Goal: Information Seeking & Learning: Learn about a topic

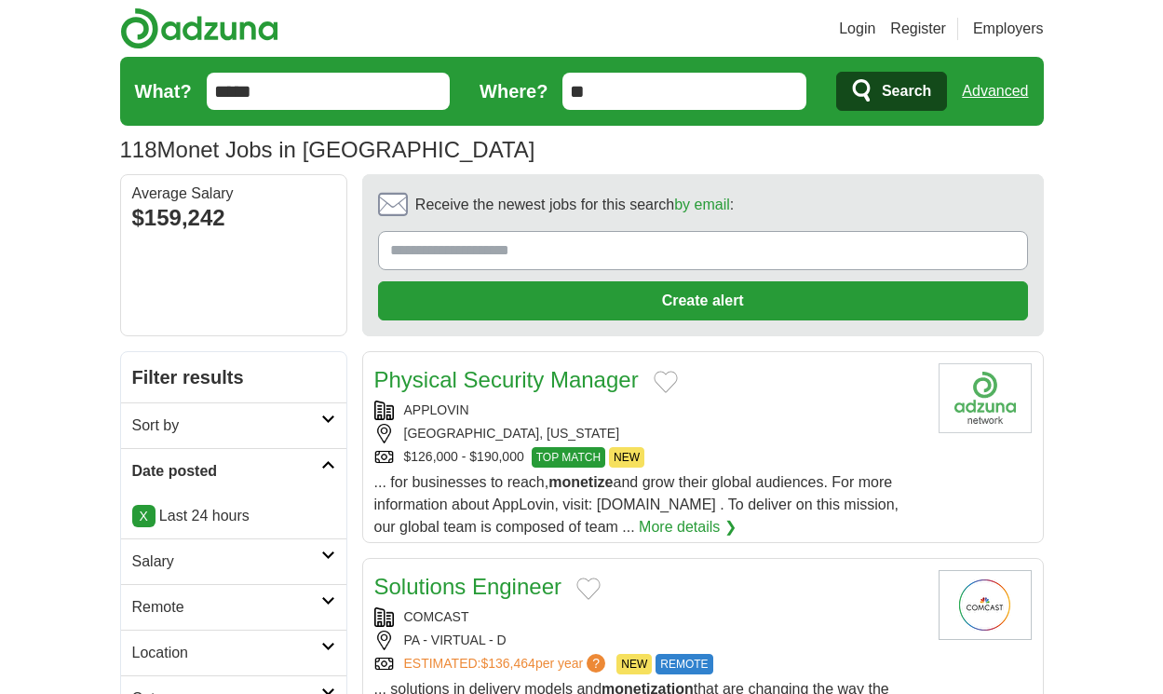
scroll to position [2554, 0]
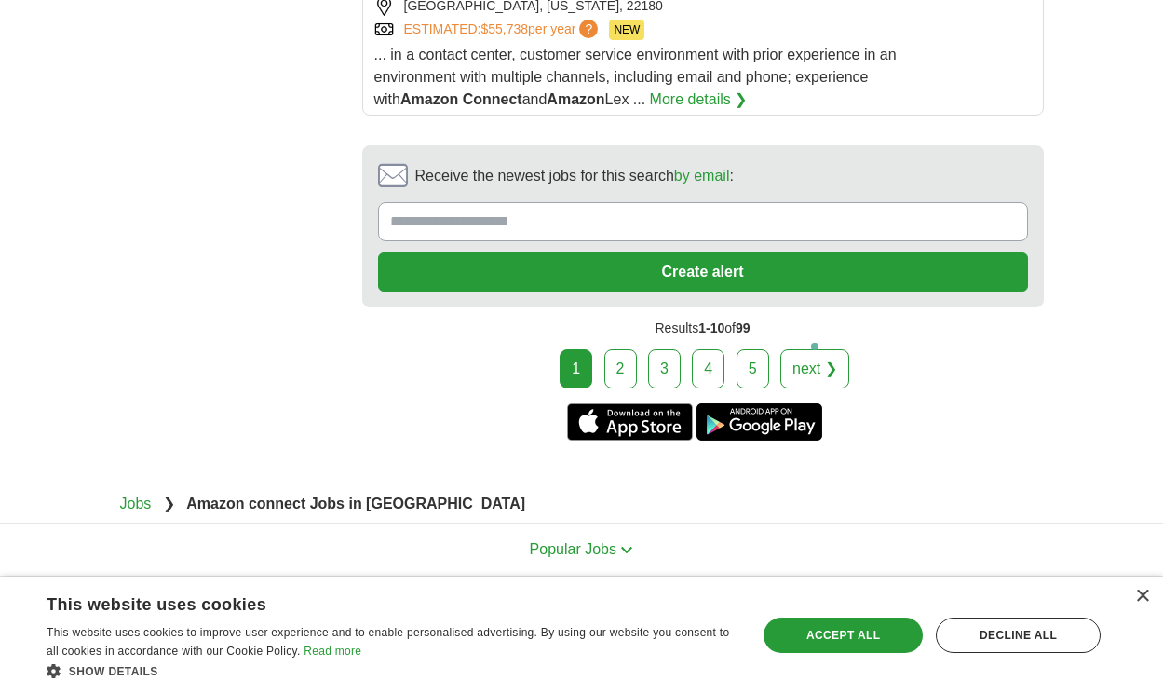
scroll to position [4276, 0]
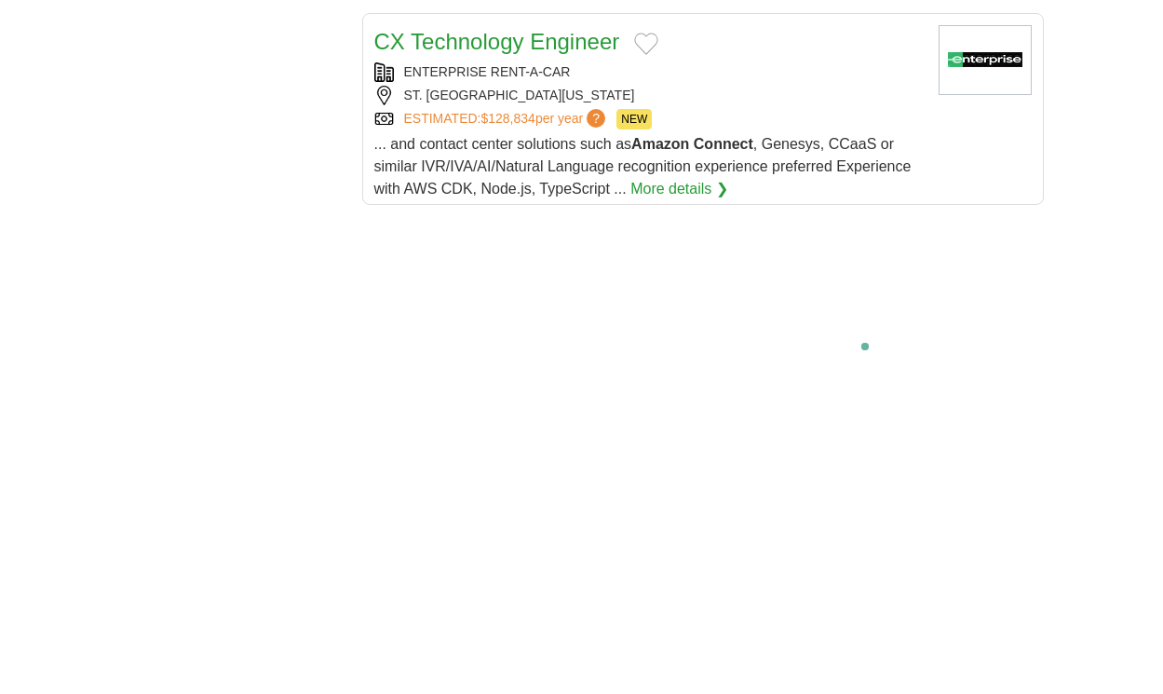
scroll to position [3822, 0]
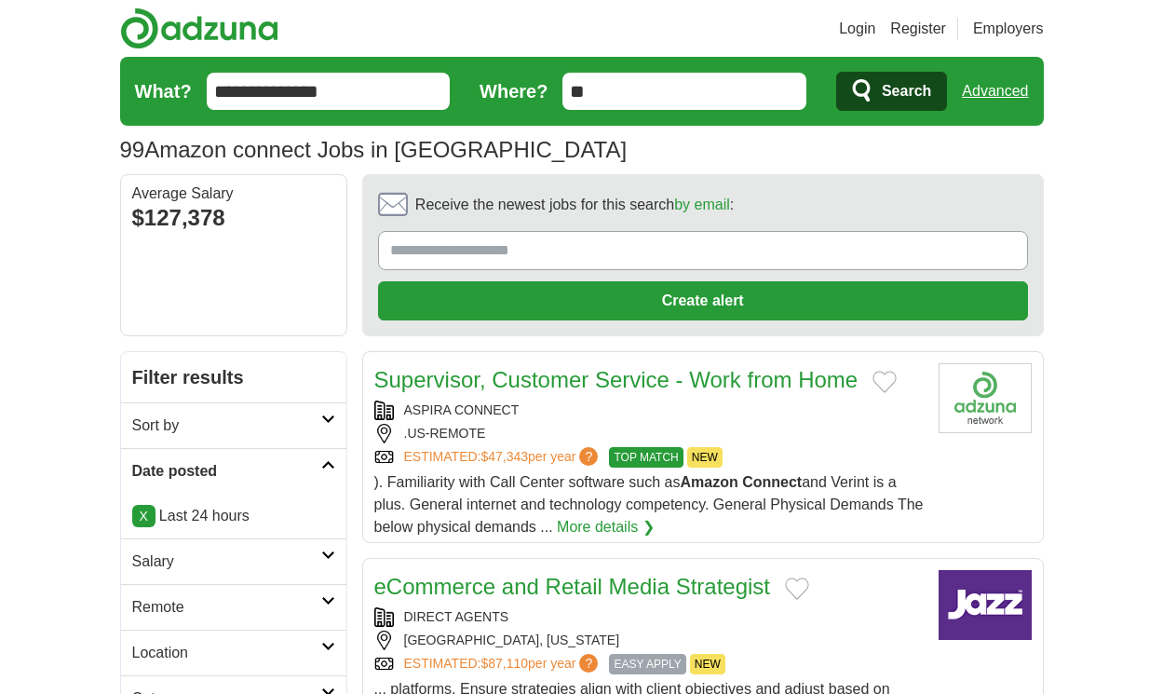
scroll to position [2749, 0]
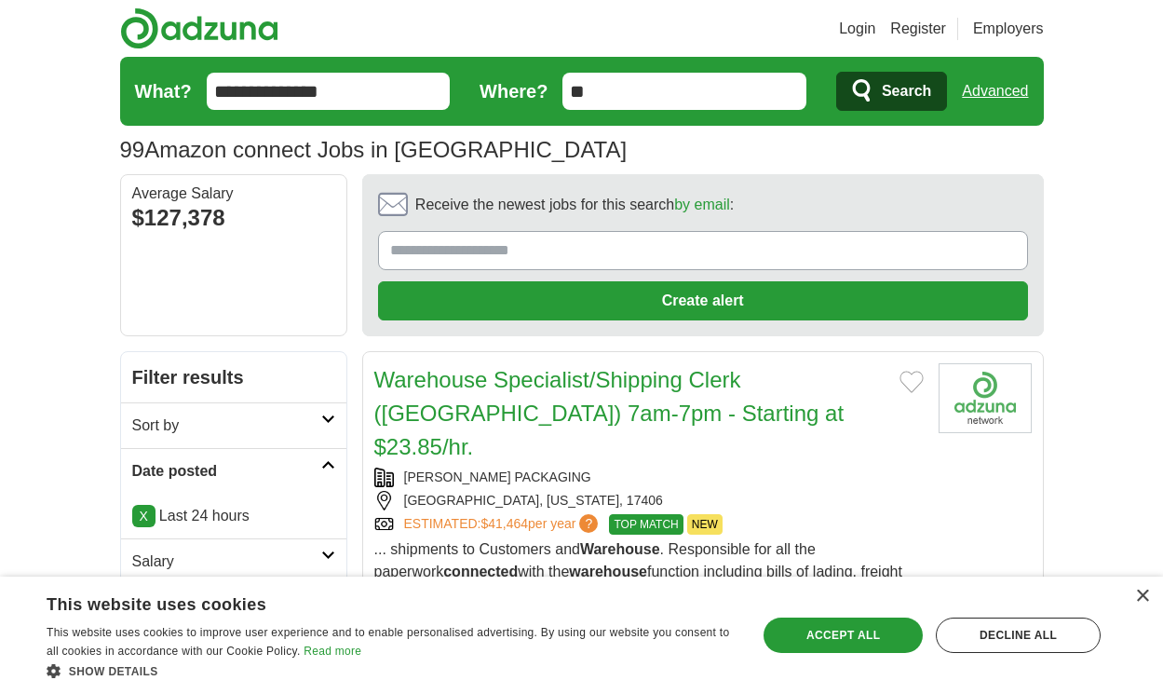
scroll to position [2716, 0]
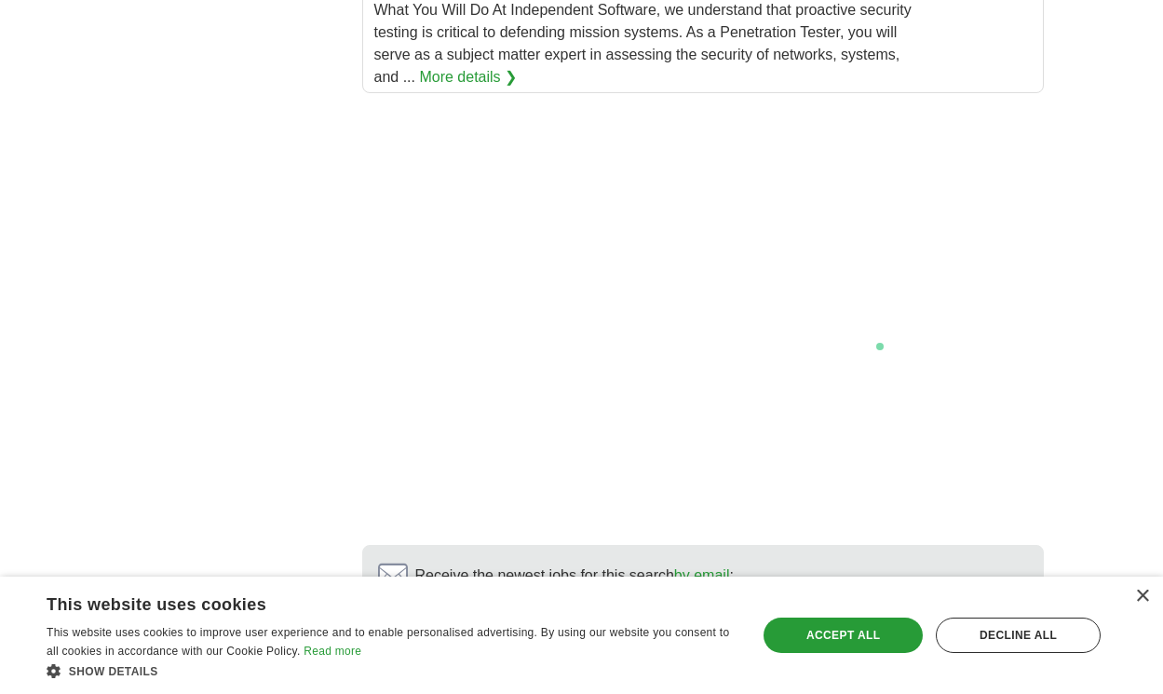
scroll to position [3440, 0]
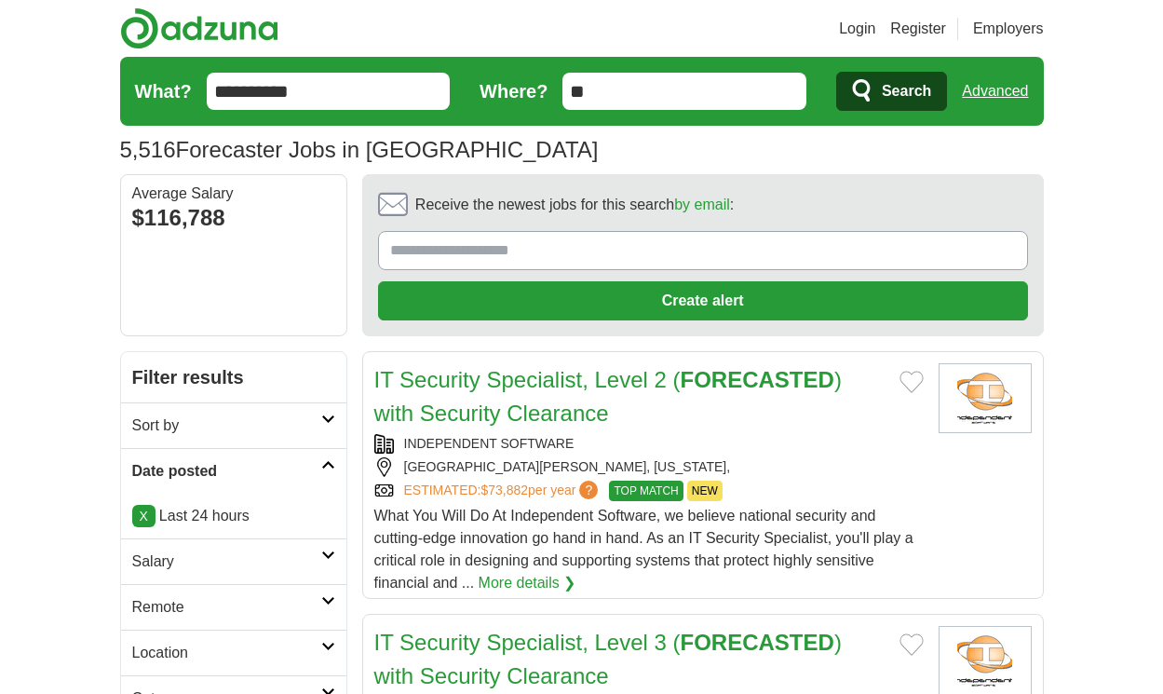
scroll to position [3051, 0]
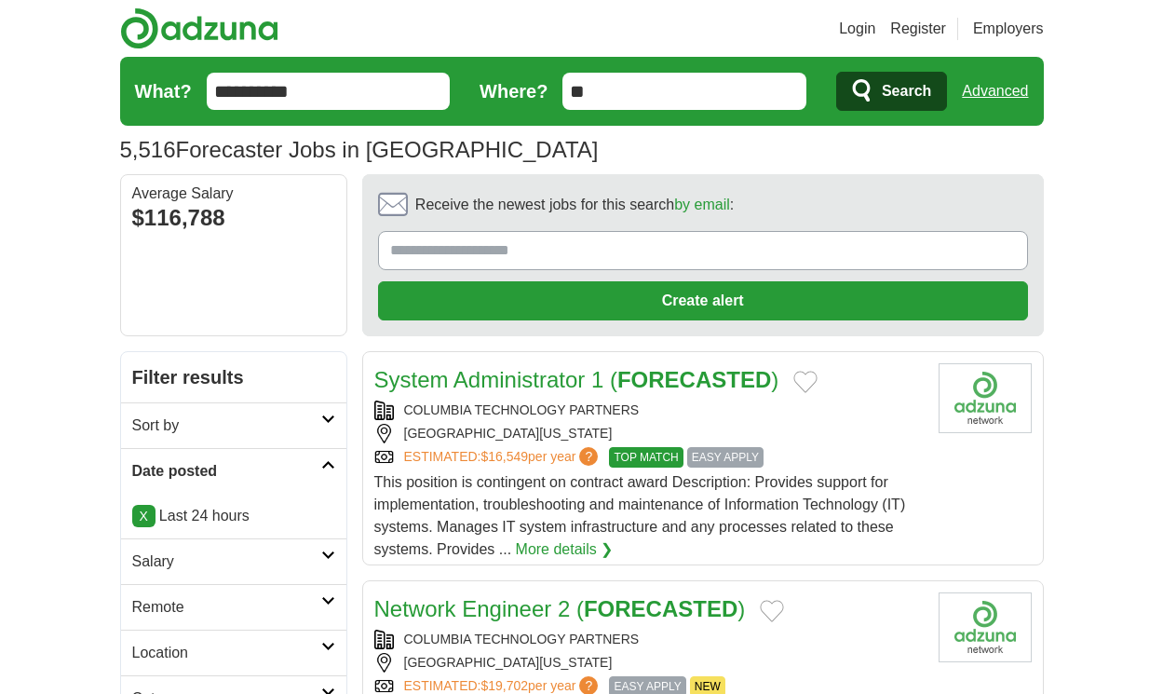
scroll to position [2839, 0]
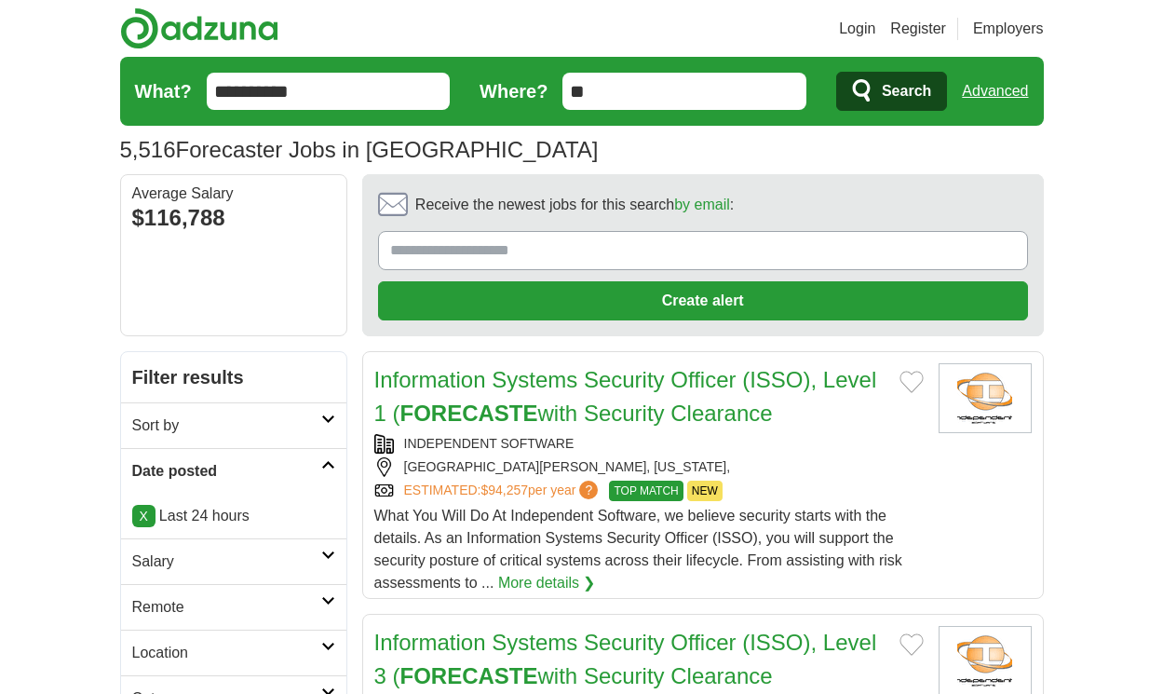
scroll to position [3006, 0]
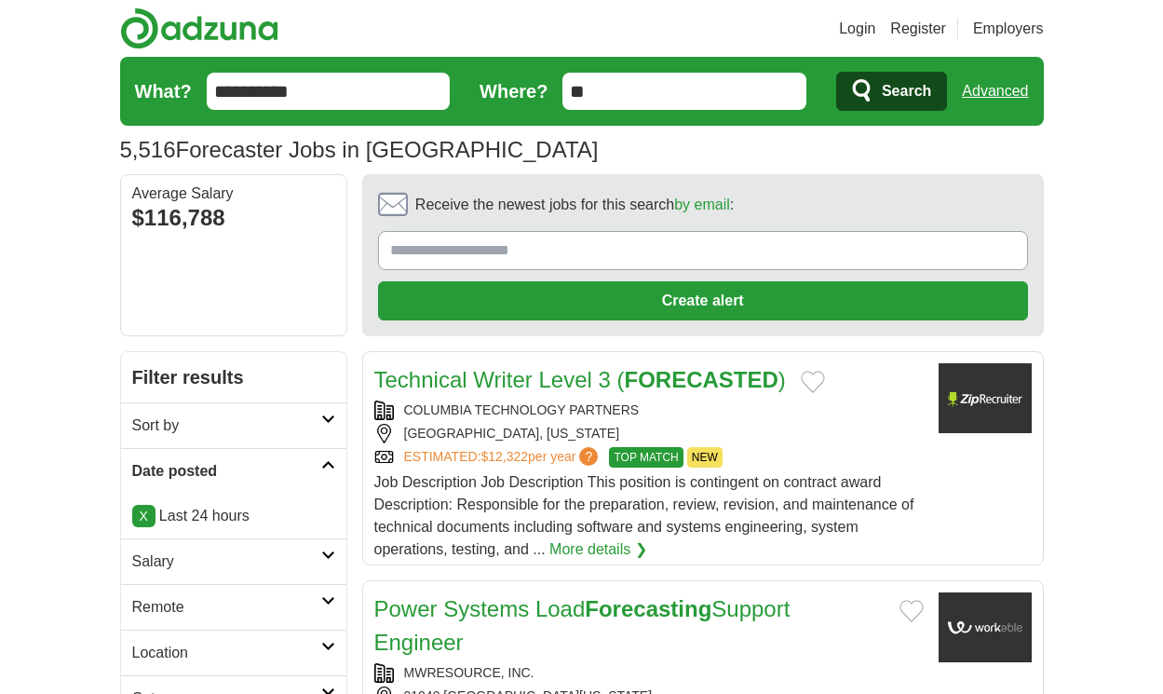
scroll to position [2884, 0]
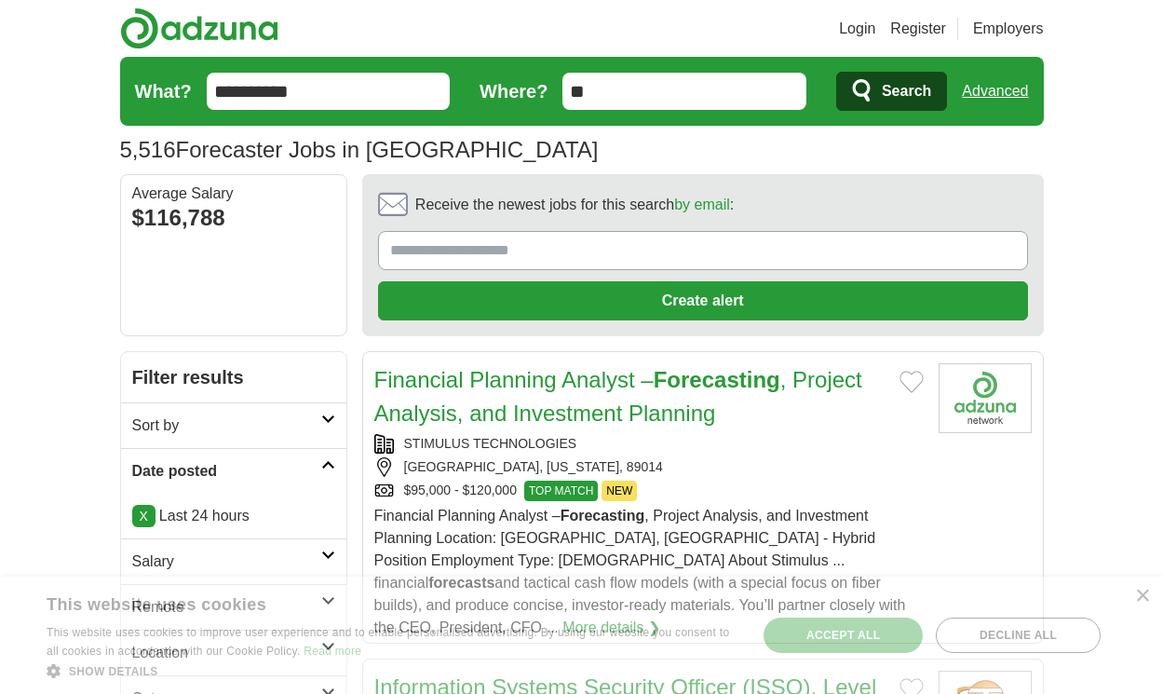
scroll to position [2939, 0]
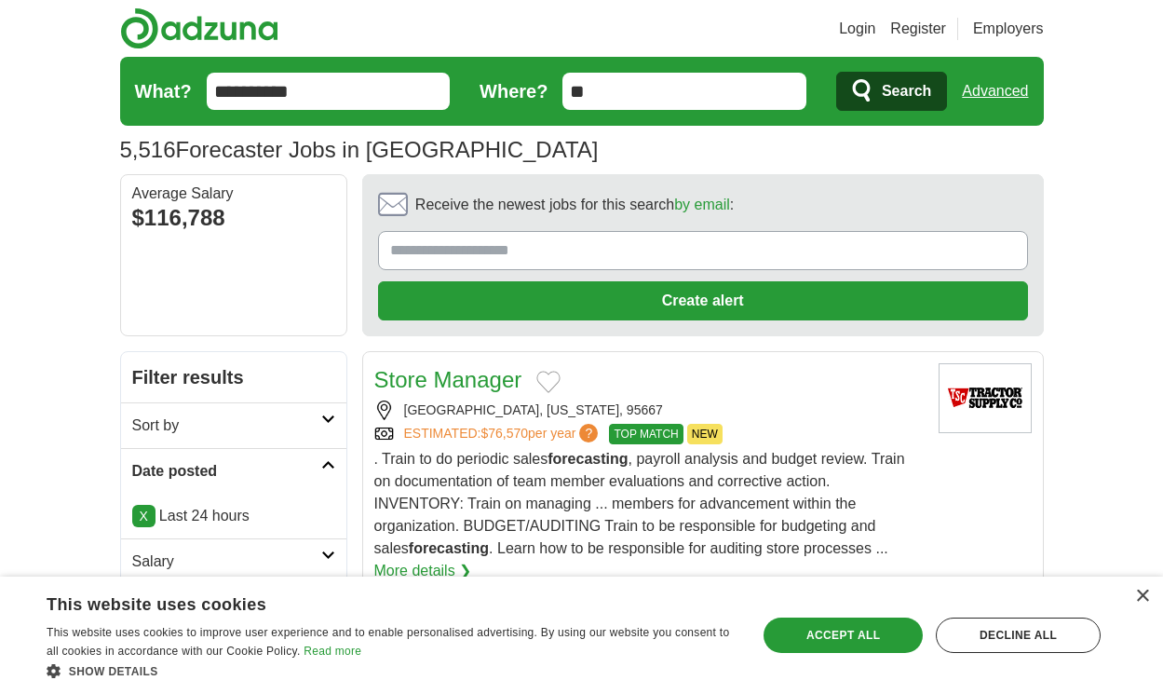
scroll to position [3039, 0]
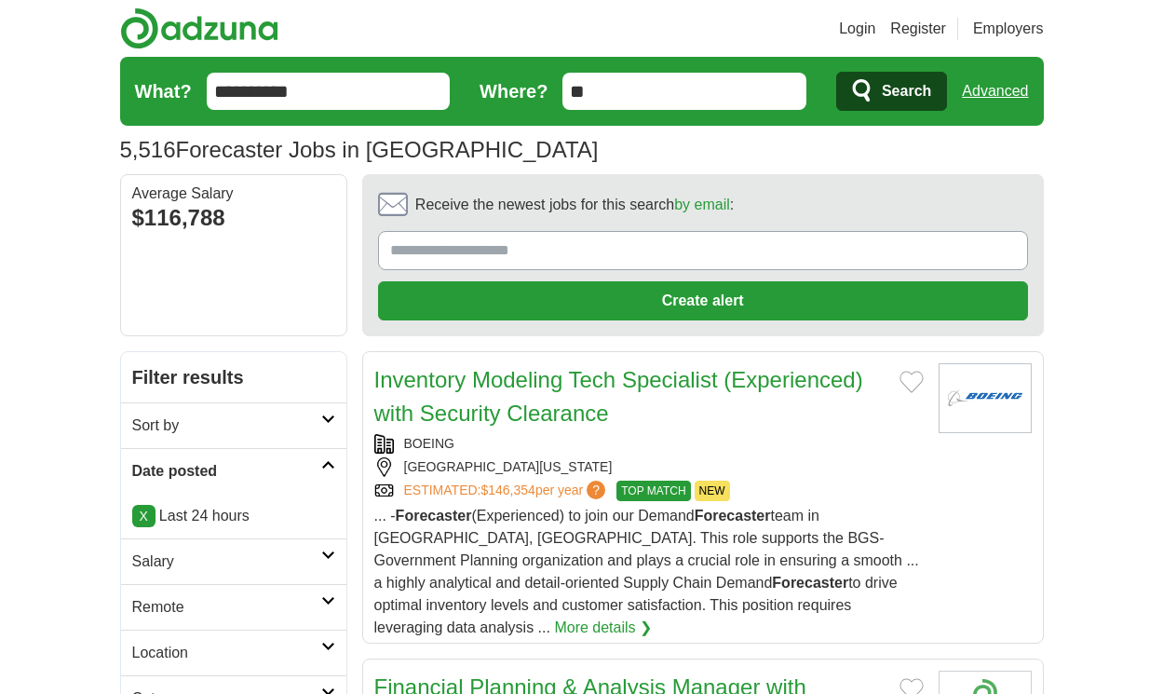
scroll to position [3029, 0]
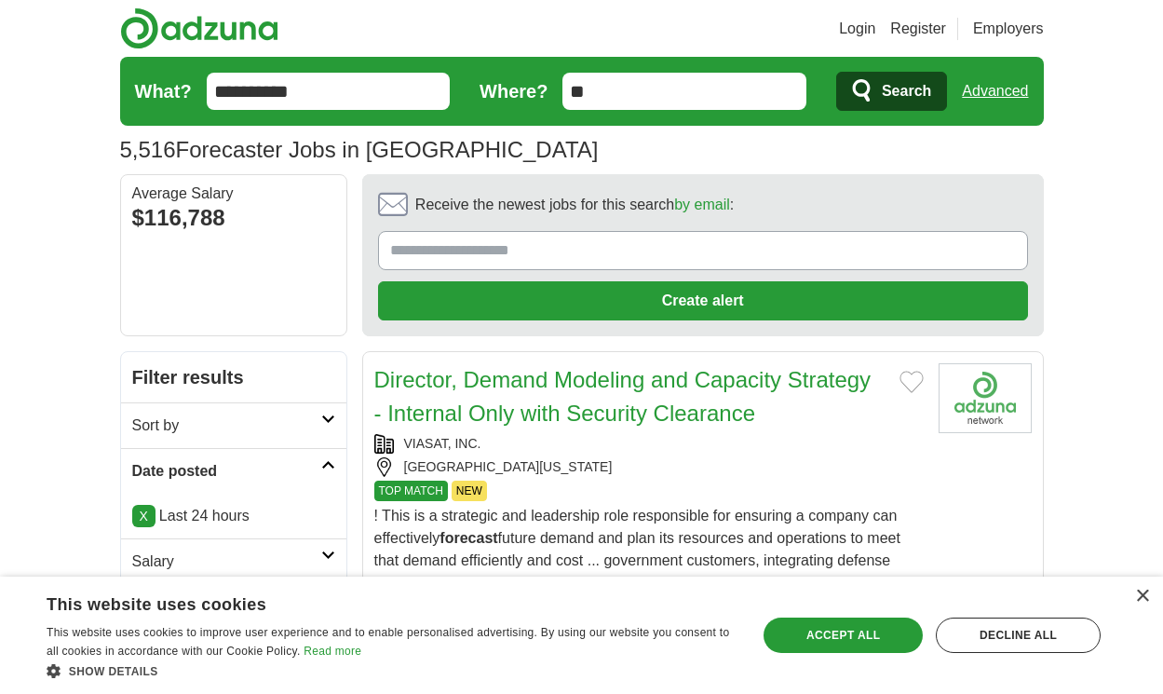
scroll to position [2906, 0]
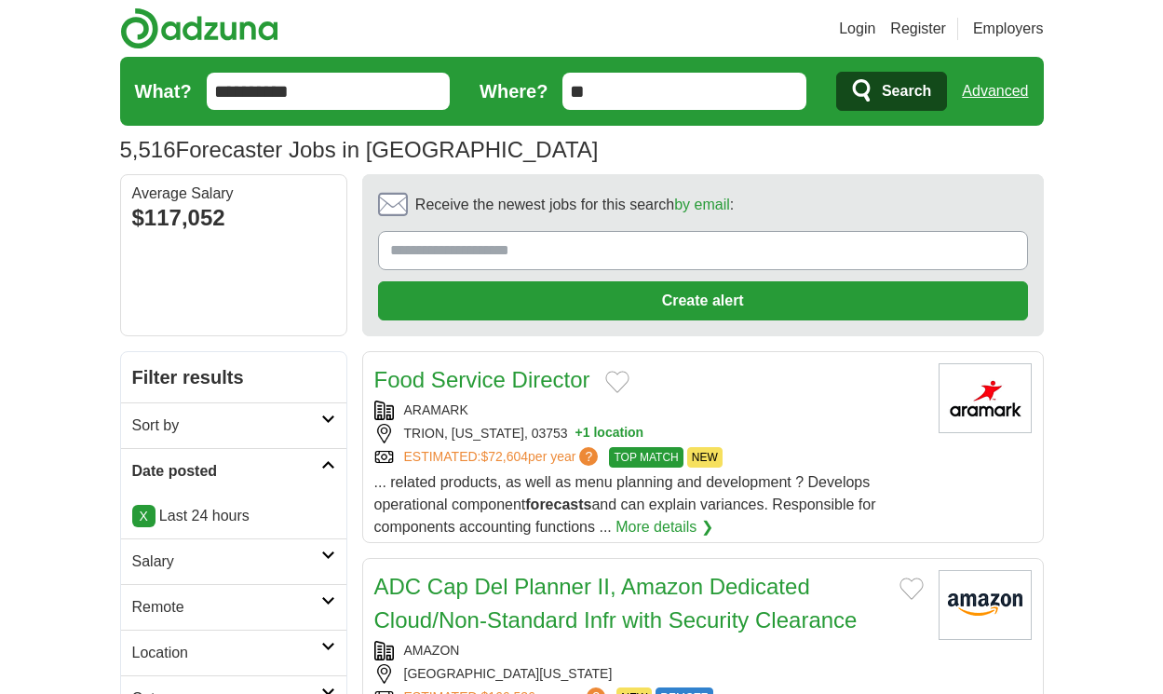
scroll to position [2872, 0]
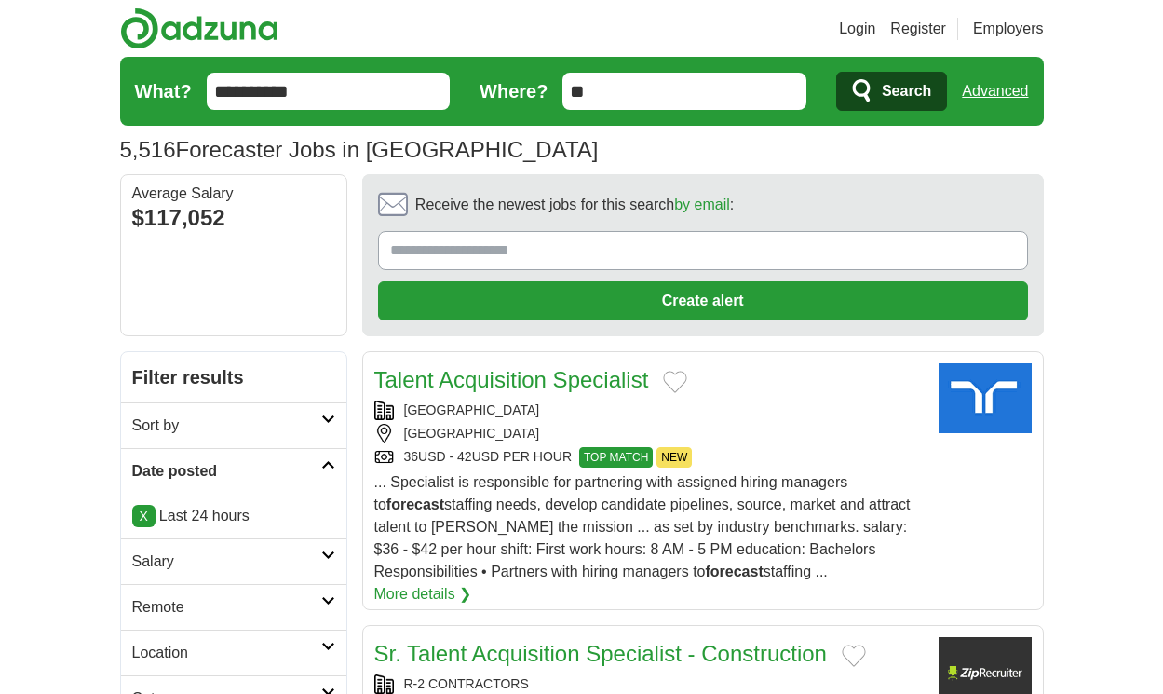
scroll to position [3085, 0]
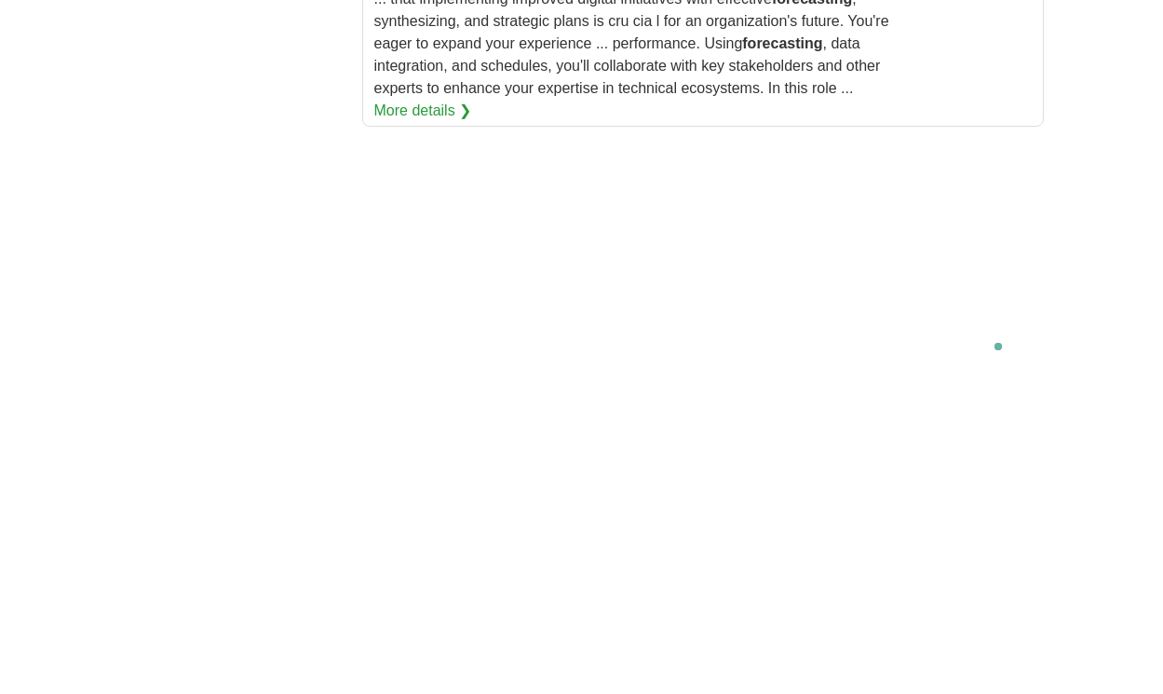
scroll to position [4229, 0]
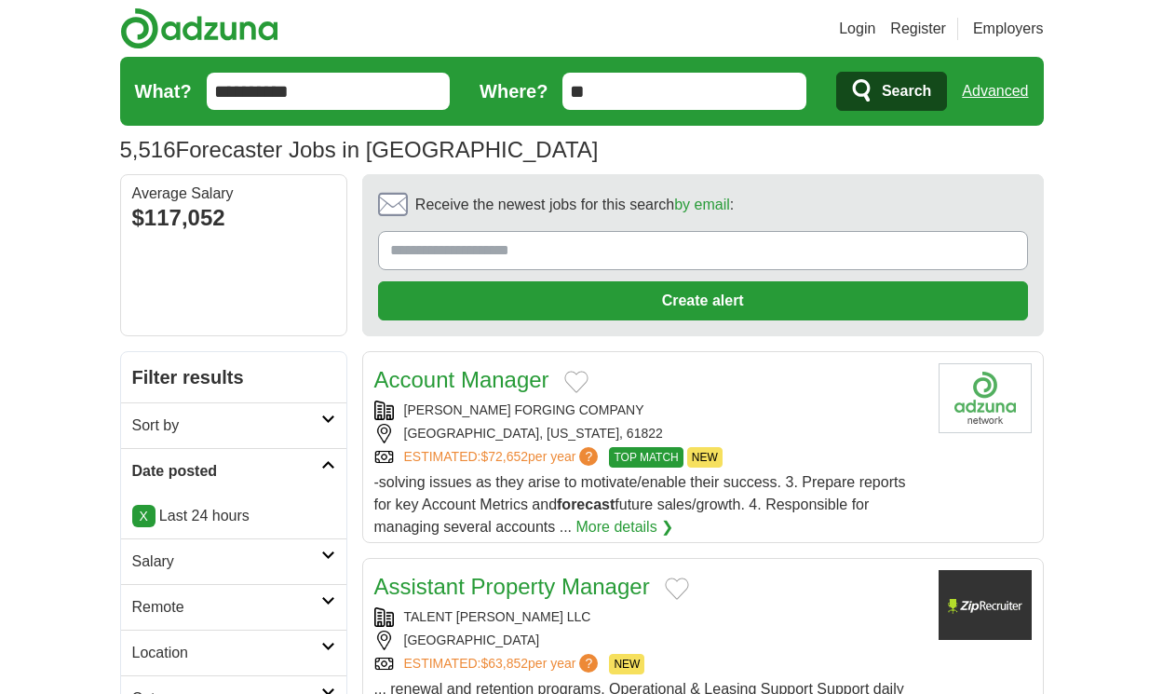
scroll to position [2889, 0]
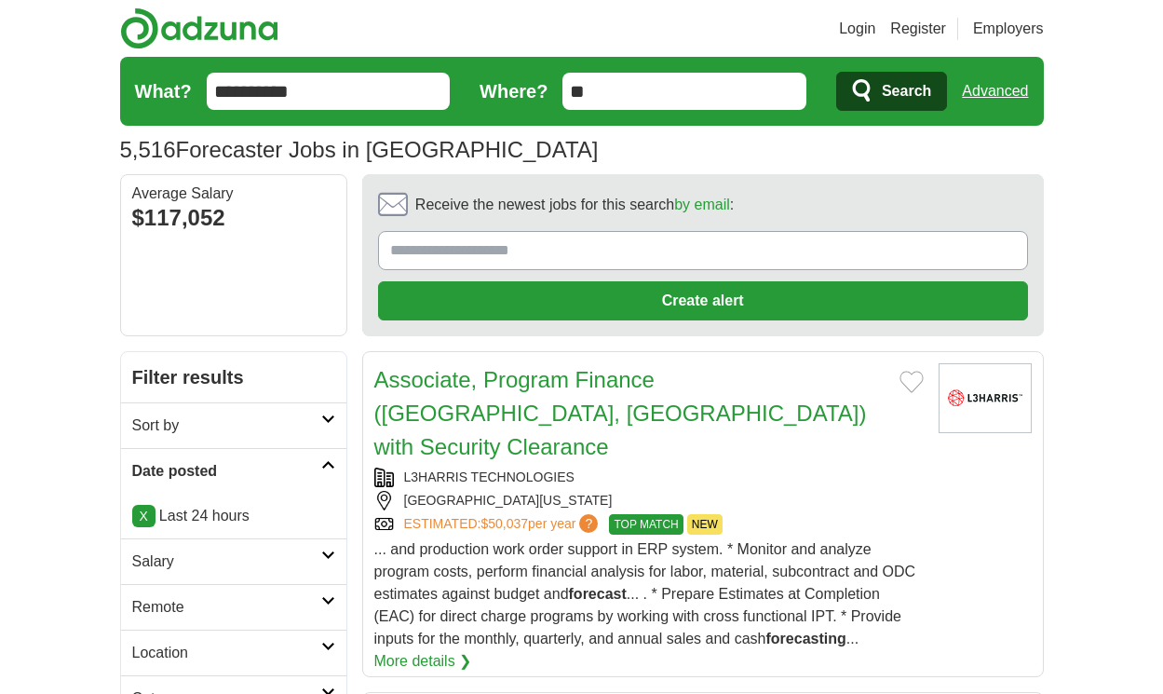
scroll to position [3169, 0]
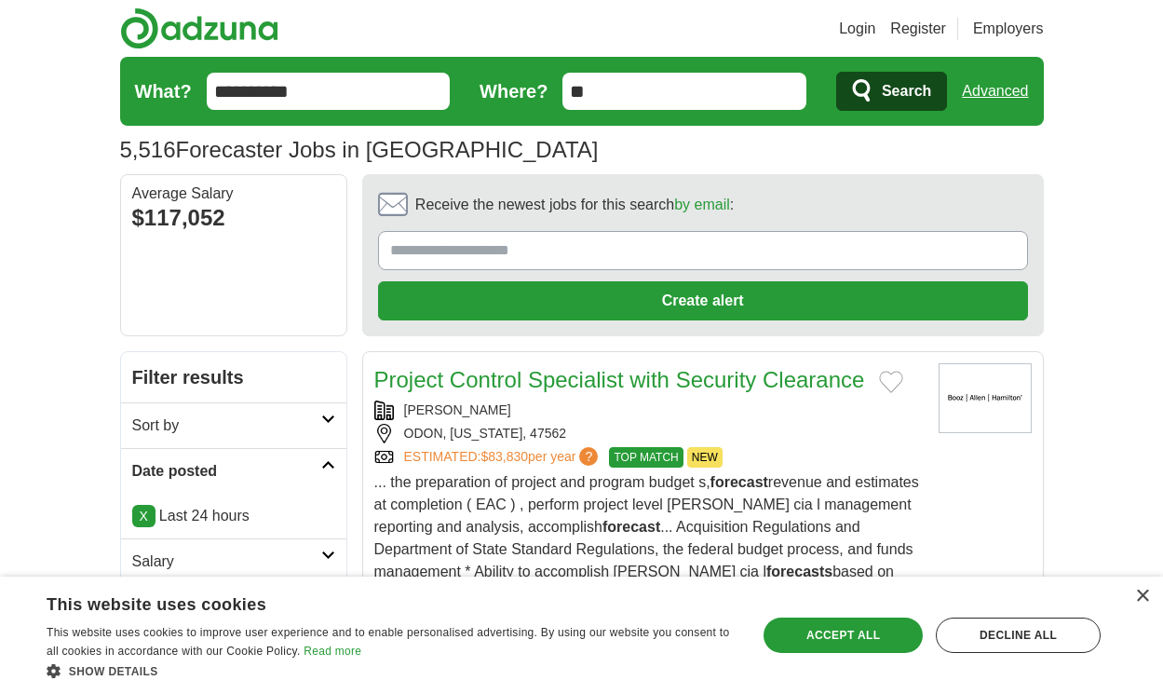
scroll to position [3191, 0]
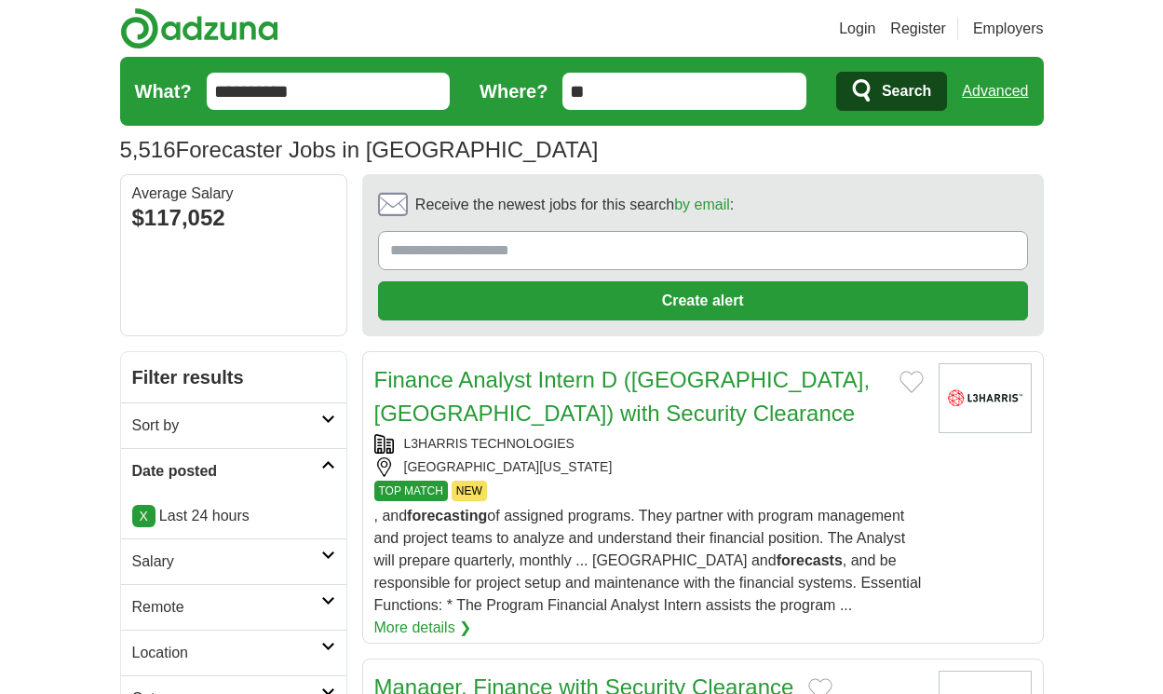
scroll to position [3124, 0]
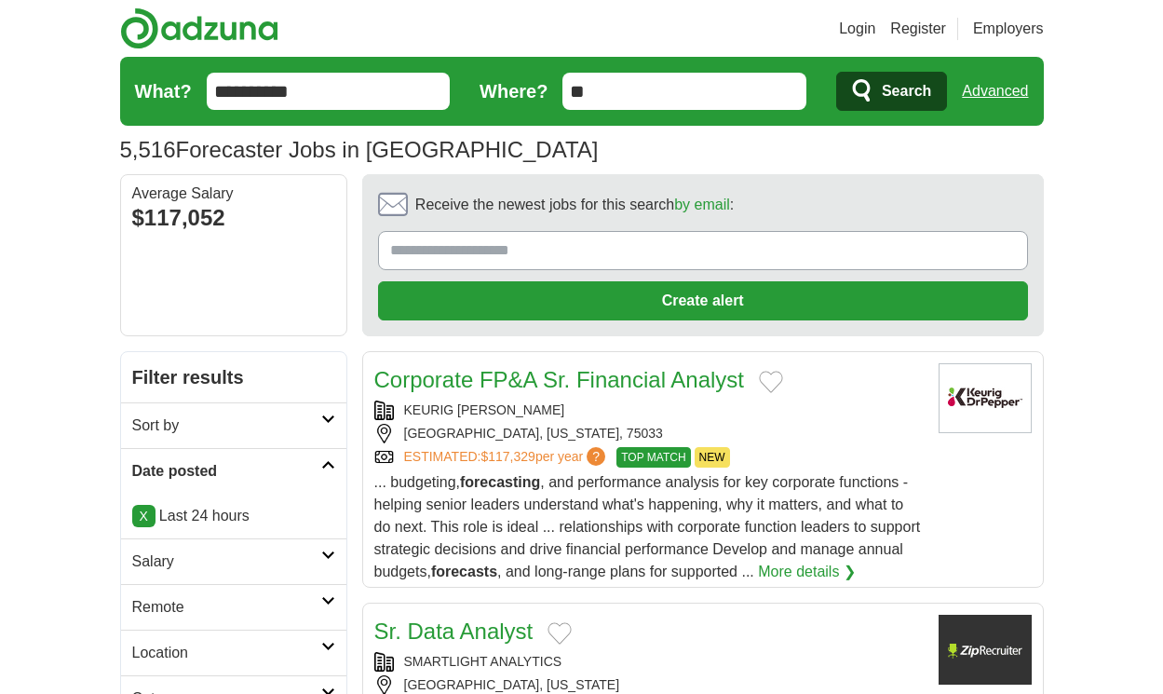
scroll to position [3202, 0]
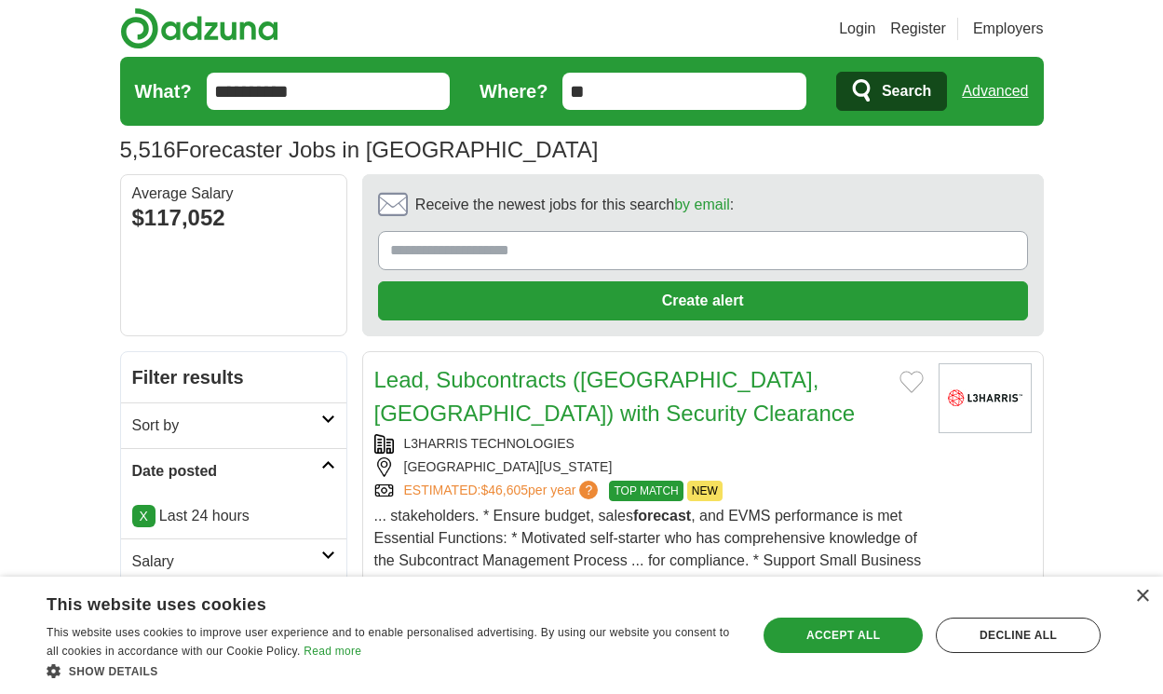
scroll to position [3275, 0]
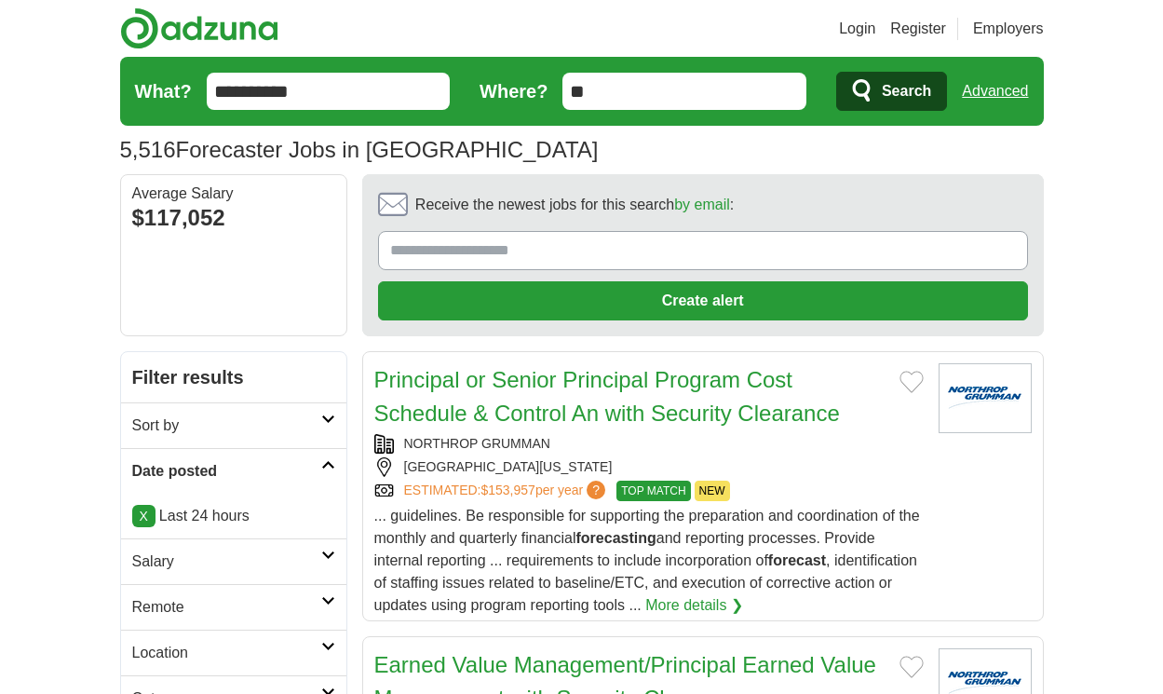
scroll to position [2984, 0]
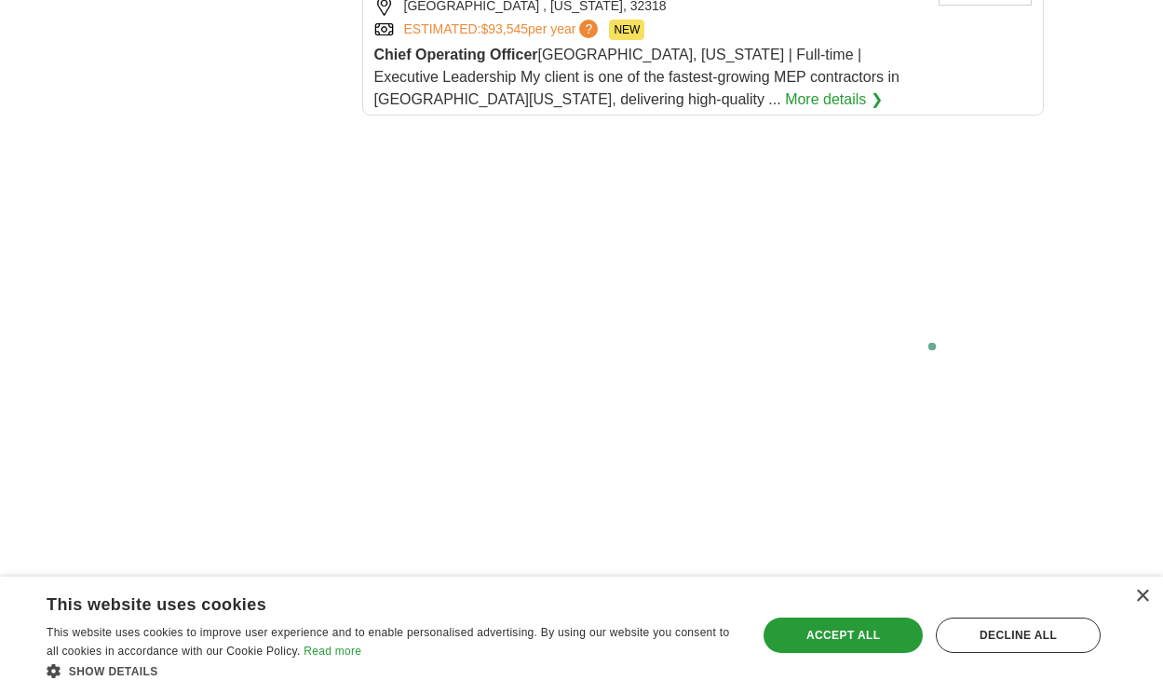
scroll to position [3685, 0]
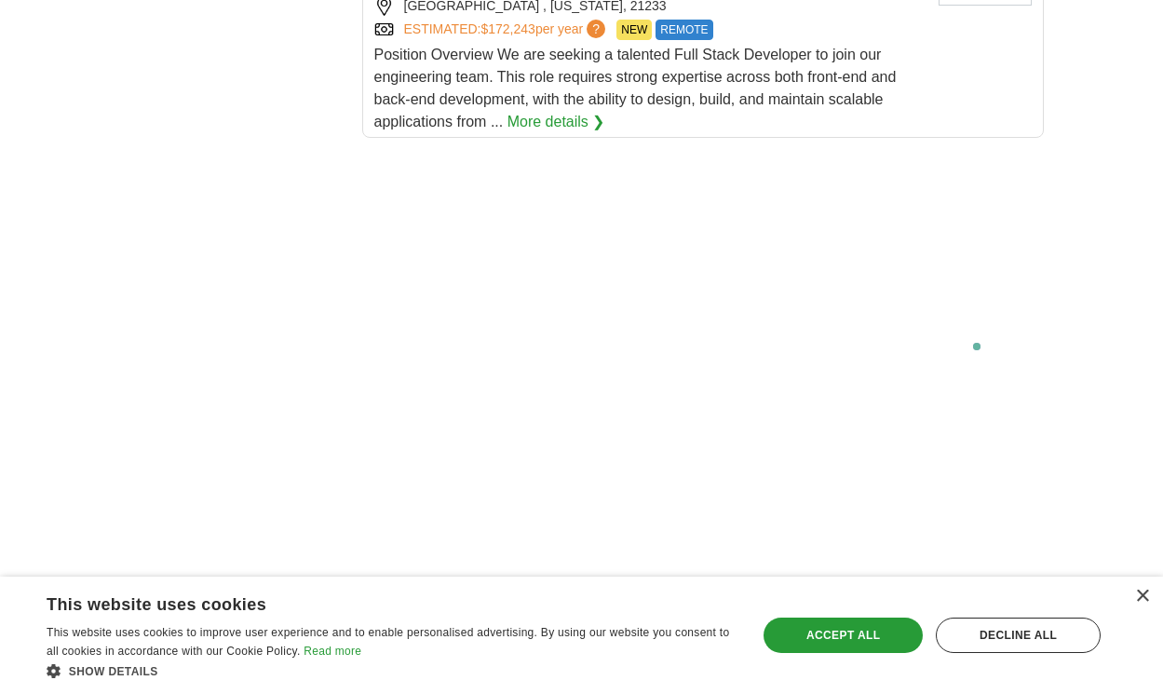
scroll to position [3663, 0]
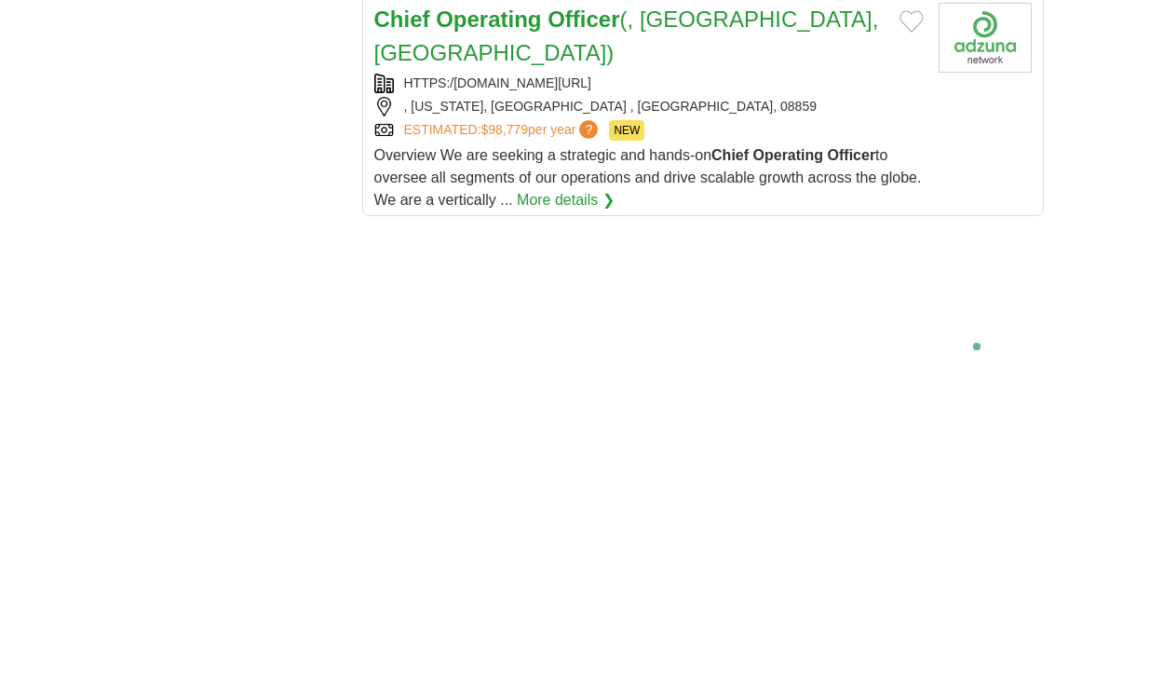
scroll to position [3181, 0]
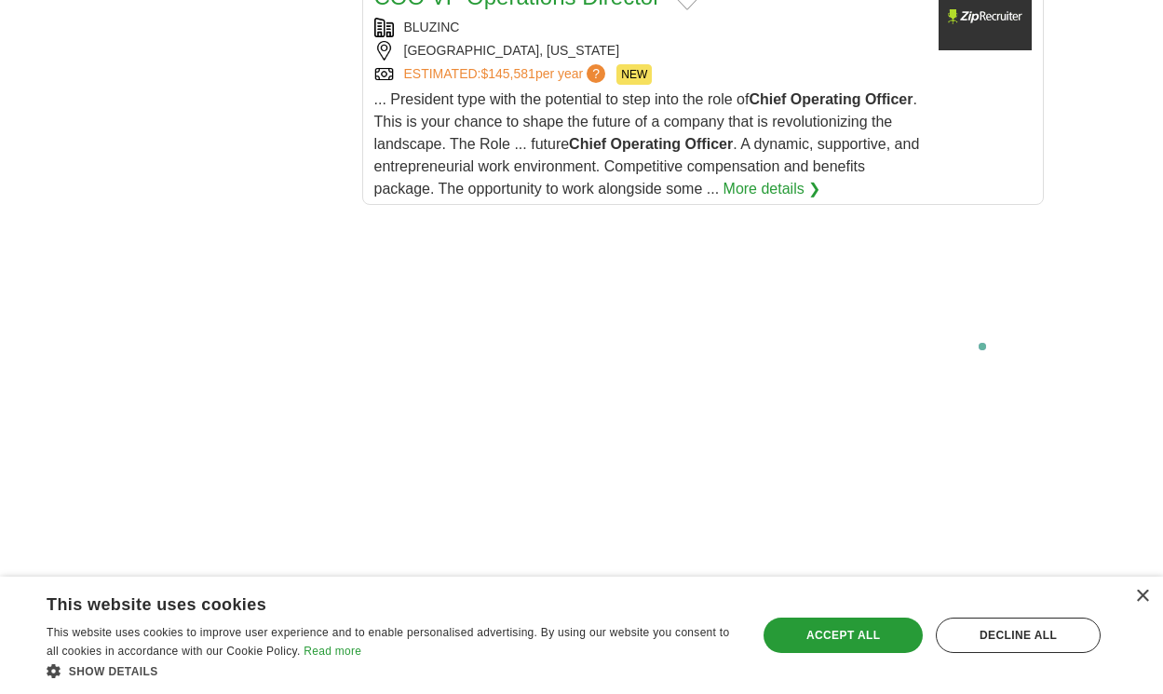
scroll to position [3259, 0]
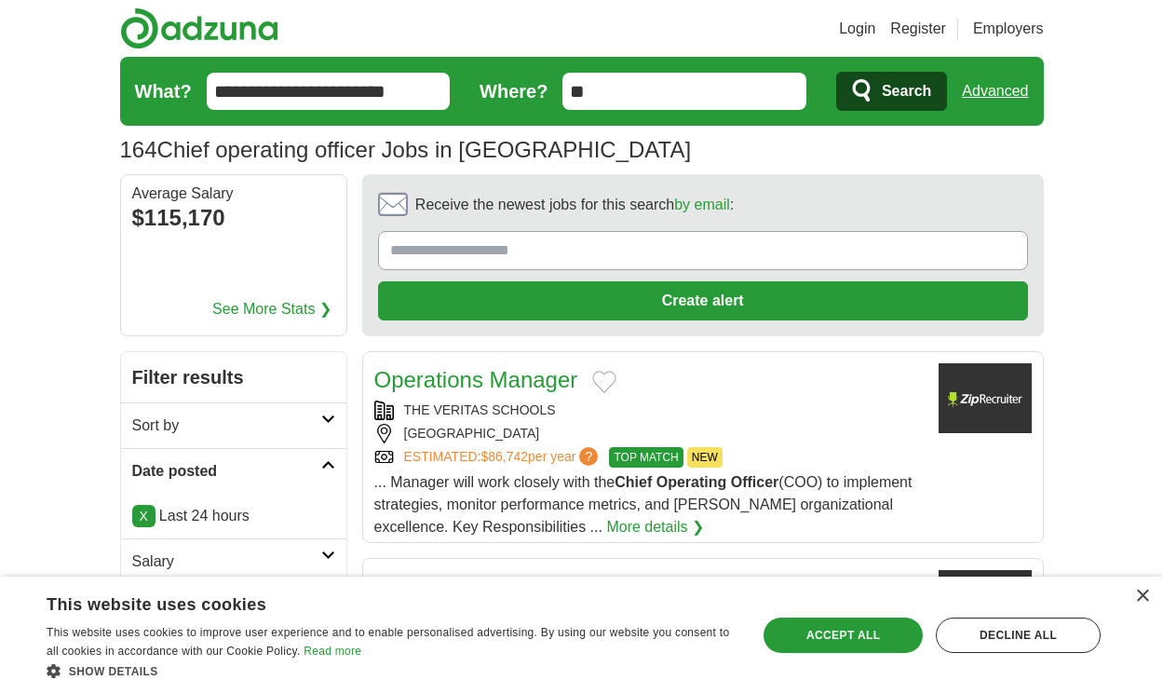
scroll to position [2744, 0]
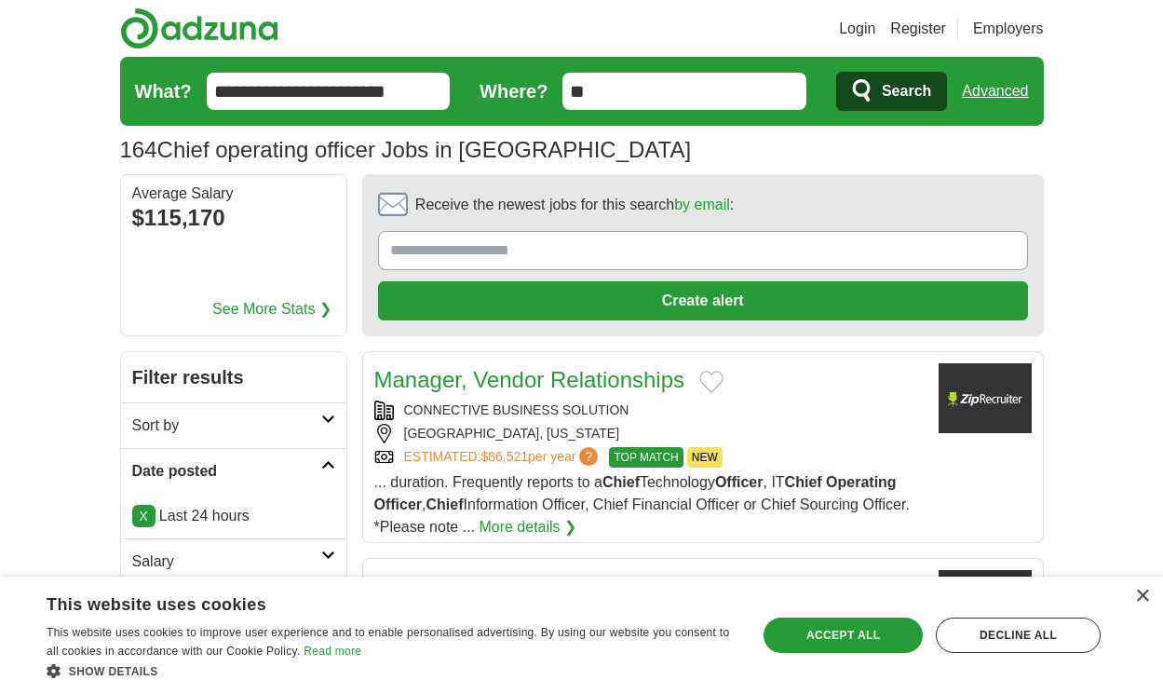
scroll to position [2766, 0]
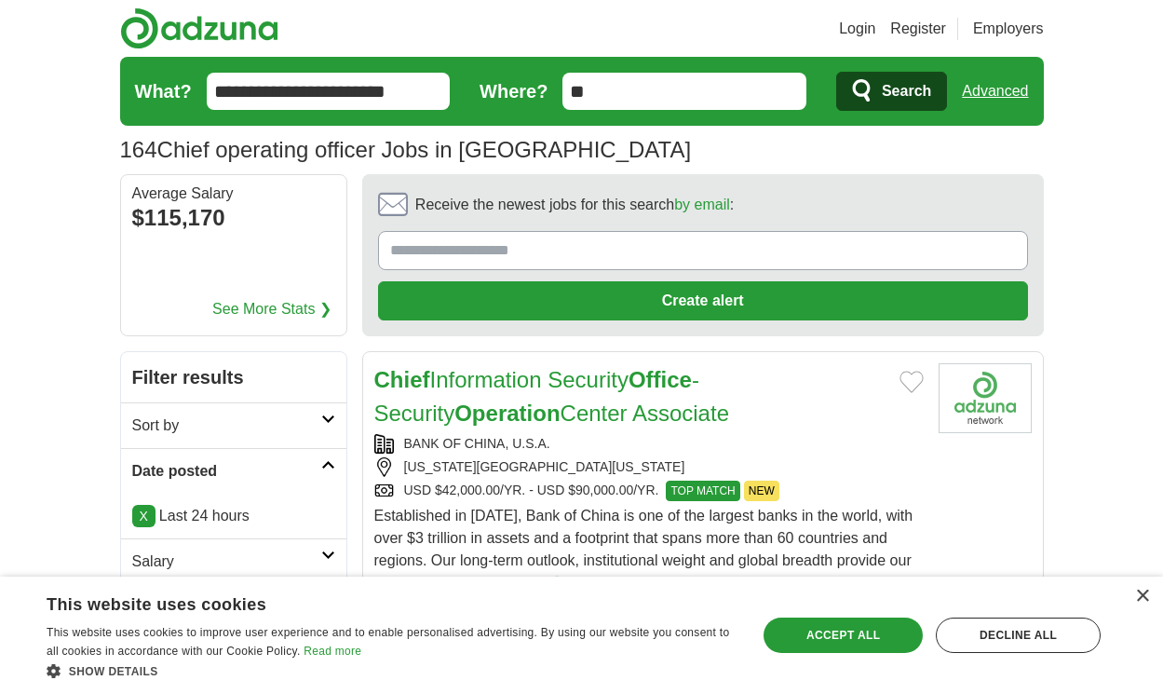
scroll to position [2610, 0]
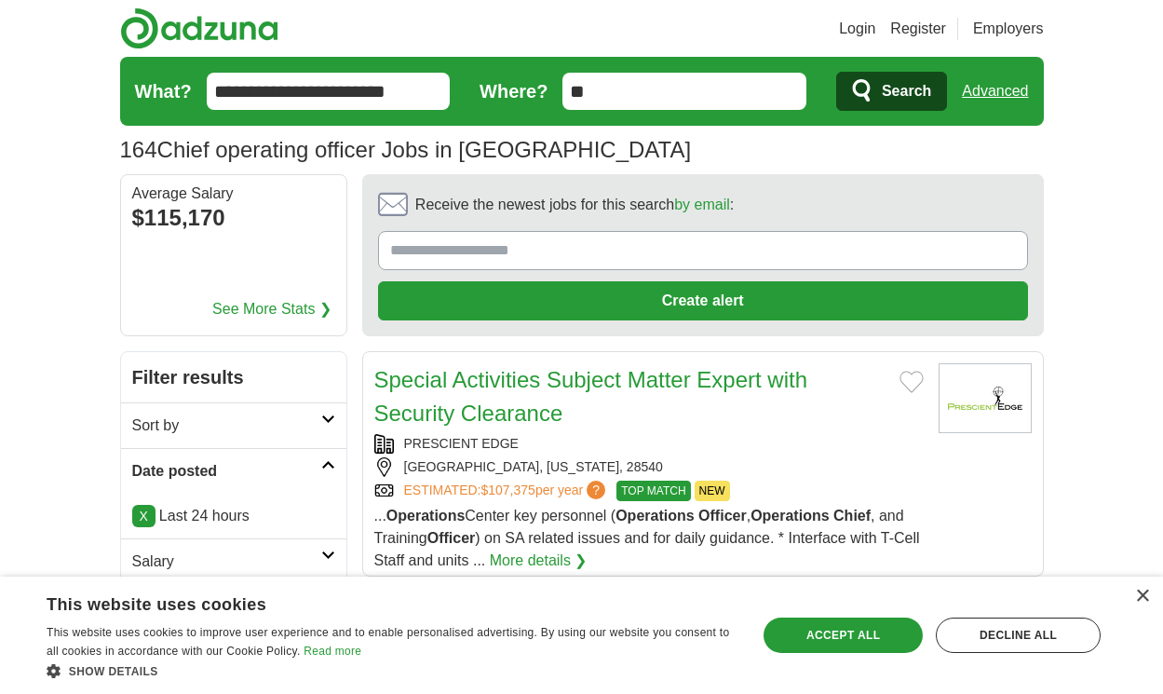
scroll to position [2632, 0]
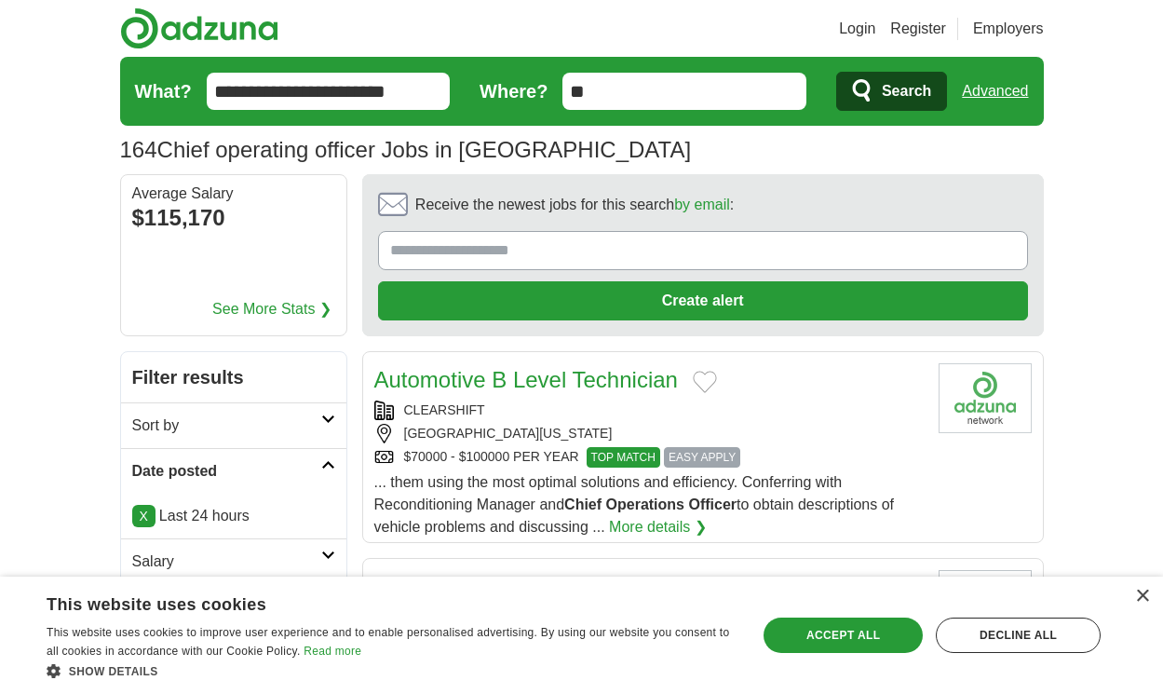
scroll to position [2688, 0]
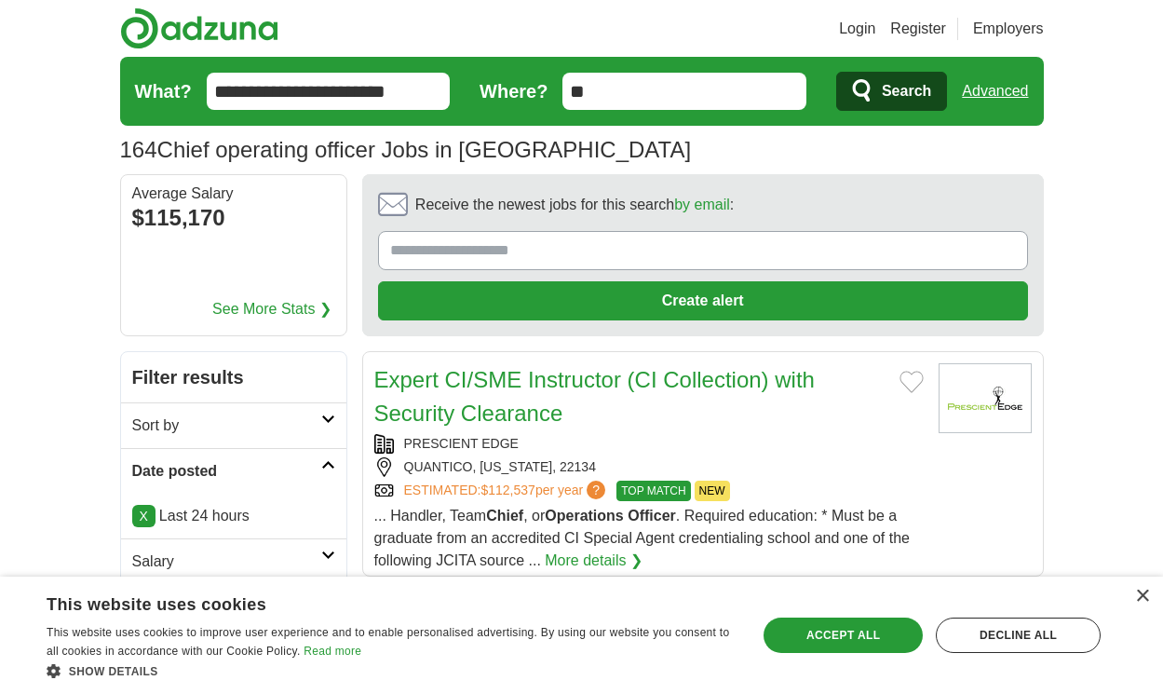
scroll to position [2699, 0]
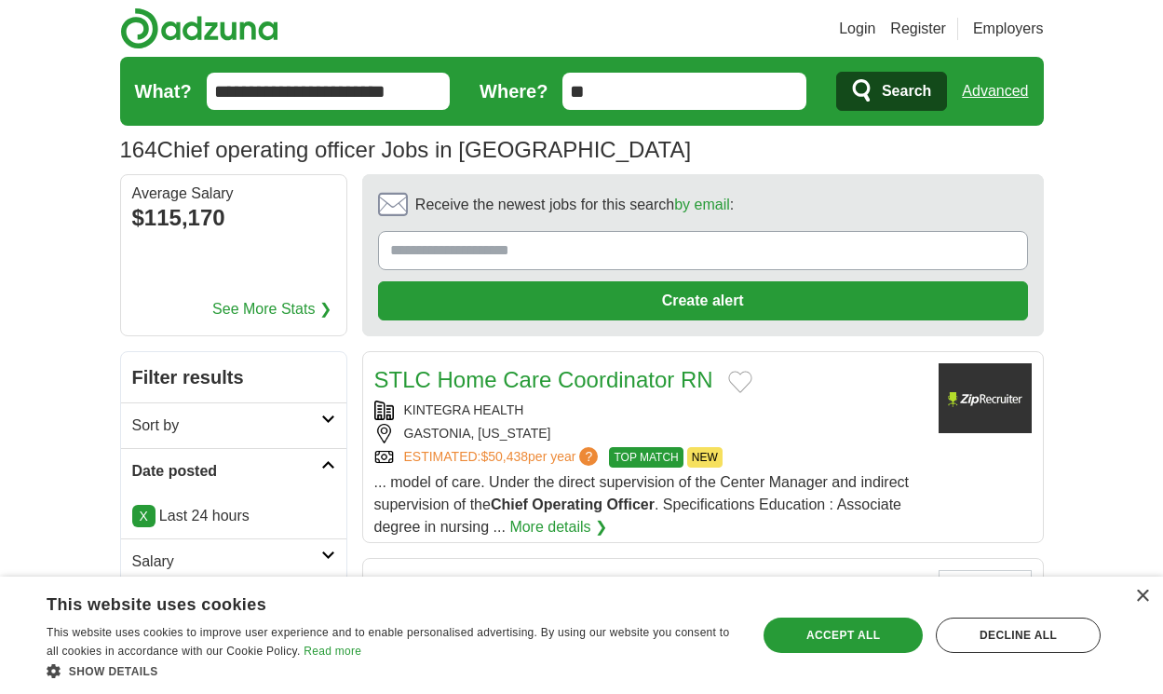
scroll to position [2710, 0]
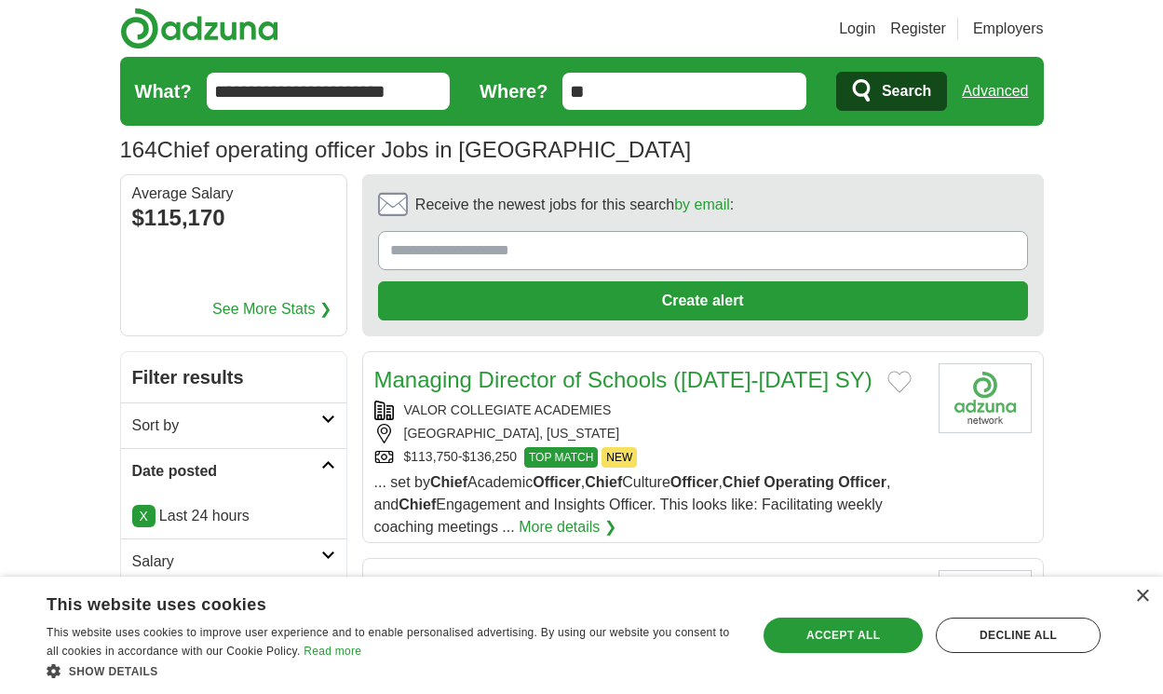
scroll to position [2844, 0]
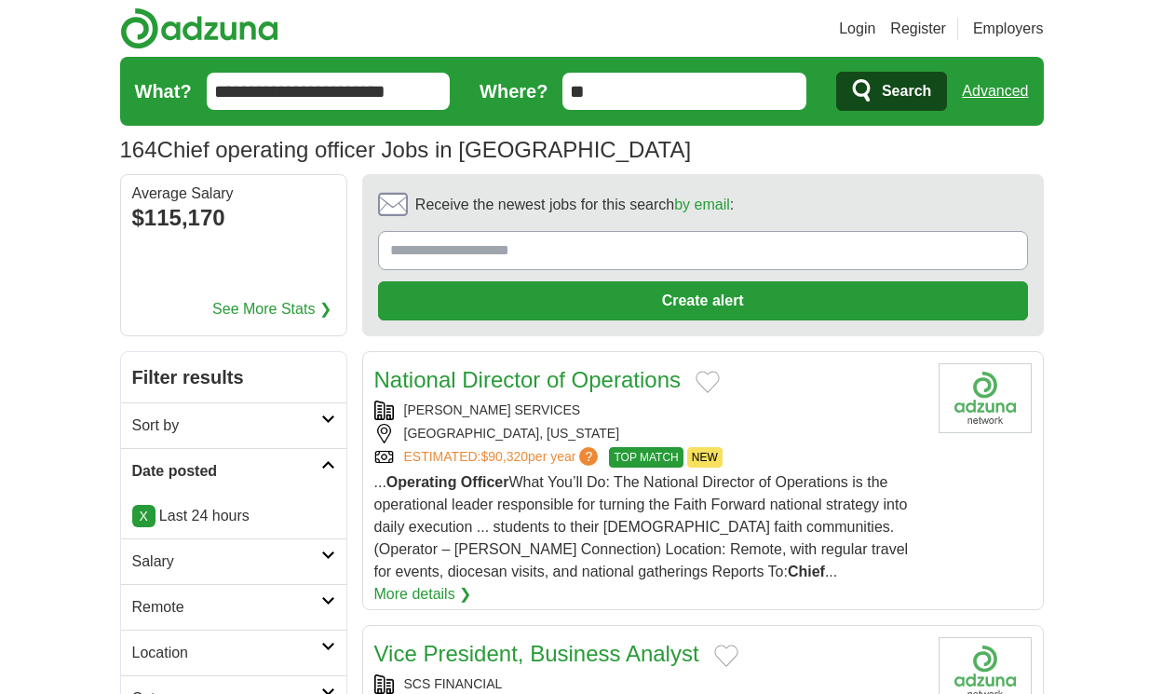
scroll to position [2688, 0]
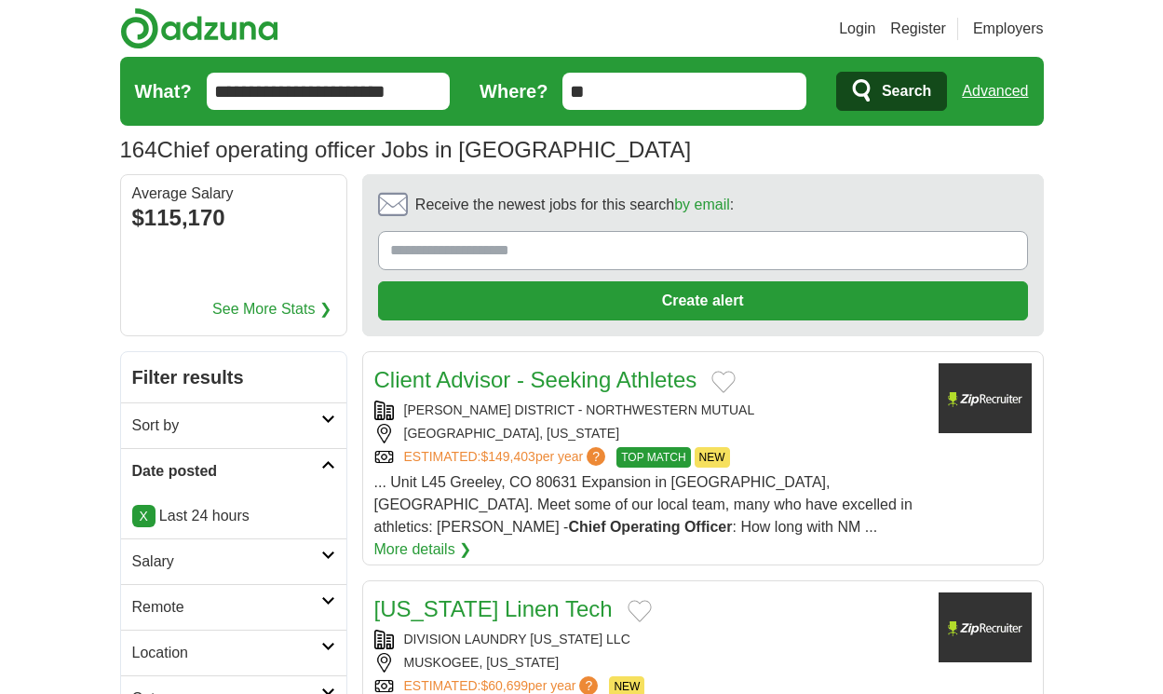
scroll to position [2666, 0]
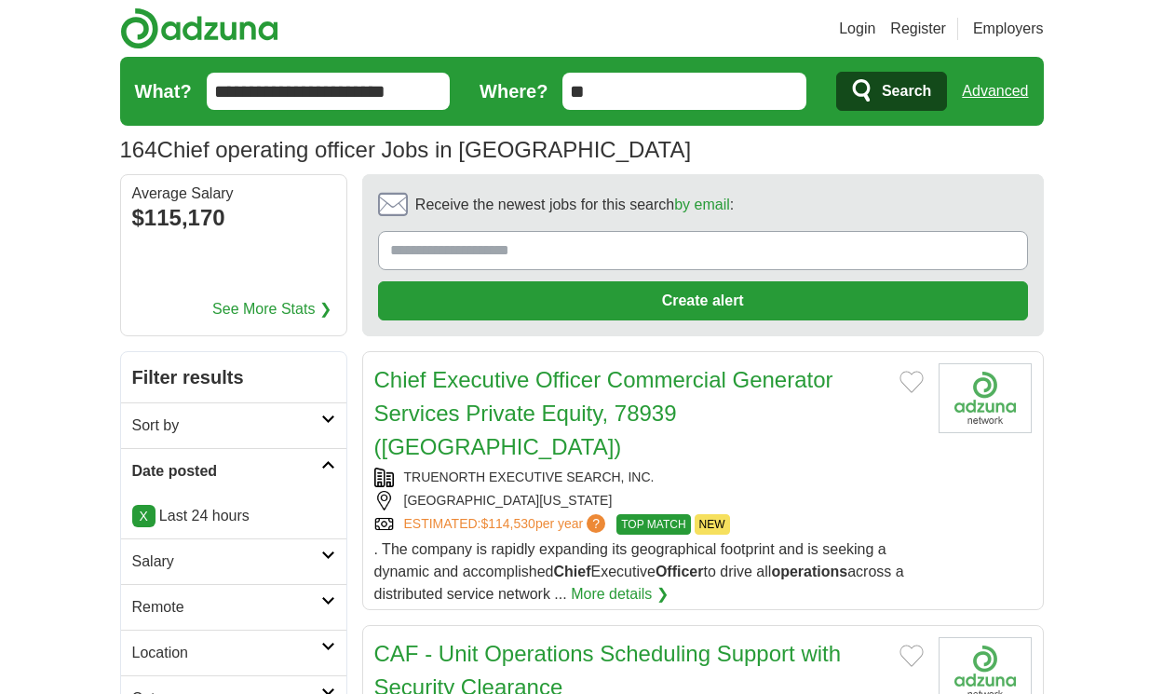
scroll to position [2800, 0]
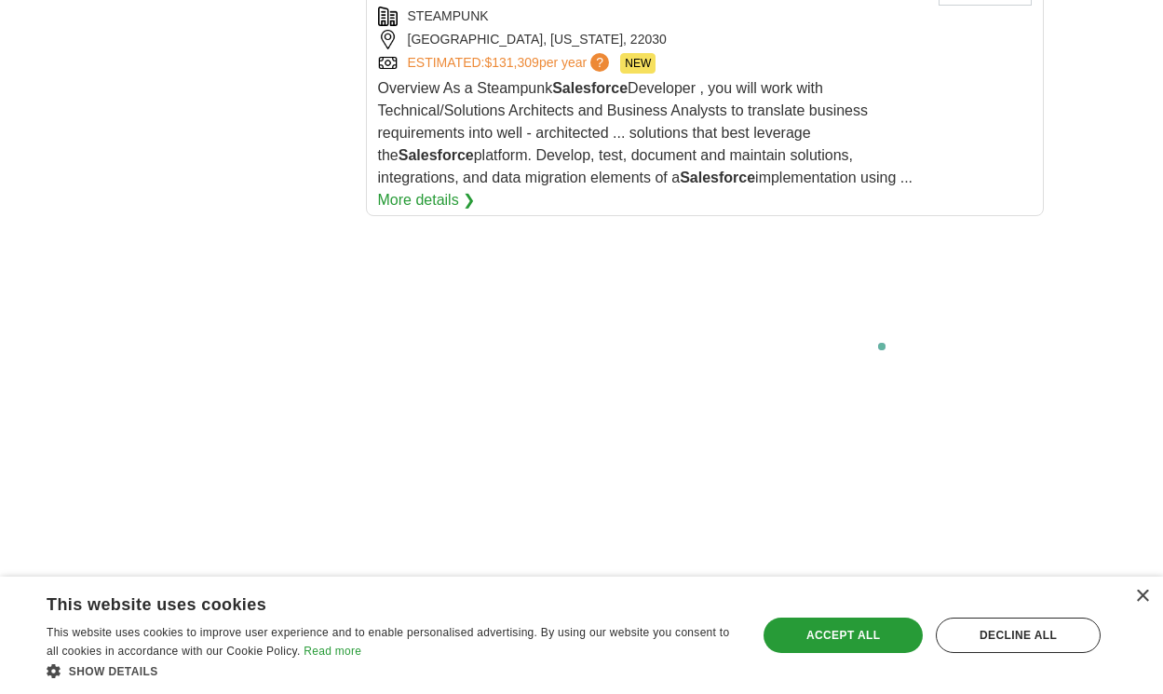
scroll to position [3671, 0]
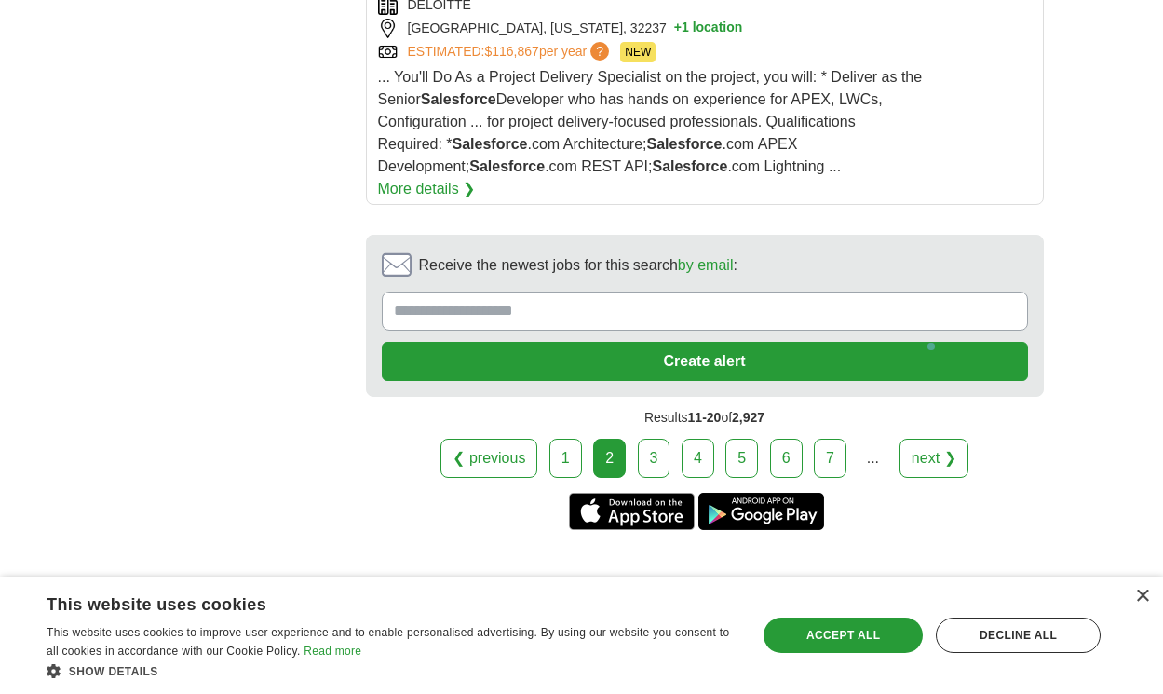
scroll to position [4458, 0]
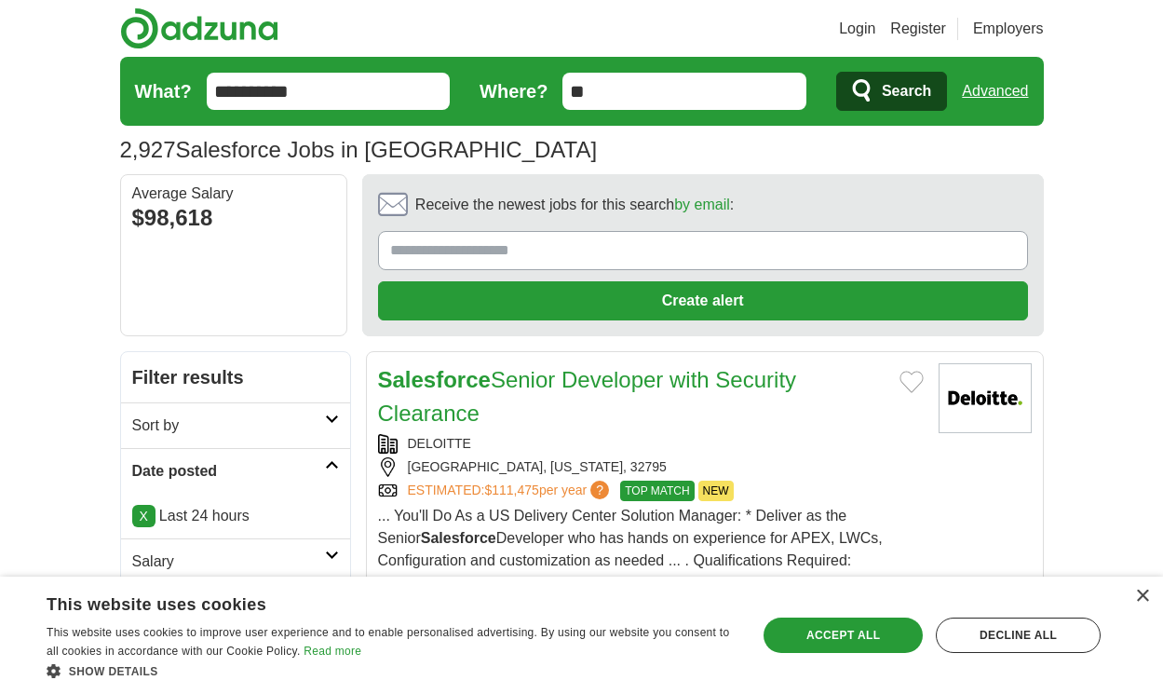
scroll to position [3264, 0]
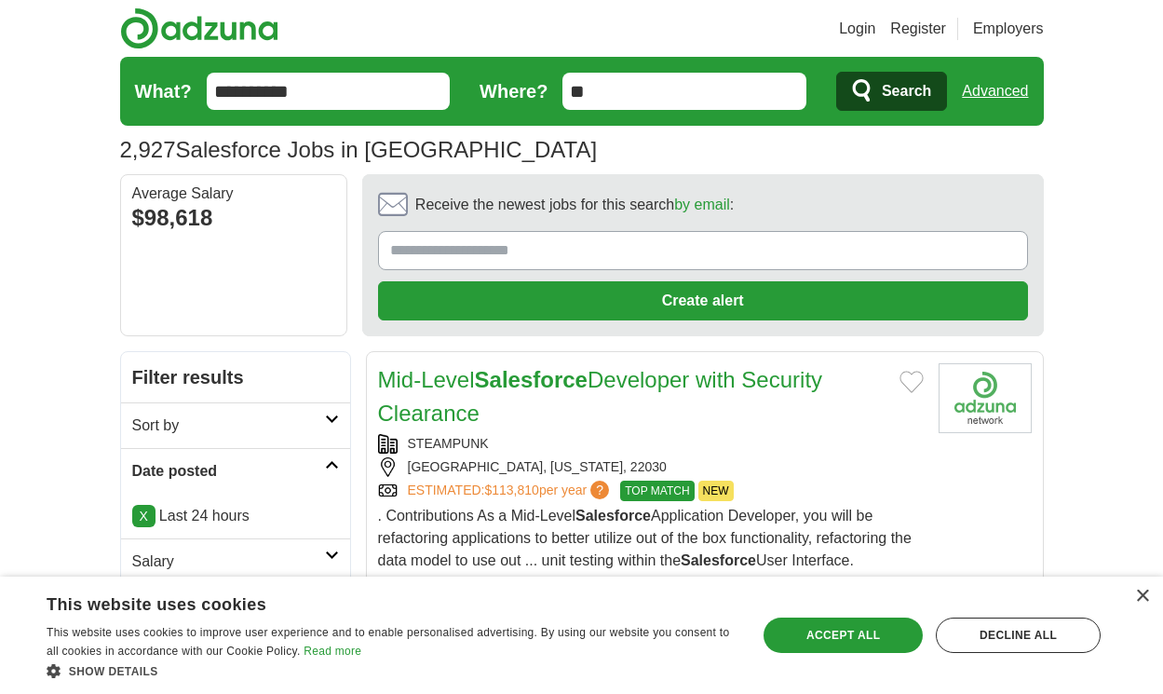
scroll to position [3208, 0]
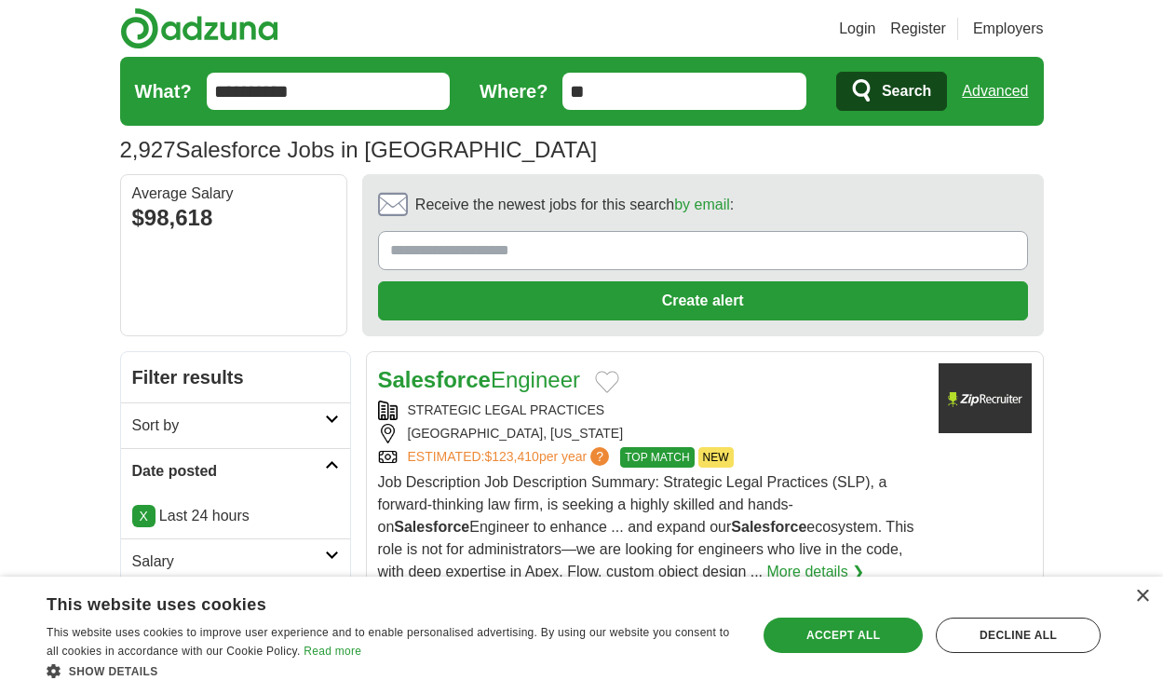
scroll to position [3029, 0]
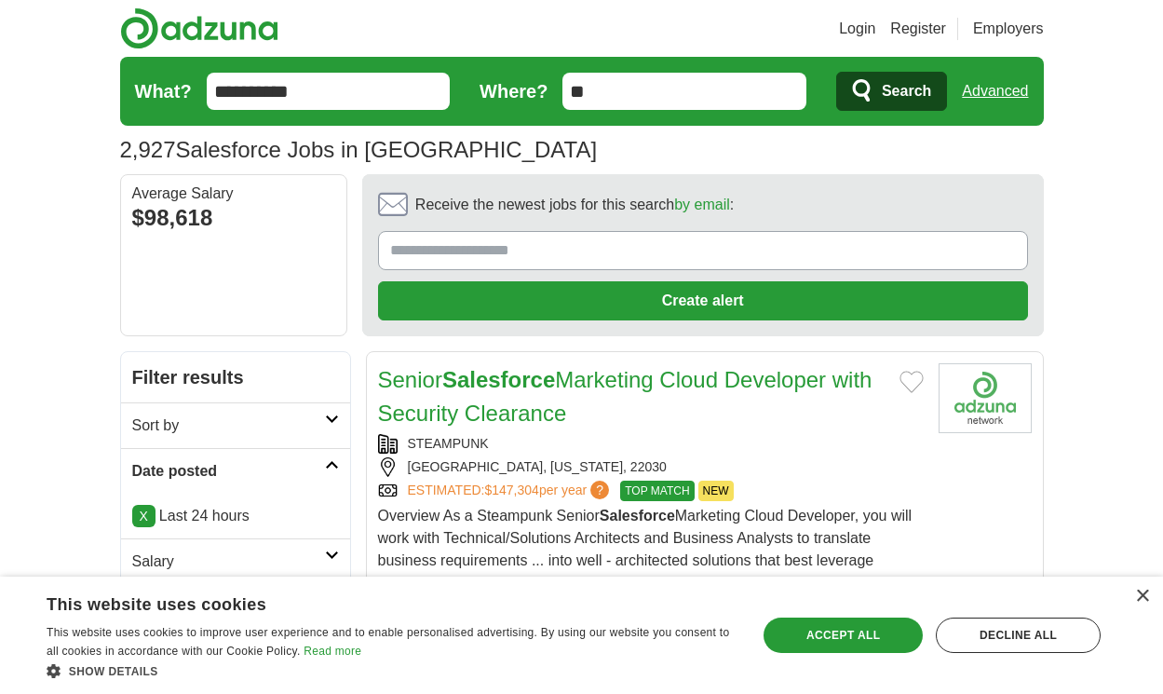
scroll to position [3074, 0]
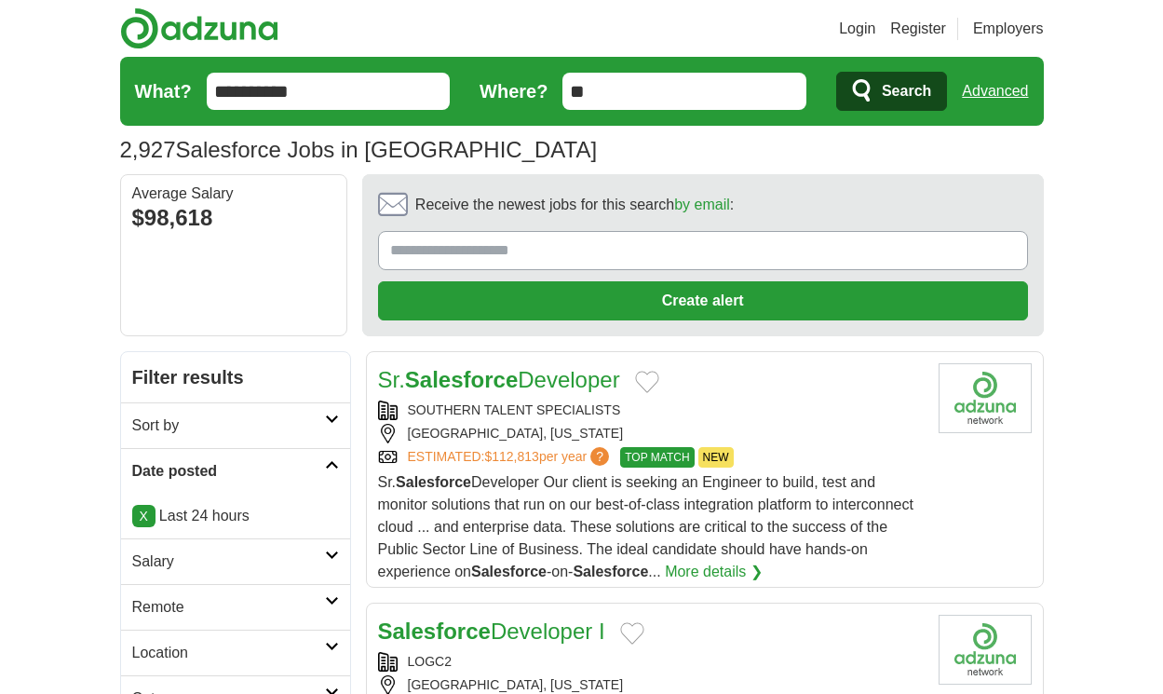
scroll to position [3029, 0]
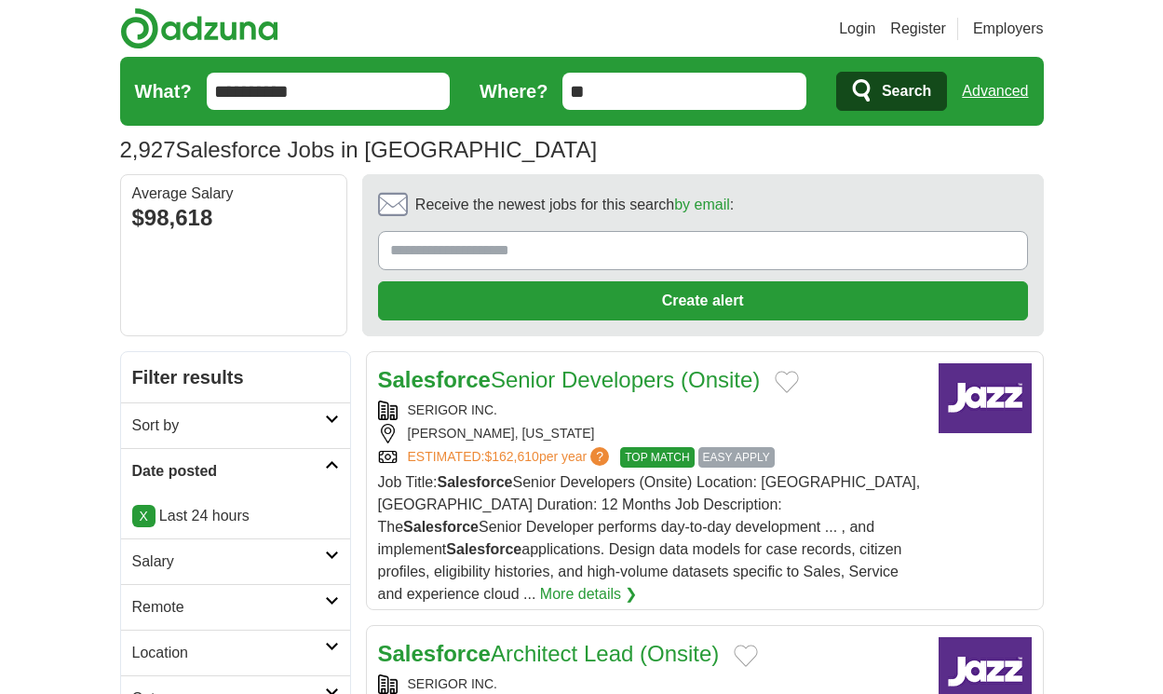
scroll to position [2906, 0]
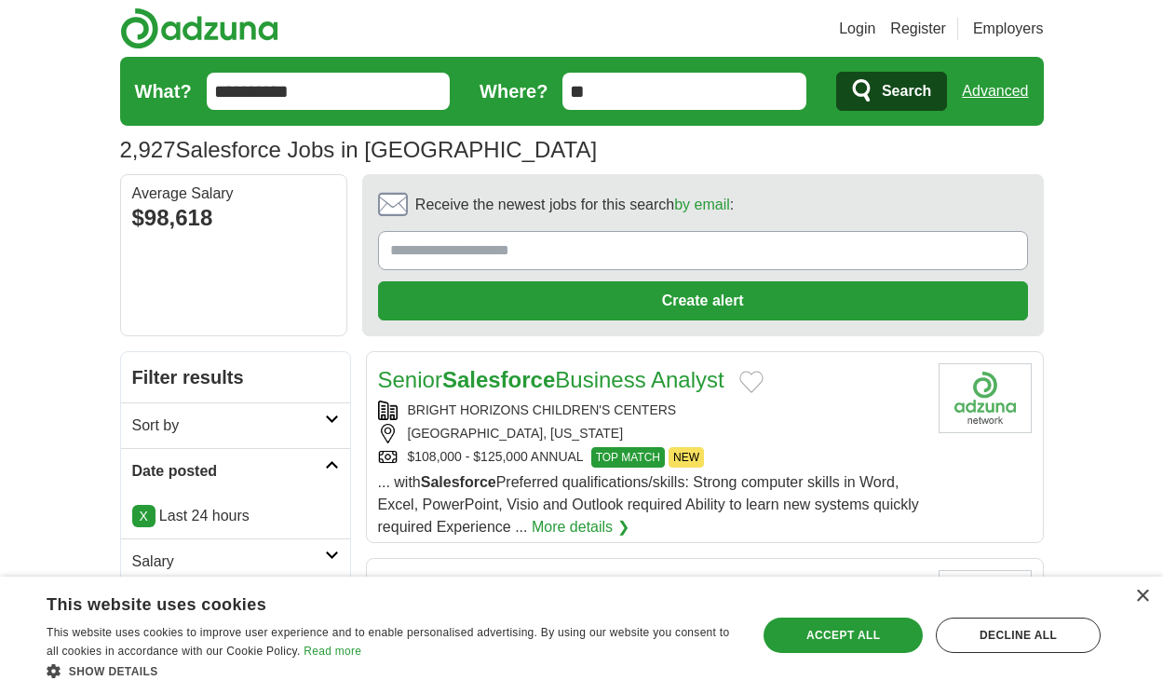
scroll to position [2861, 0]
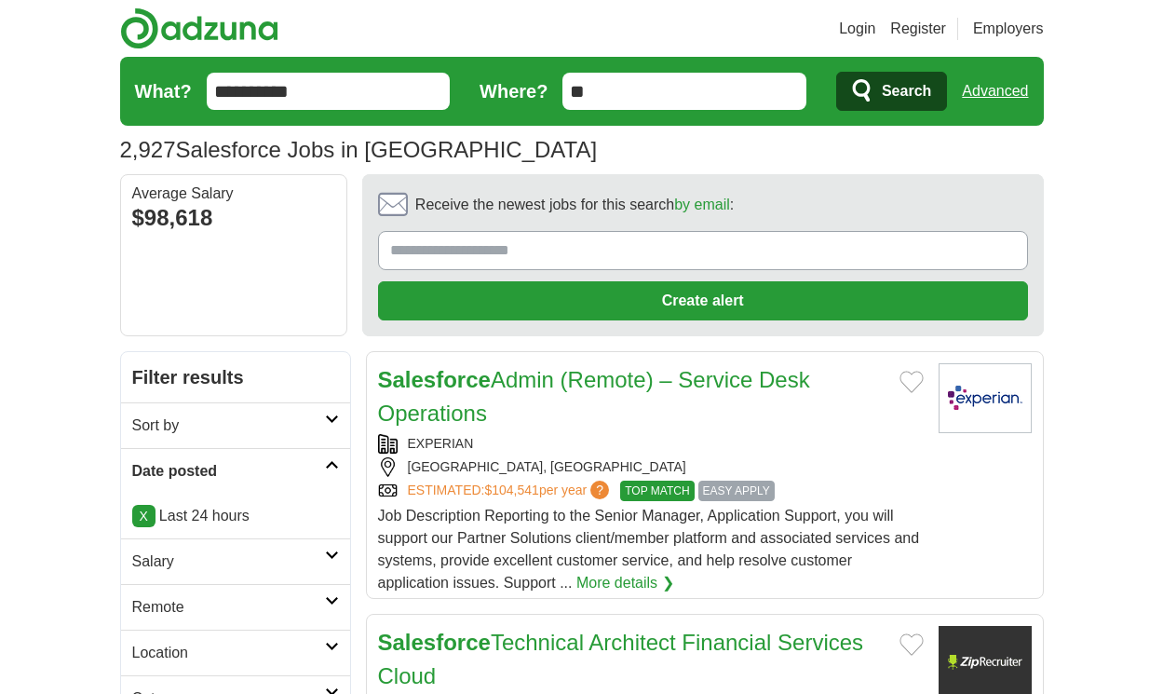
scroll to position [3219, 0]
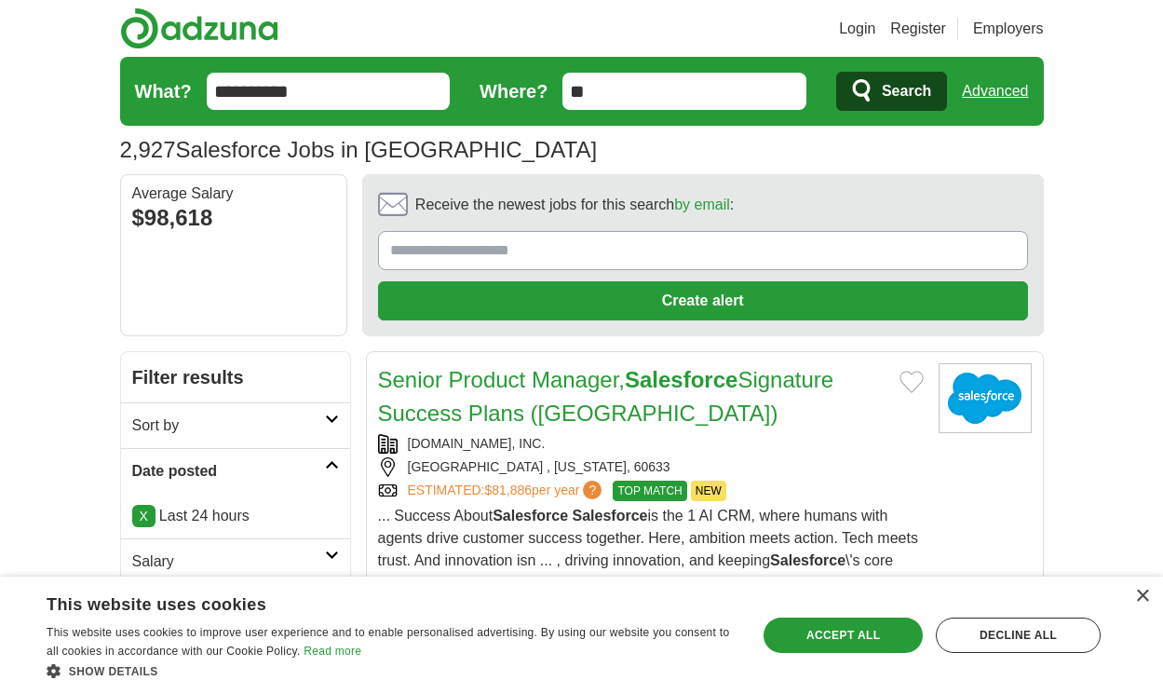
scroll to position [3185, 0]
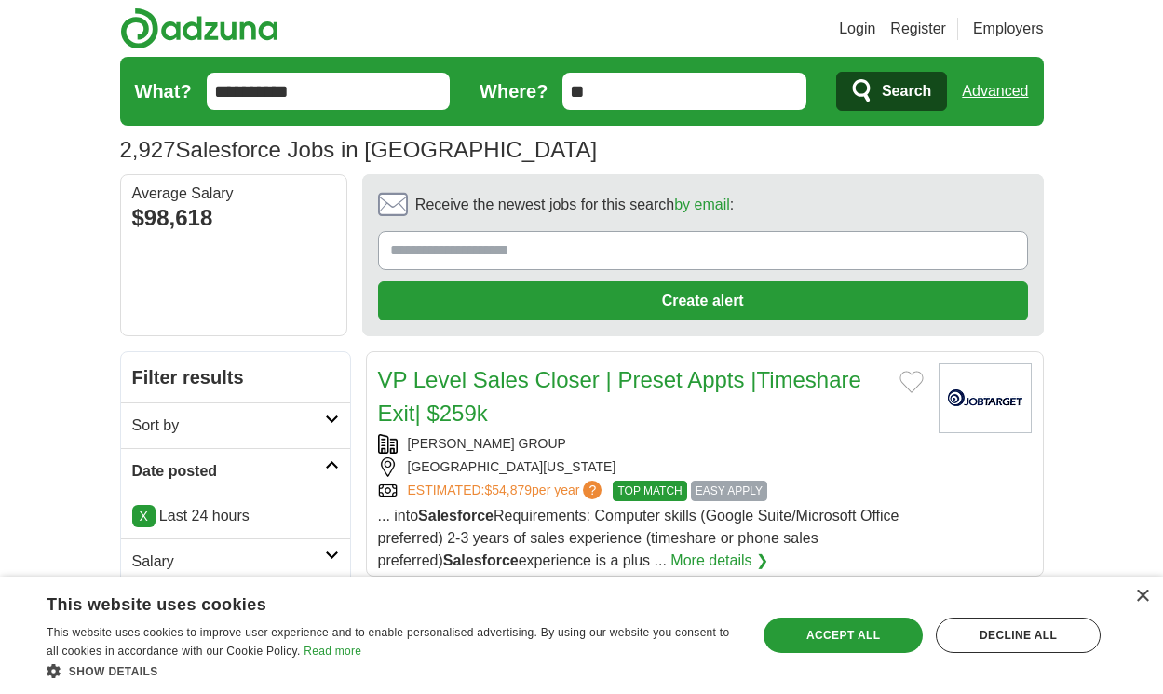
scroll to position [2682, 0]
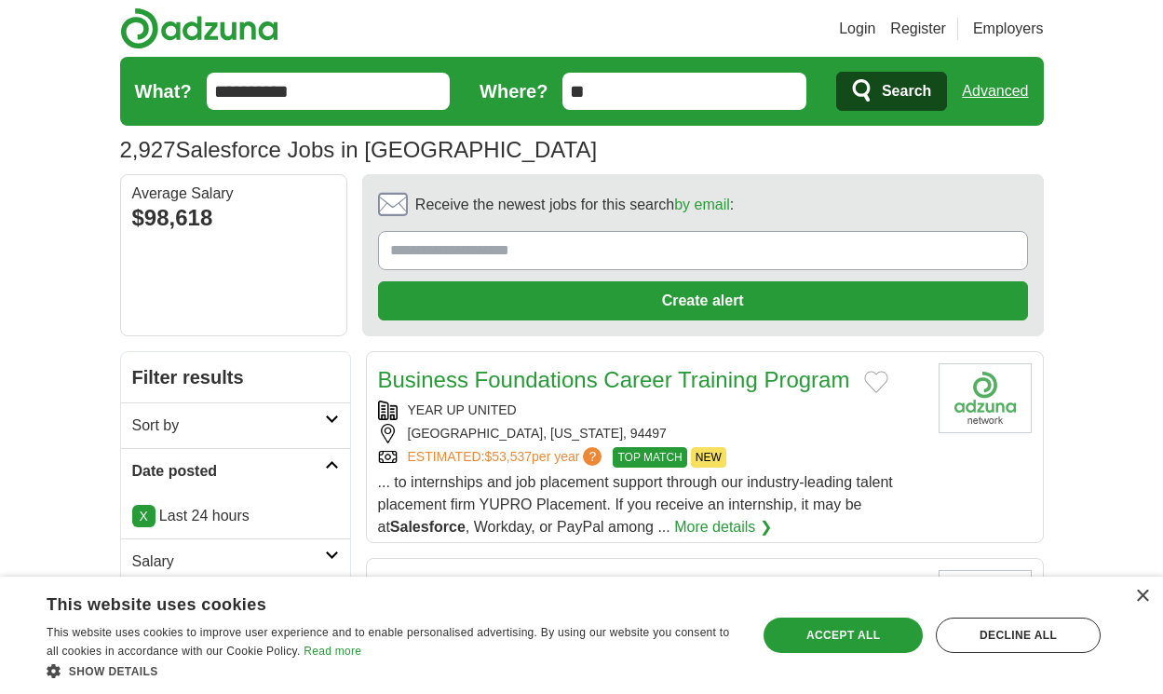
scroll to position [2654, 0]
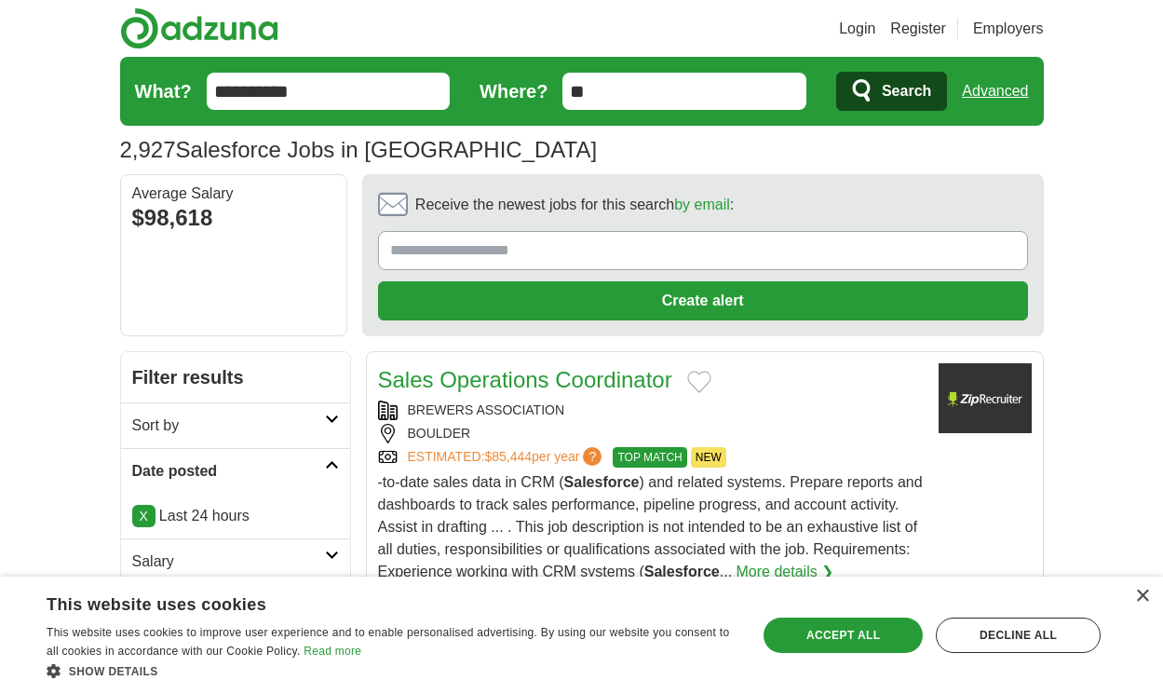
scroll to position [3169, 0]
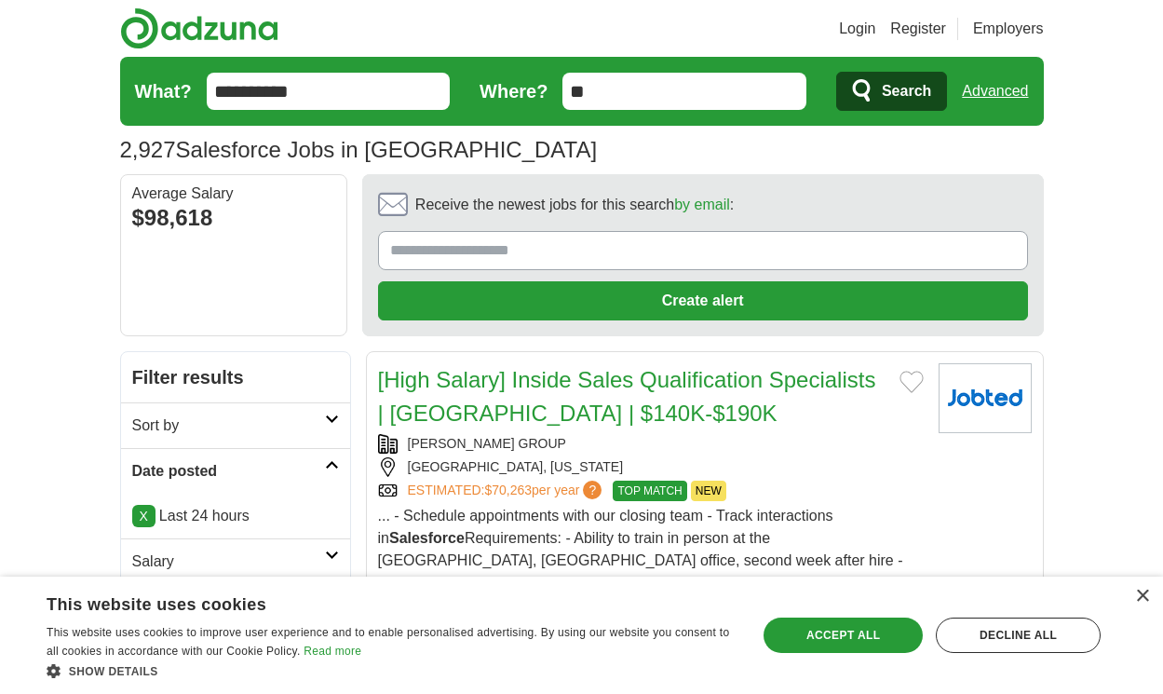
scroll to position [3101, 0]
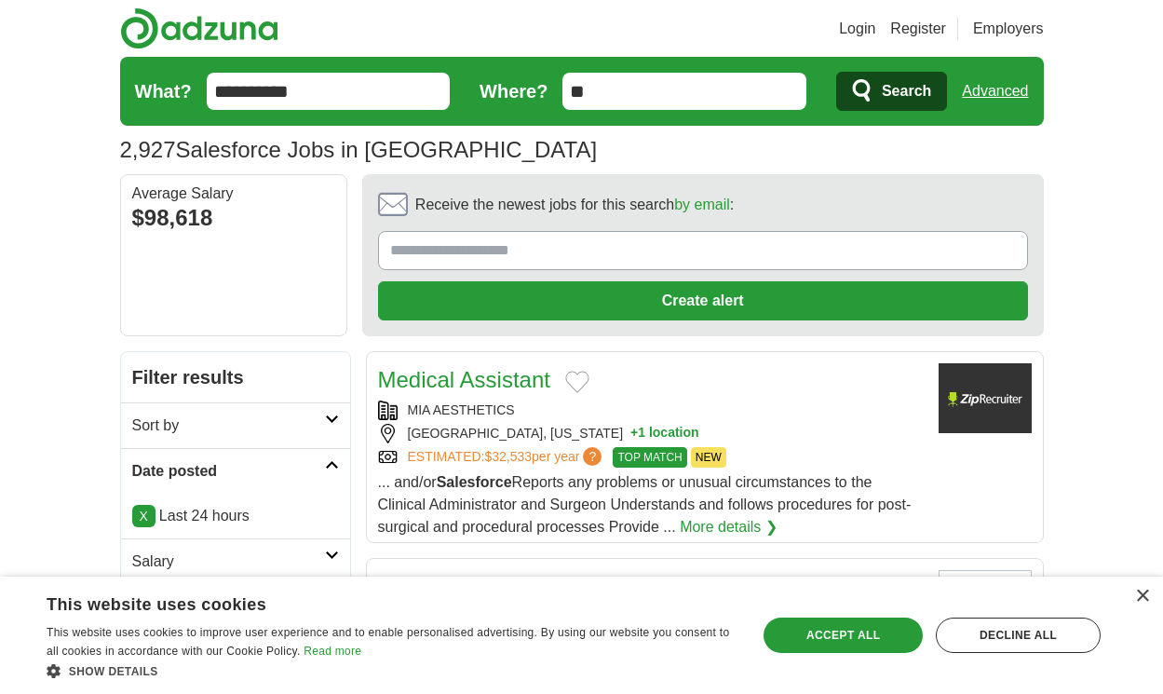
scroll to position [2677, 0]
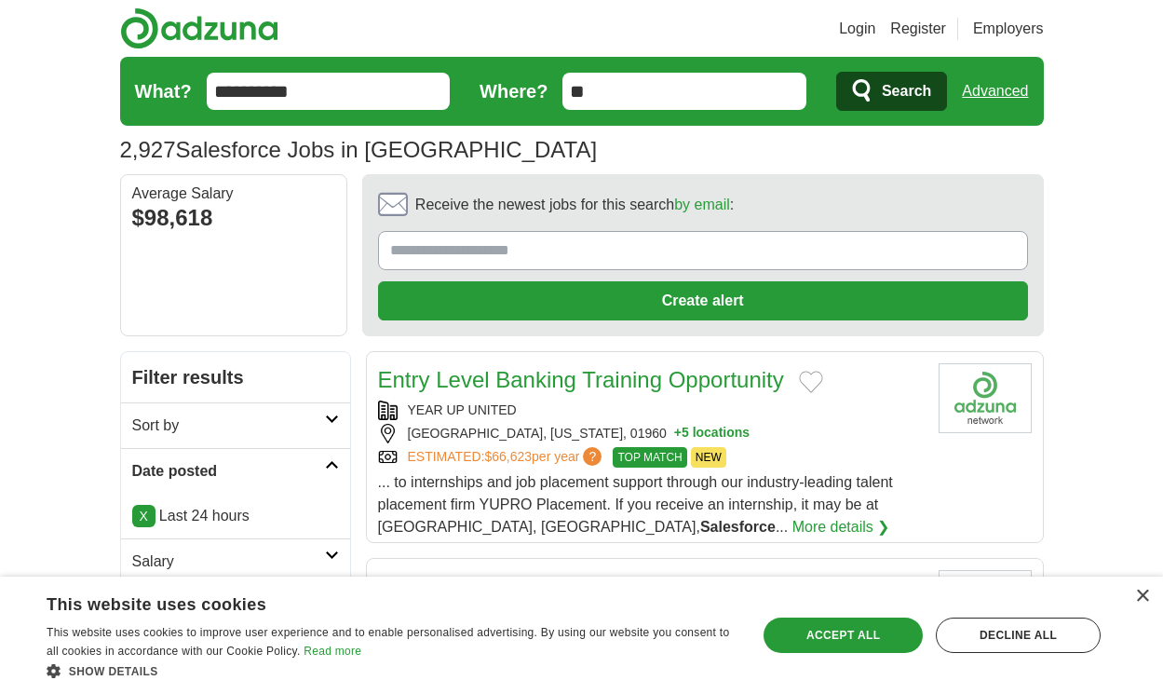
scroll to position [2621, 0]
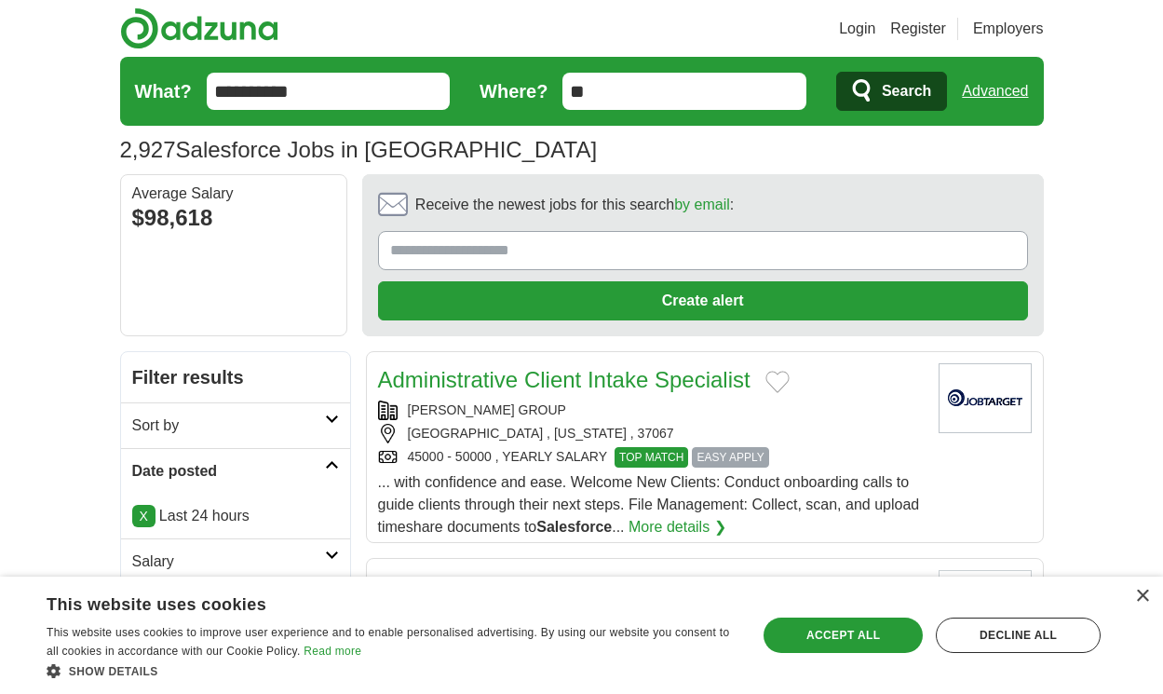
scroll to position [2850, 0]
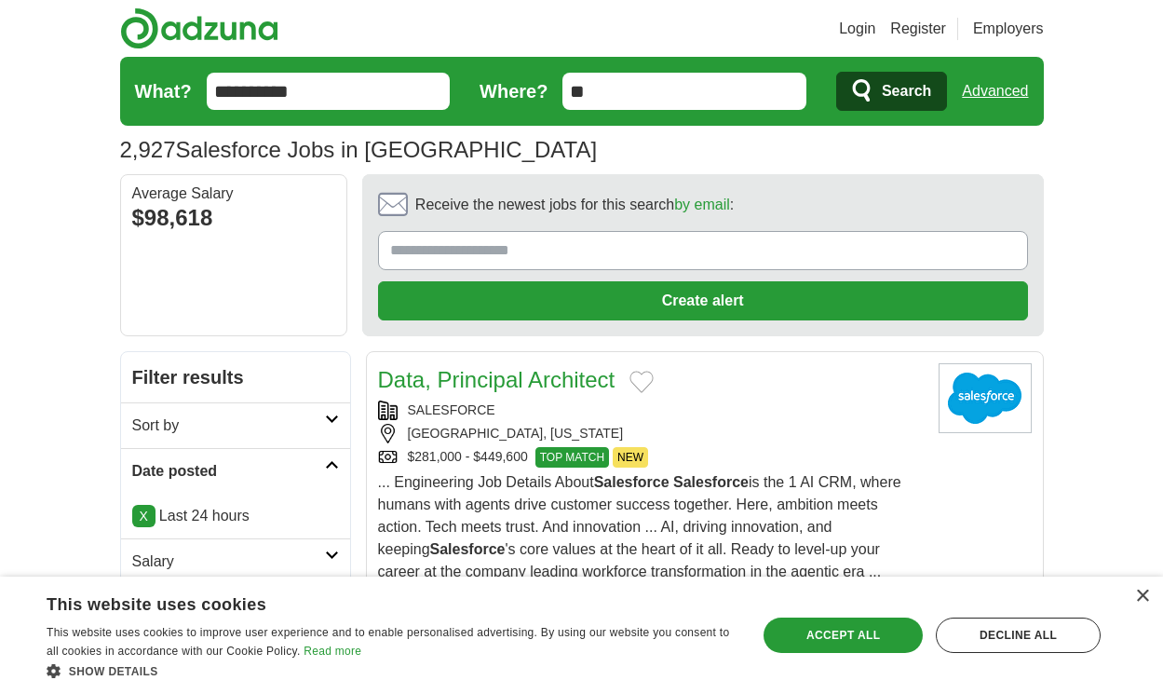
scroll to position [2805, 0]
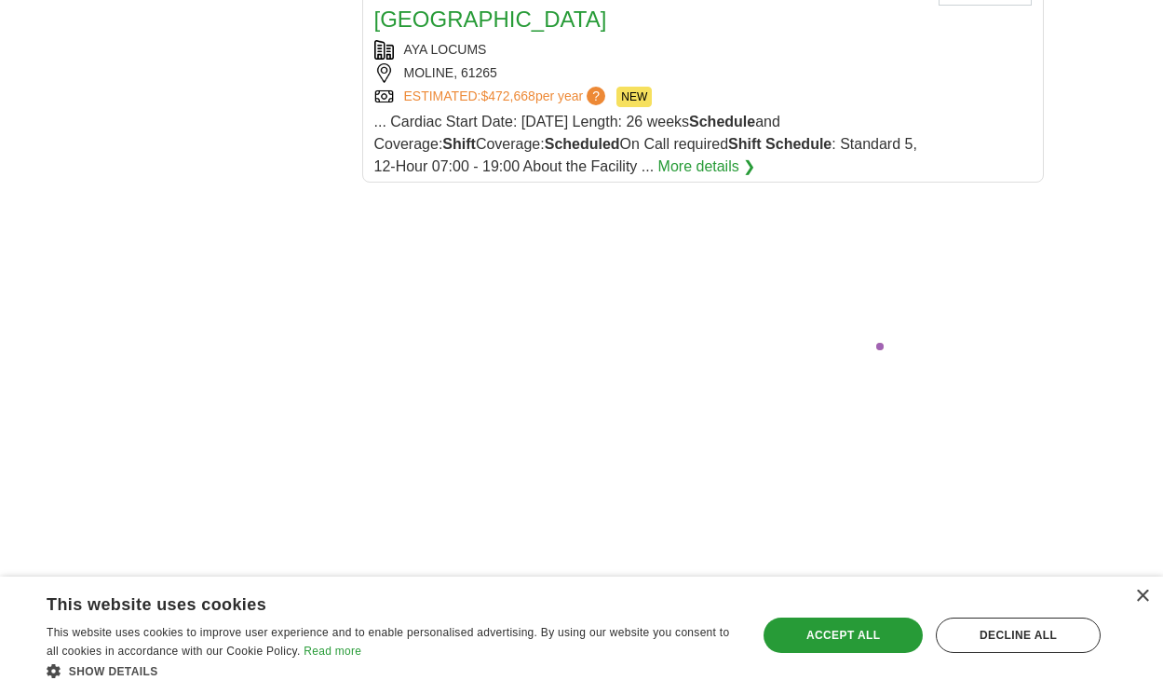
scroll to position [3868, 0]
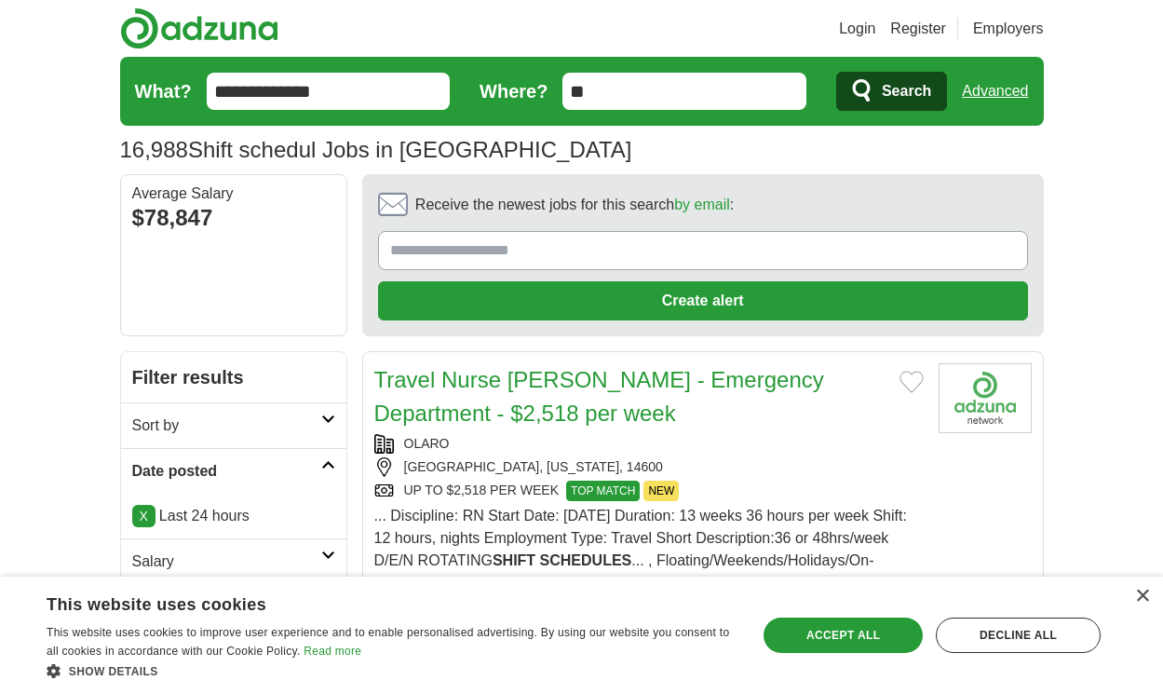
scroll to position [2872, 0]
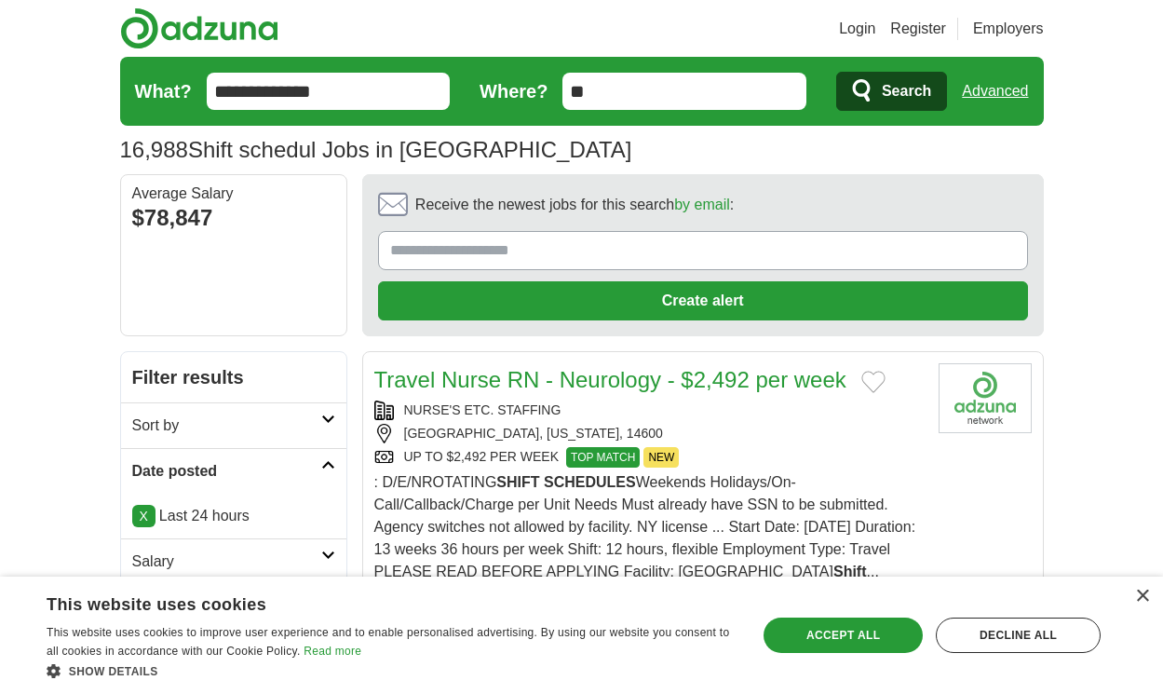
scroll to position [2895, 0]
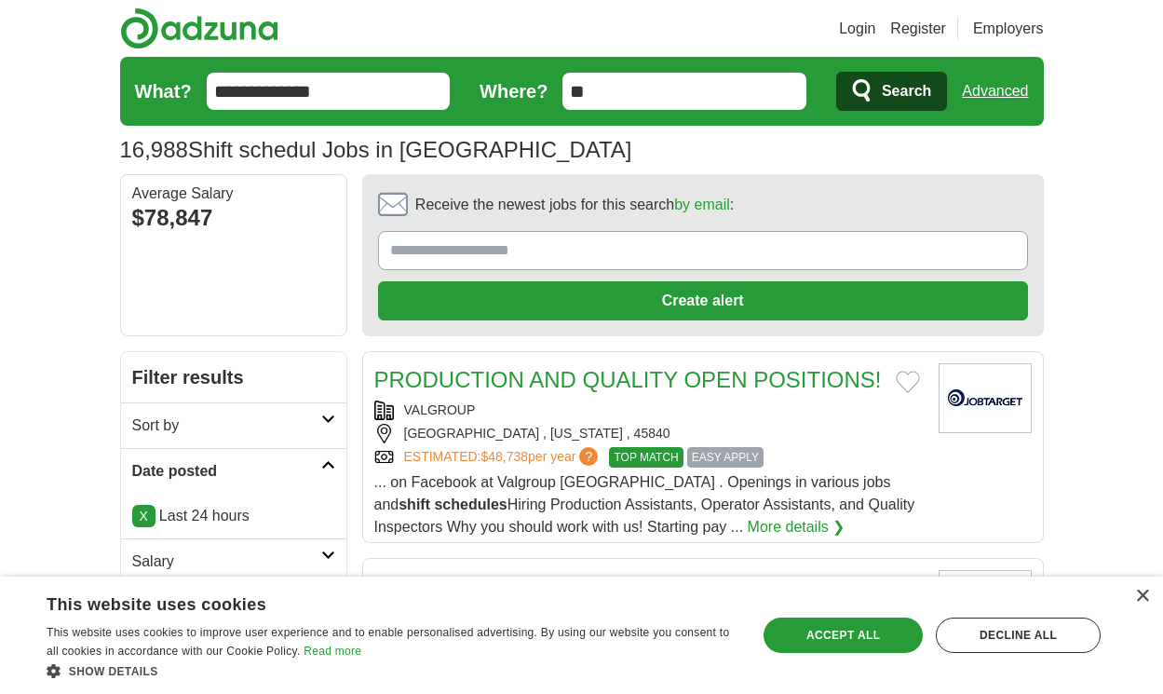
scroll to position [2872, 0]
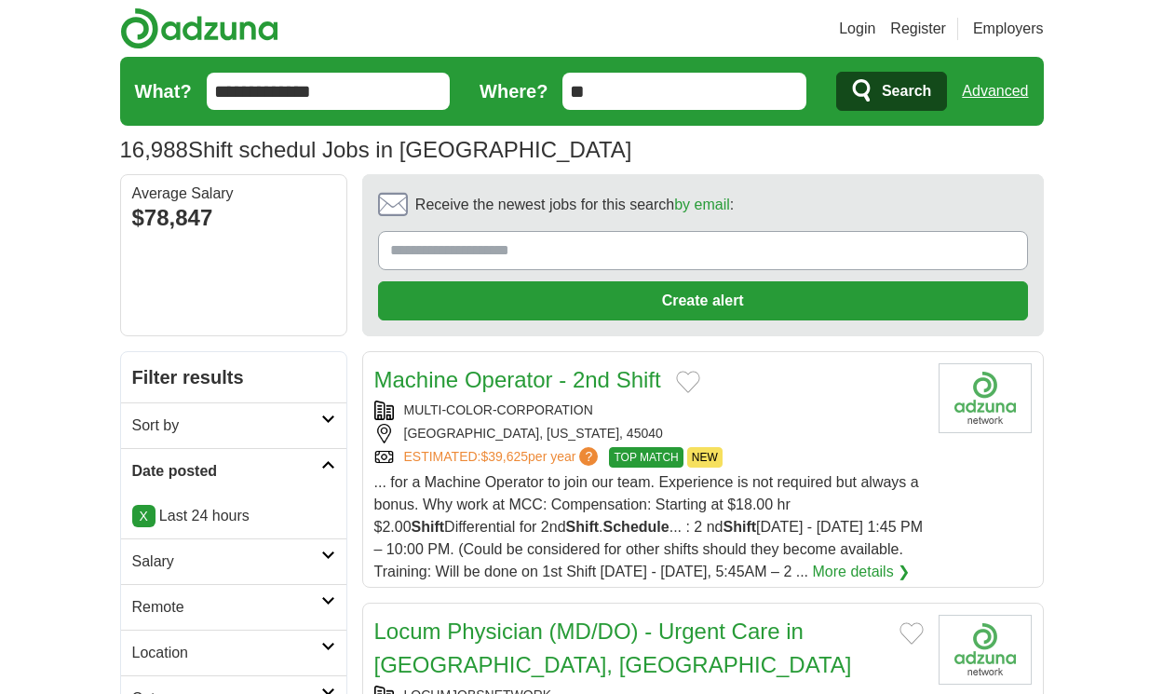
scroll to position [2917, 0]
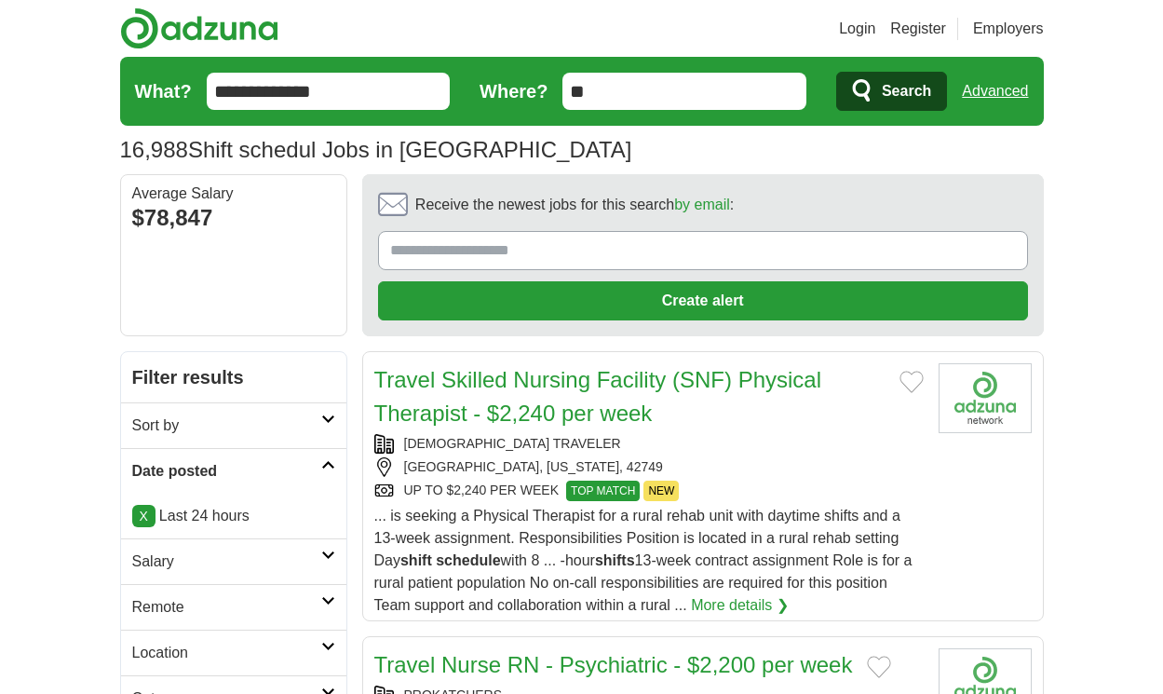
scroll to position [2738, 0]
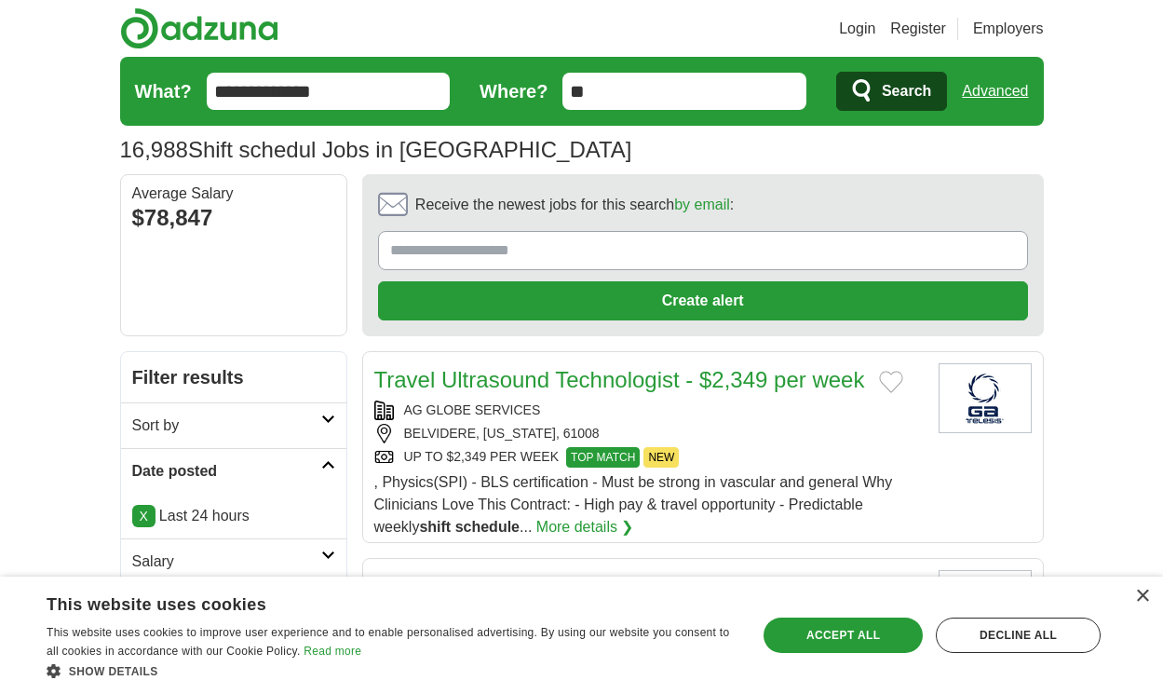
scroll to position [2839, 0]
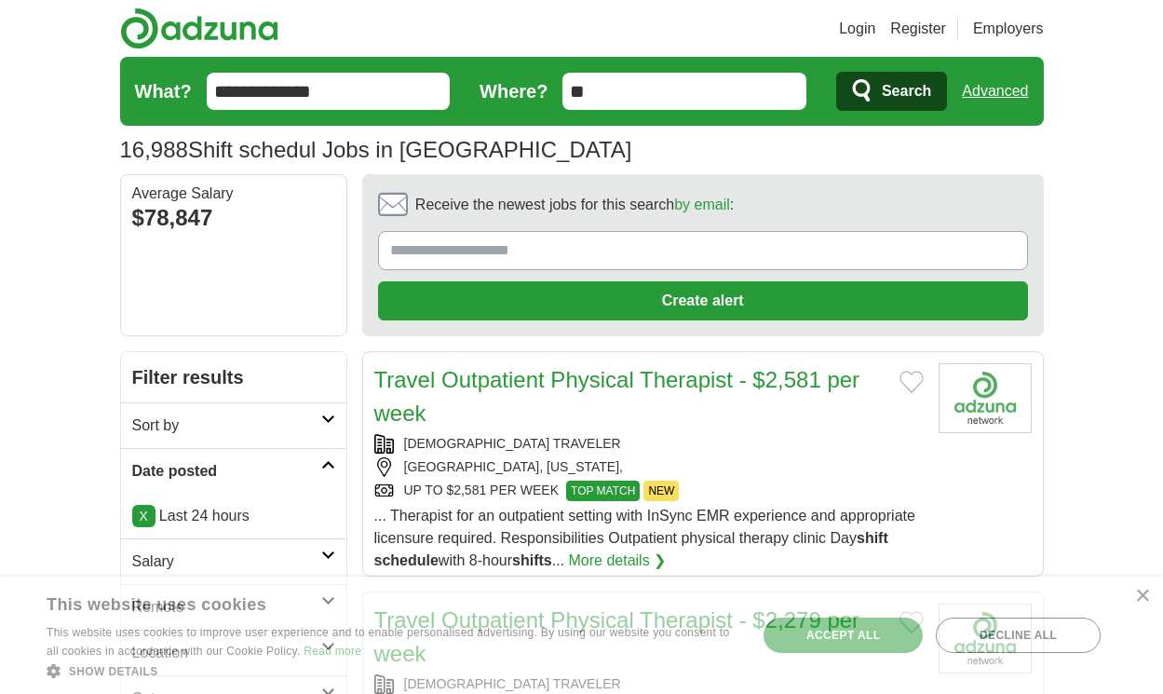
scroll to position [2917, 0]
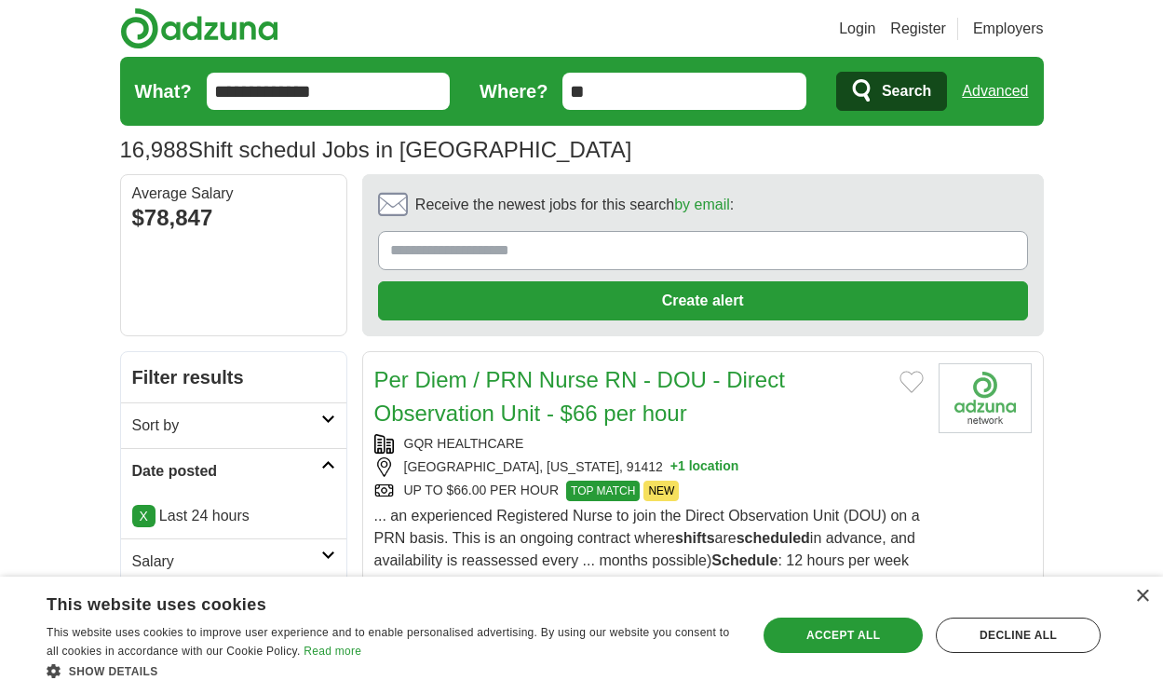
scroll to position [2794, 0]
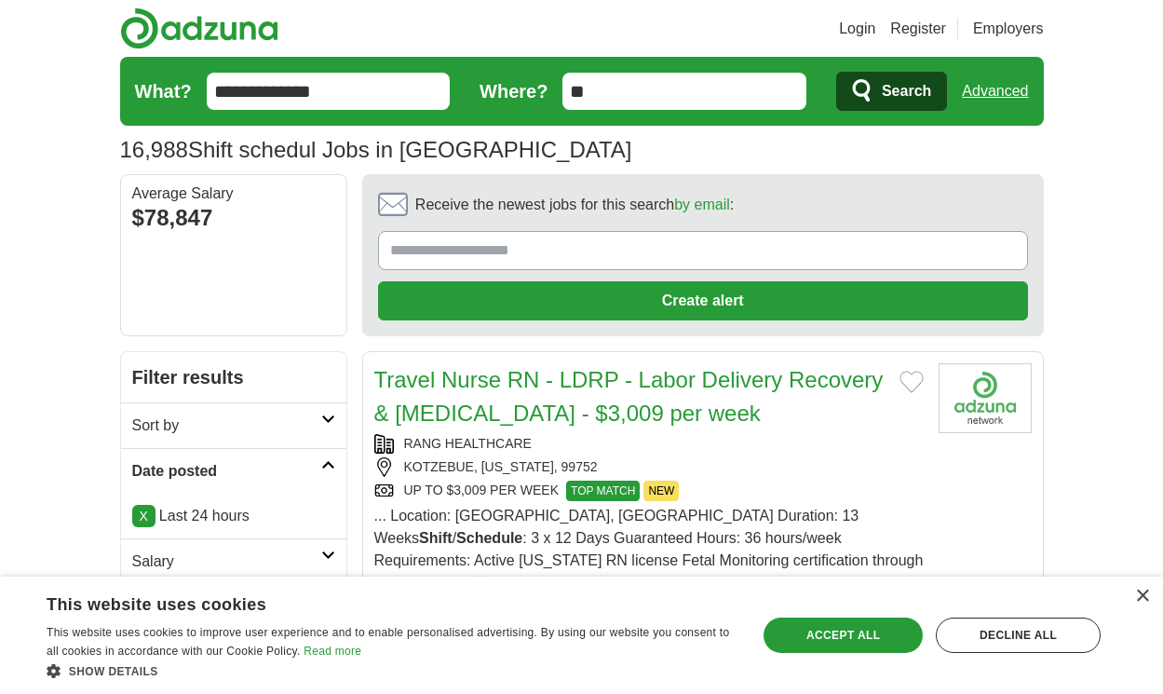
scroll to position [2951, 0]
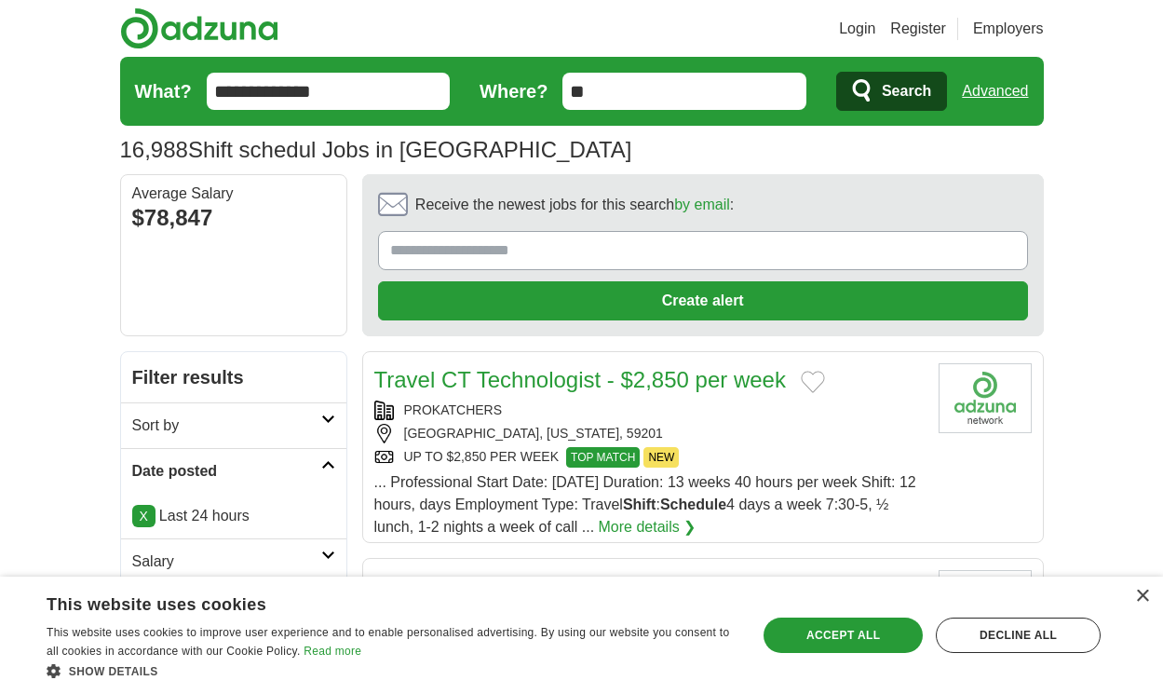
scroll to position [2895, 0]
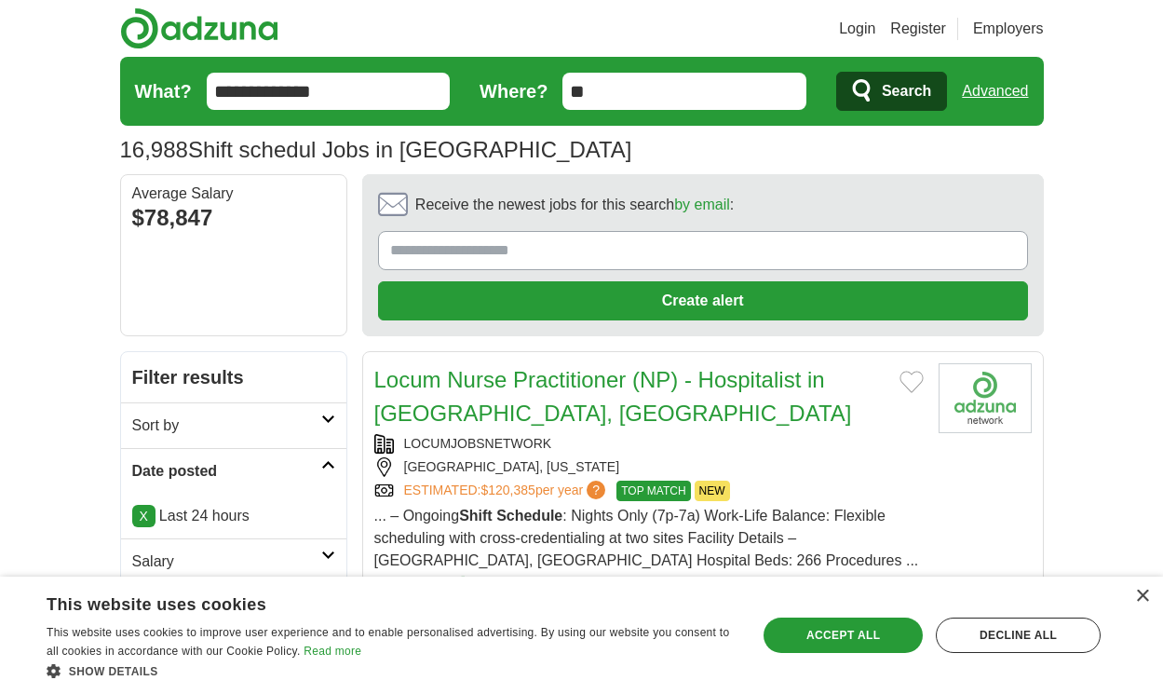
scroll to position [2906, 0]
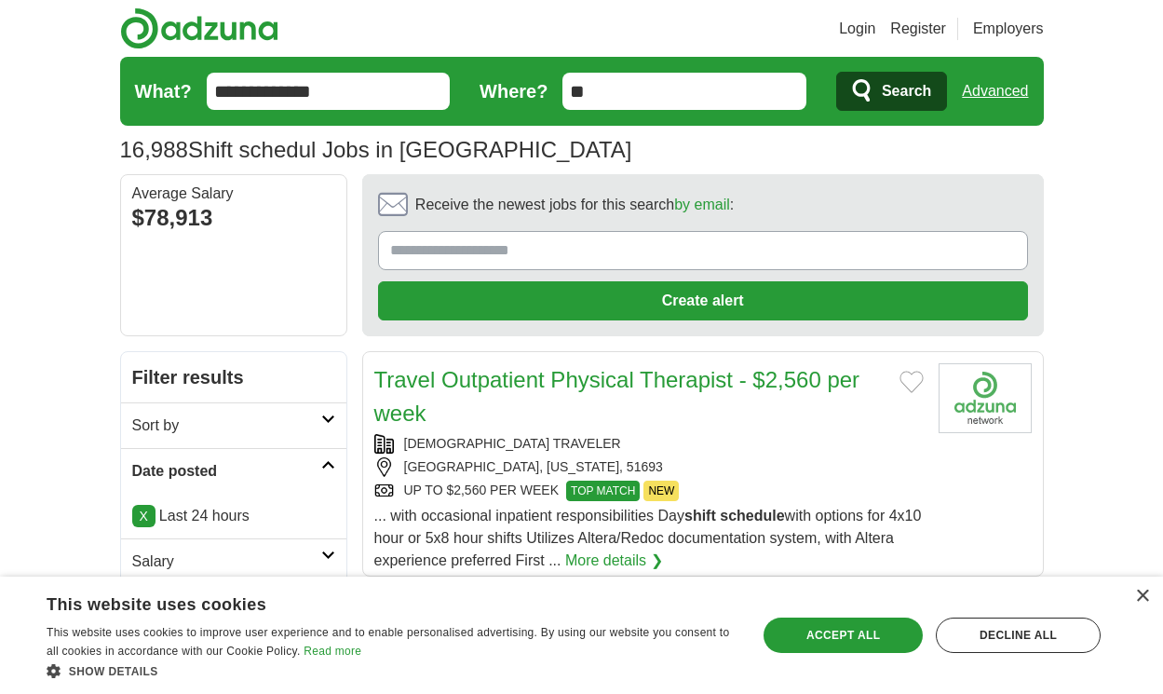
scroll to position [2878, 0]
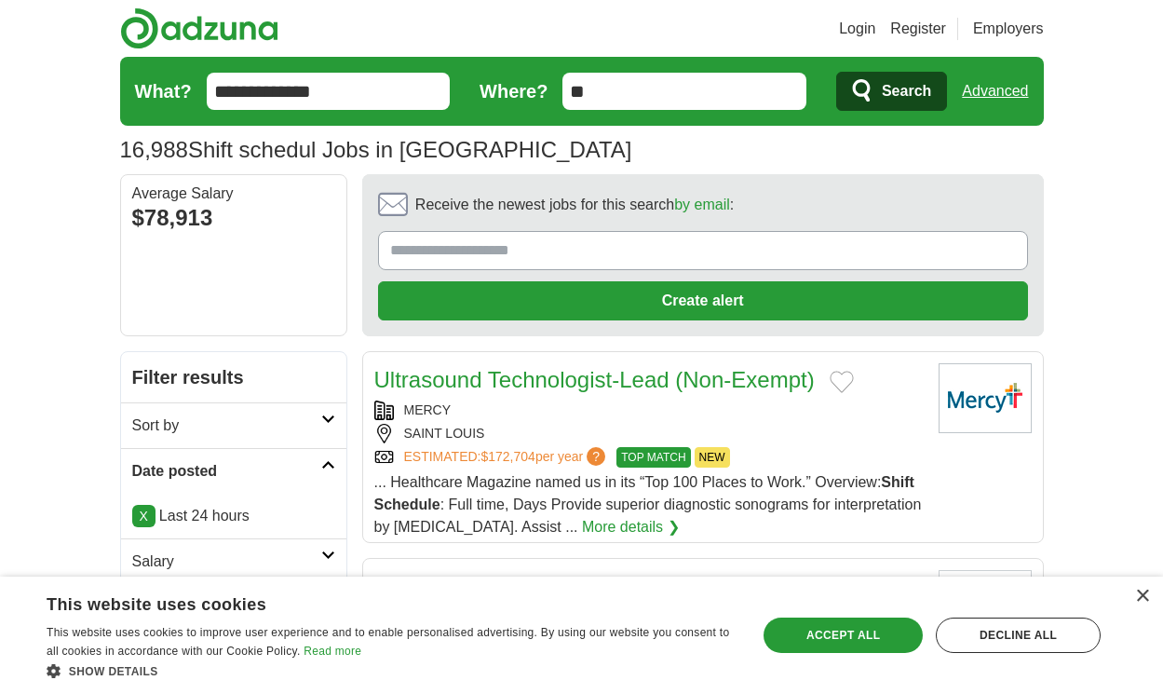
scroll to position [2789, 0]
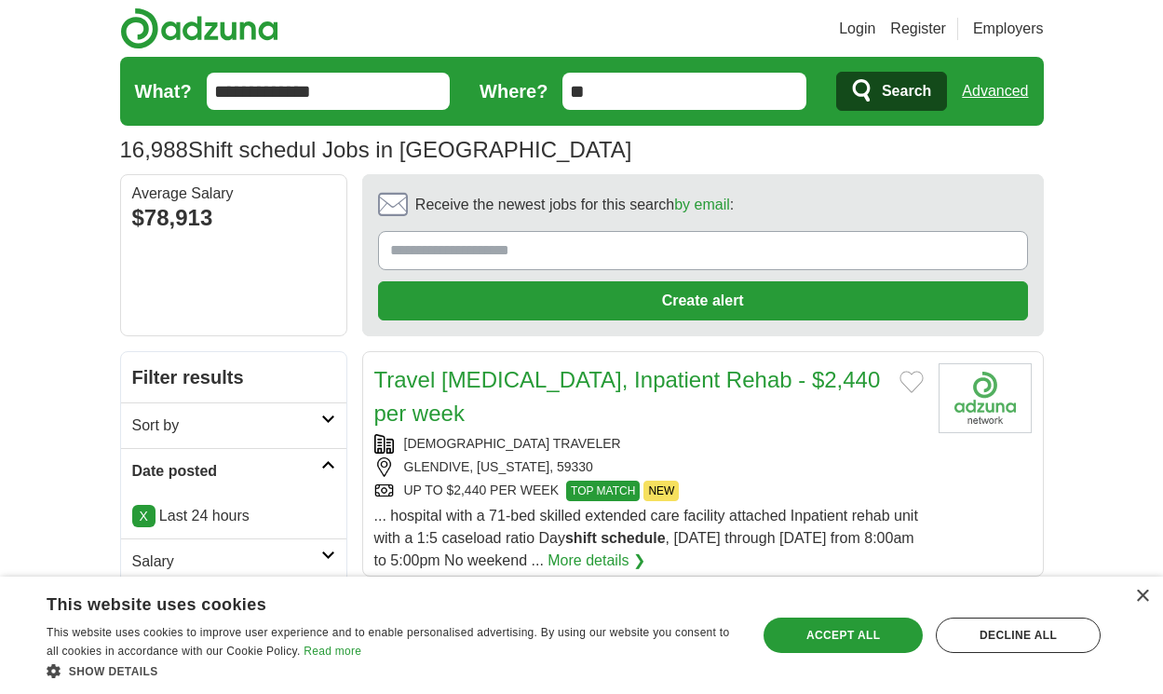
scroll to position [2844, 0]
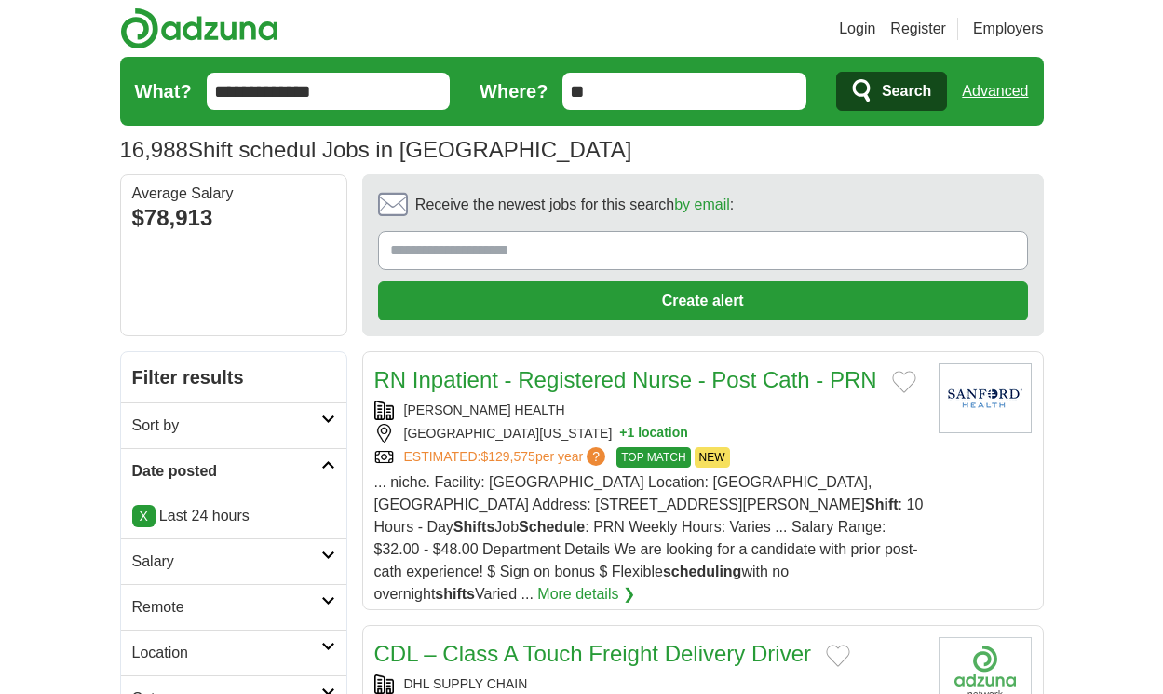
scroll to position [2945, 0]
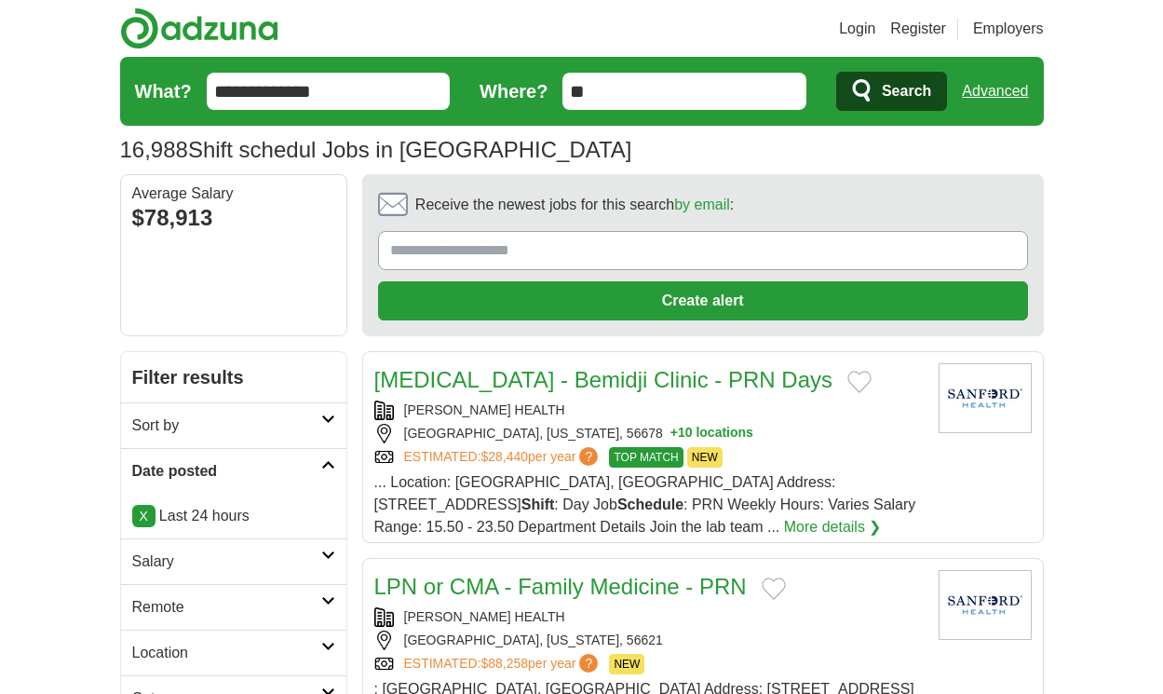
scroll to position [2688, 0]
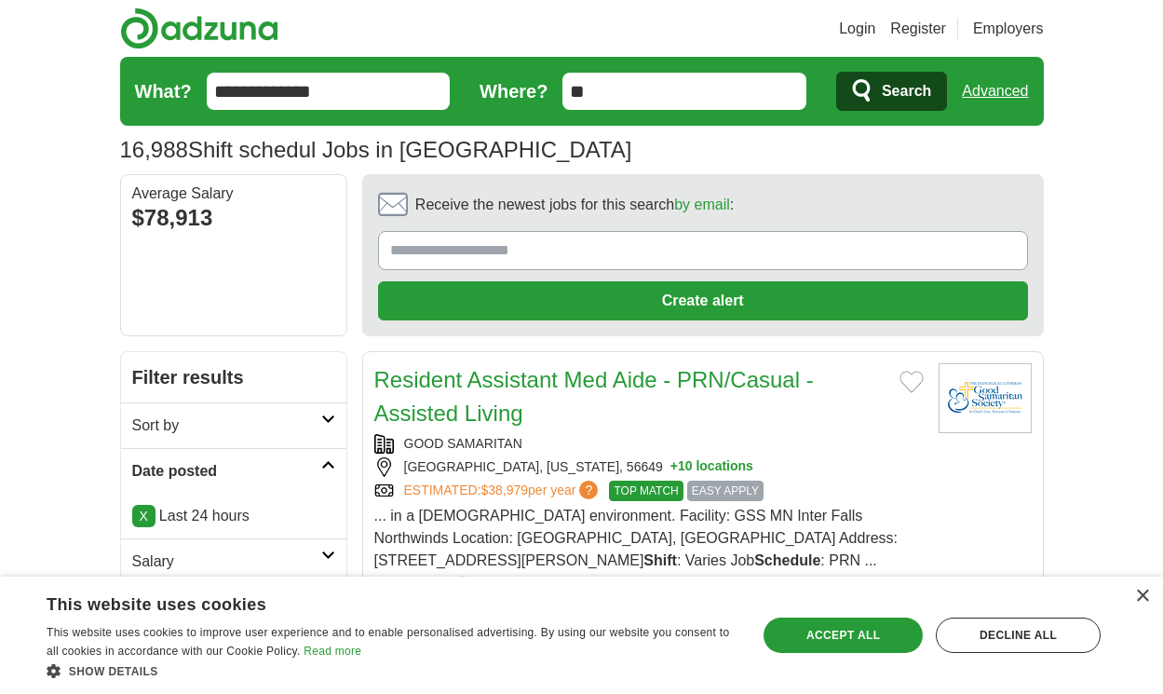
scroll to position [2716, 0]
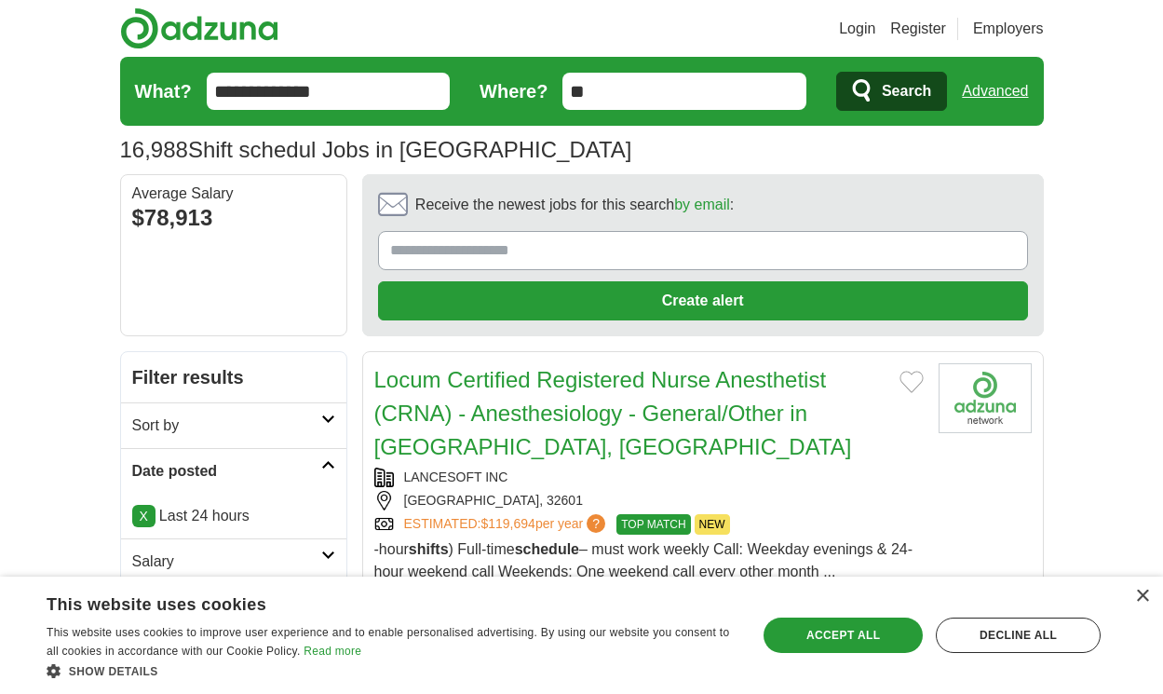
scroll to position [2694, 0]
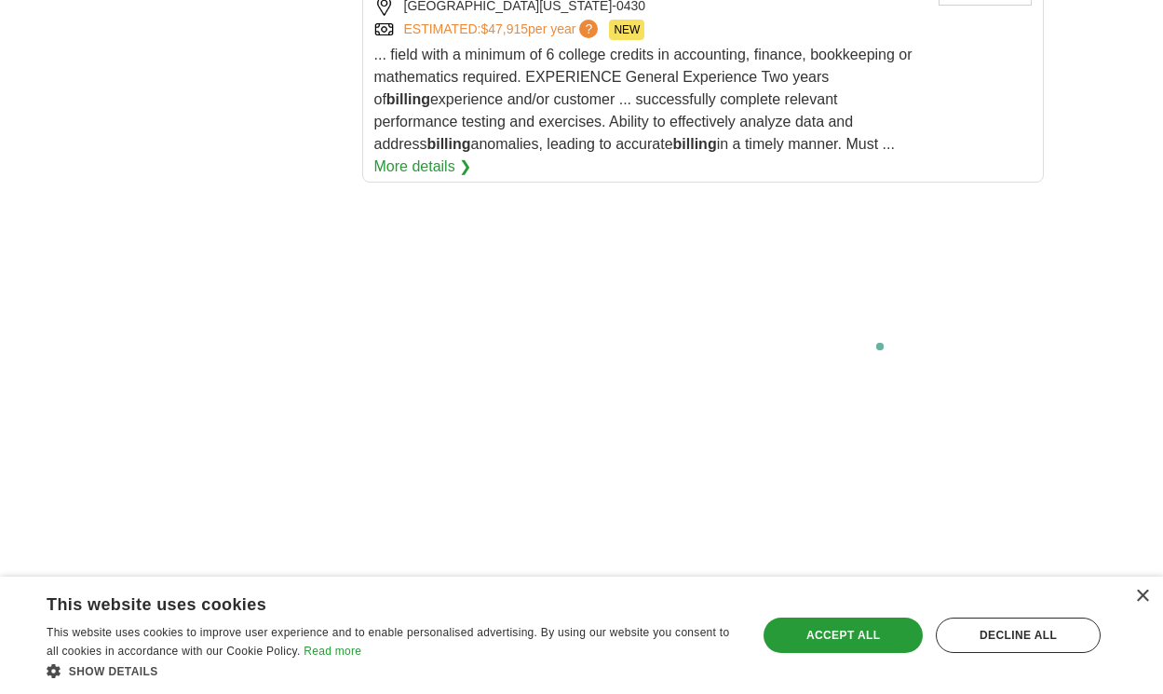
scroll to position [3985, 0]
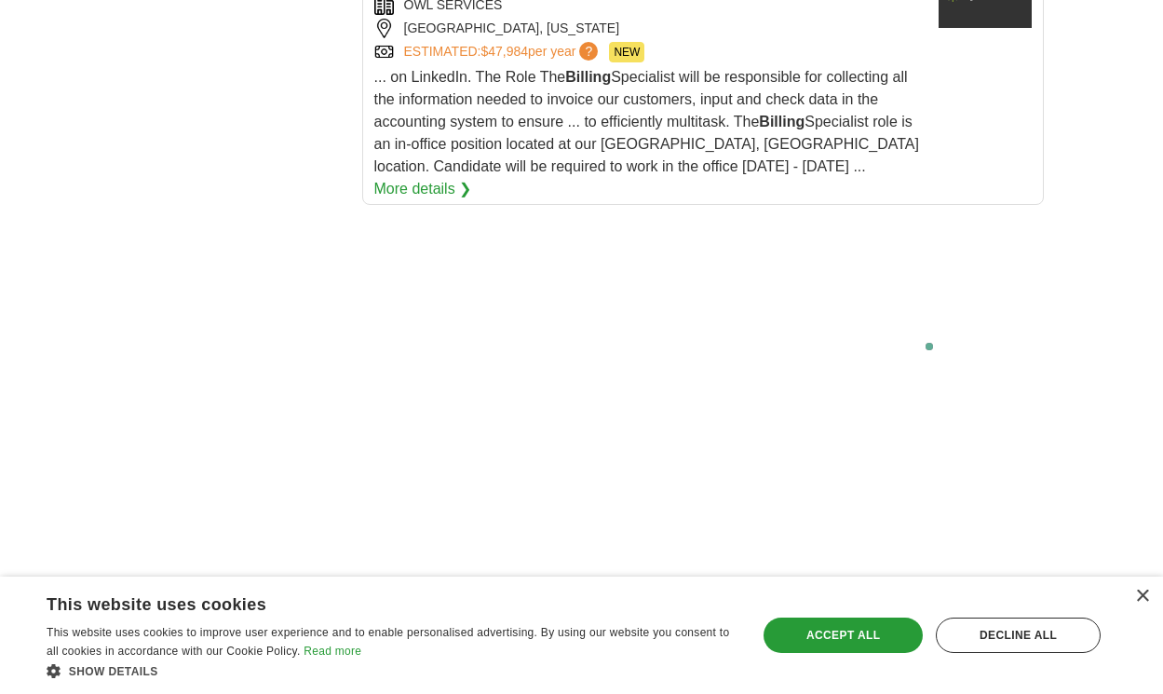
scroll to position [3805, 0]
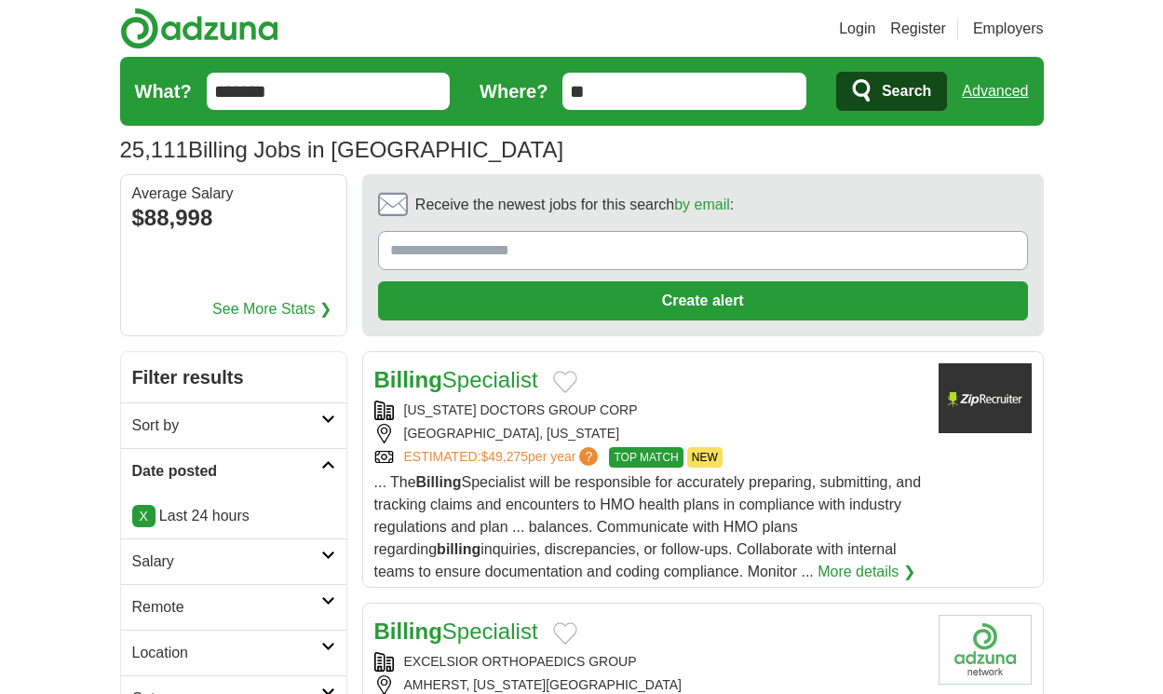
scroll to position [2928, 0]
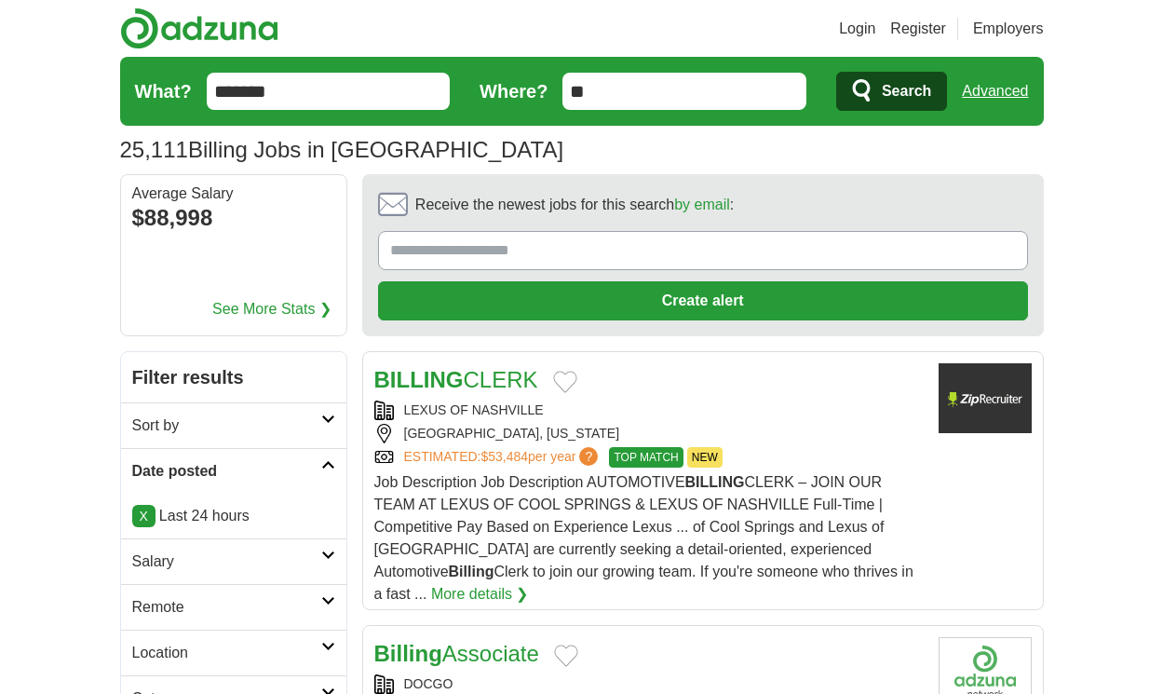
scroll to position [2951, 0]
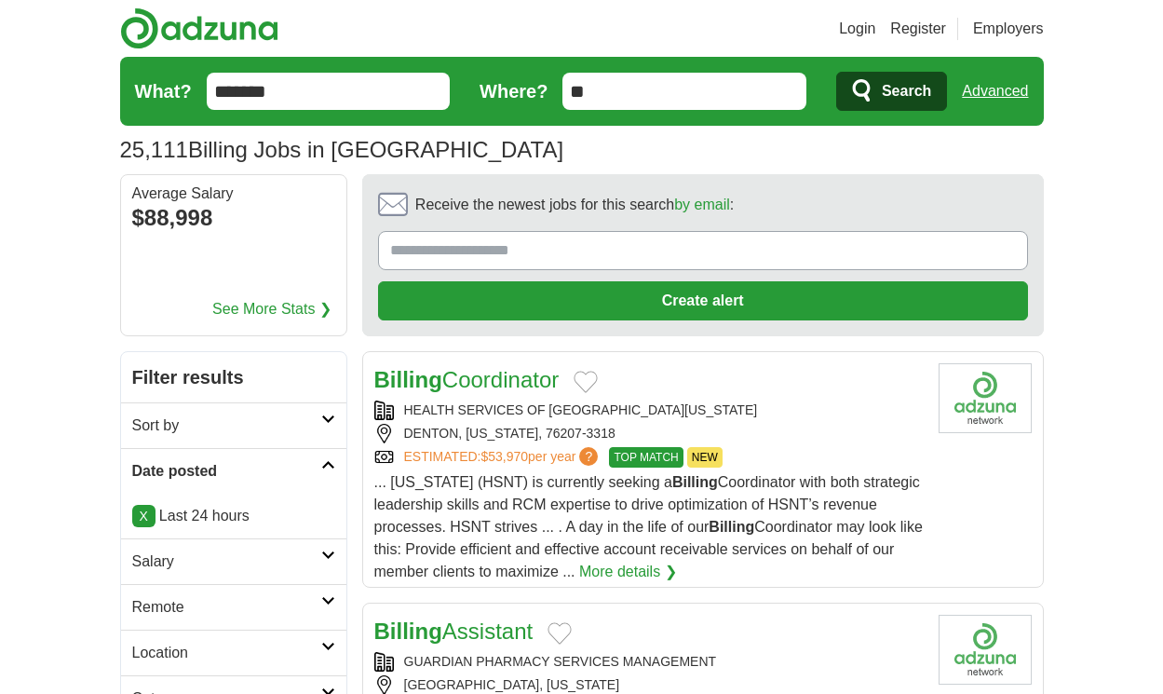
scroll to position [2973, 0]
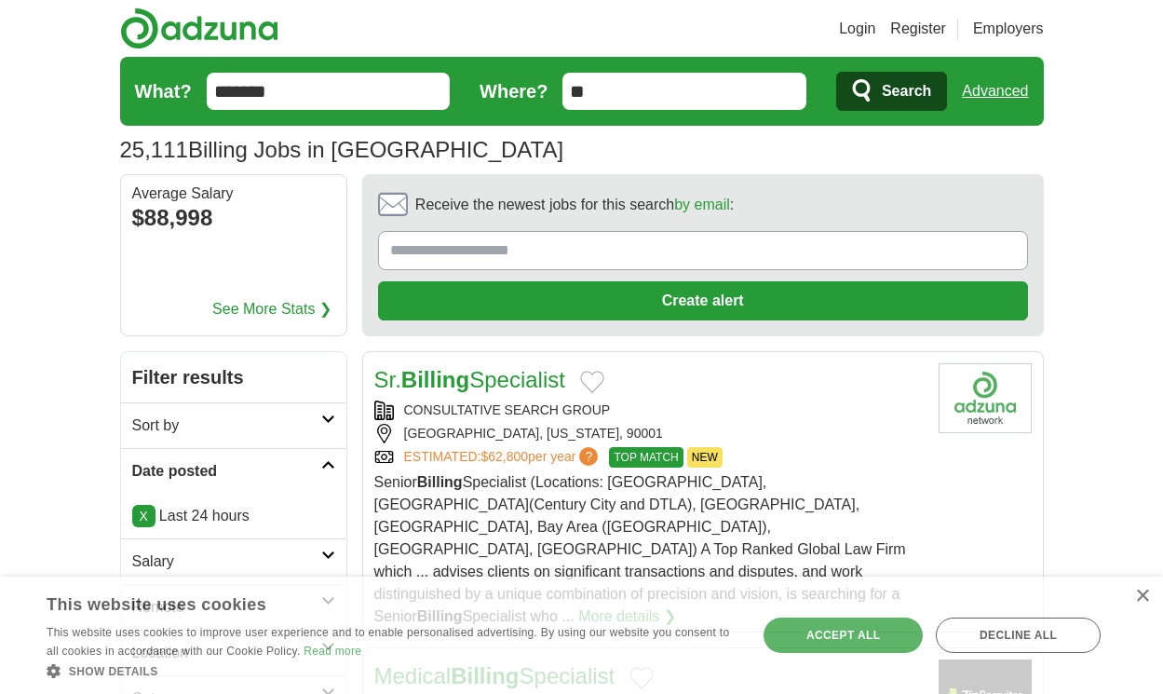
scroll to position [2951, 0]
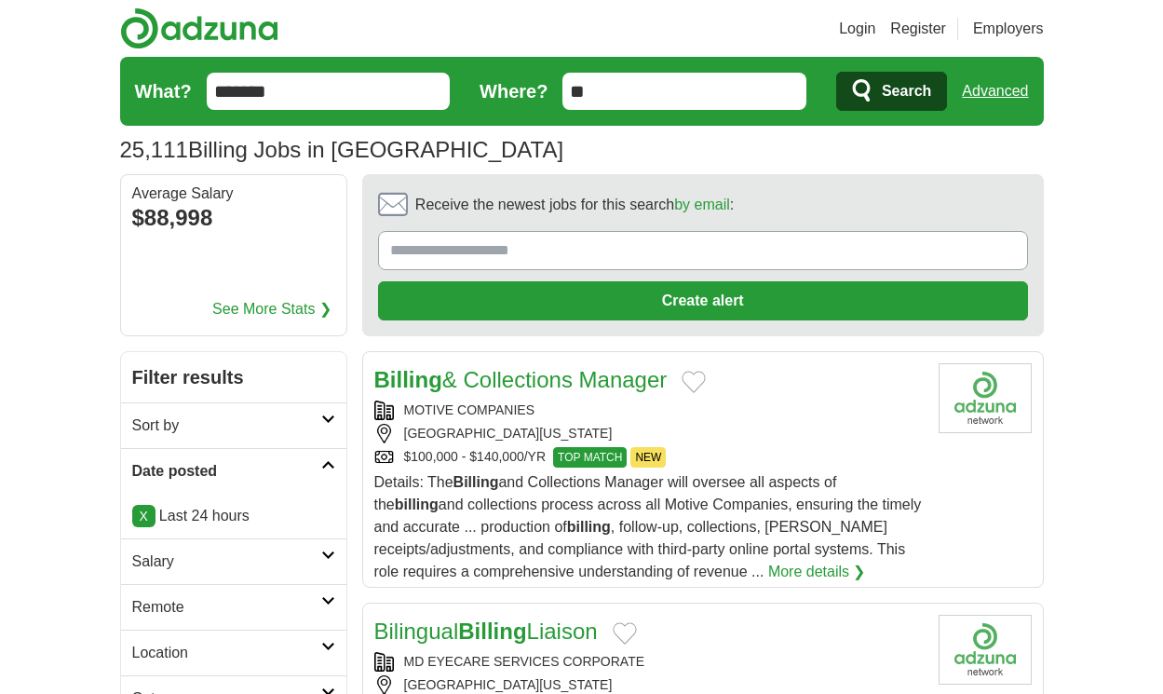
scroll to position [2928, 0]
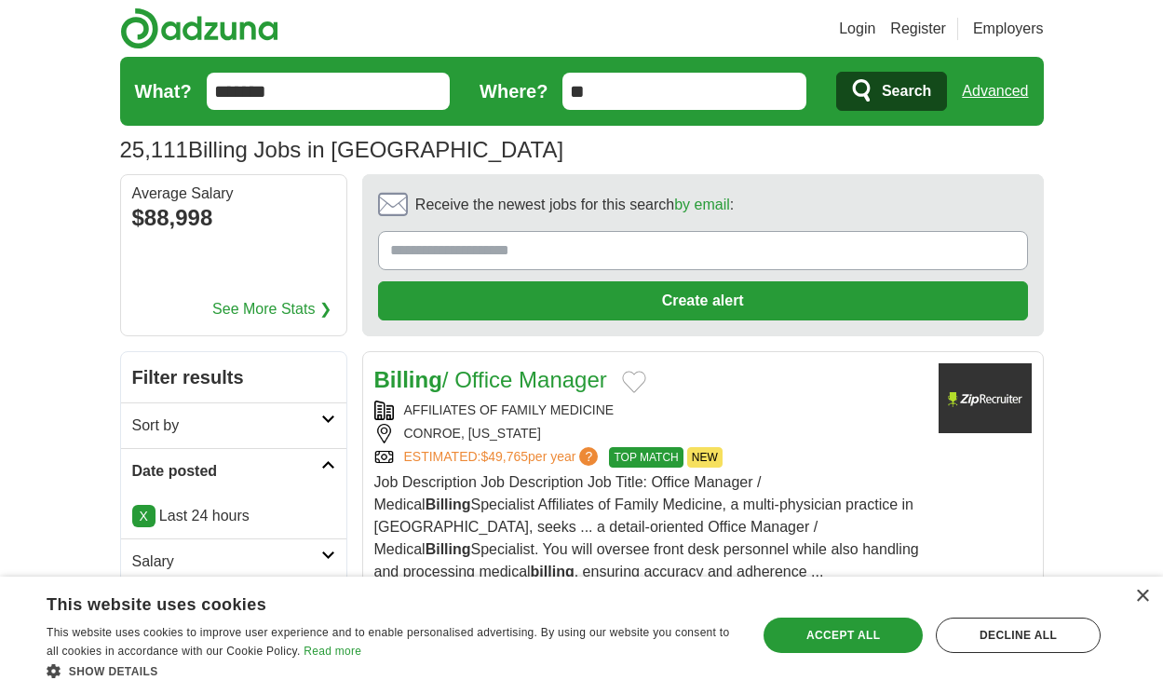
scroll to position [2928, 0]
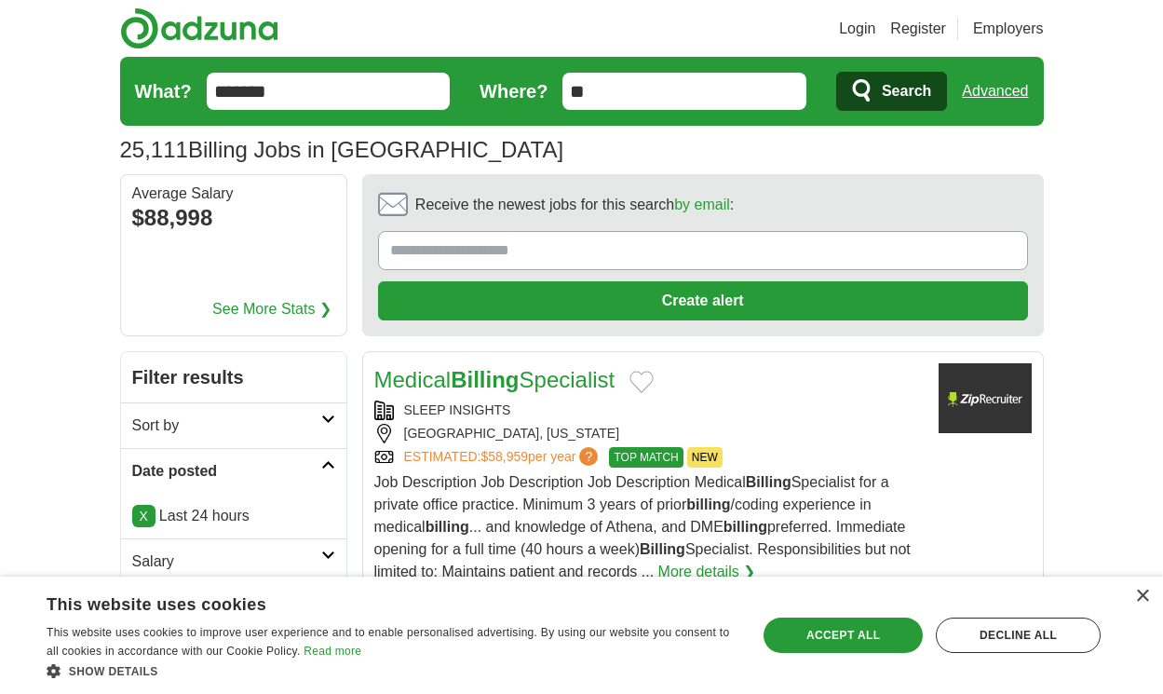
scroll to position [2928, 0]
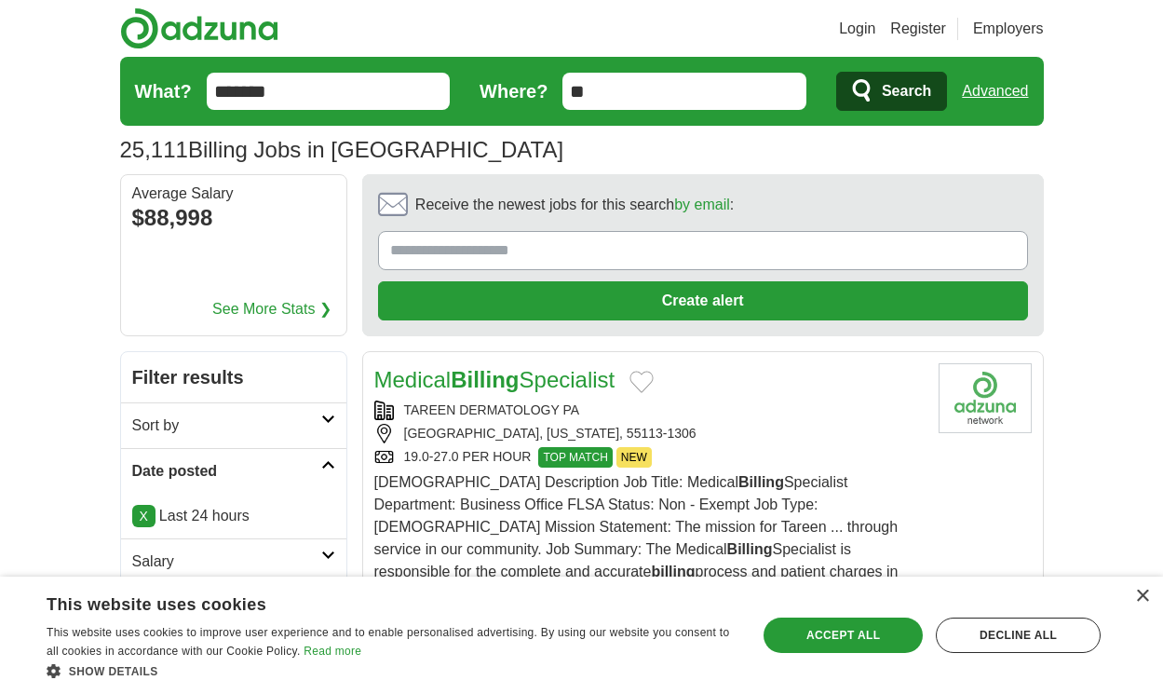
scroll to position [2861, 0]
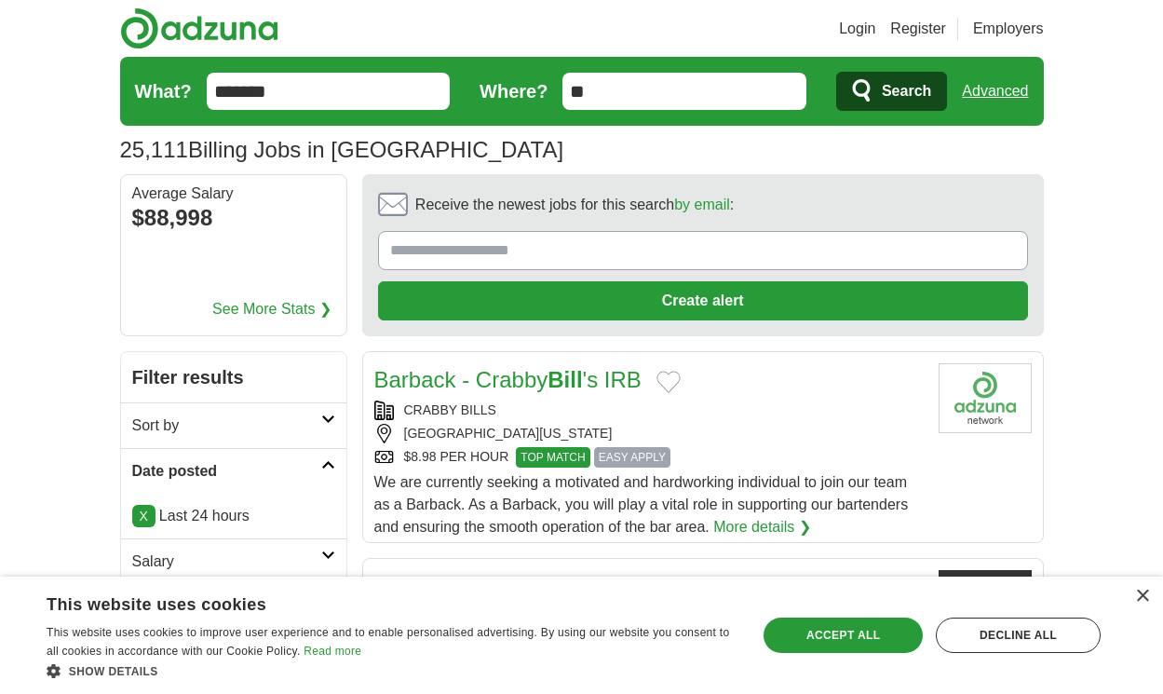
scroll to position [2884, 0]
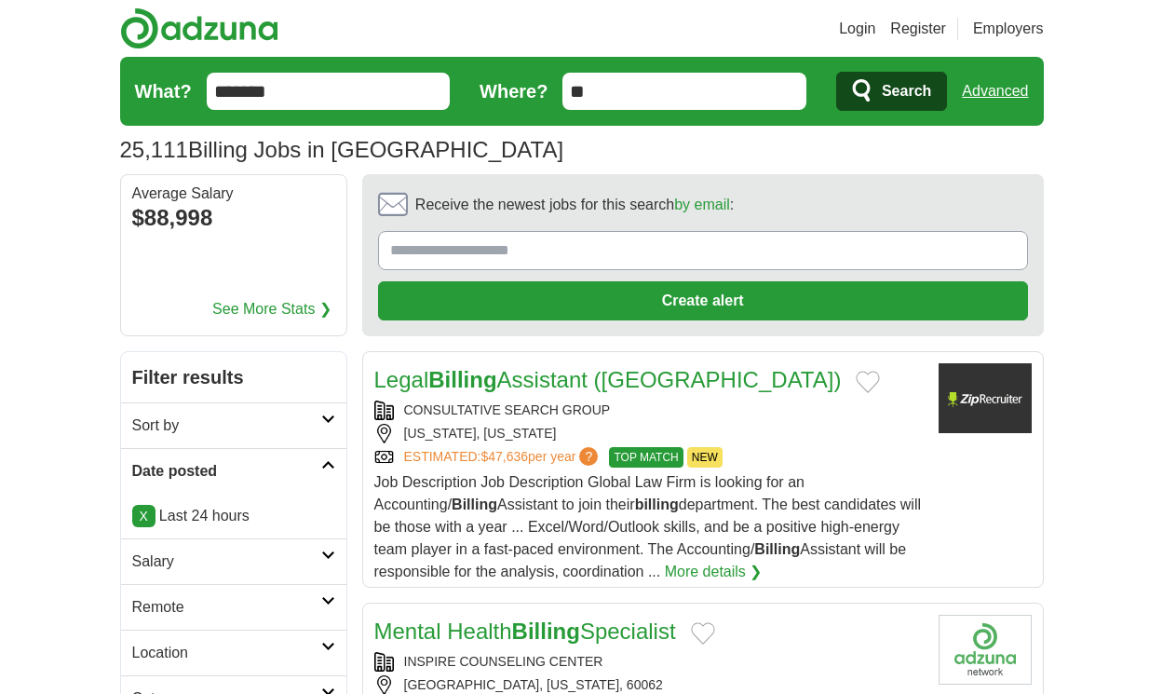
scroll to position [2951, 0]
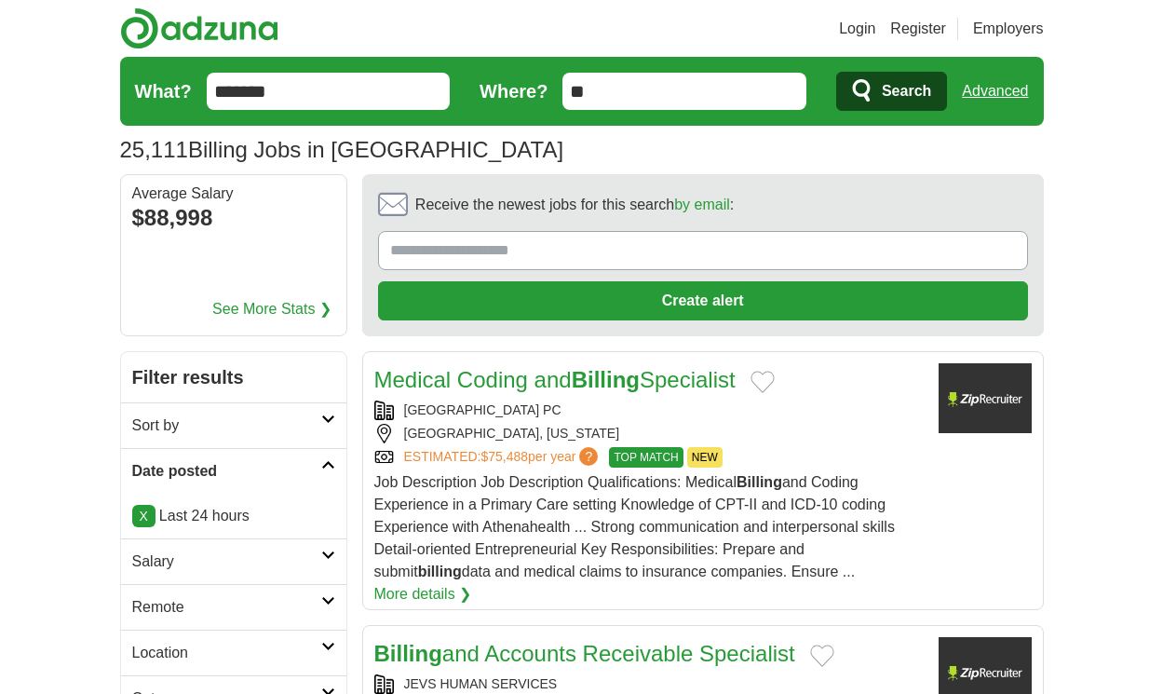
scroll to position [2967, 0]
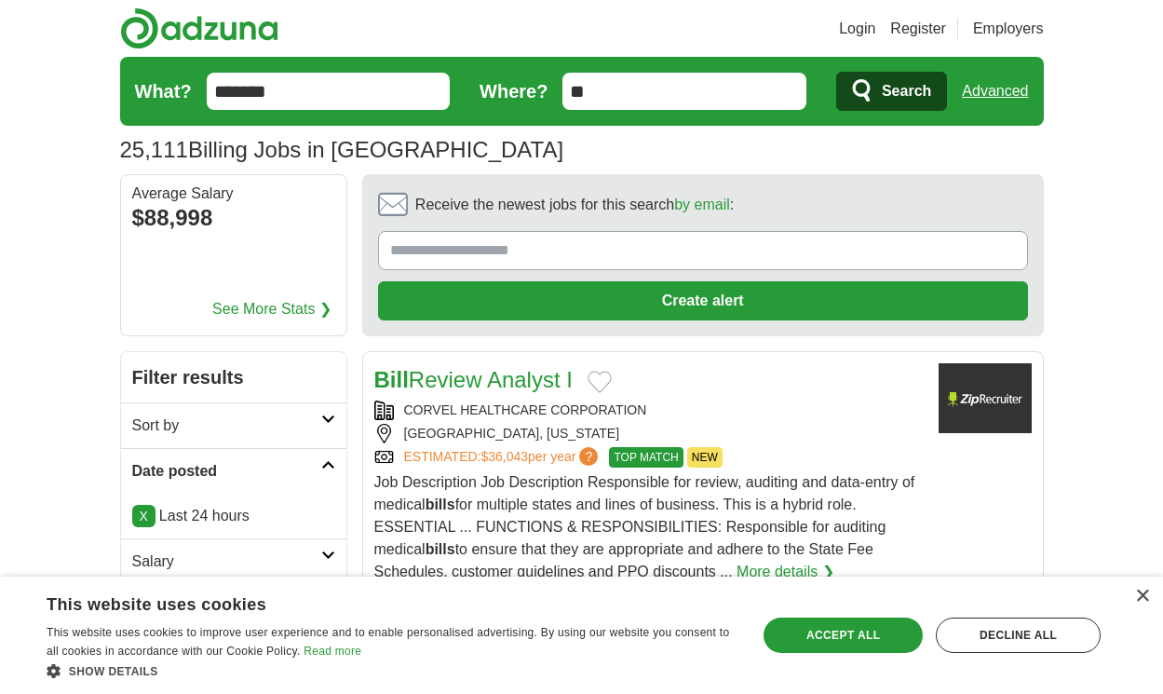
scroll to position [2900, 0]
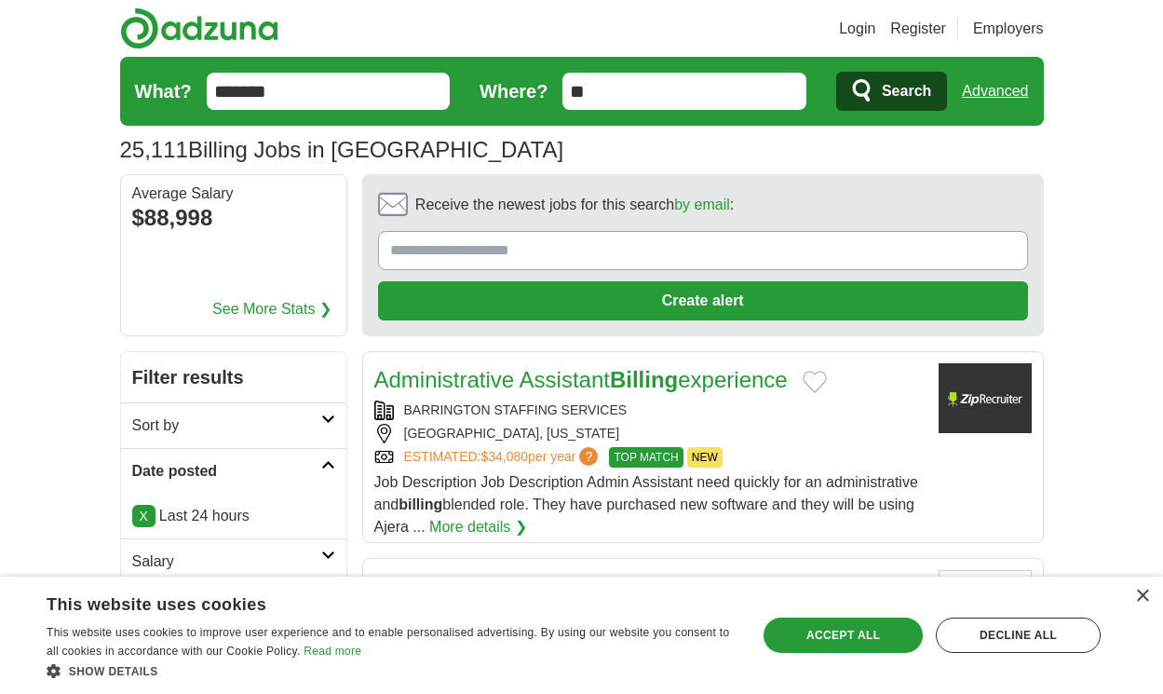
scroll to position [2811, 0]
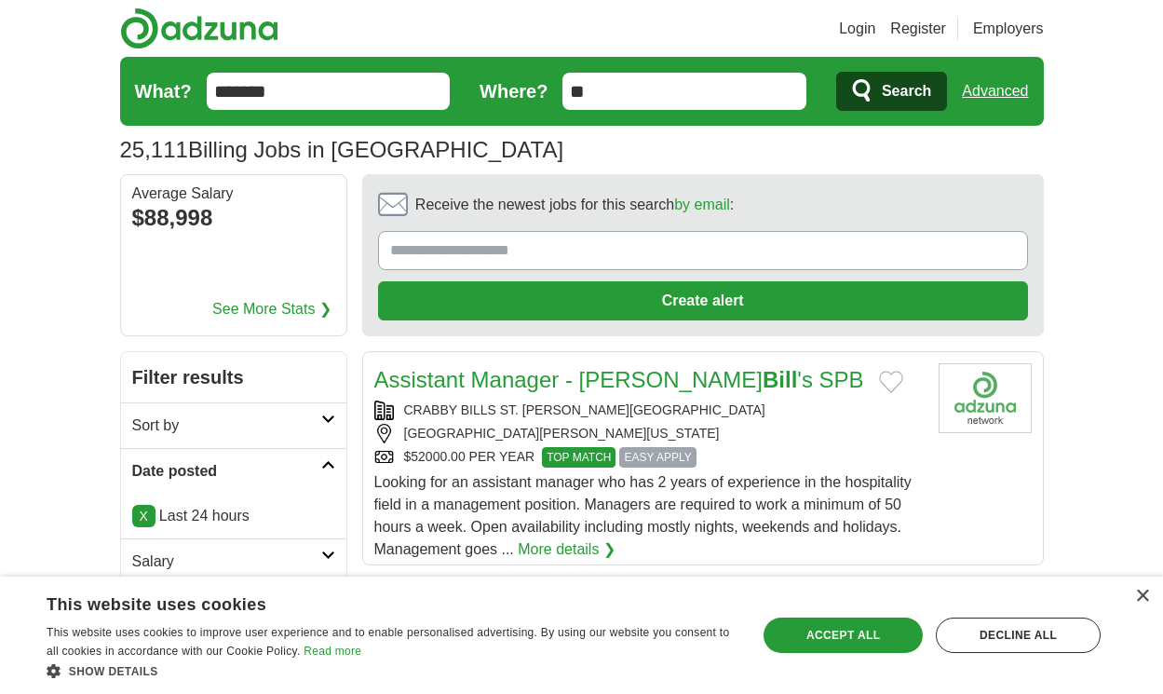
scroll to position [2856, 0]
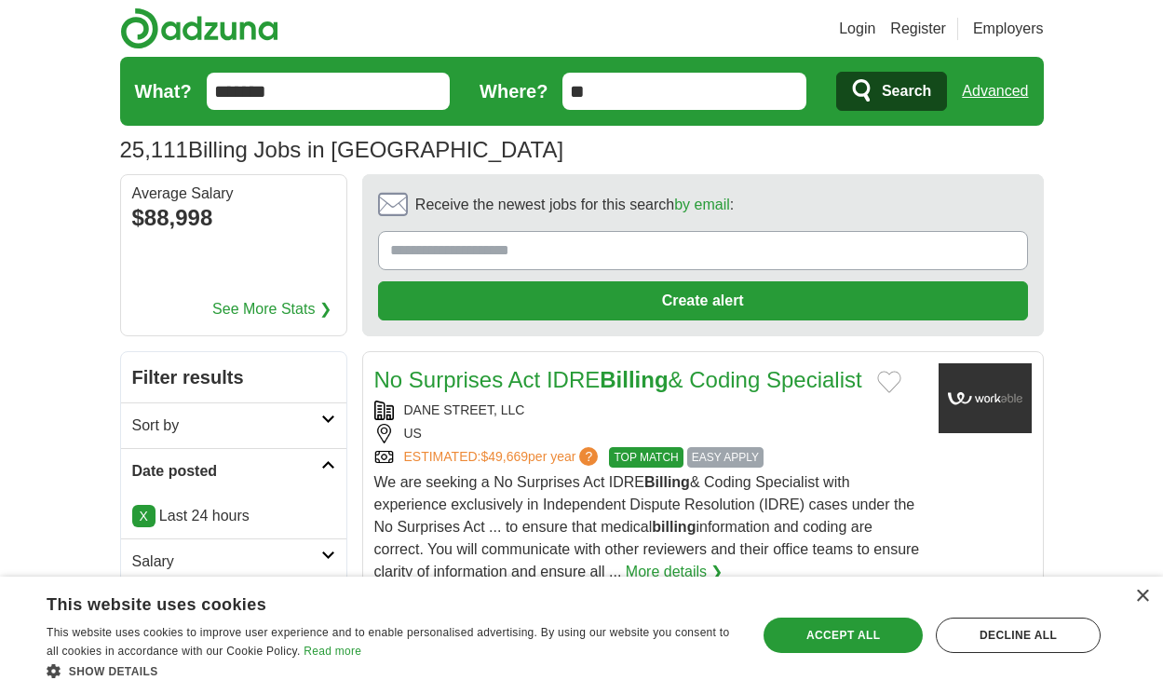
scroll to position [3068, 0]
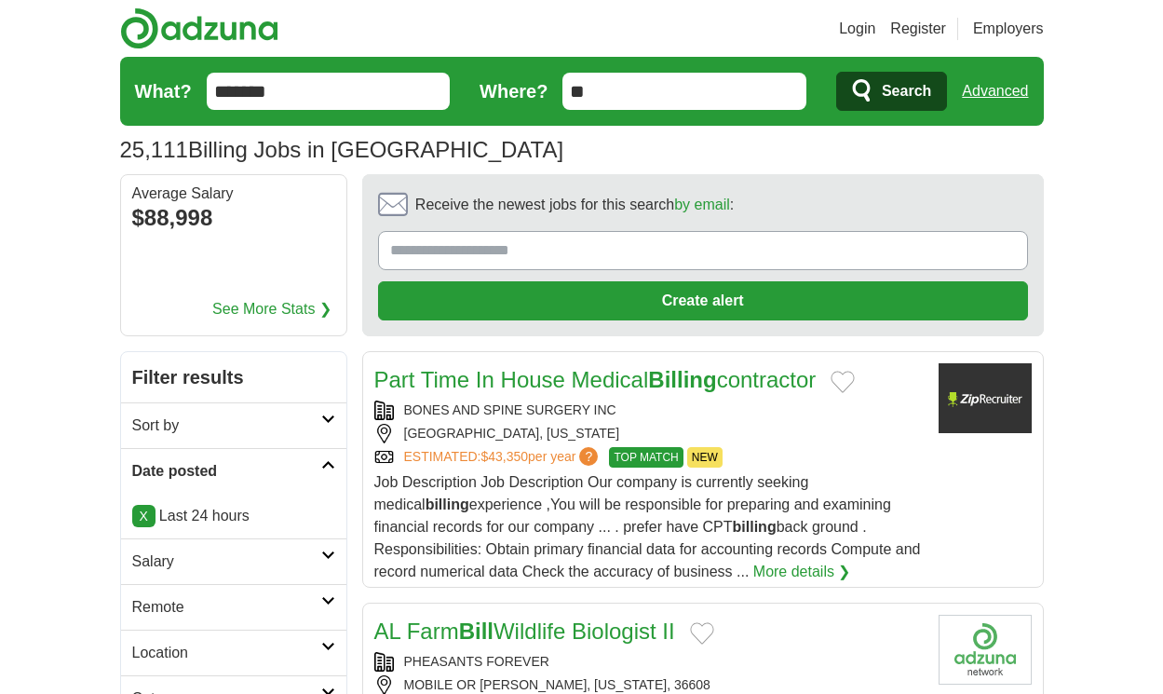
scroll to position [2839, 0]
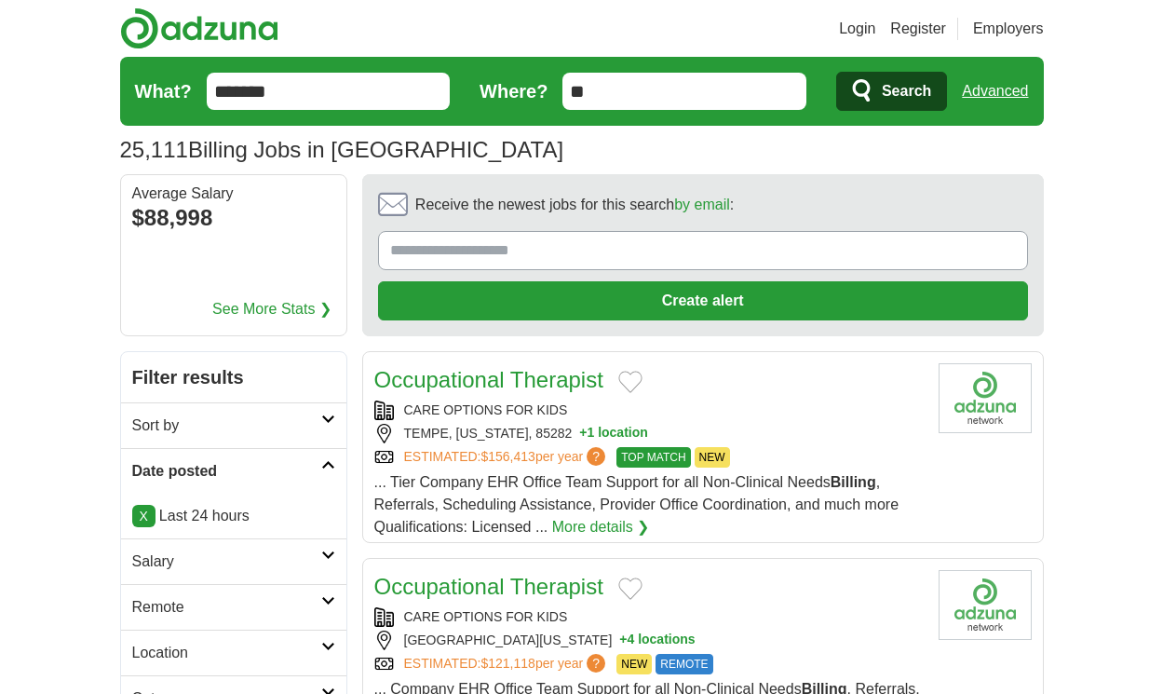
scroll to position [2615, 0]
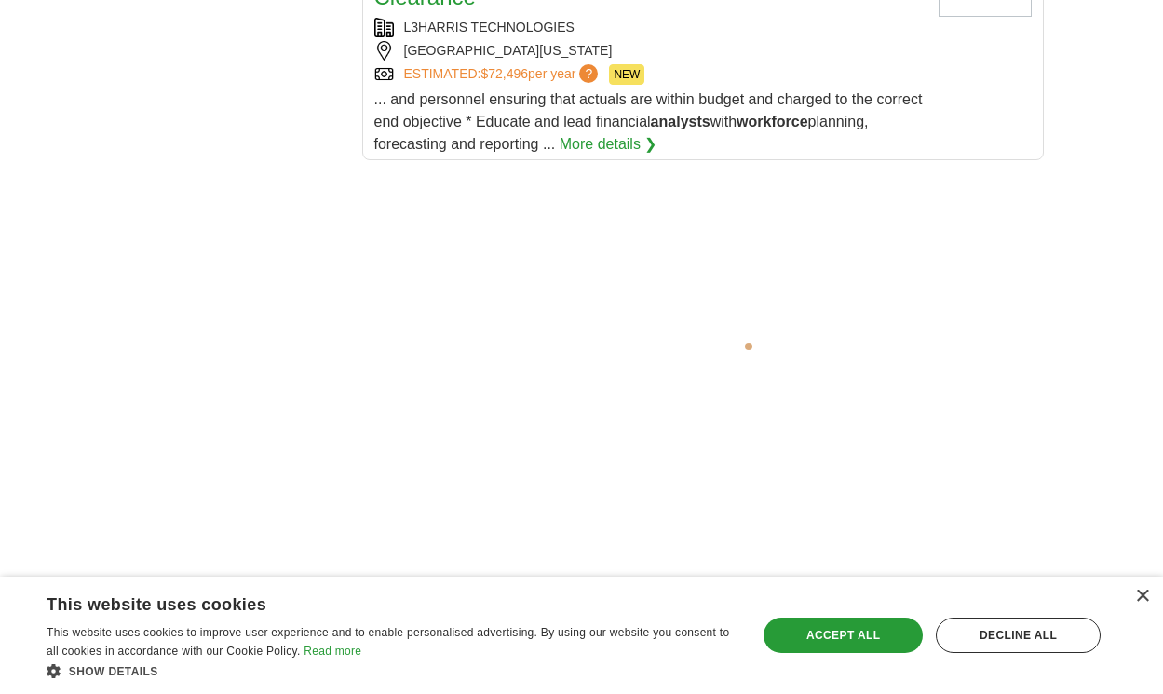
scroll to position [3769, 0]
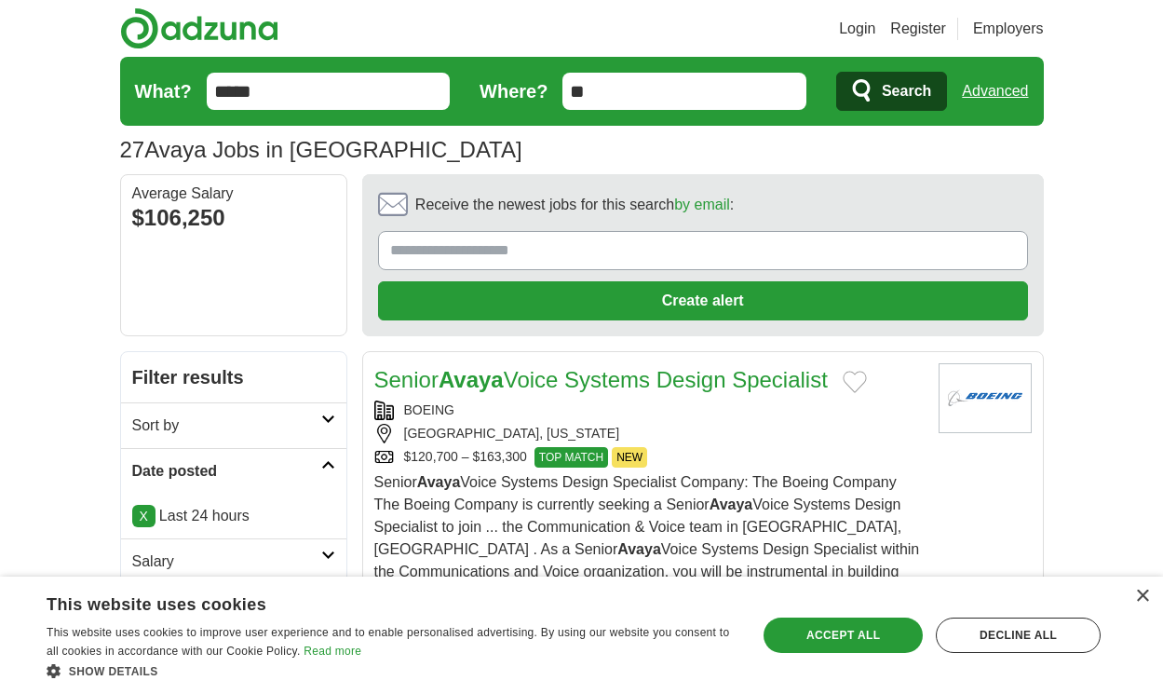
scroll to position [3174, 0]
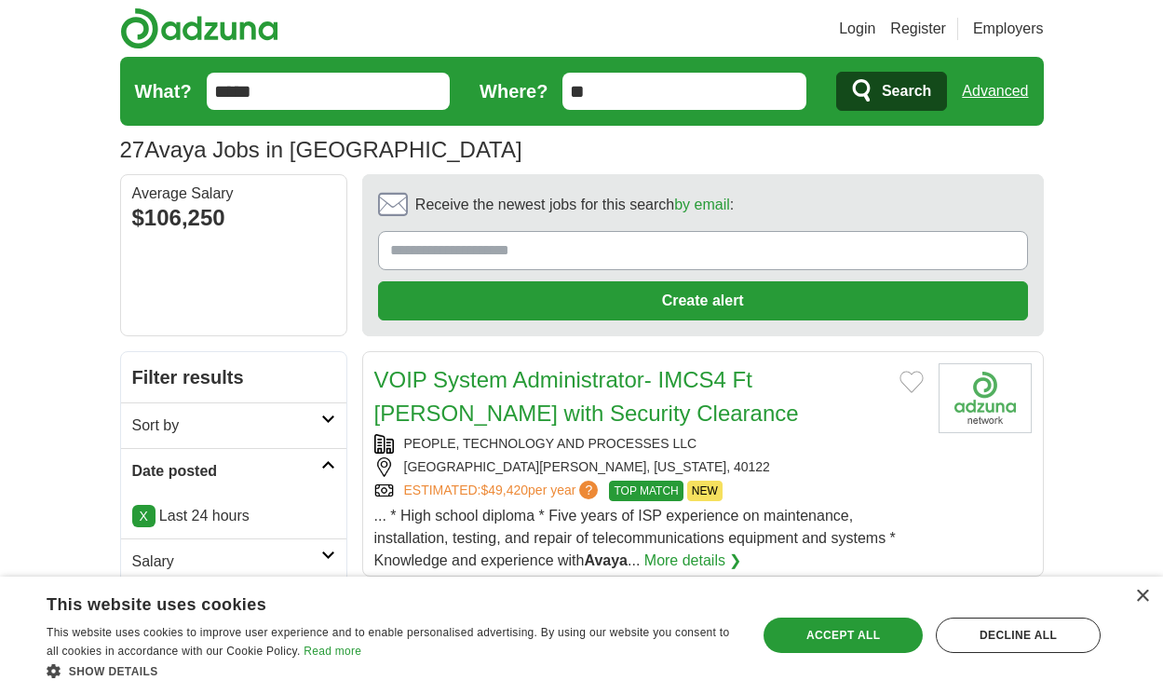
scroll to position [2727, 0]
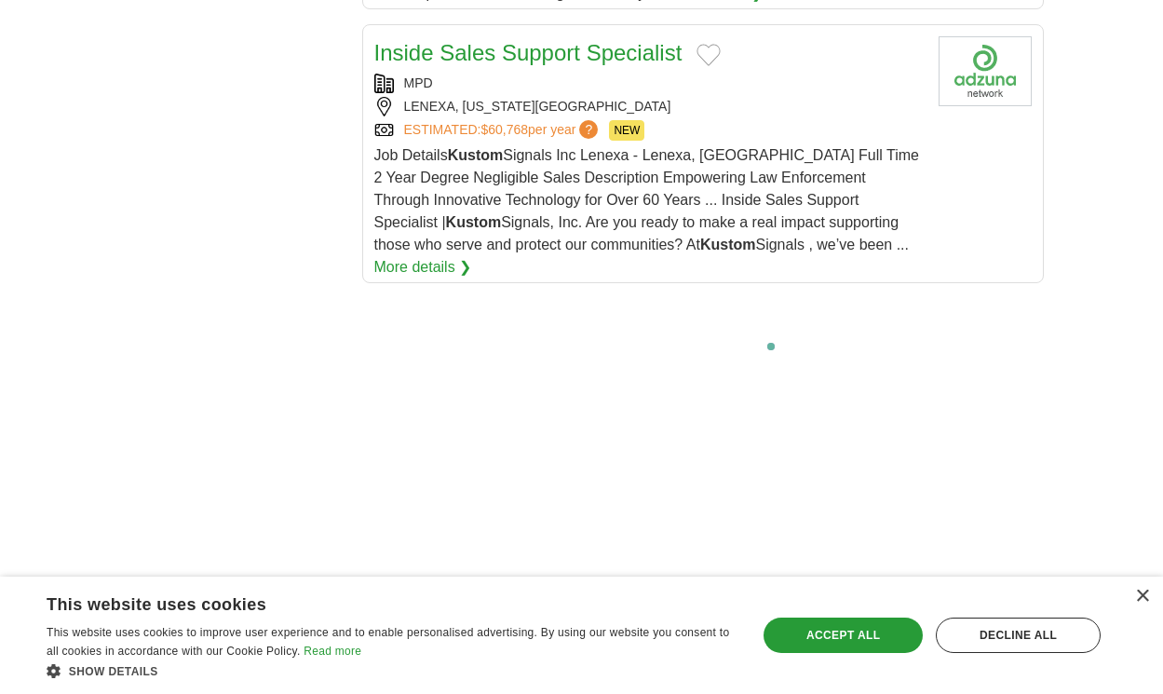
scroll to position [3944, 0]
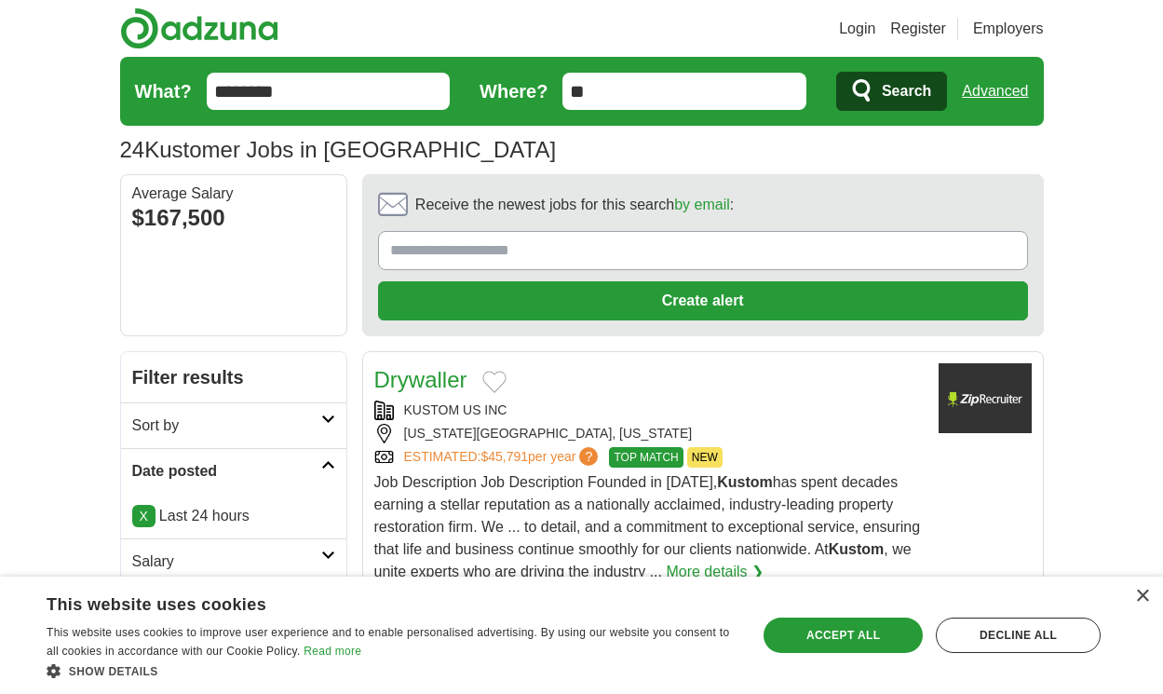
scroll to position [2671, 0]
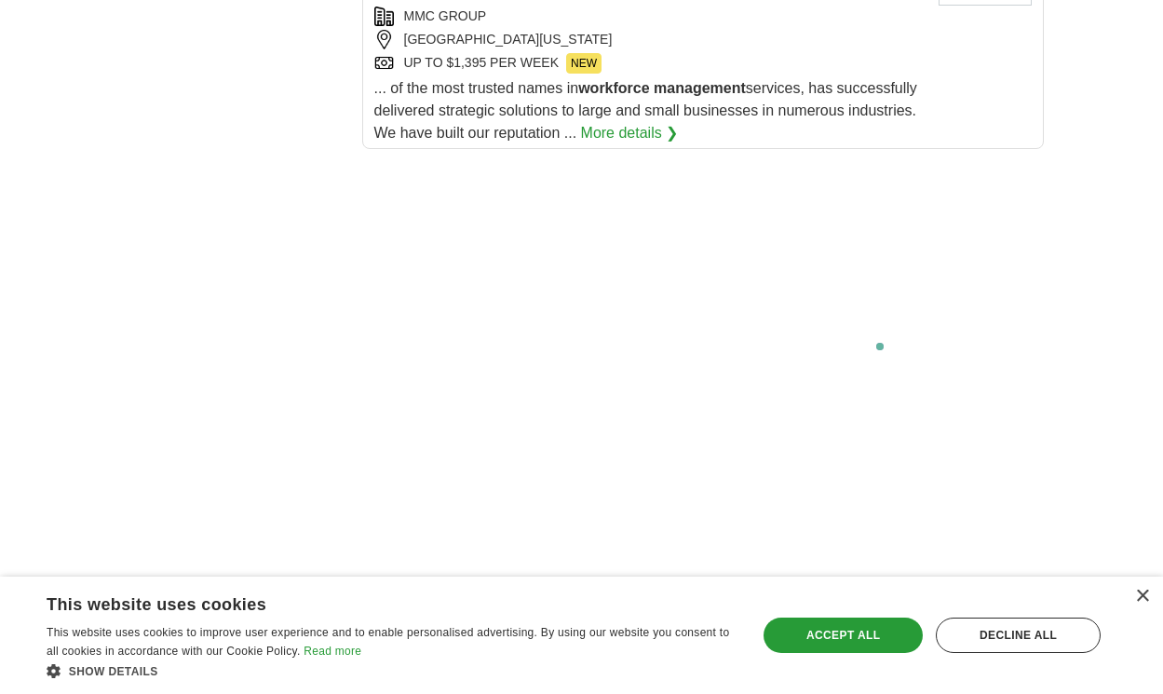
scroll to position [4002, 0]
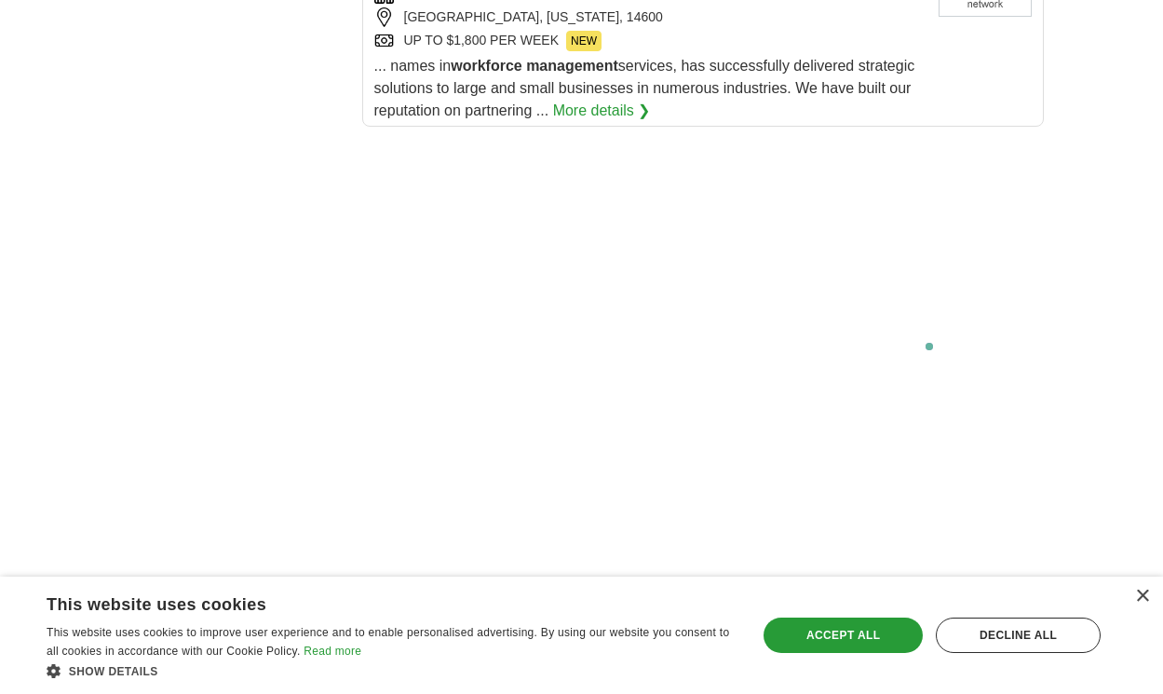
scroll to position [3324, 0]
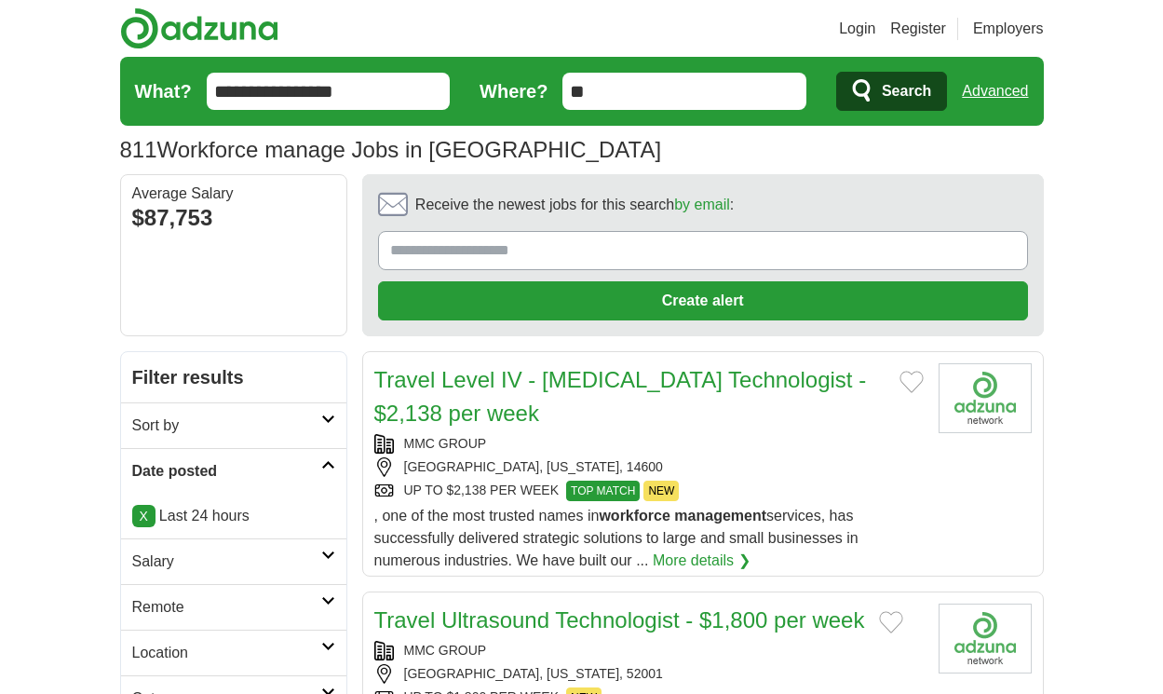
scroll to position [2828, 0]
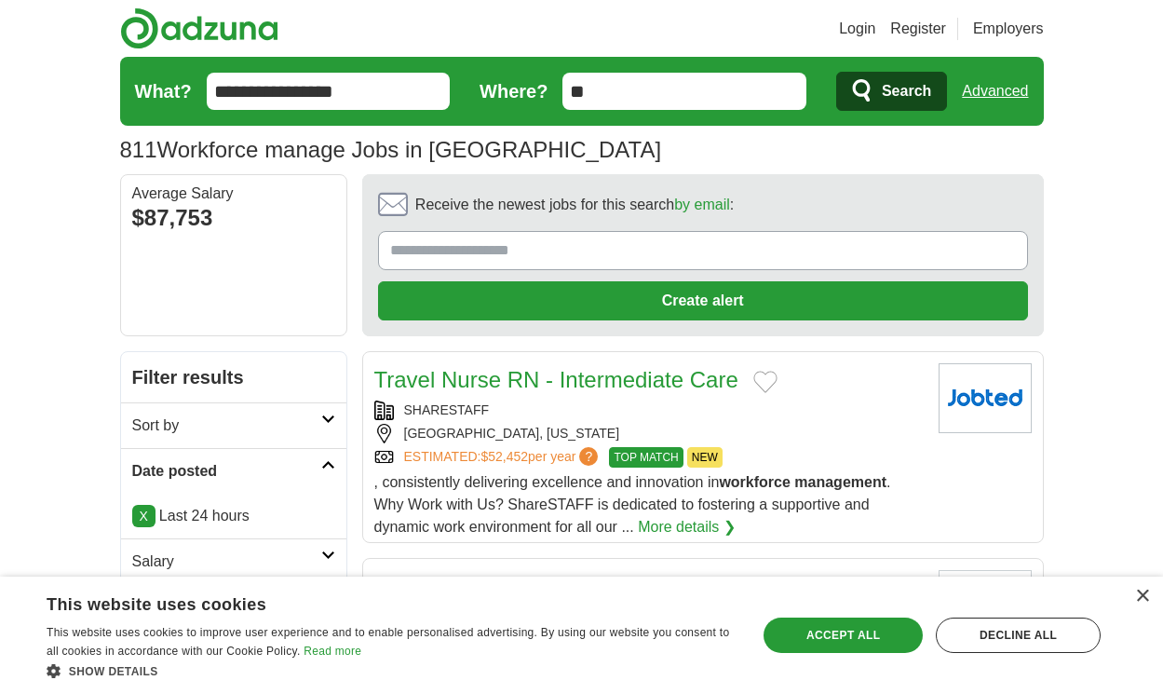
scroll to position [2749, 0]
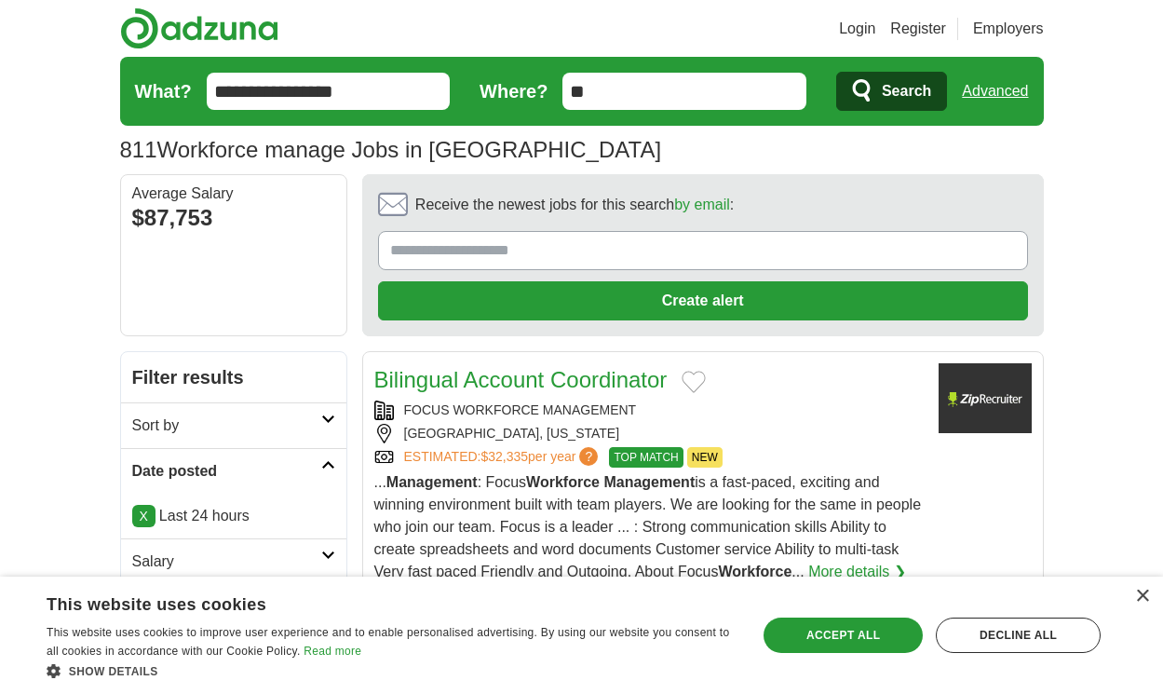
scroll to position [2917, 0]
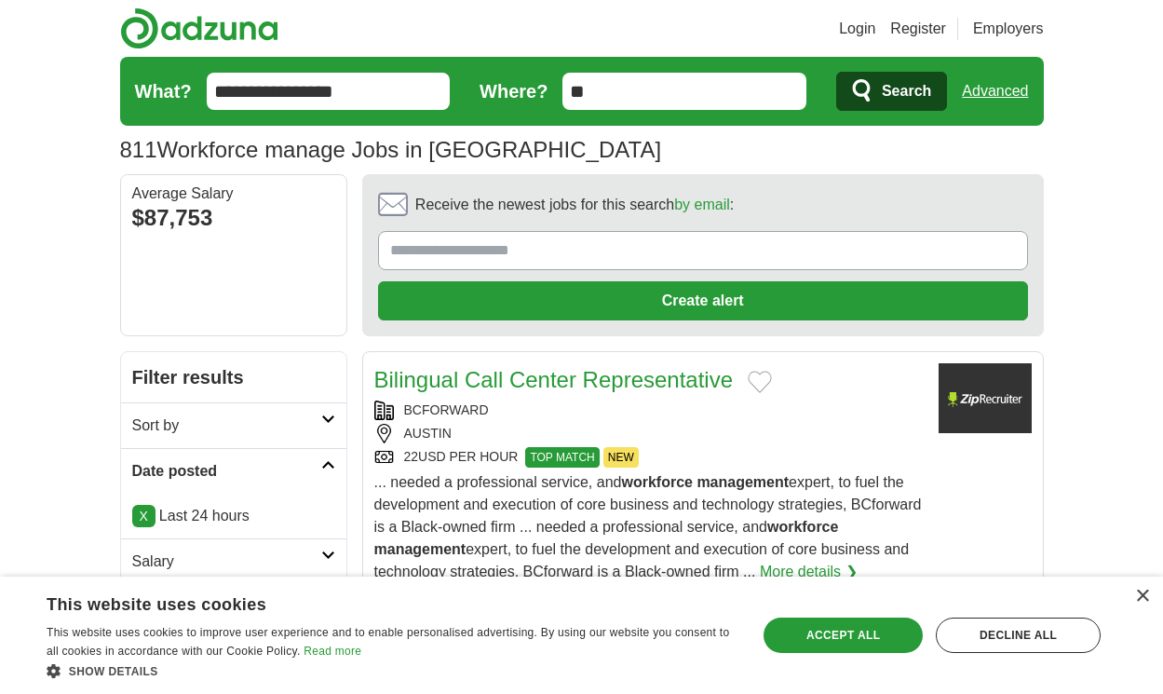
scroll to position [2906, 0]
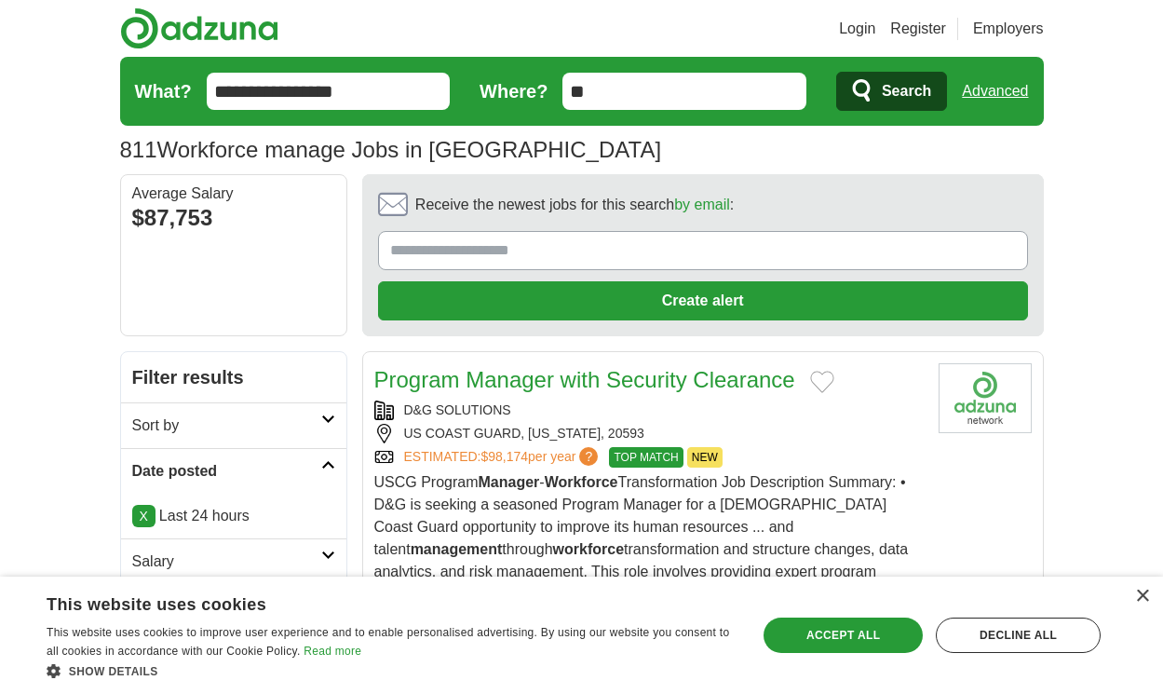
scroll to position [2917, 0]
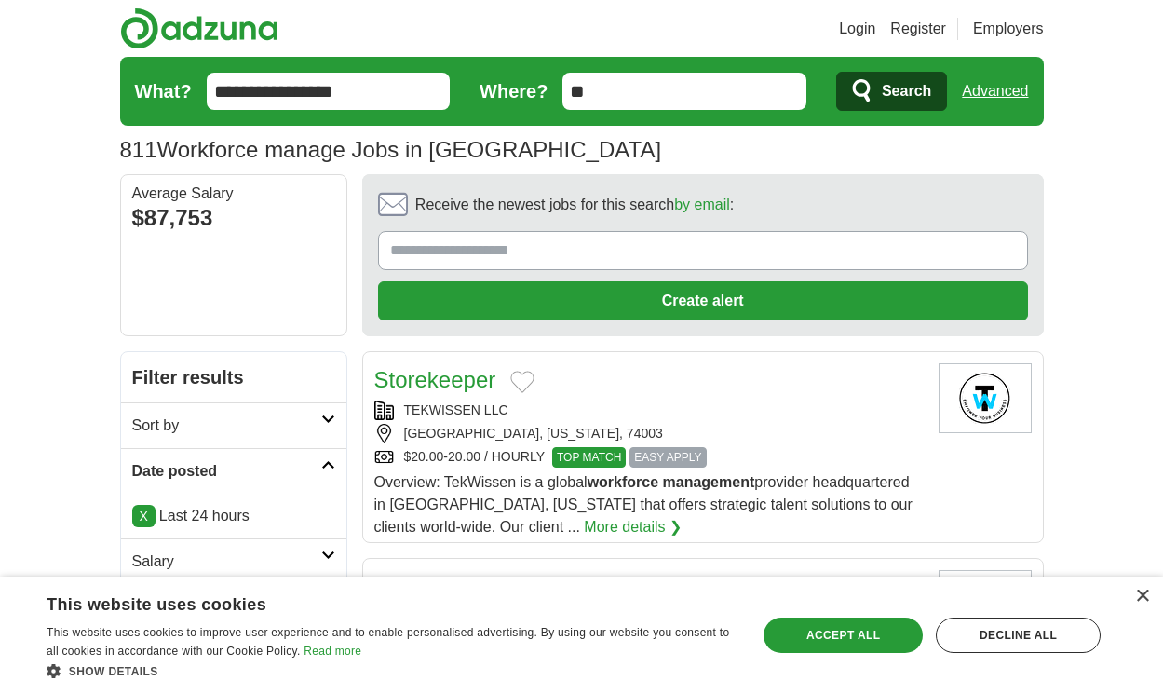
scroll to position [2951, 0]
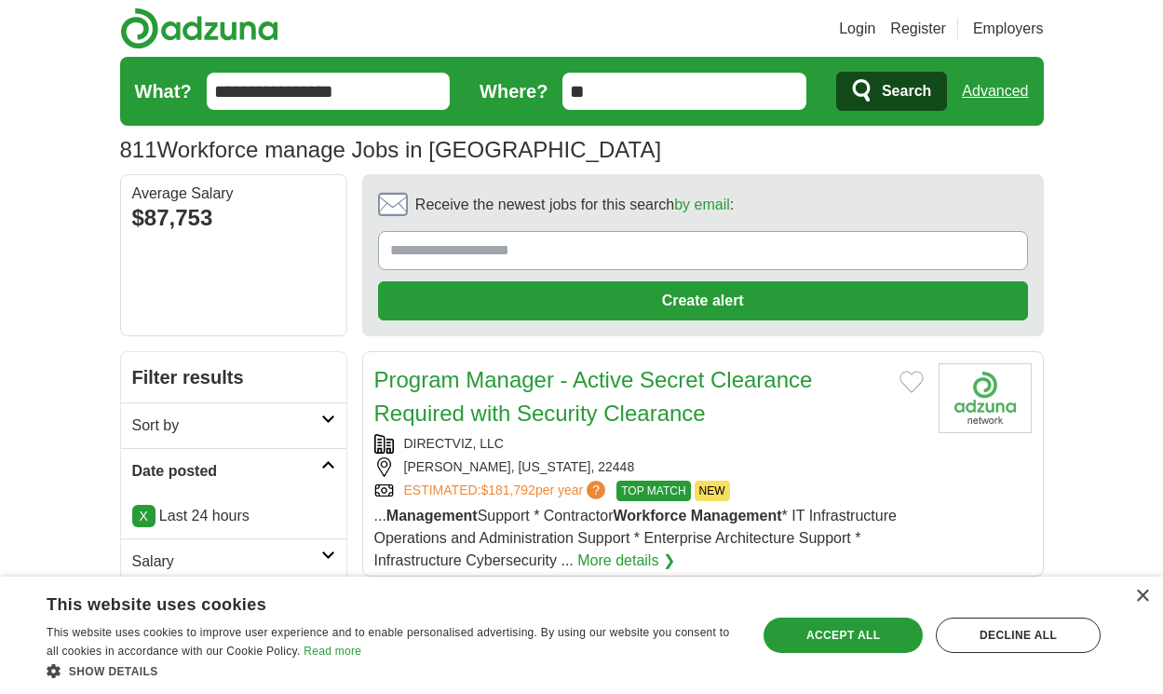
scroll to position [2973, 0]
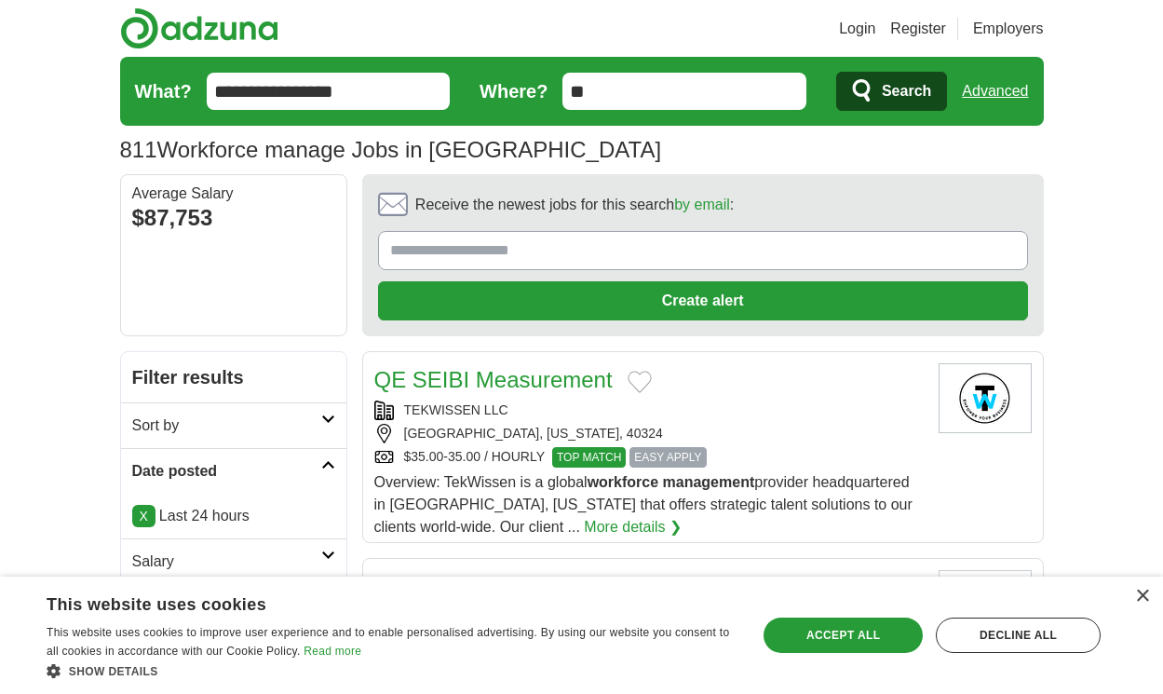
scroll to position [2995, 0]
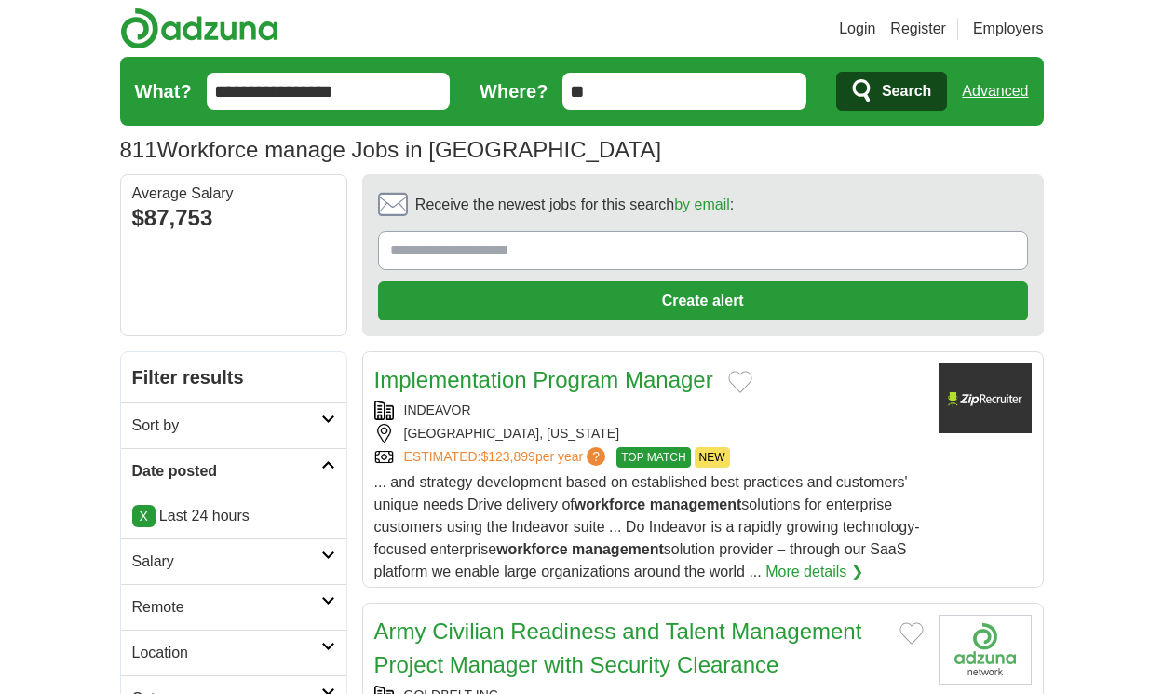
scroll to position [2939, 0]
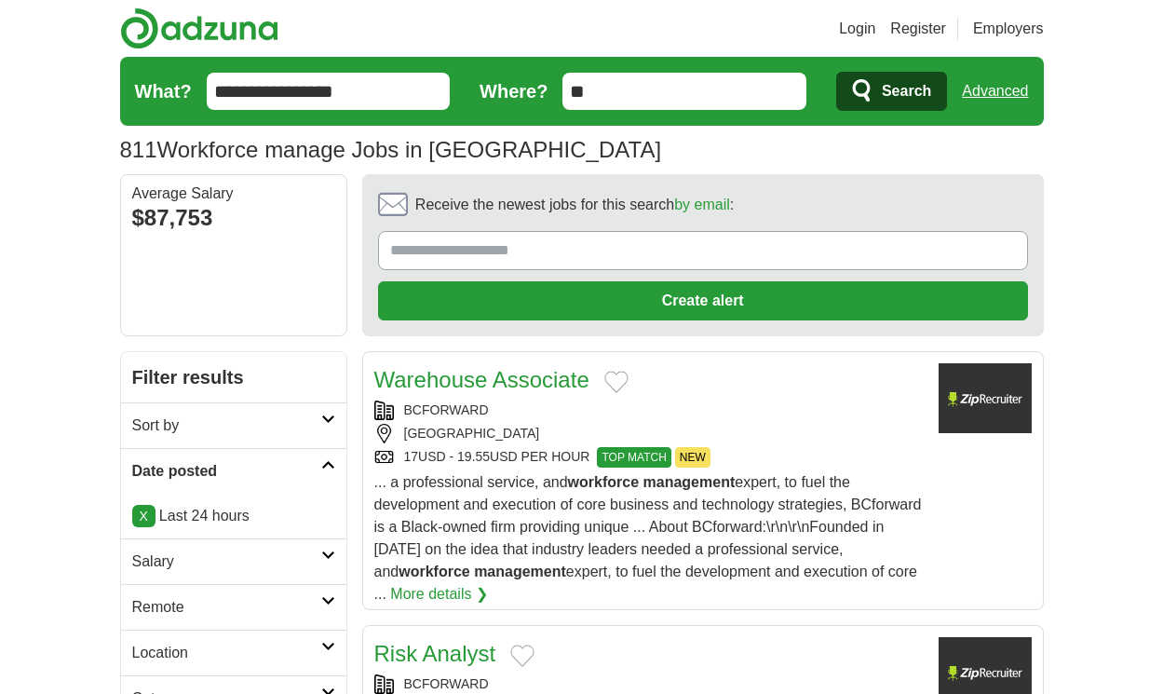
scroll to position [2850, 0]
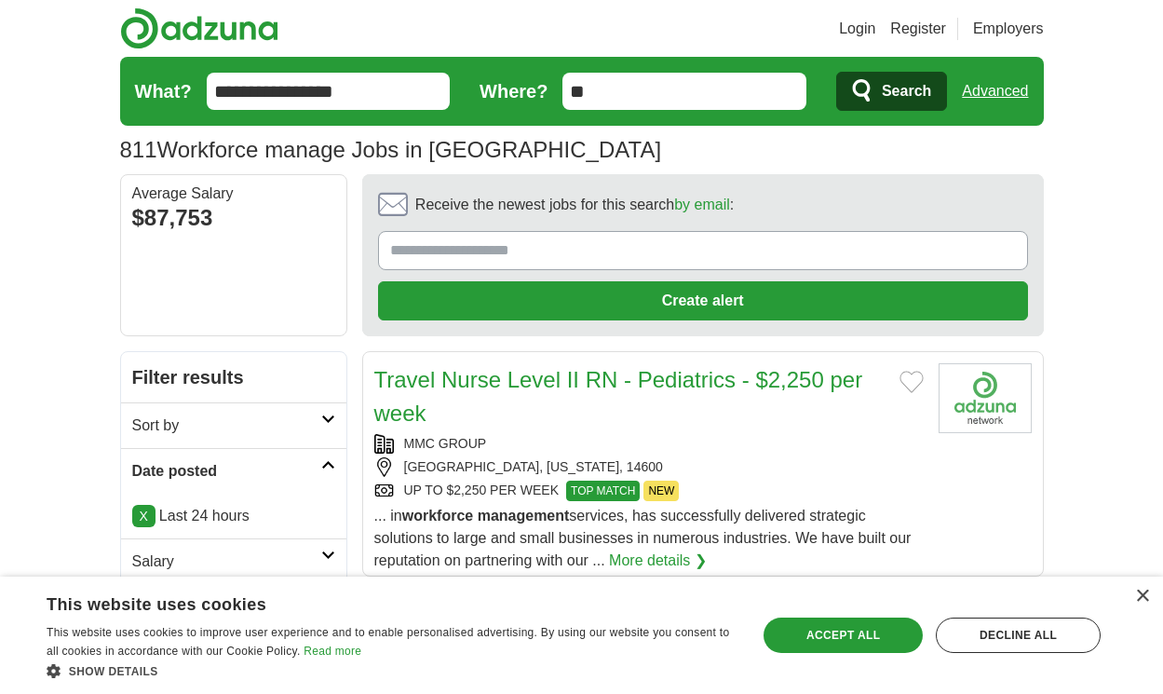
scroll to position [2867, 0]
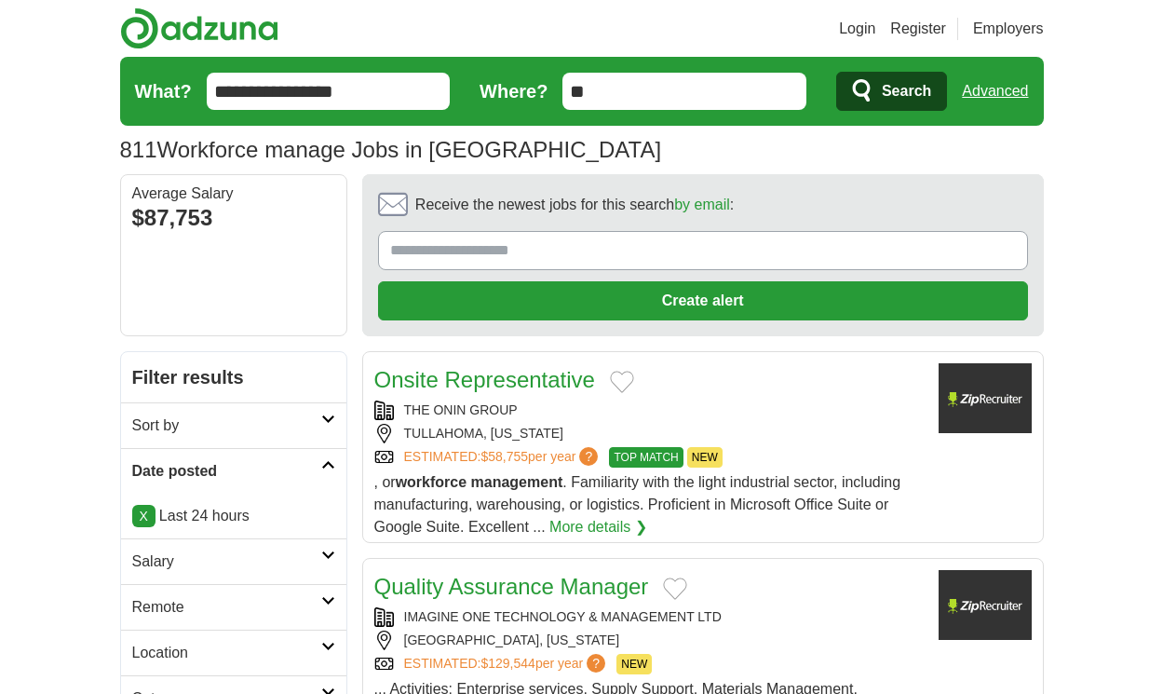
scroll to position [2699, 0]
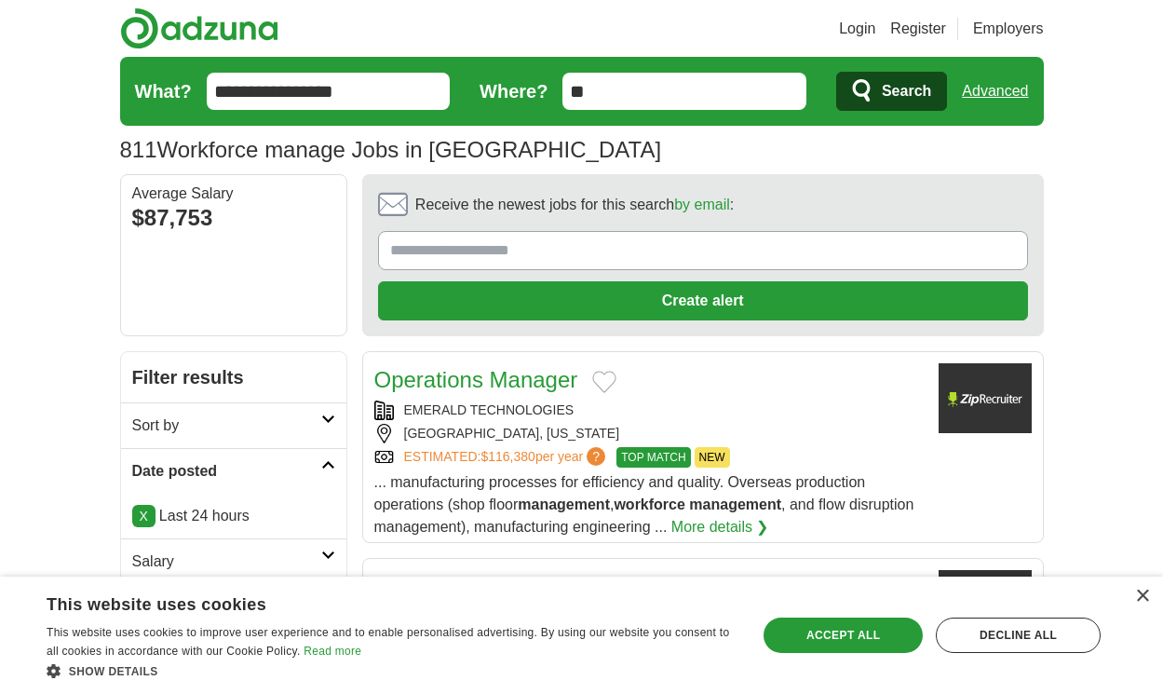
scroll to position [2744, 0]
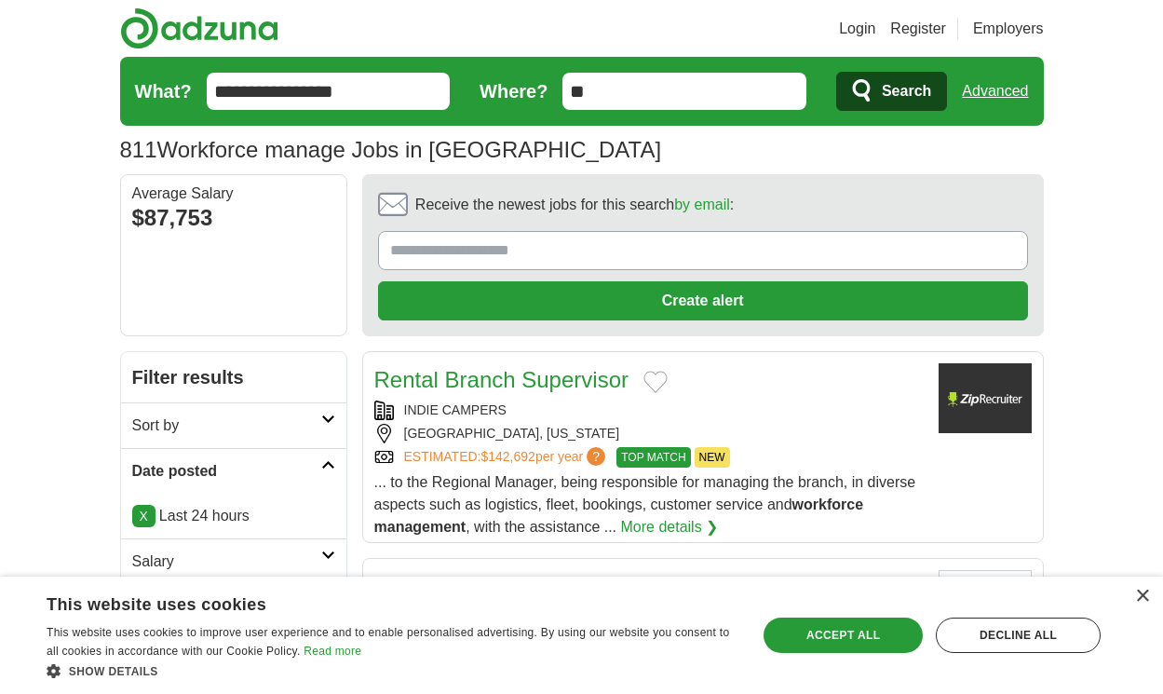
scroll to position [2587, 0]
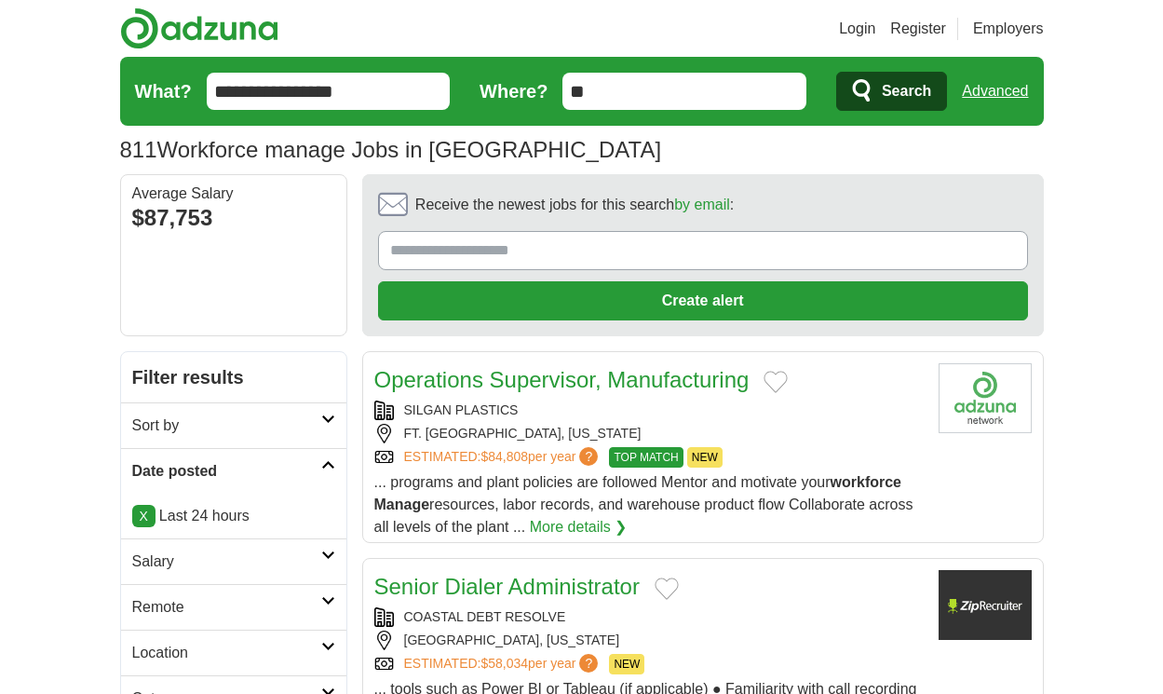
scroll to position [2632, 0]
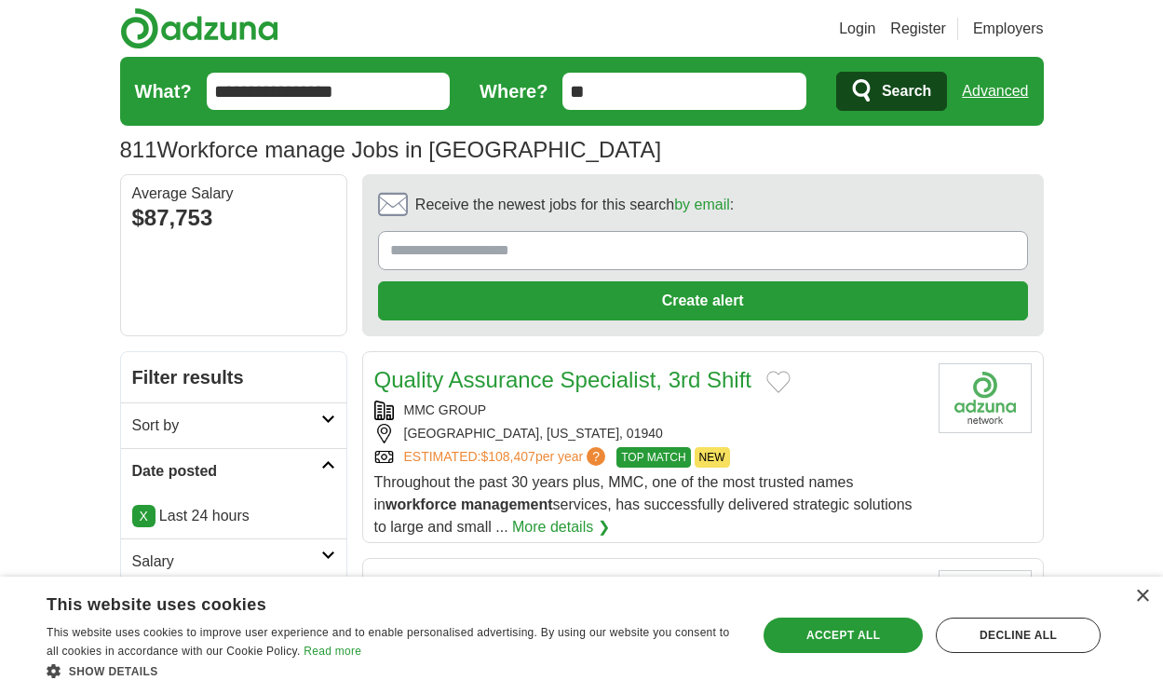
scroll to position [2612, 0]
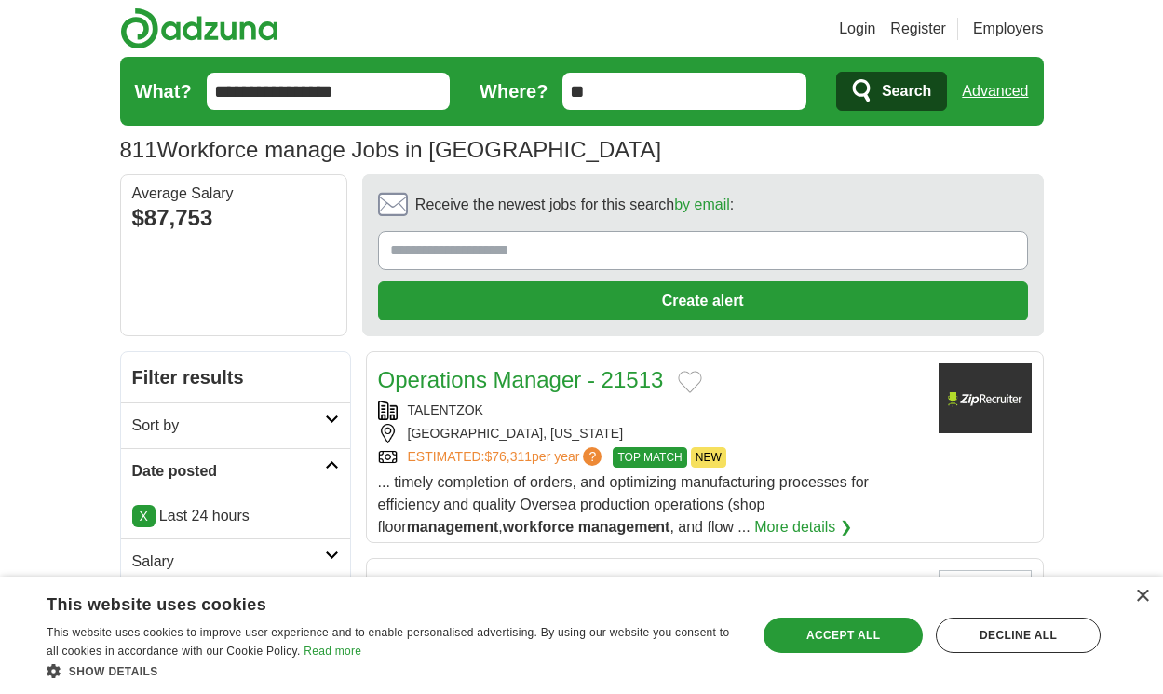
scroll to position [2694, 0]
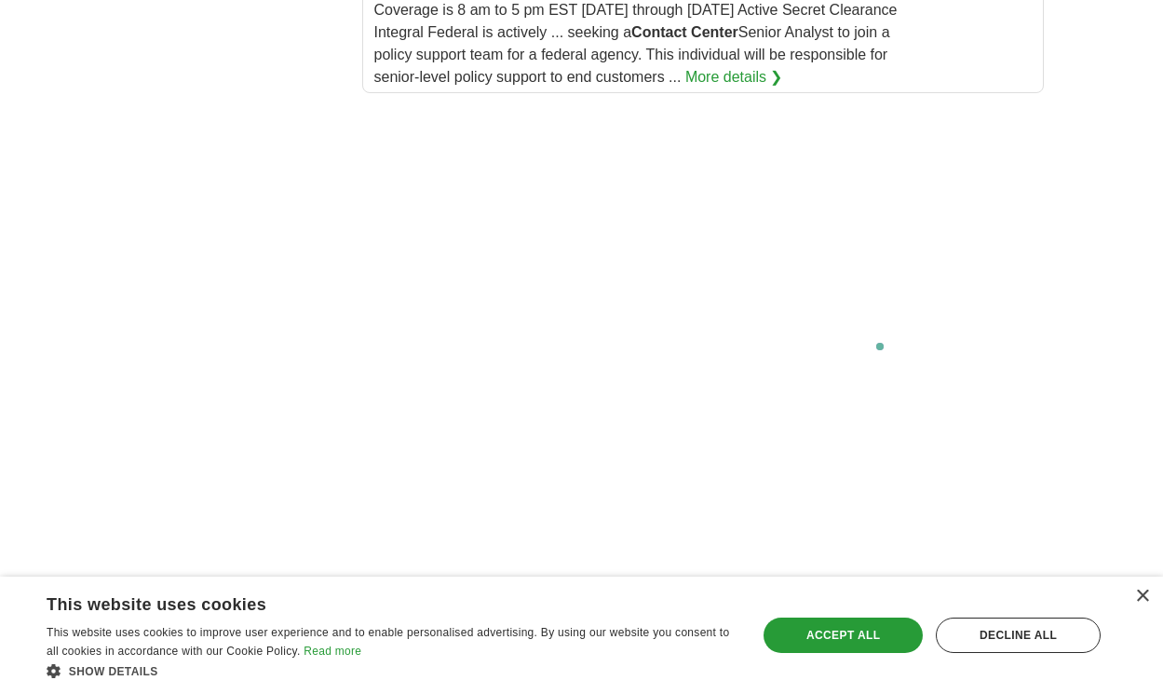
scroll to position [3920, 0]
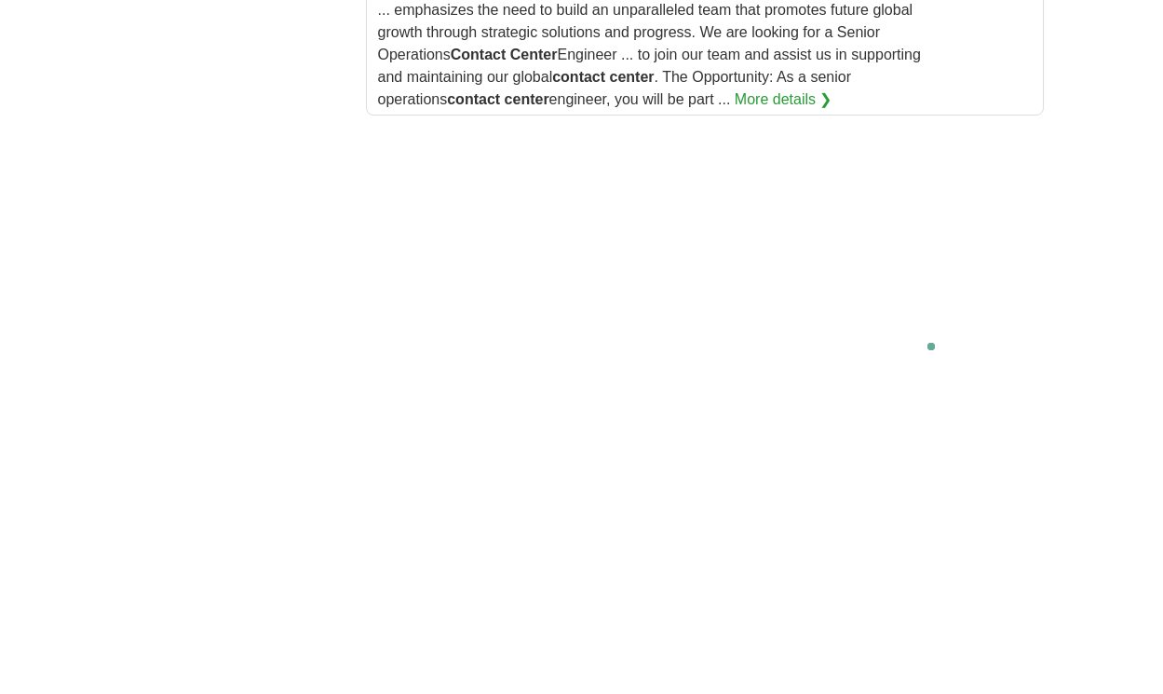
scroll to position [4064, 0]
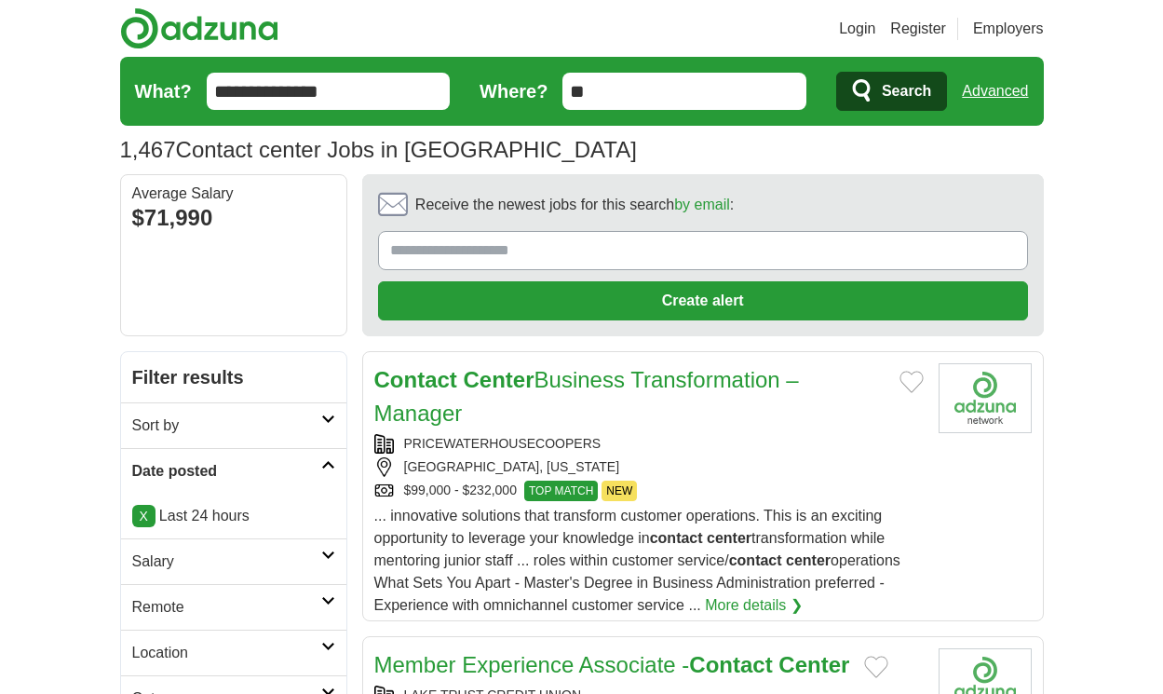
scroll to position [3029, 0]
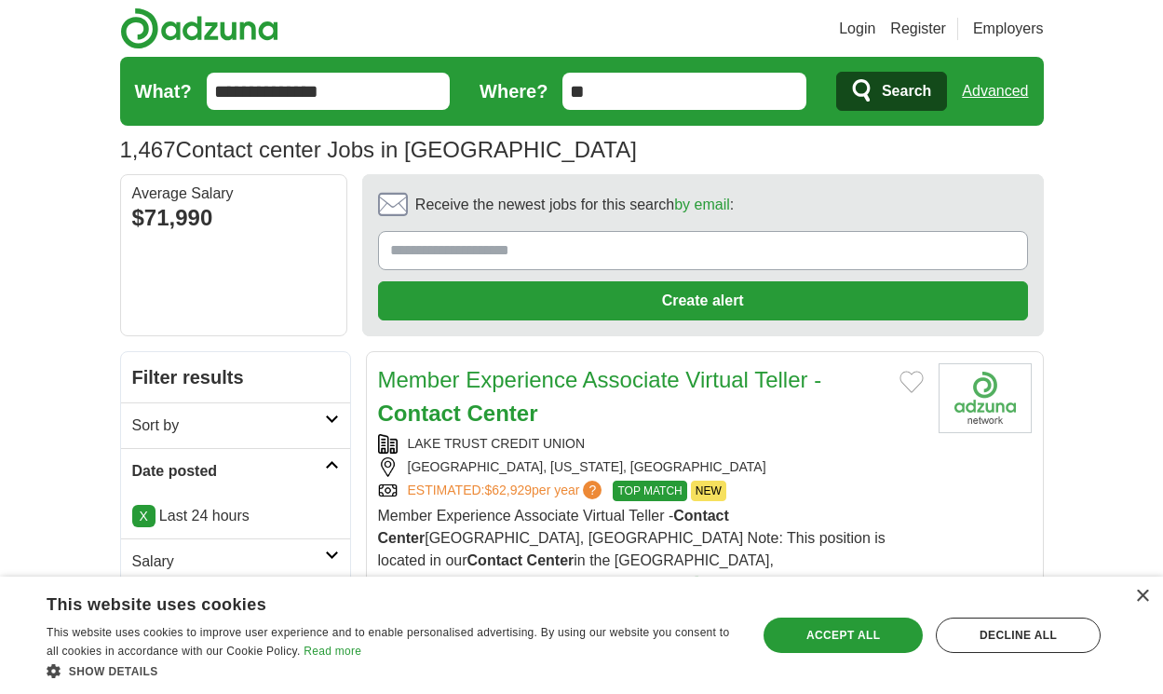
scroll to position [3006, 0]
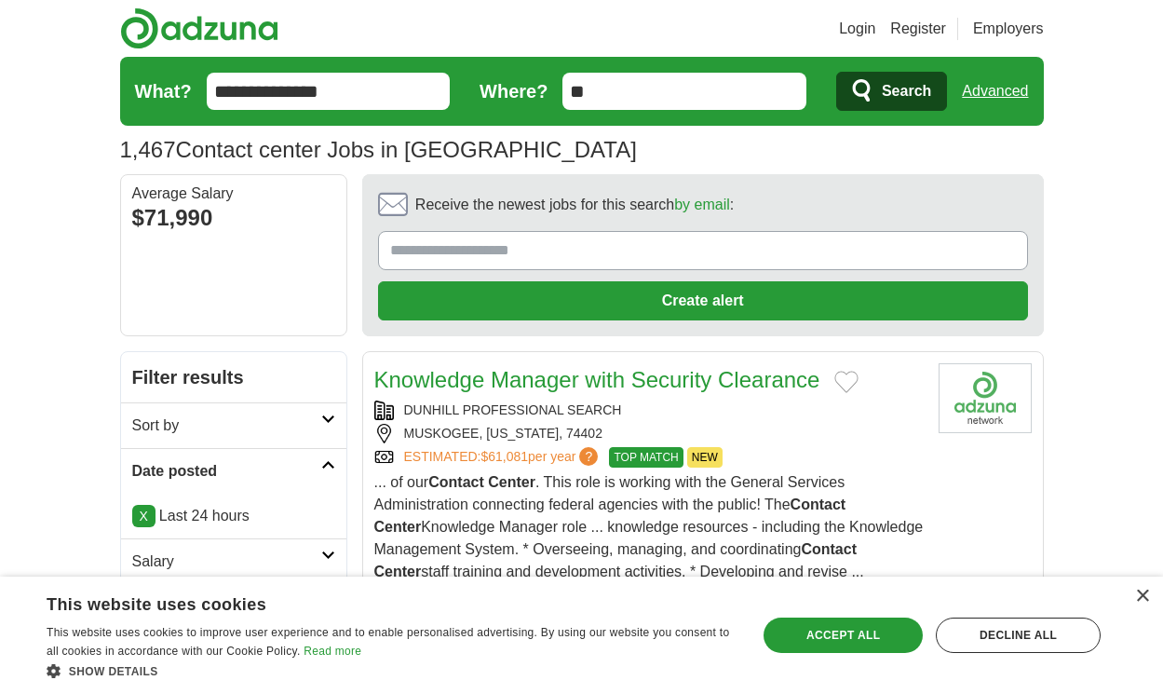
scroll to position [2992, 0]
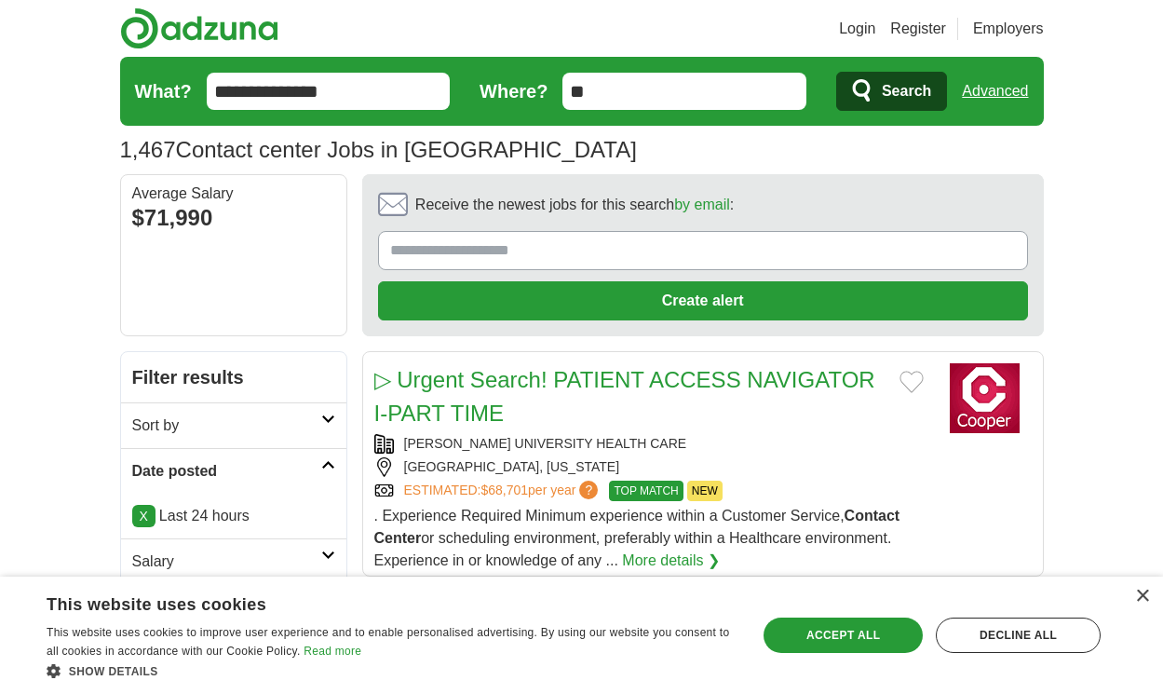
scroll to position [2939, 0]
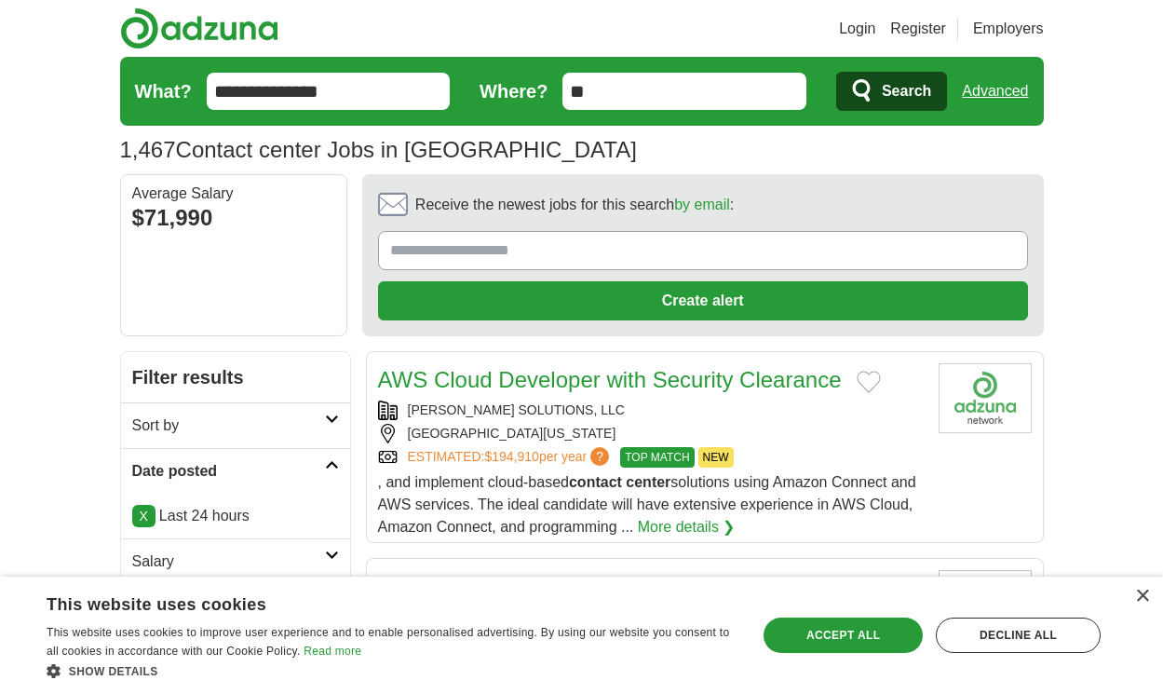
scroll to position [2828, 0]
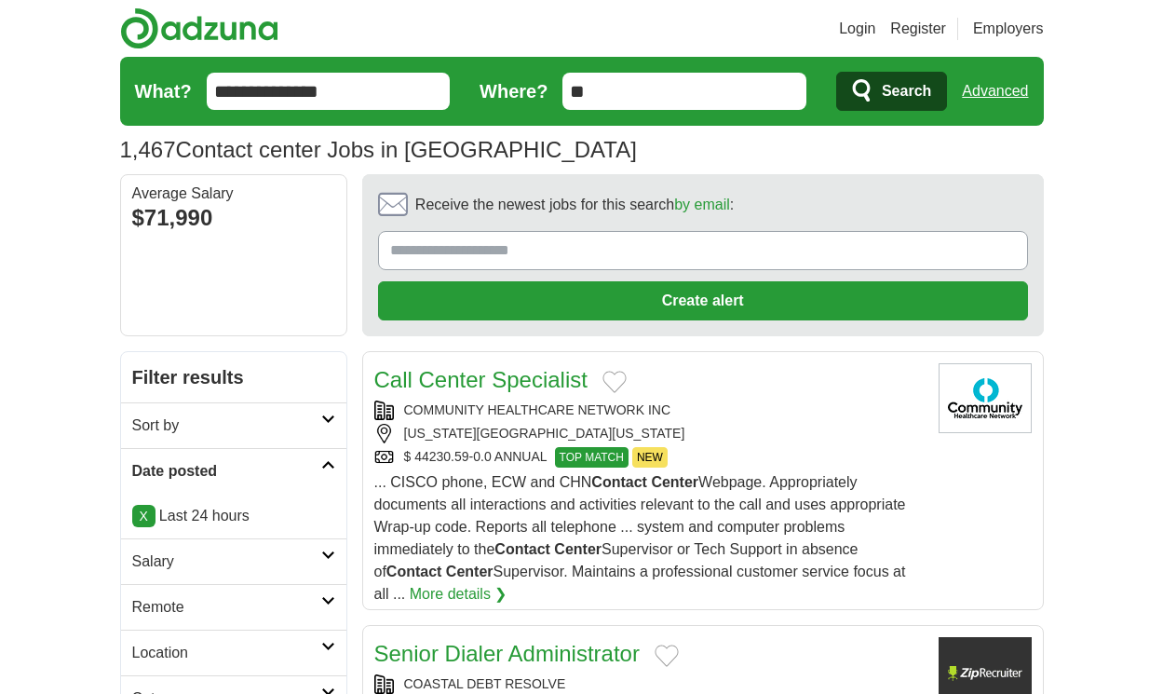
scroll to position [3152, 0]
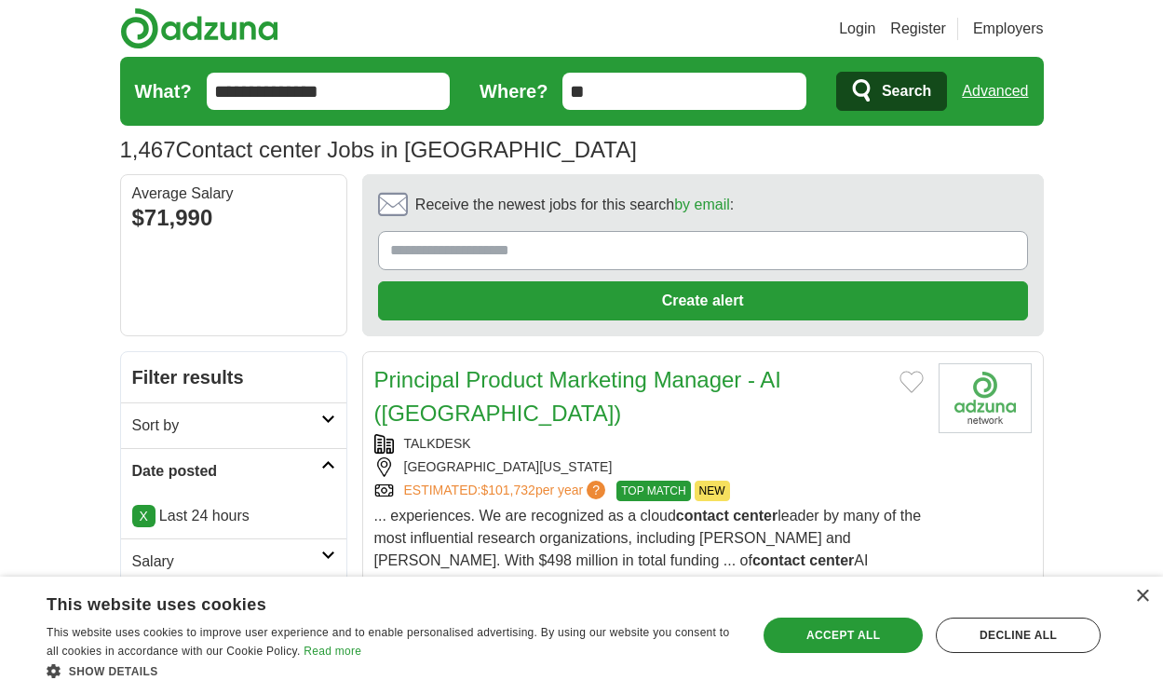
scroll to position [2884, 0]
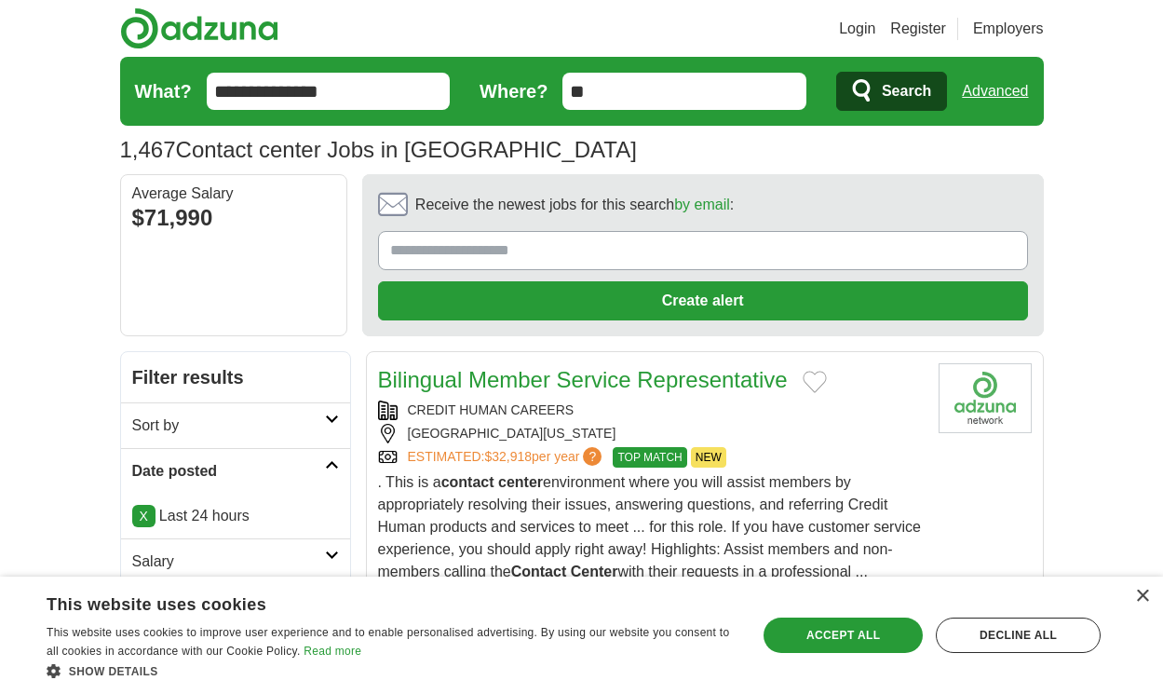
scroll to position [3118, 0]
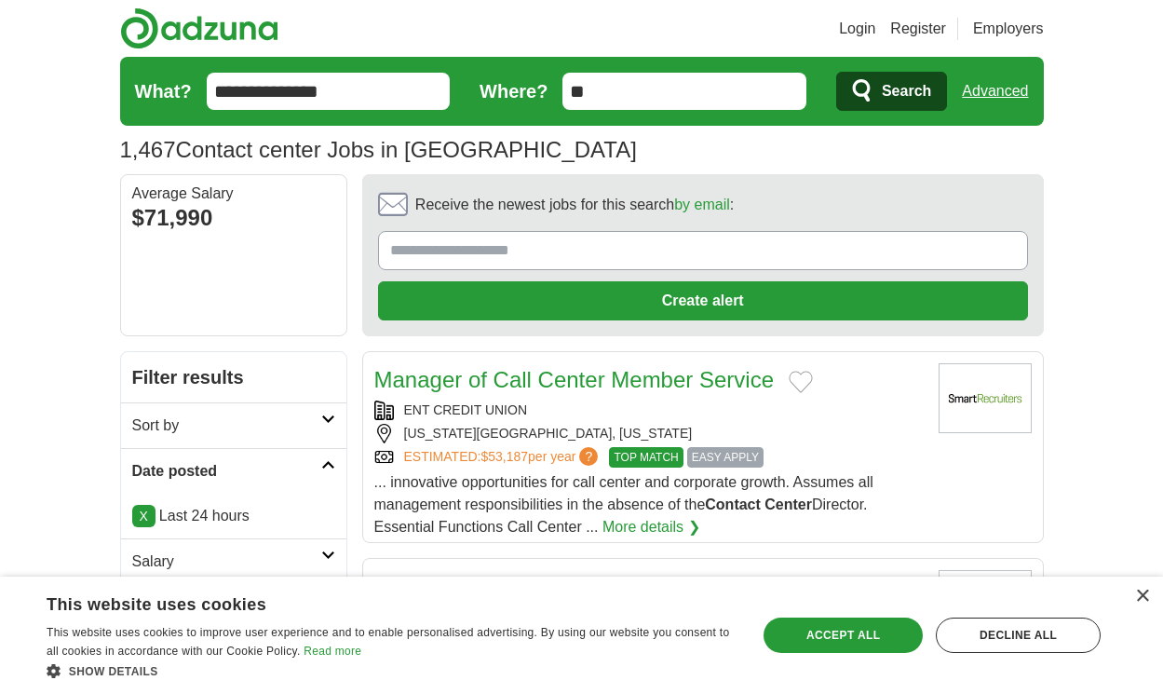
scroll to position [2861, 0]
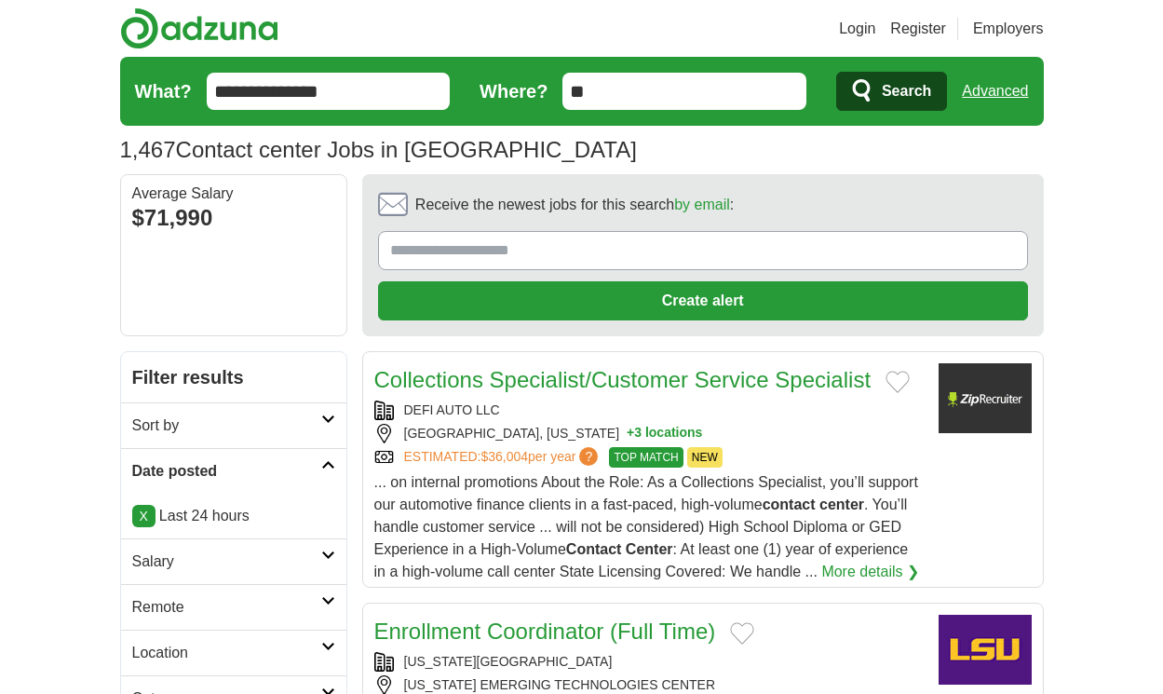
scroll to position [2861, 0]
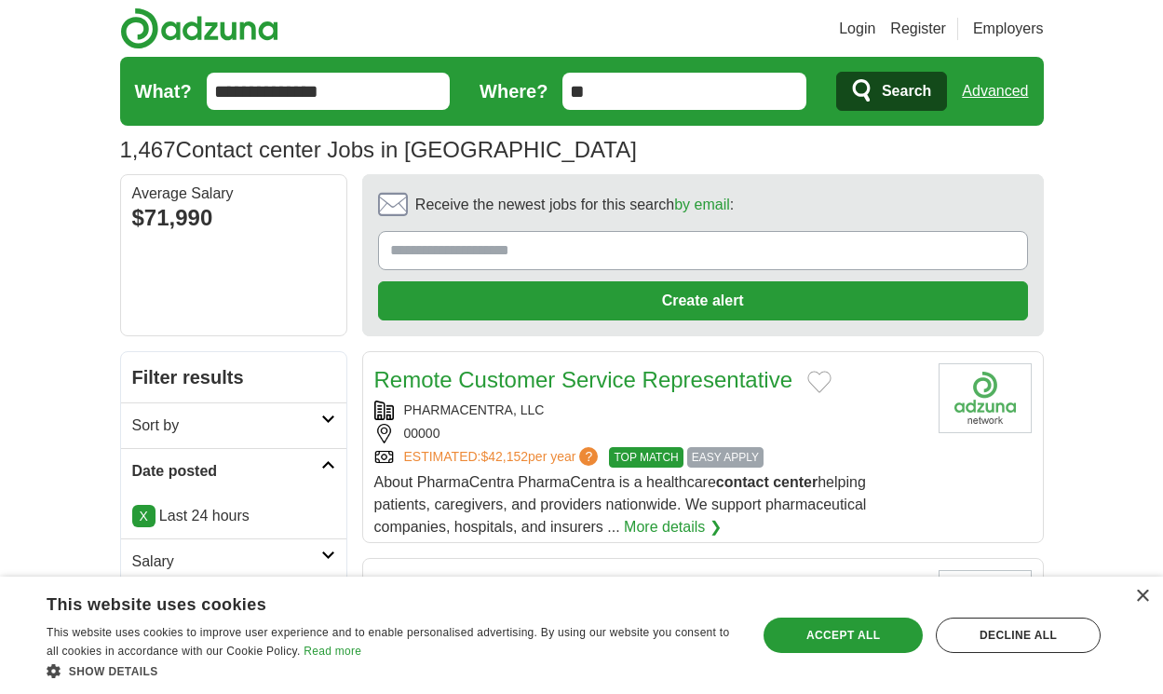
scroll to position [2844, 0]
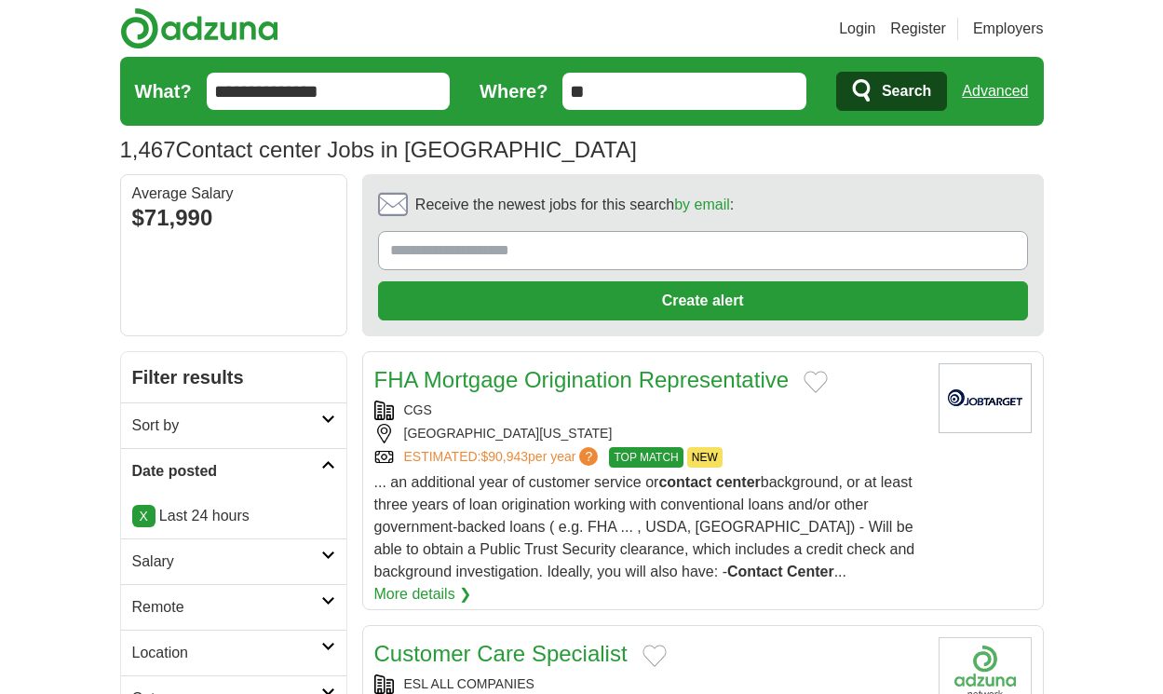
scroll to position [3046, 0]
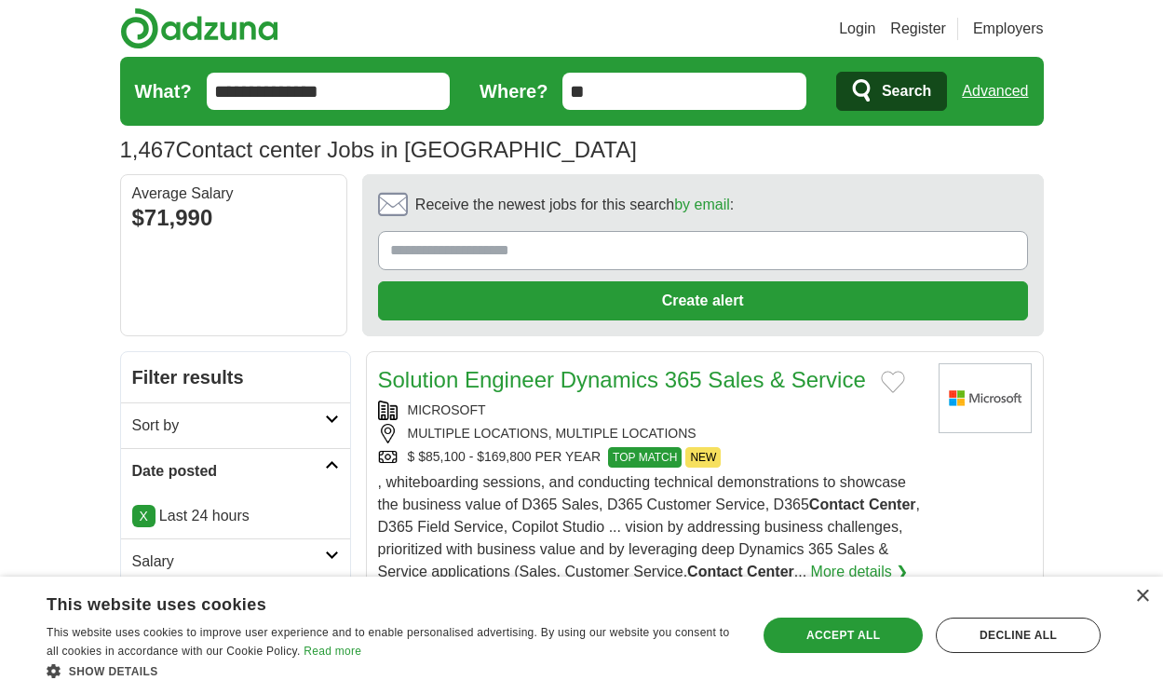
scroll to position [3079, 0]
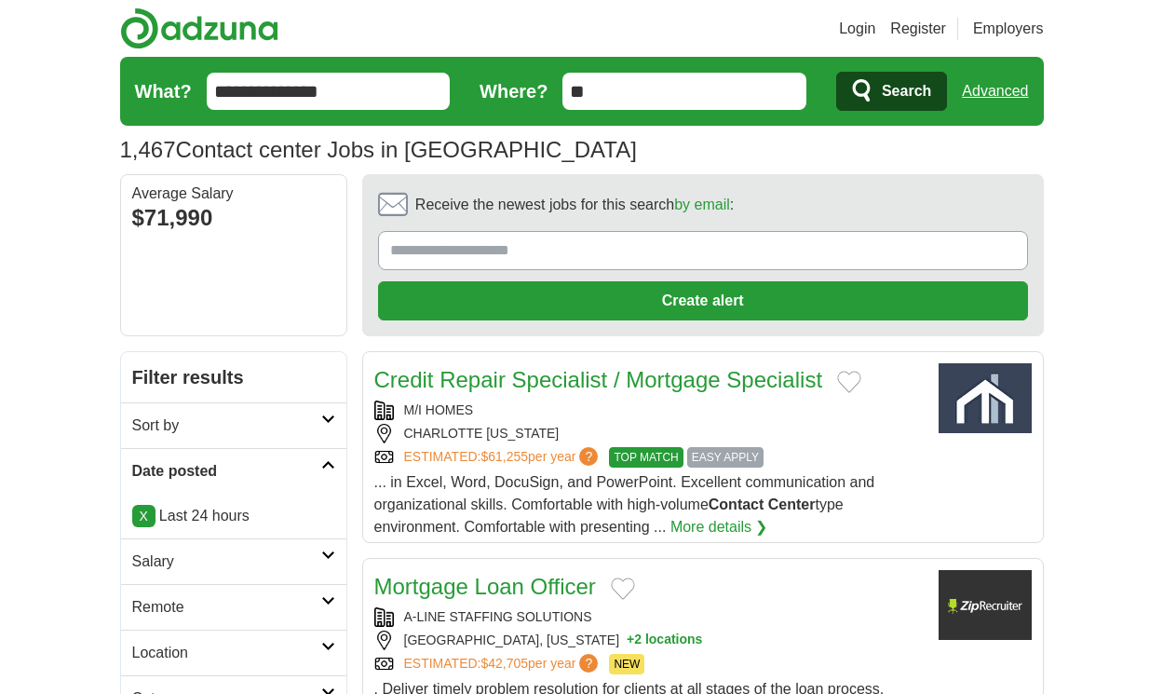
scroll to position [2789, 0]
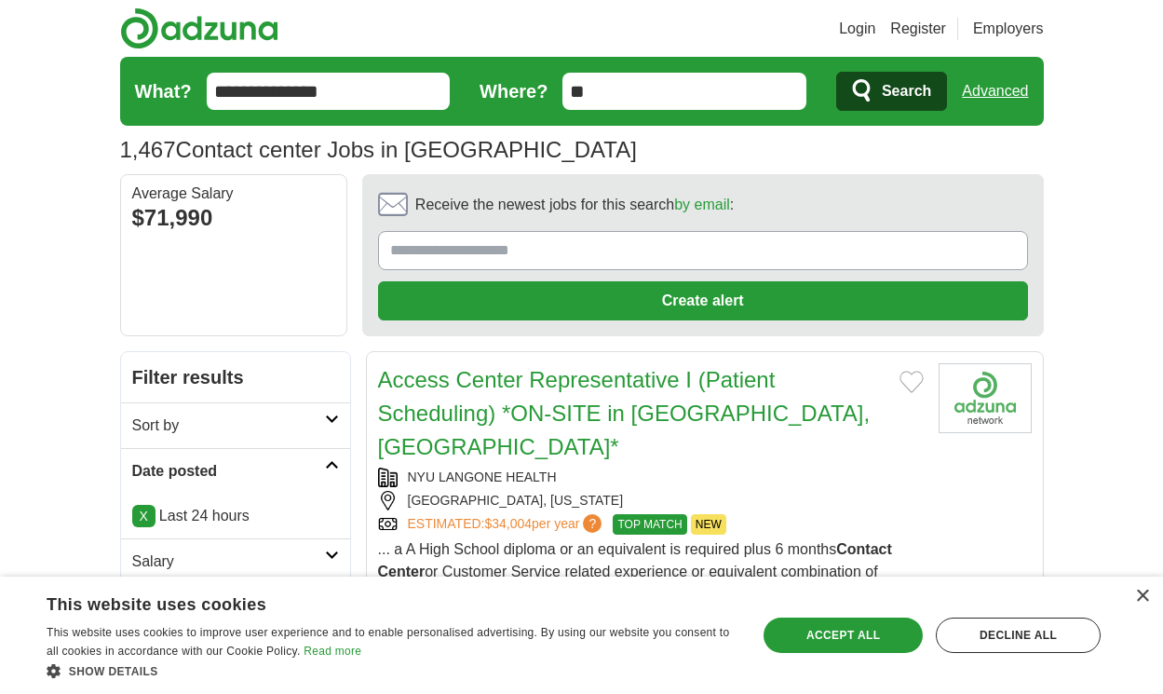
scroll to position [3012, 0]
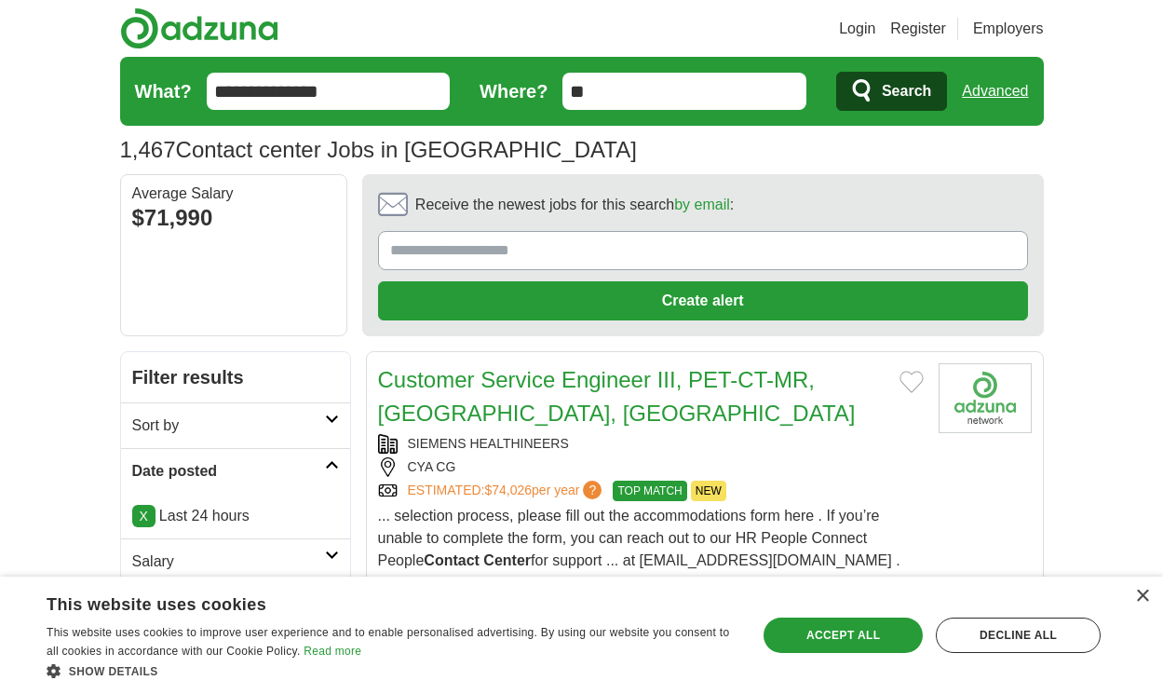
scroll to position [2884, 0]
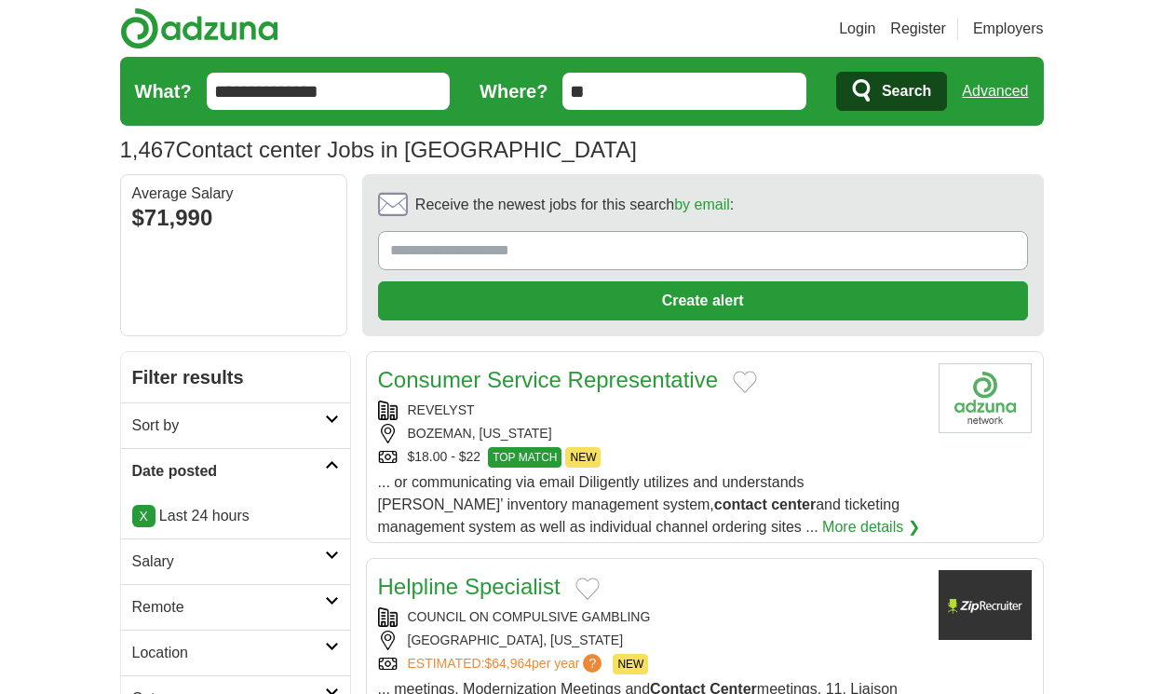
scroll to position [2694, 0]
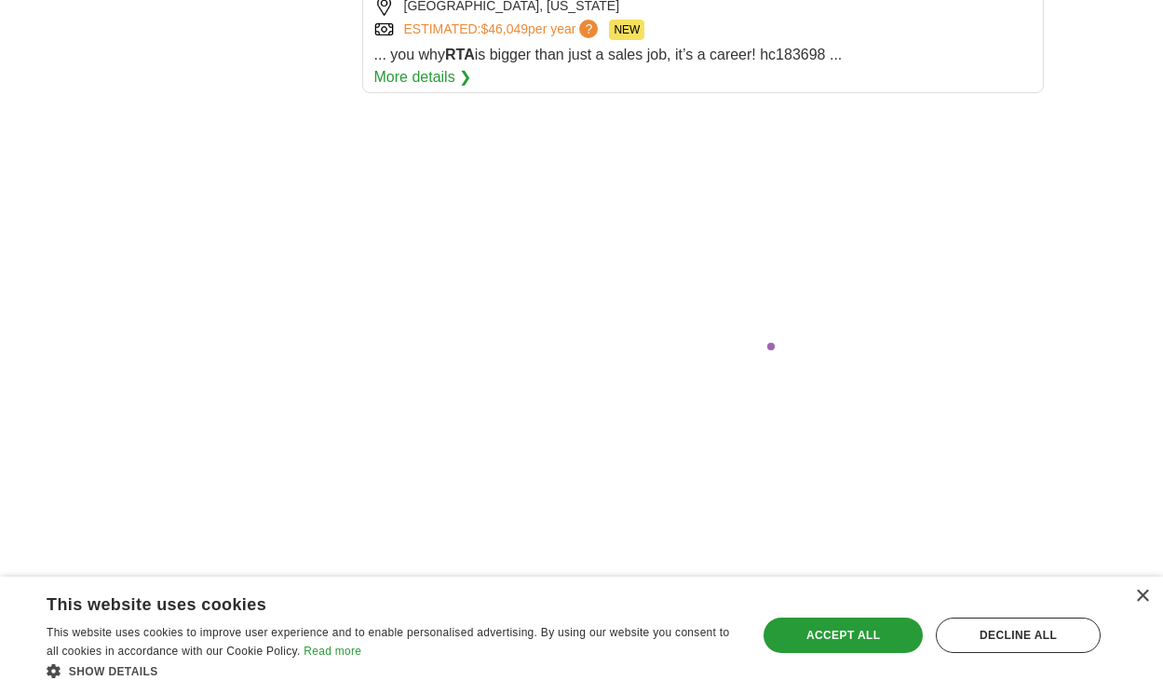
scroll to position [3521, 0]
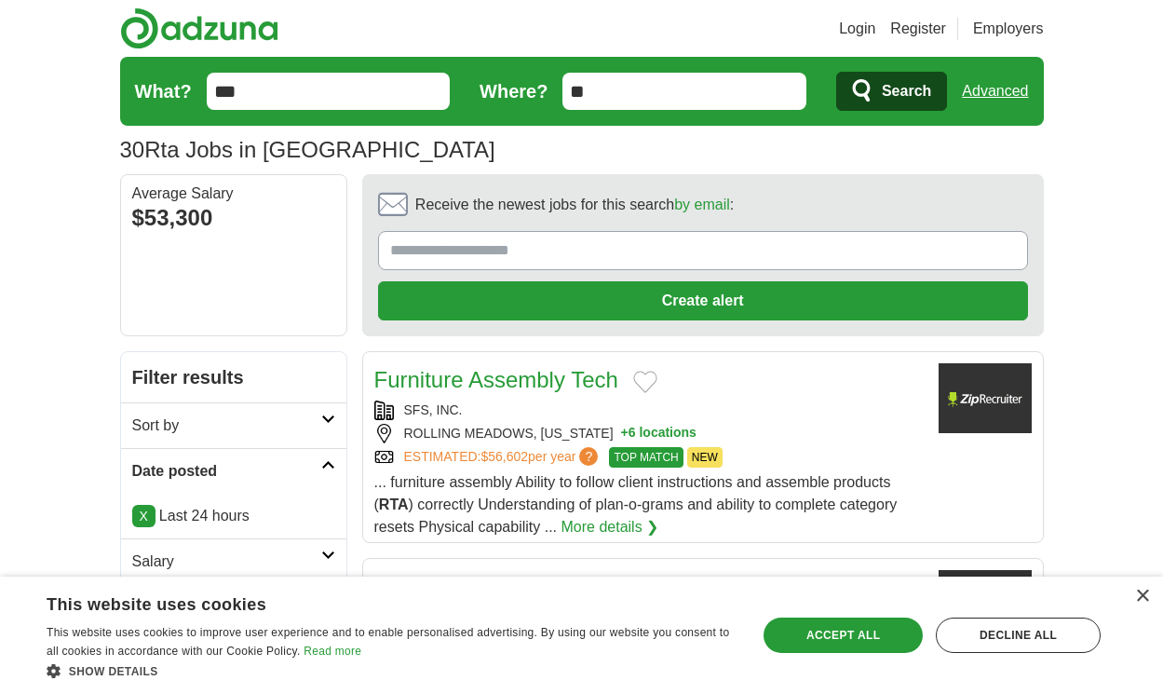
scroll to position [2515, 0]
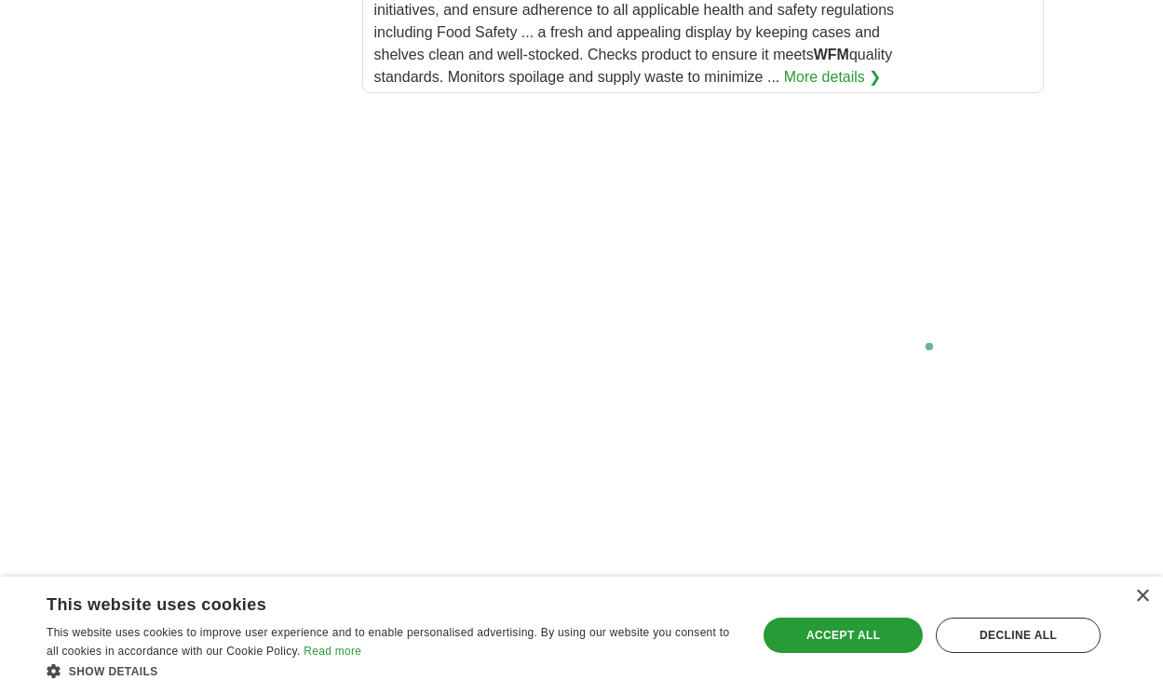
scroll to position [4192, 0]
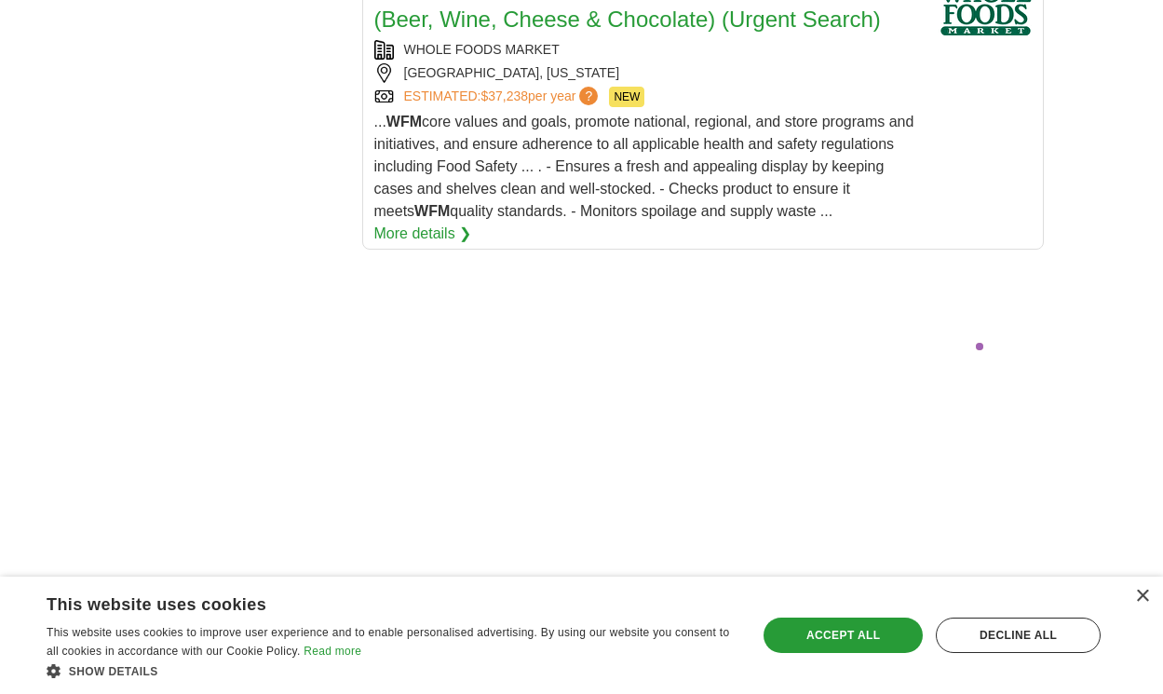
scroll to position [4455, 0]
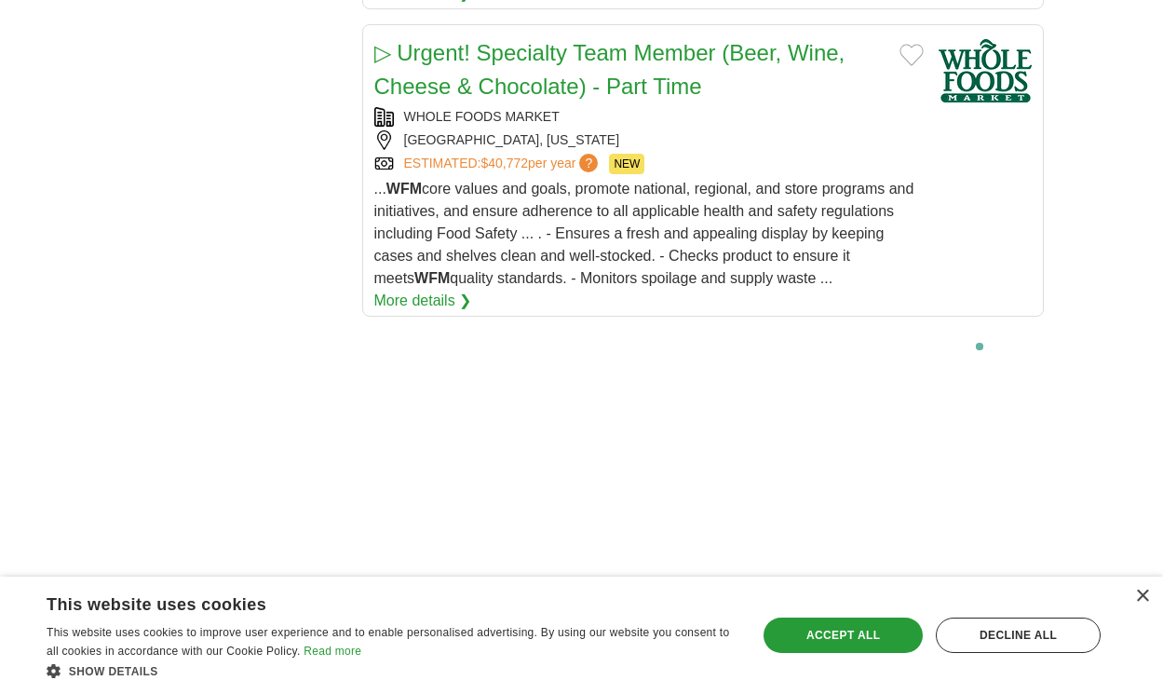
scroll to position [4505, 0]
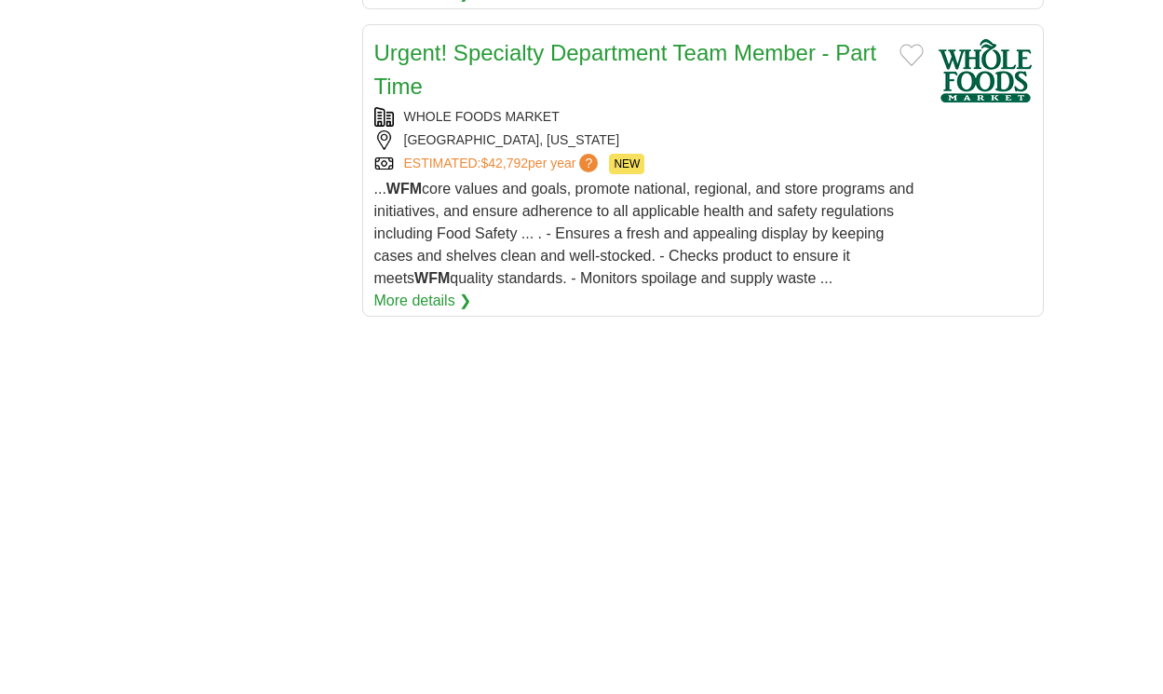
scroll to position [3637, 0]
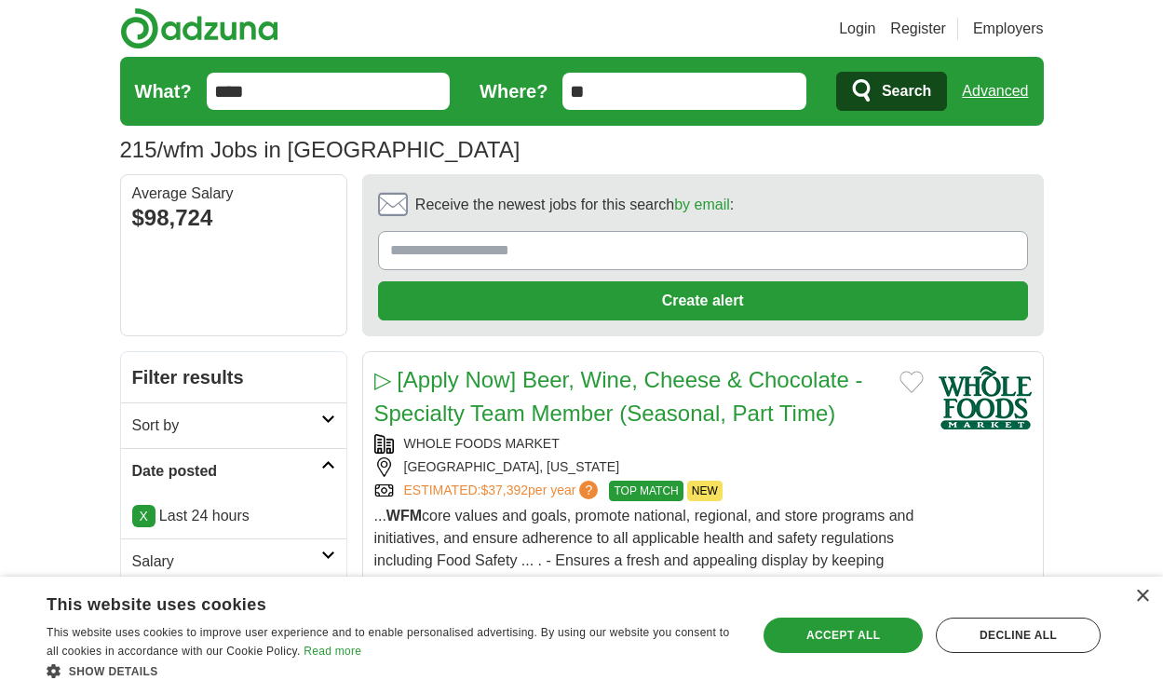
scroll to position [3230, 0]
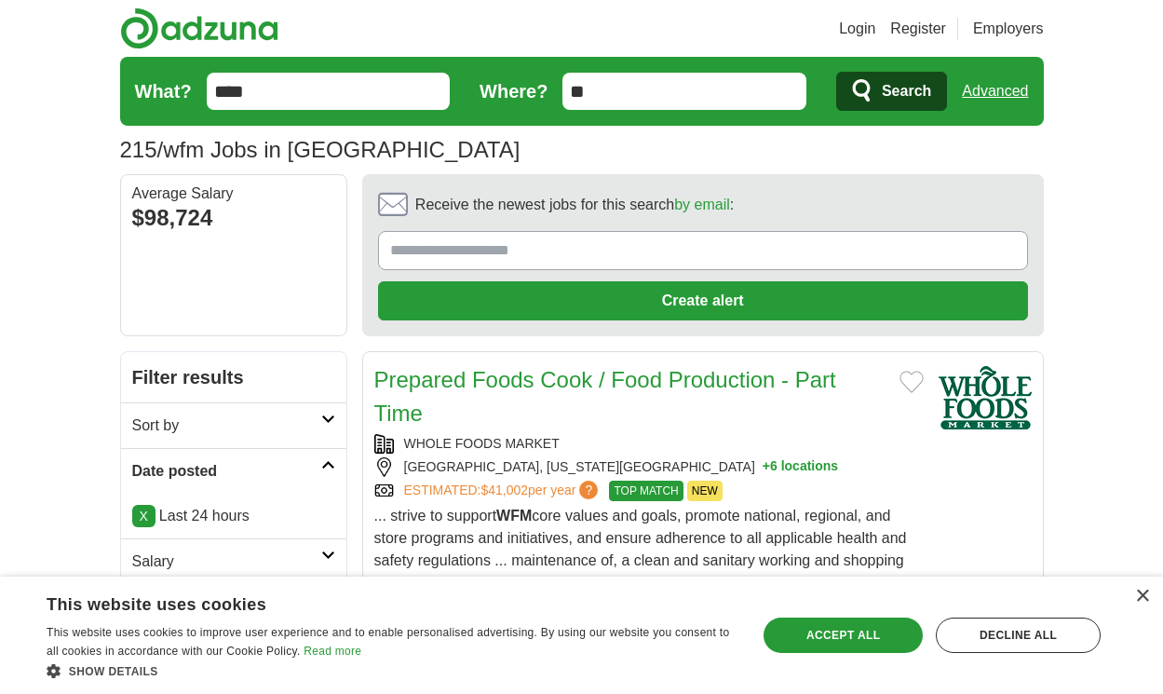
scroll to position [3174, 0]
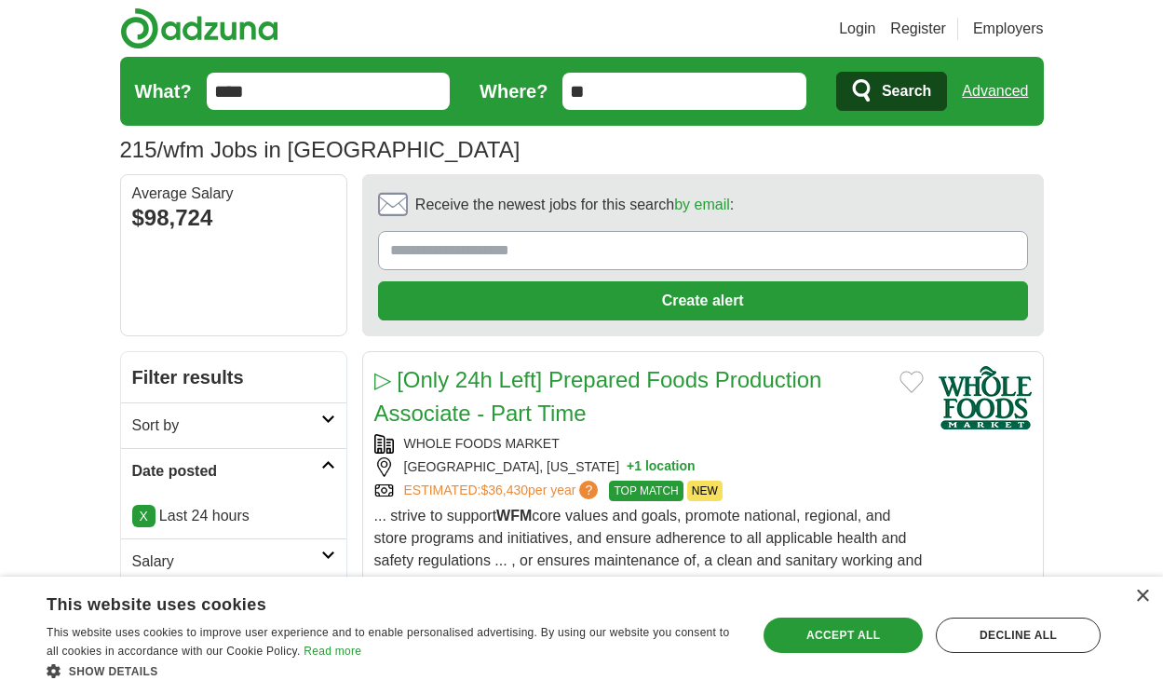
scroll to position [3286, 0]
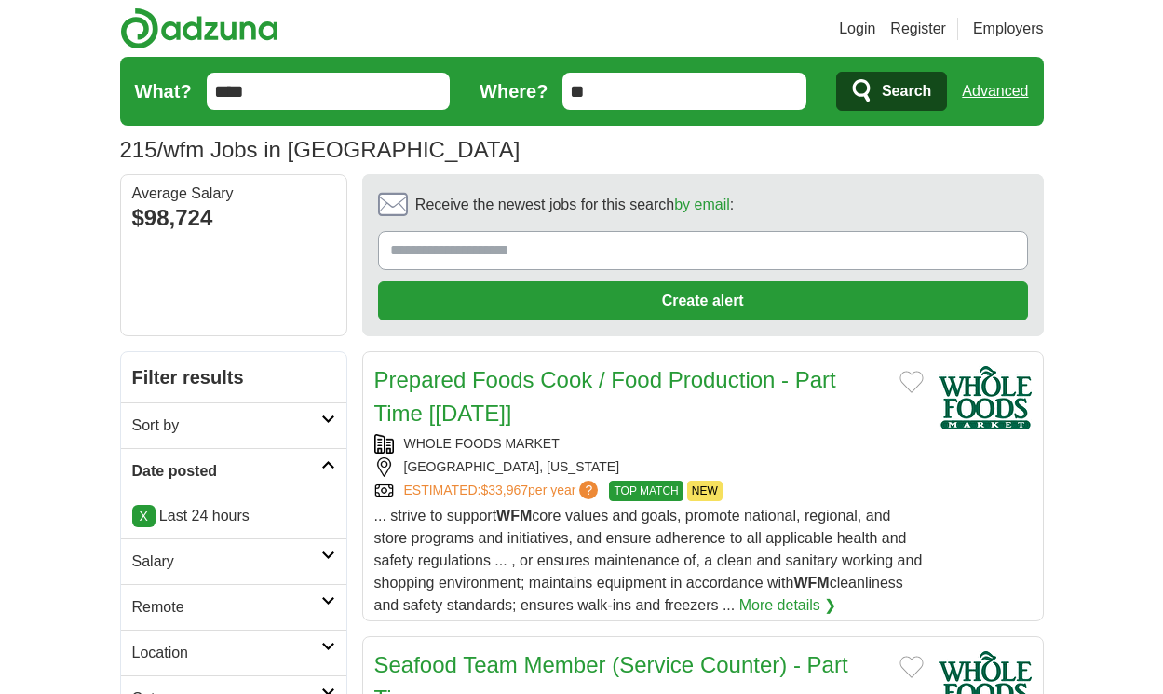
scroll to position [3096, 0]
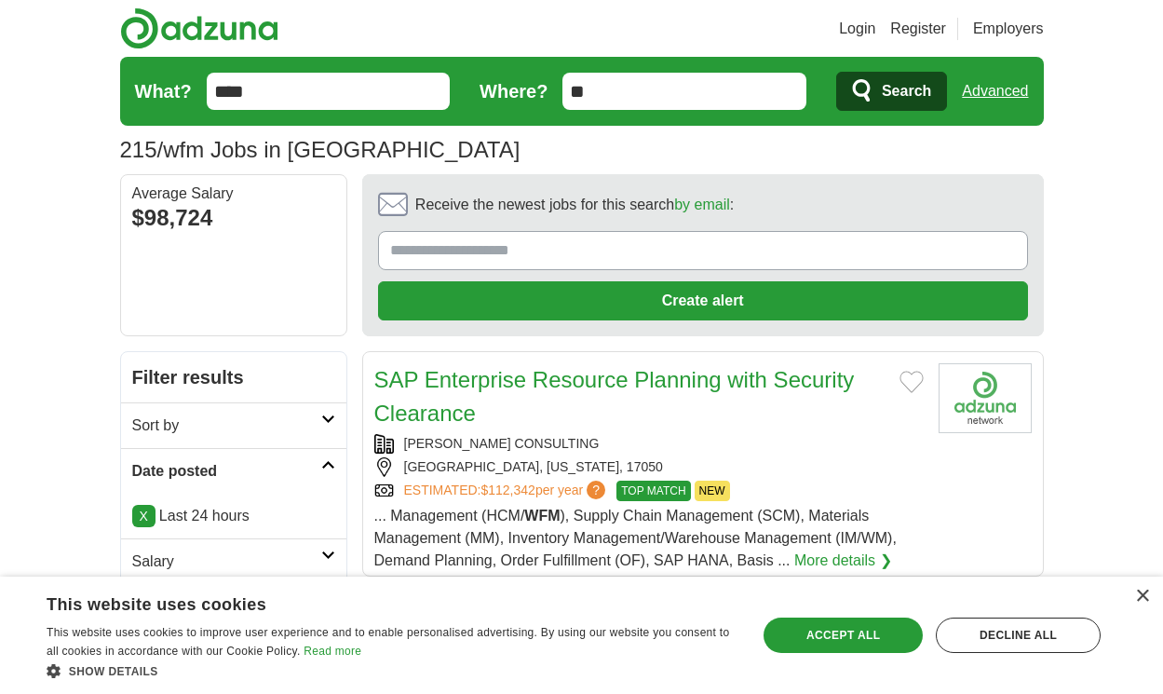
scroll to position [2984, 0]
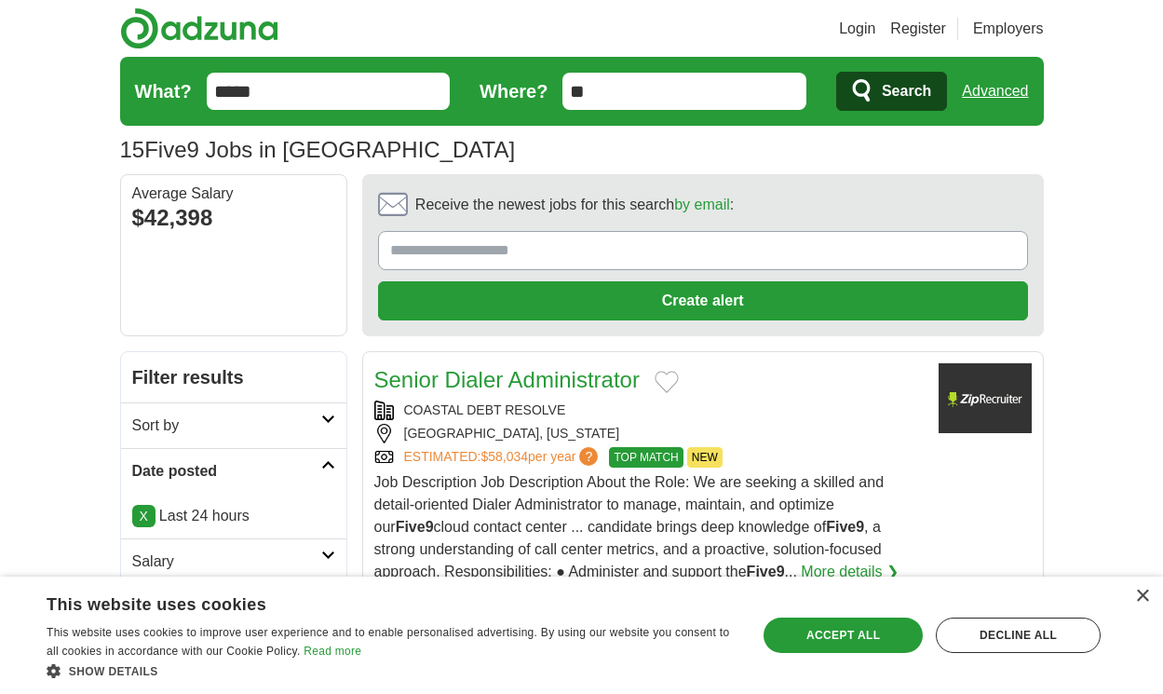
scroll to position [2649, 0]
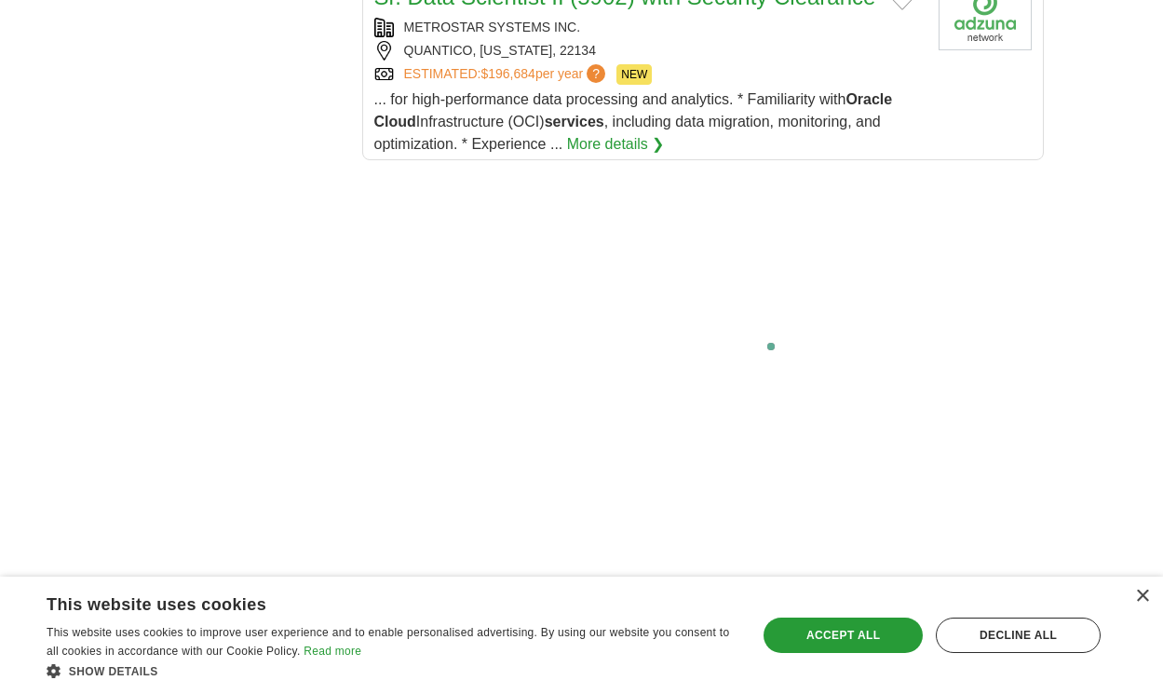
scroll to position [3913, 0]
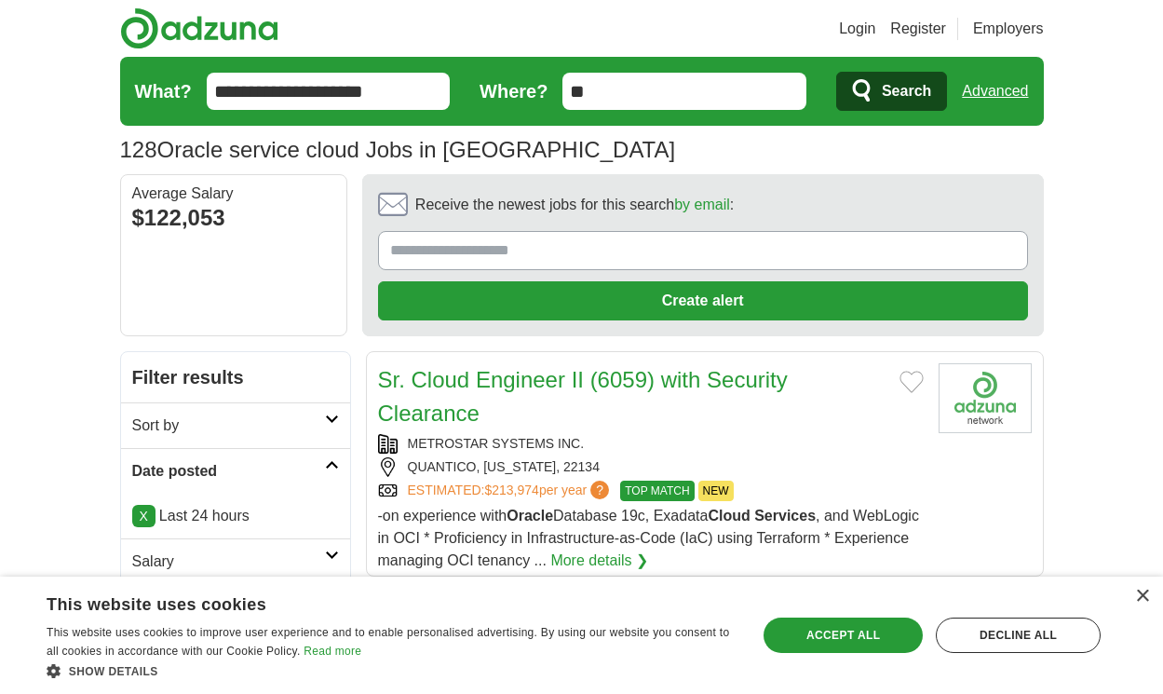
scroll to position [2559, 0]
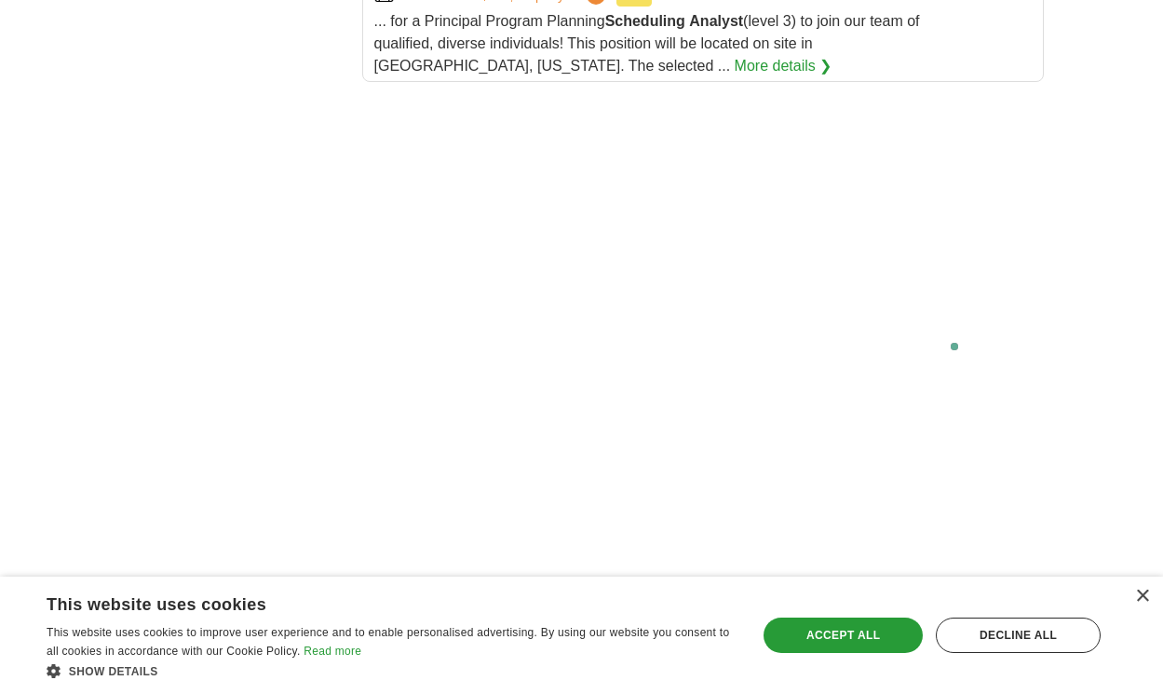
scroll to position [3771, 0]
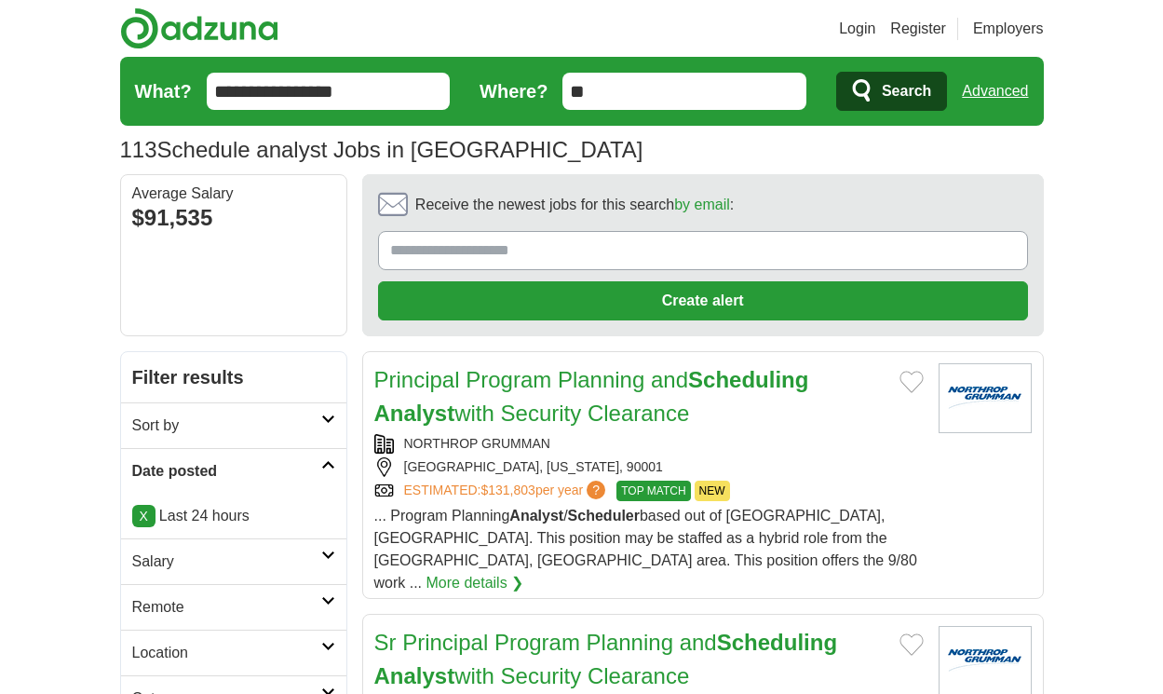
scroll to position [2889, 0]
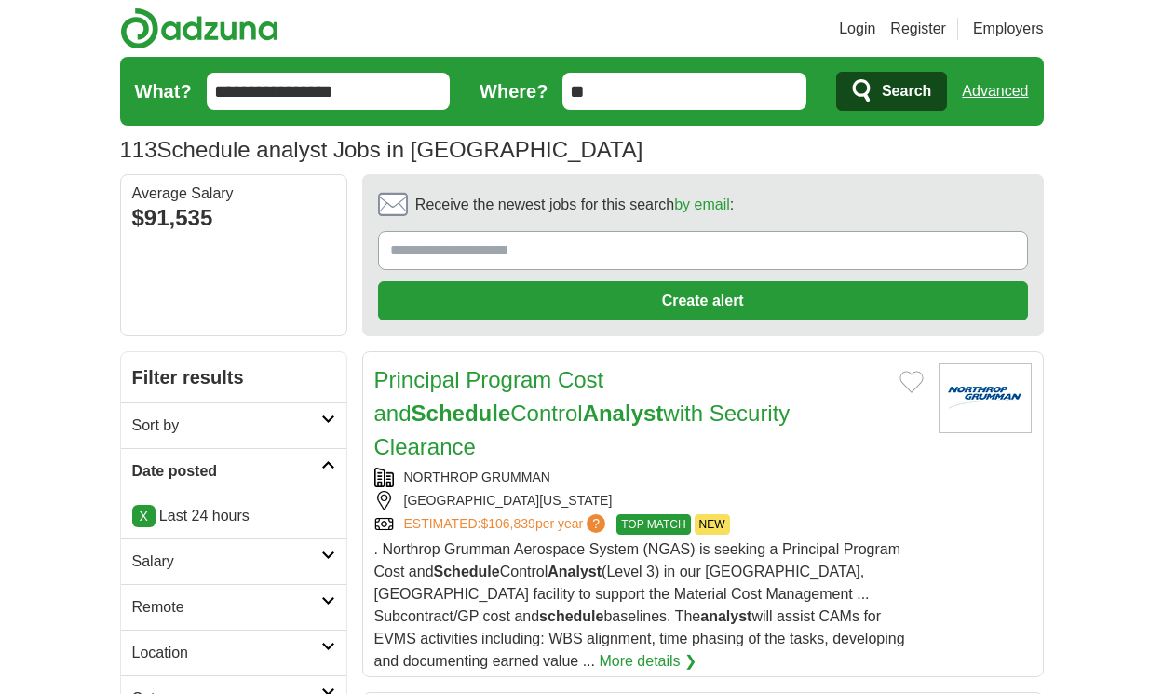
scroll to position [3258, 0]
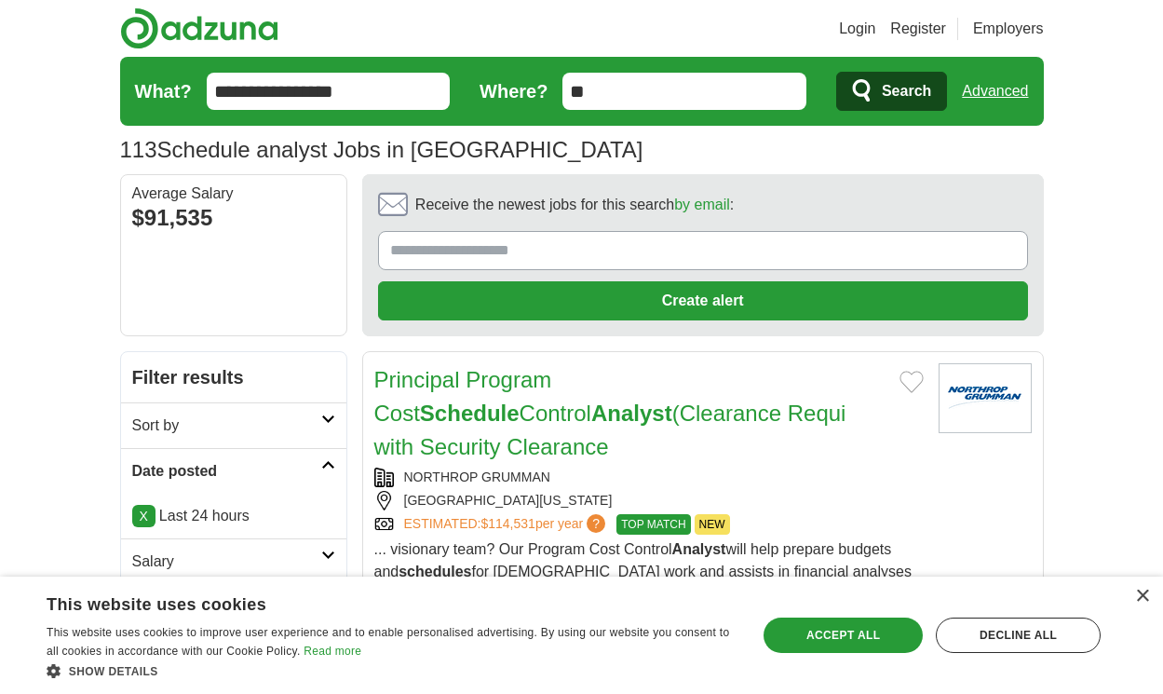
scroll to position [3068, 0]
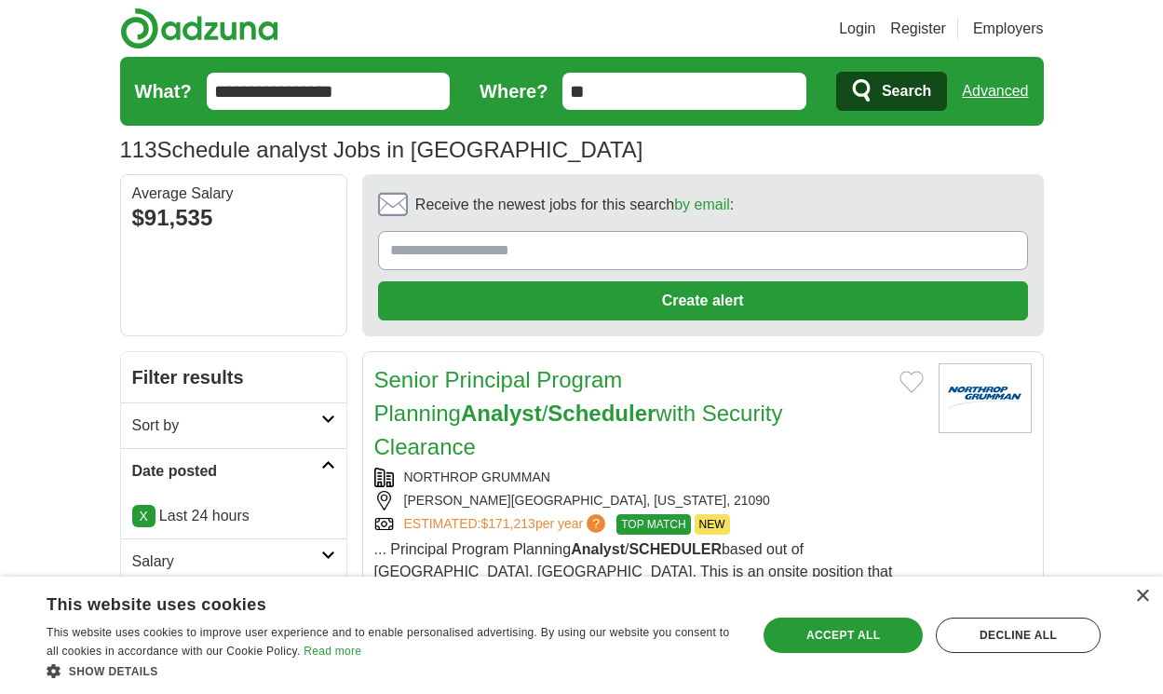
scroll to position [2811, 0]
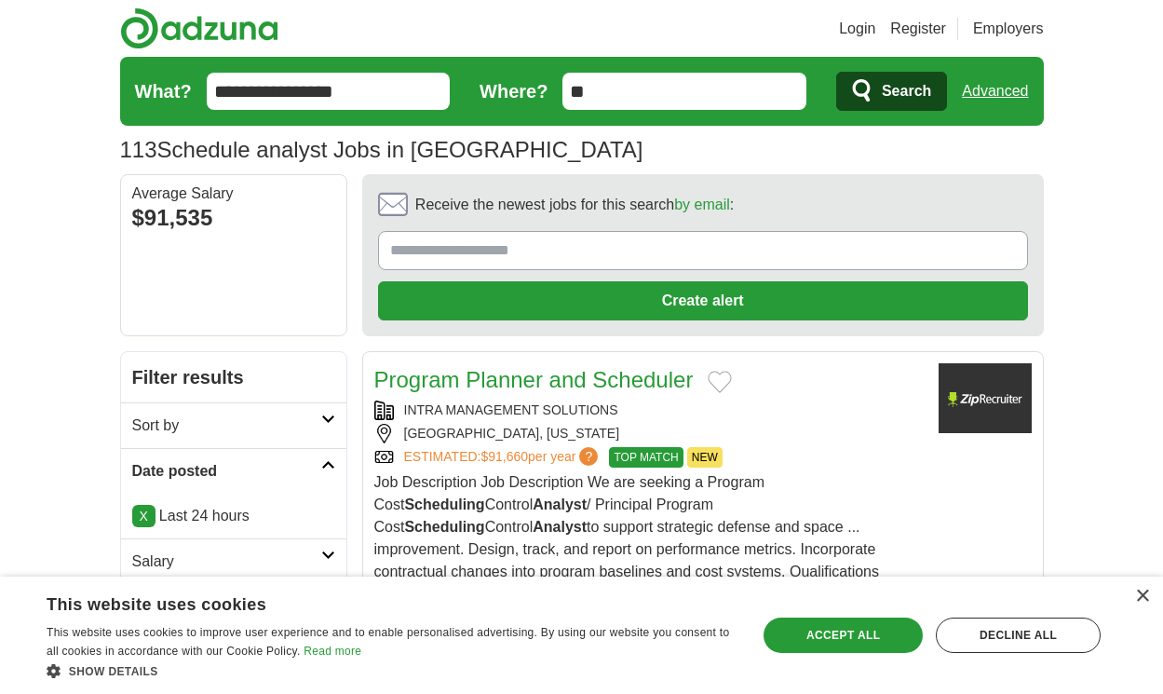
scroll to position [3001, 0]
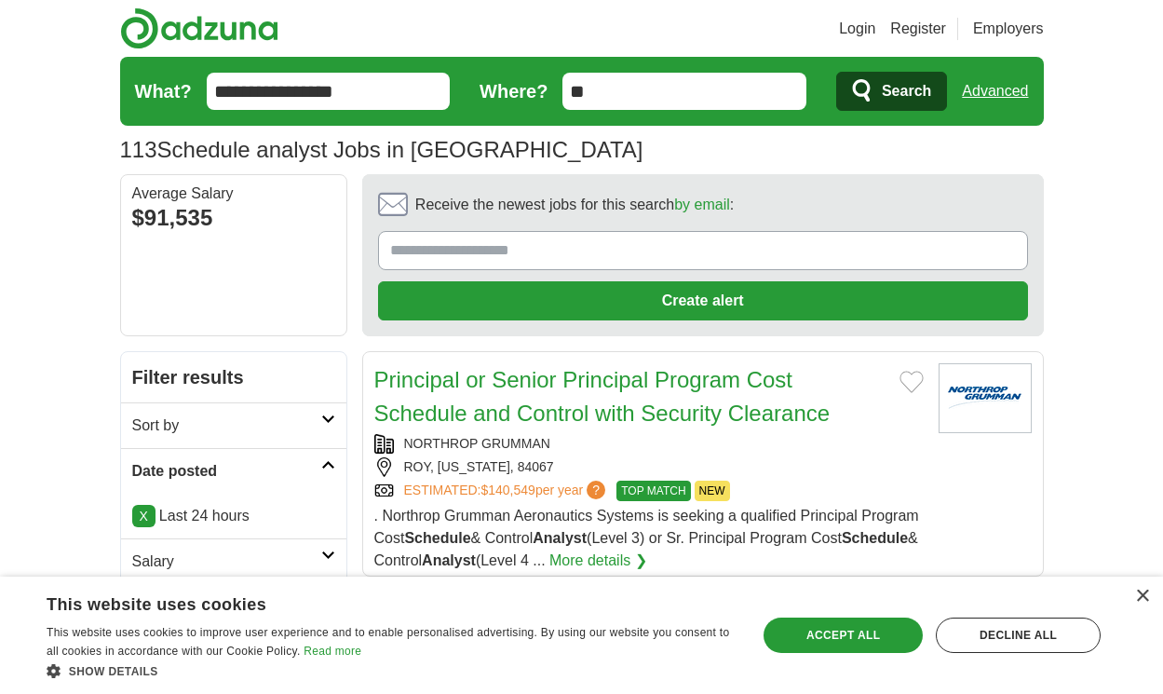
scroll to position [2979, 0]
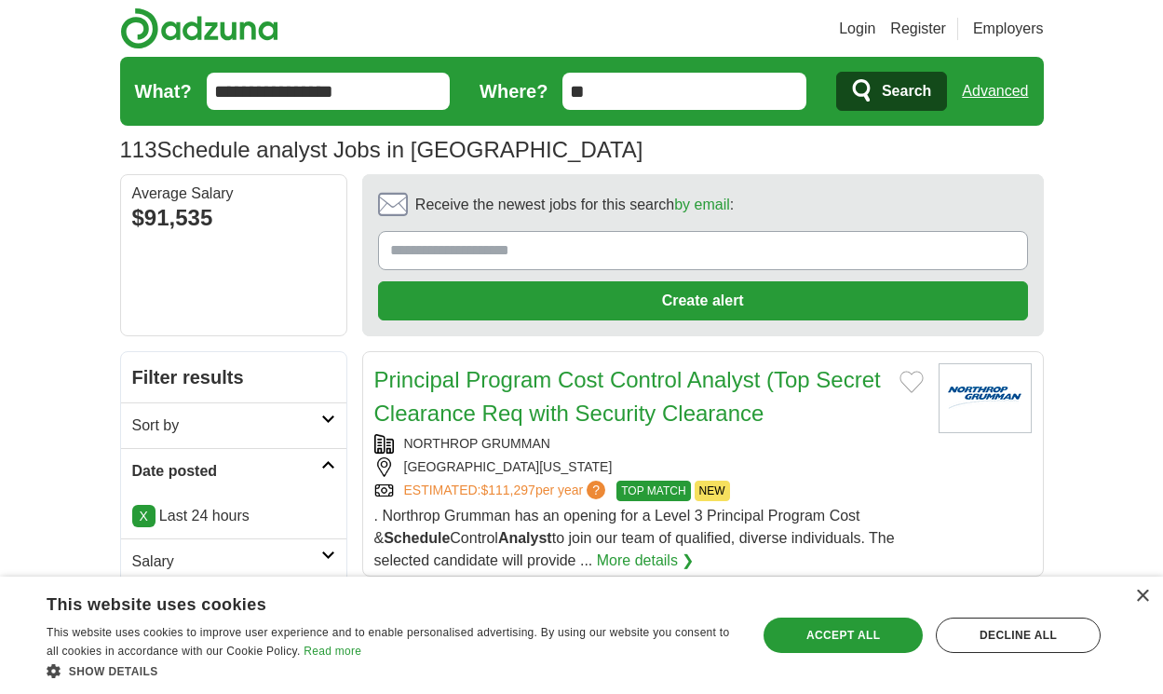
scroll to position [2822, 0]
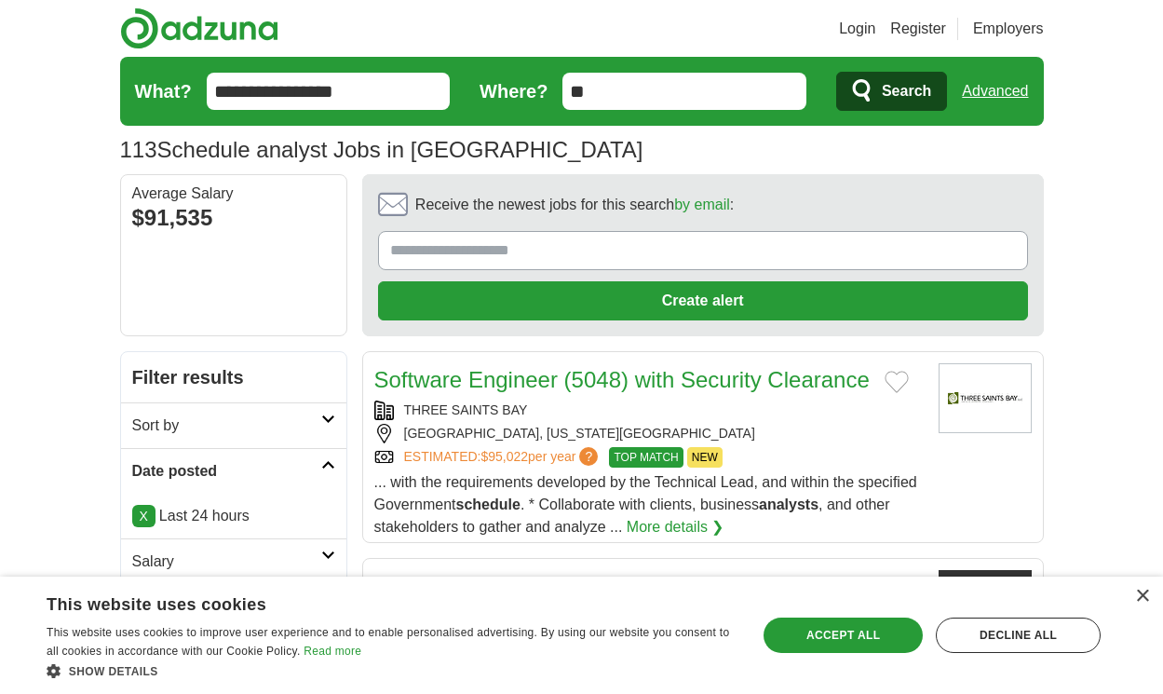
scroll to position [2599, 0]
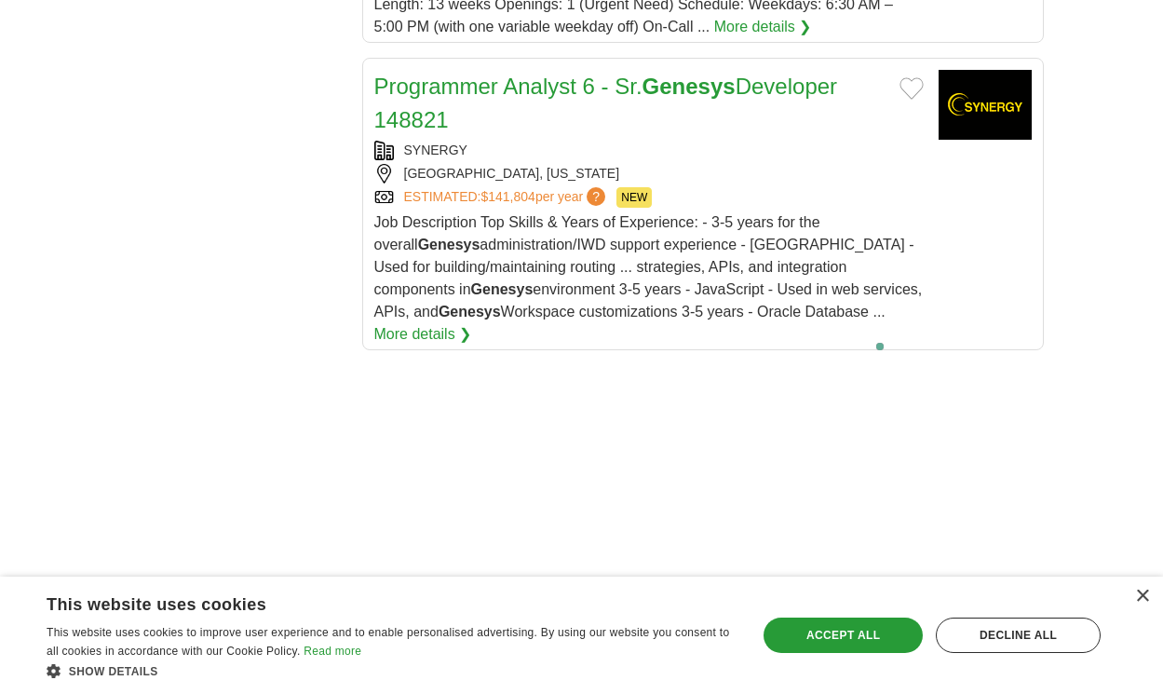
scroll to position [3723, 0]
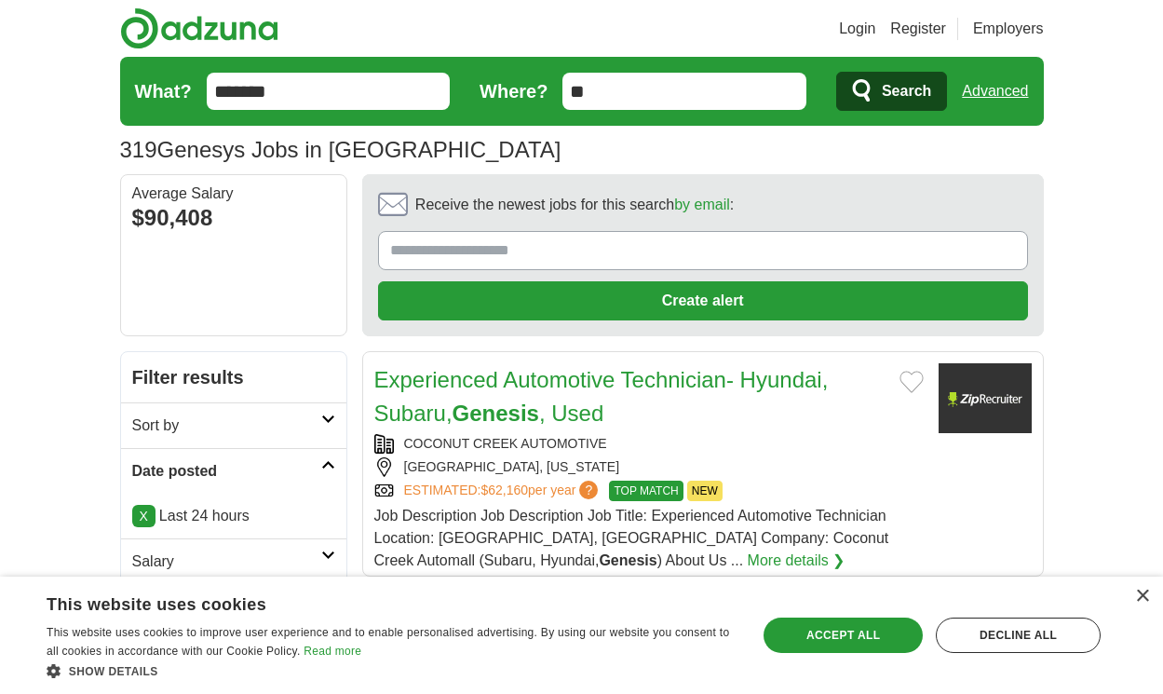
scroll to position [2850, 0]
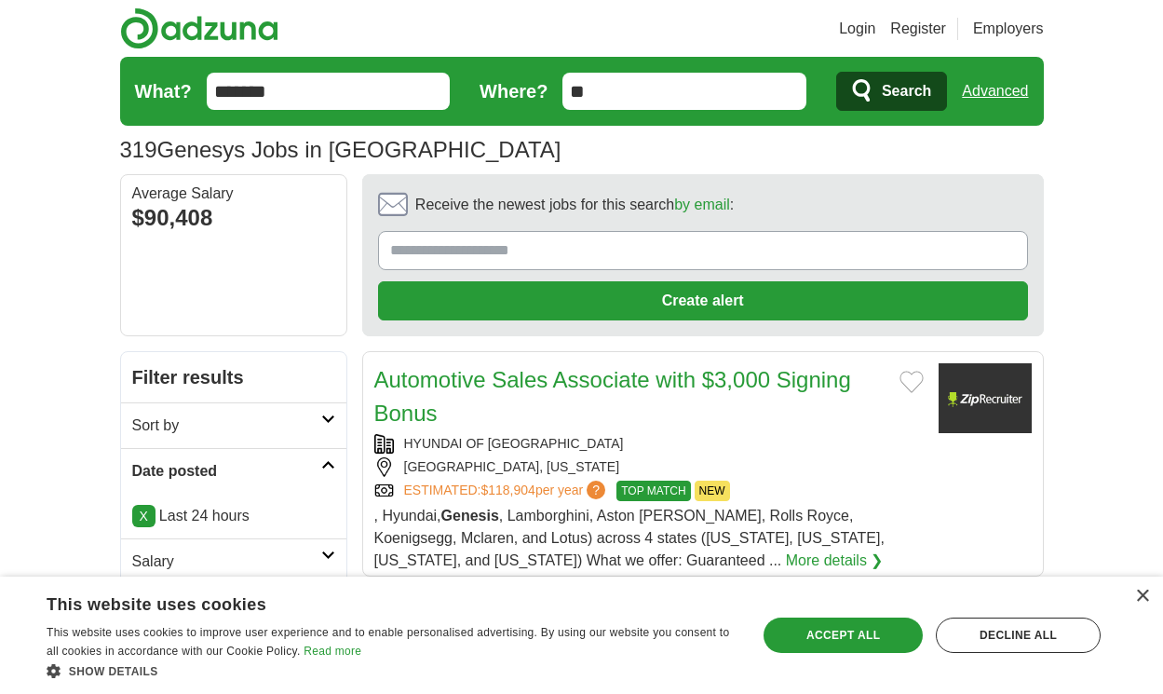
scroll to position [2917, 0]
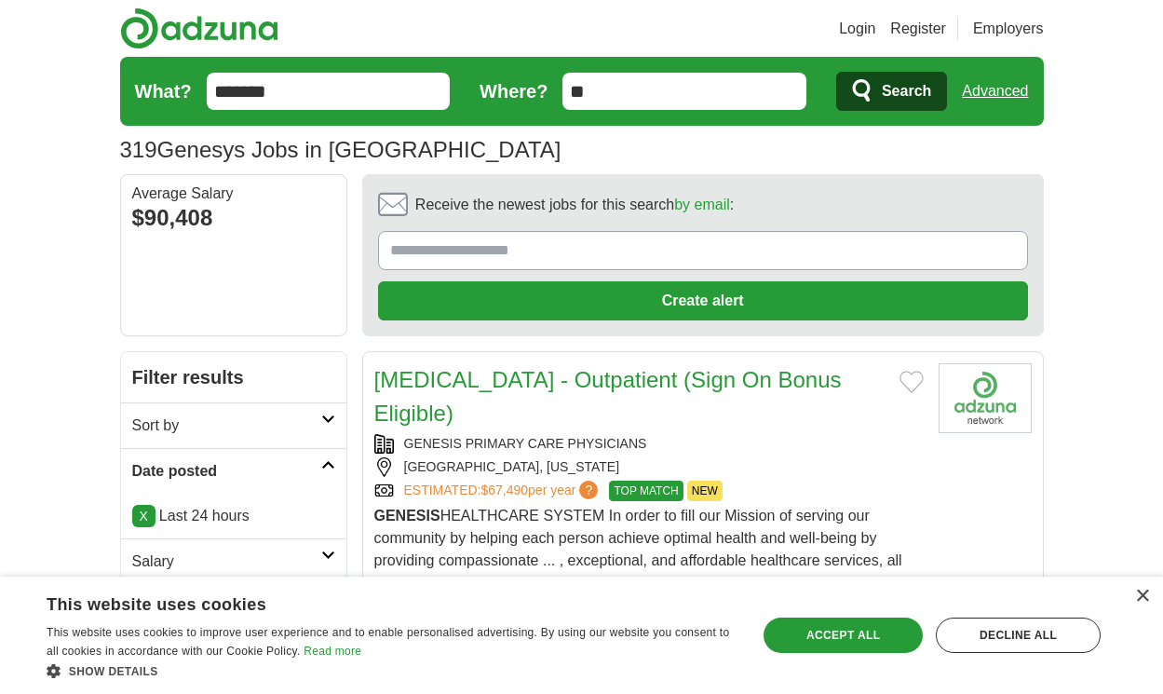
scroll to position [2939, 0]
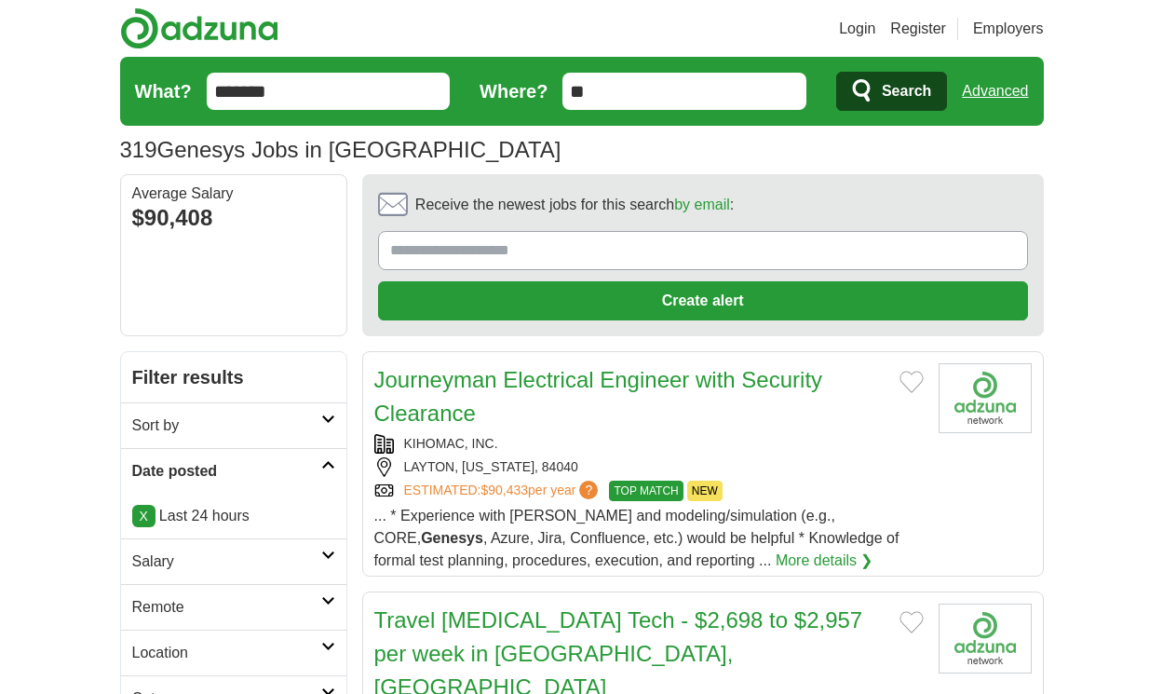
scroll to position [2884, 0]
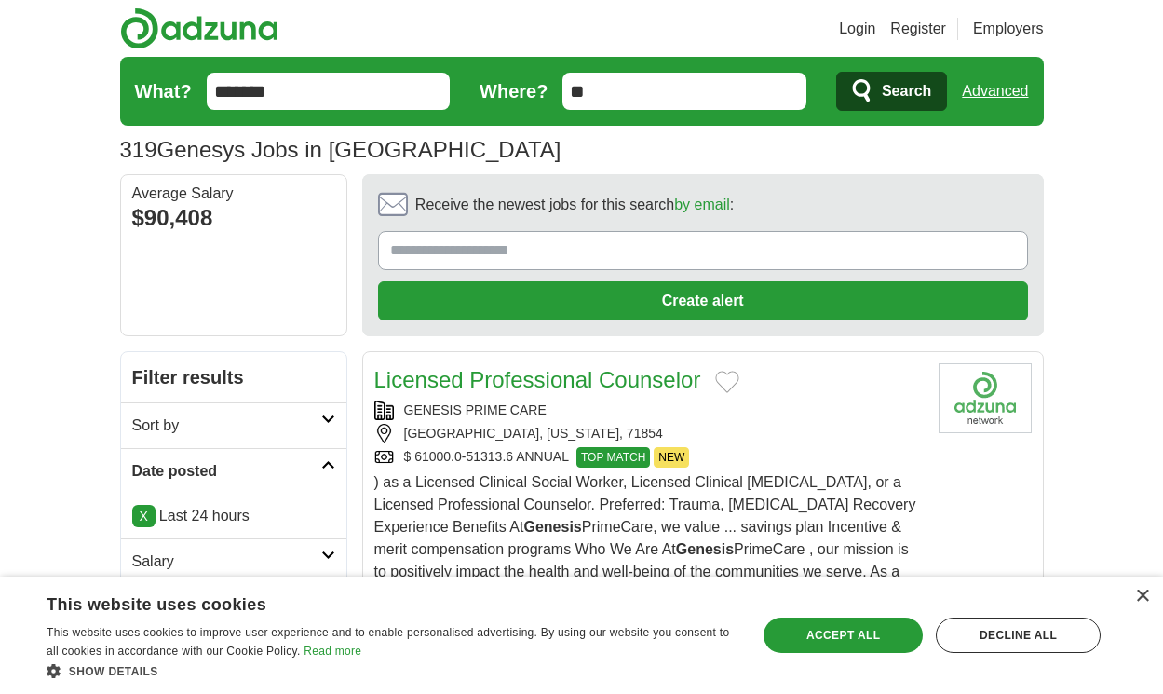
scroll to position [3152, 0]
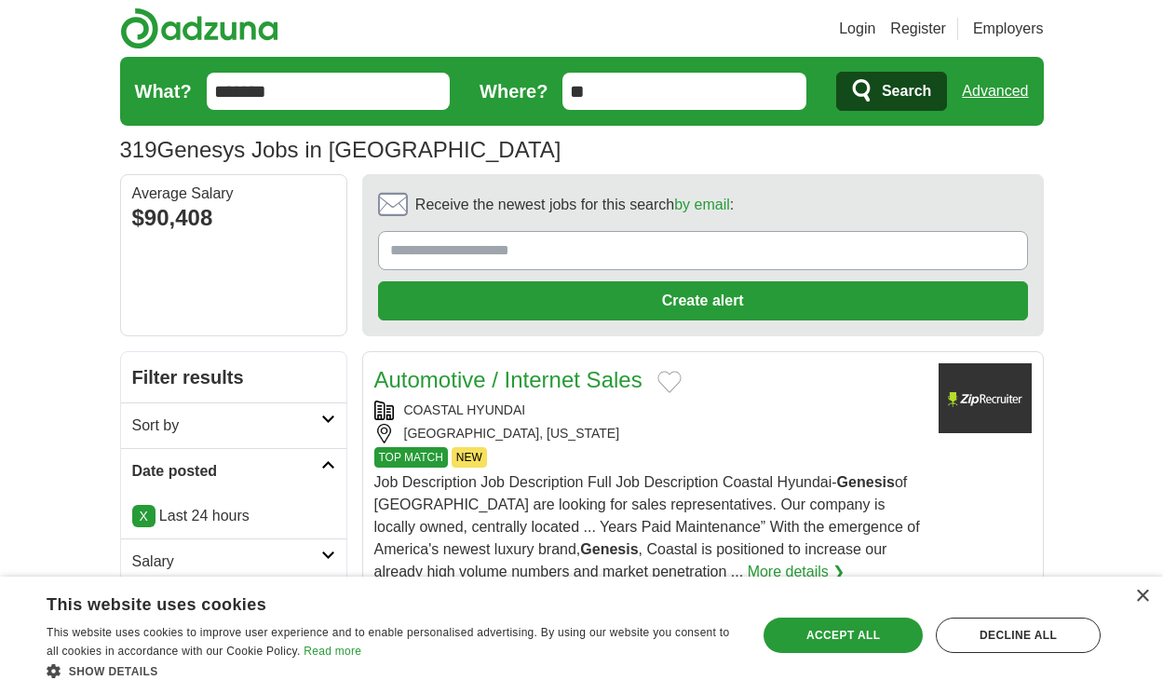
scroll to position [2749, 0]
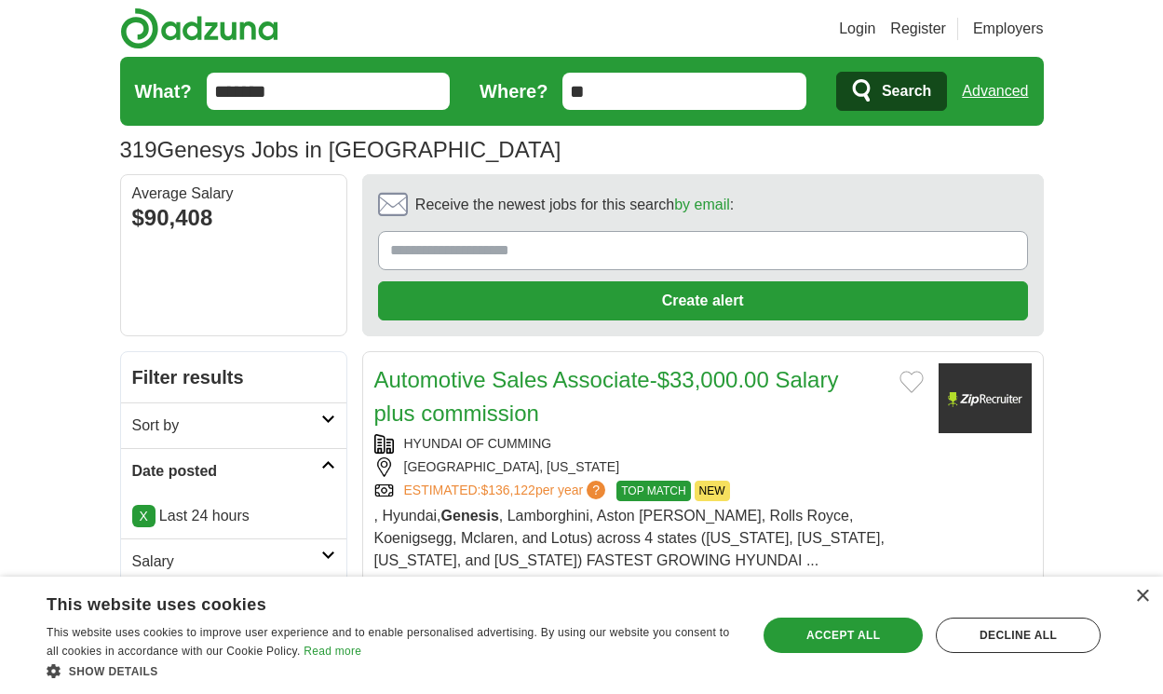
scroll to position [2705, 0]
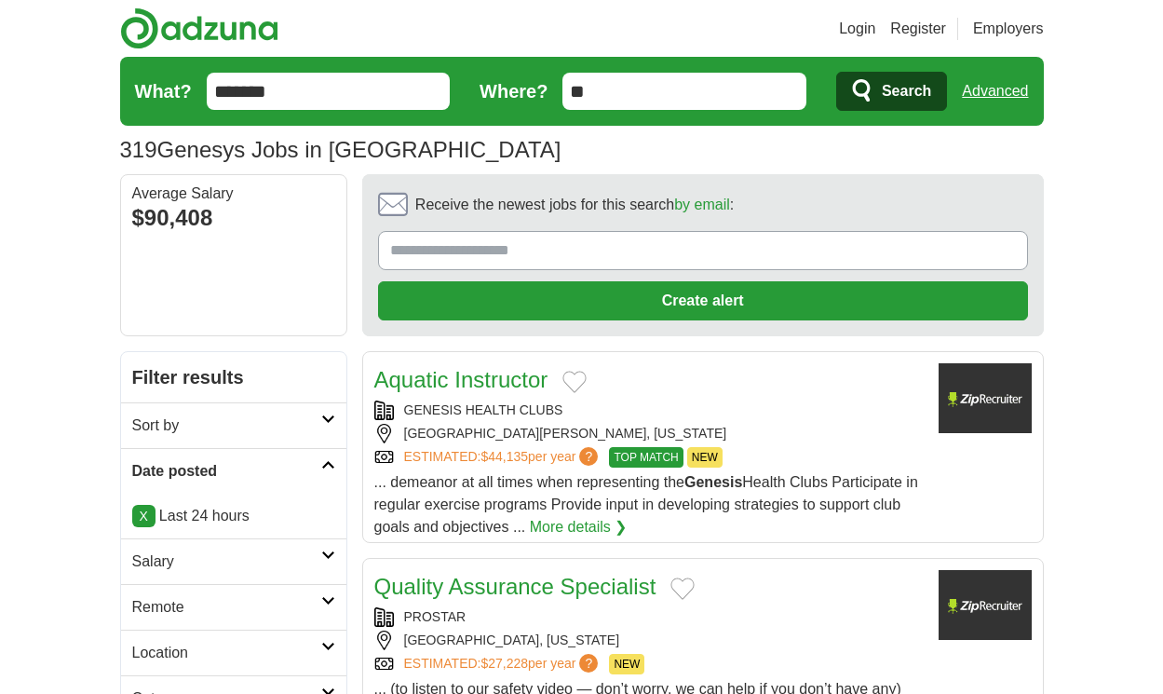
scroll to position [2660, 0]
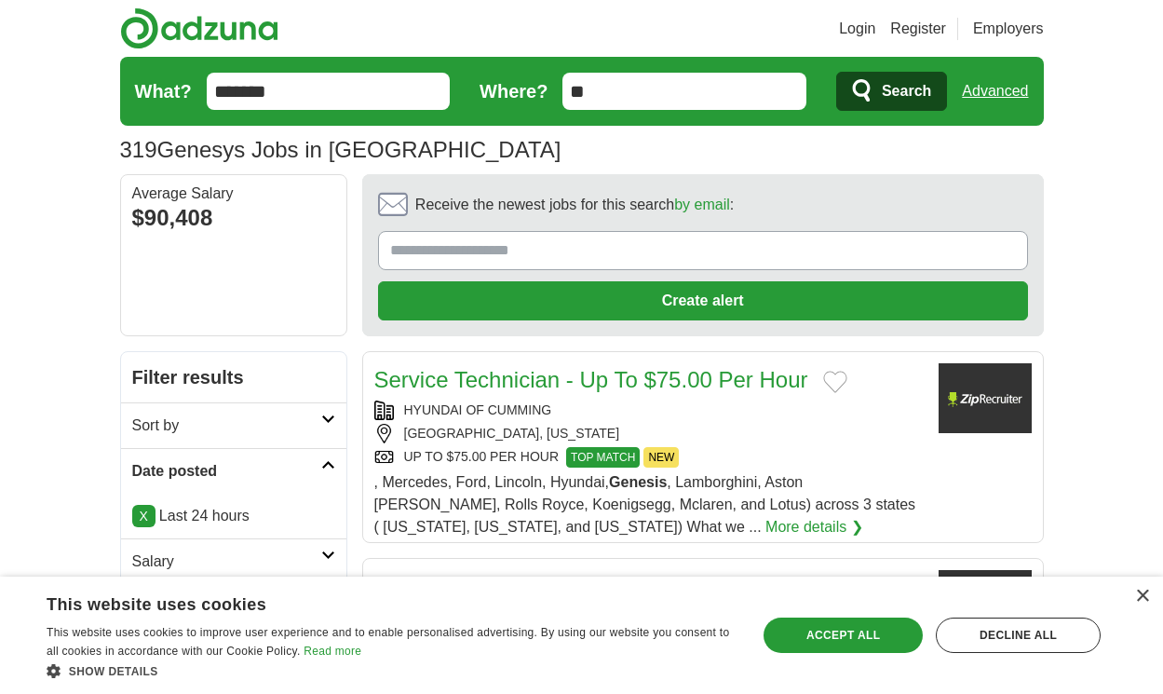
scroll to position [2604, 0]
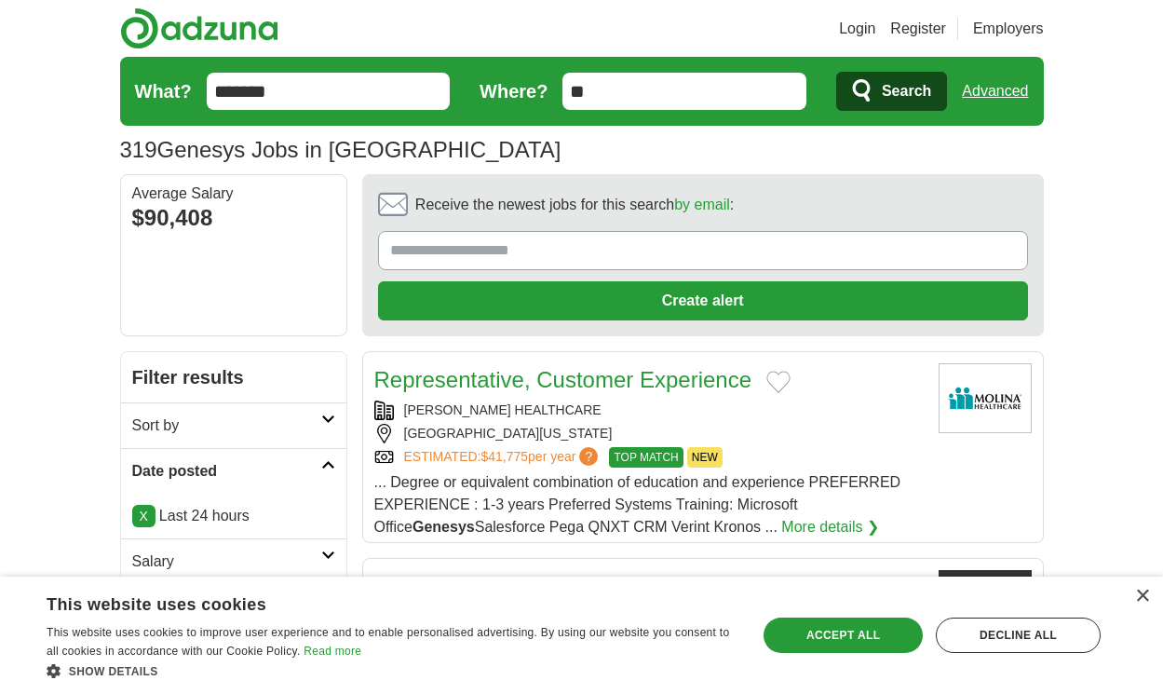
scroll to position [2749, 0]
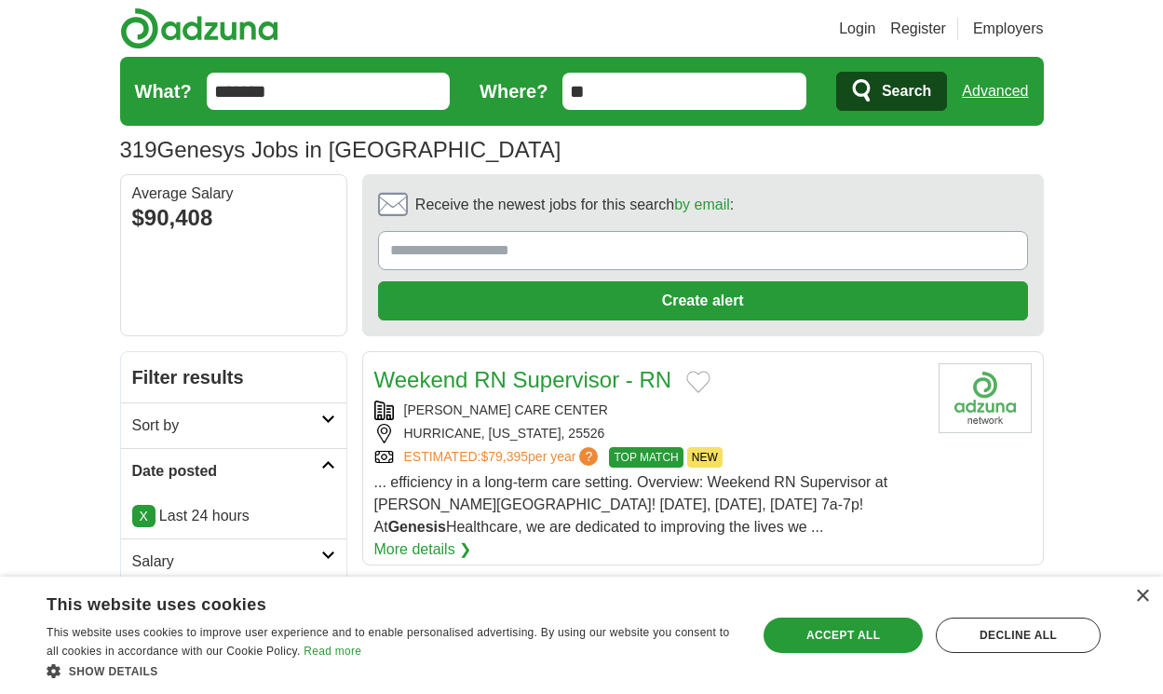
scroll to position [2582, 0]
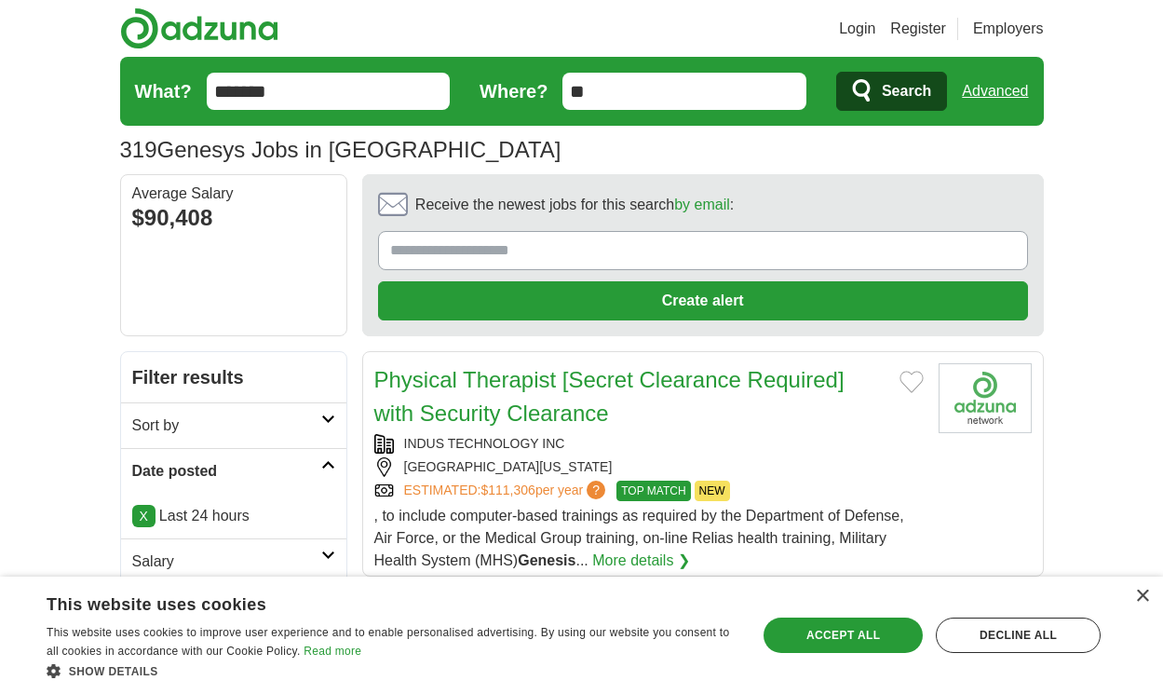
scroll to position [2587, 0]
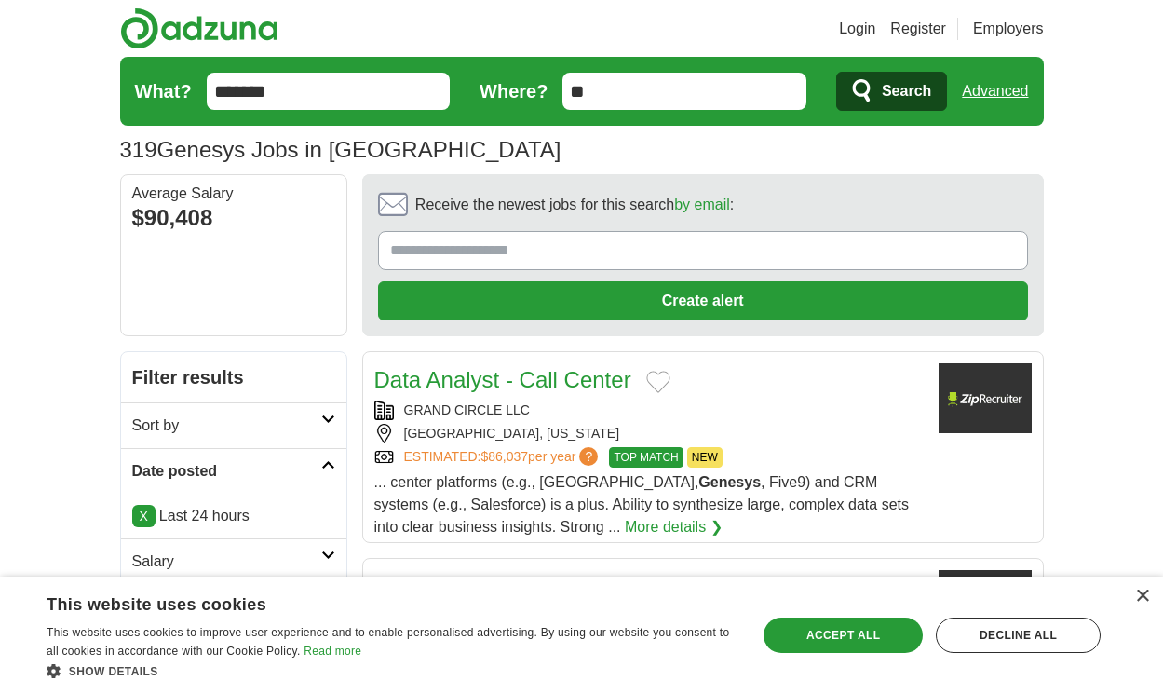
scroll to position [2520, 0]
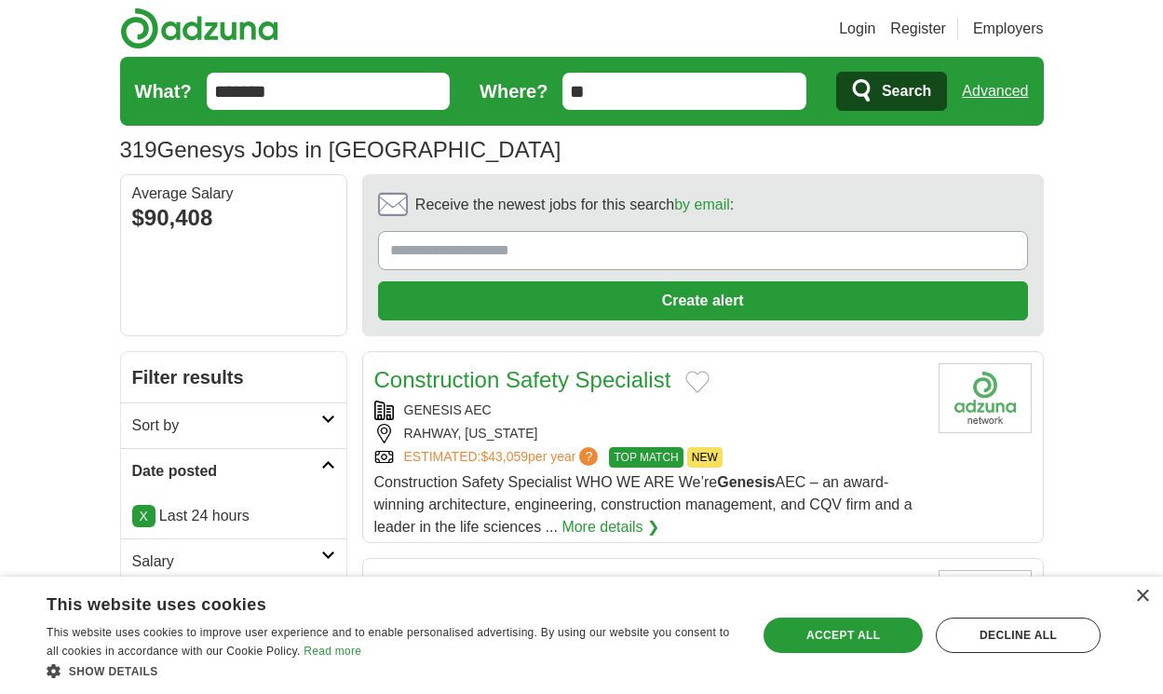
scroll to position [2554, 0]
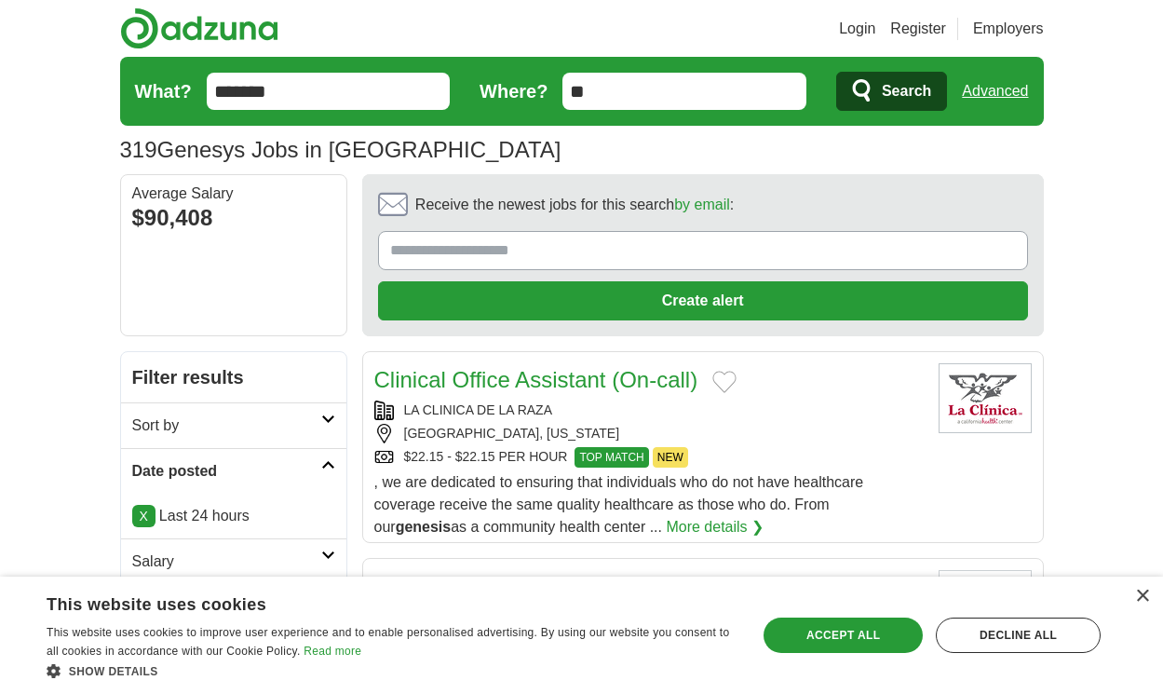
scroll to position [2520, 0]
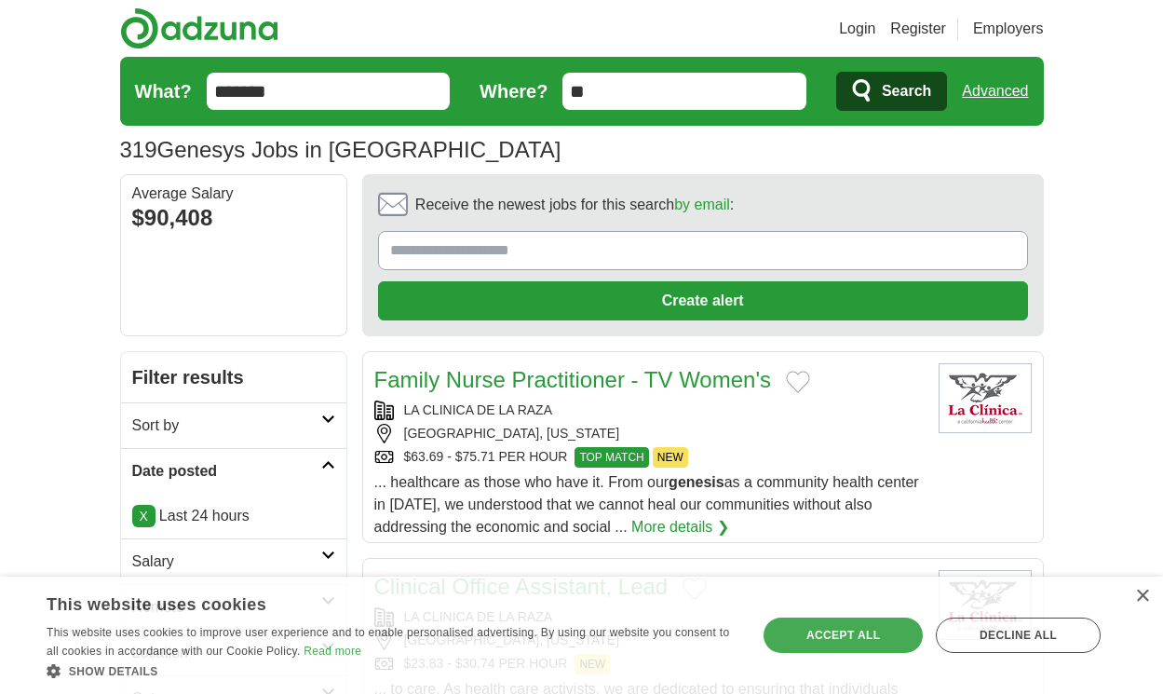
scroll to position [2677, 0]
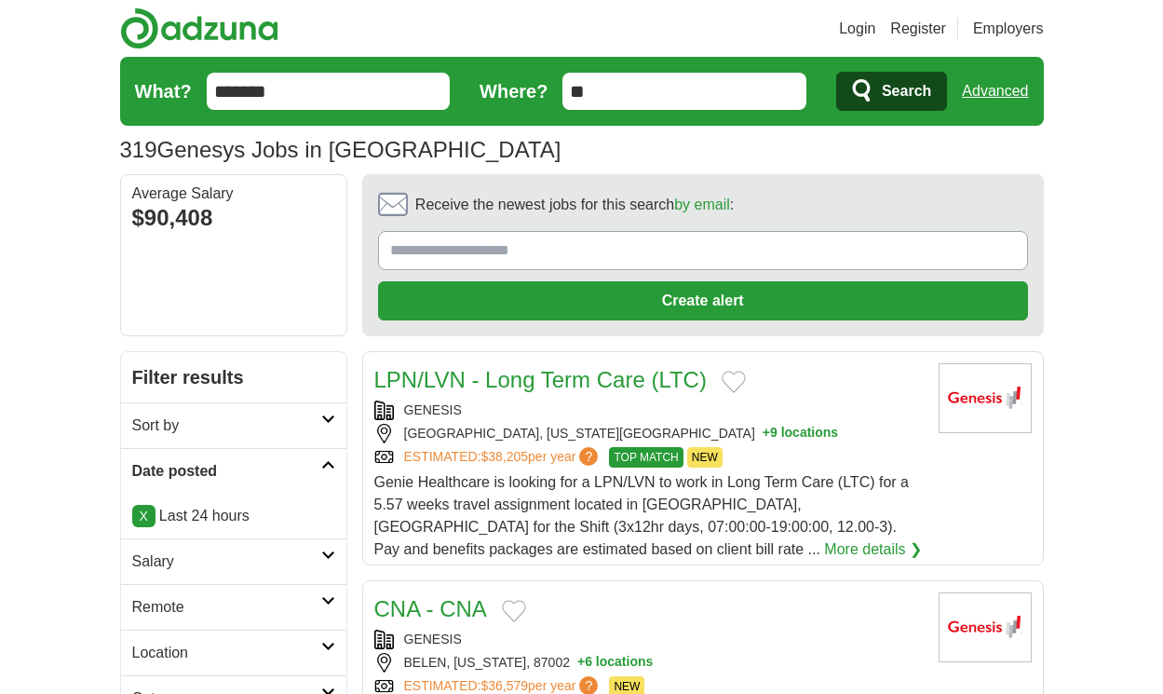
scroll to position [2705, 0]
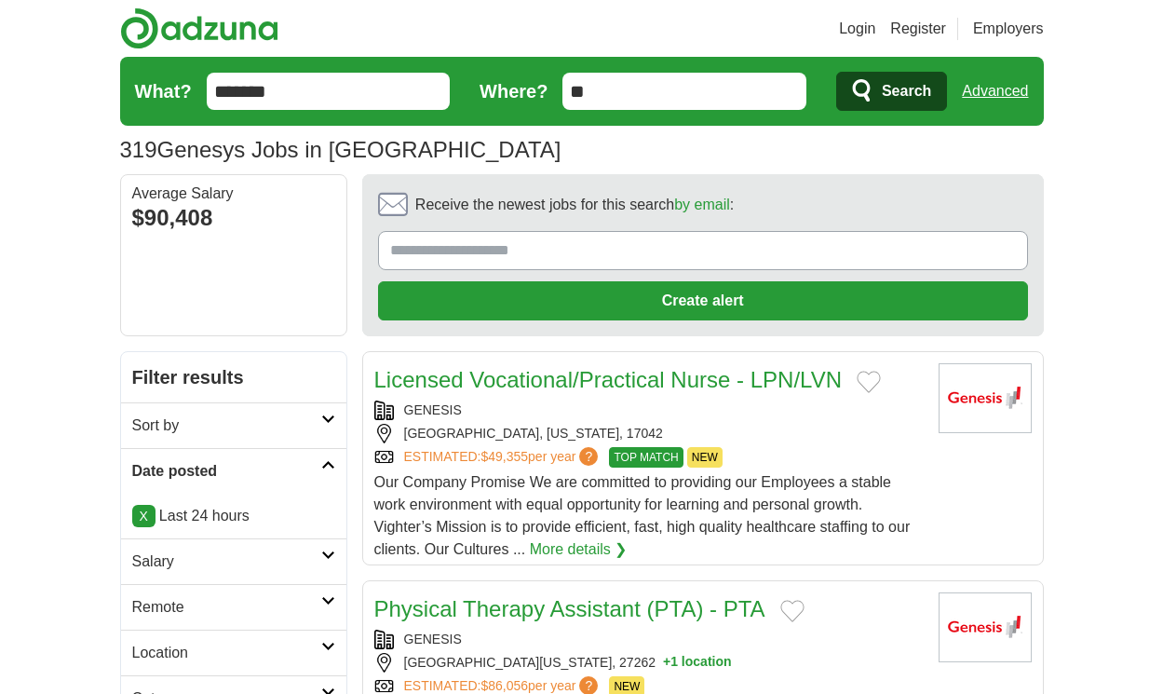
scroll to position [2705, 0]
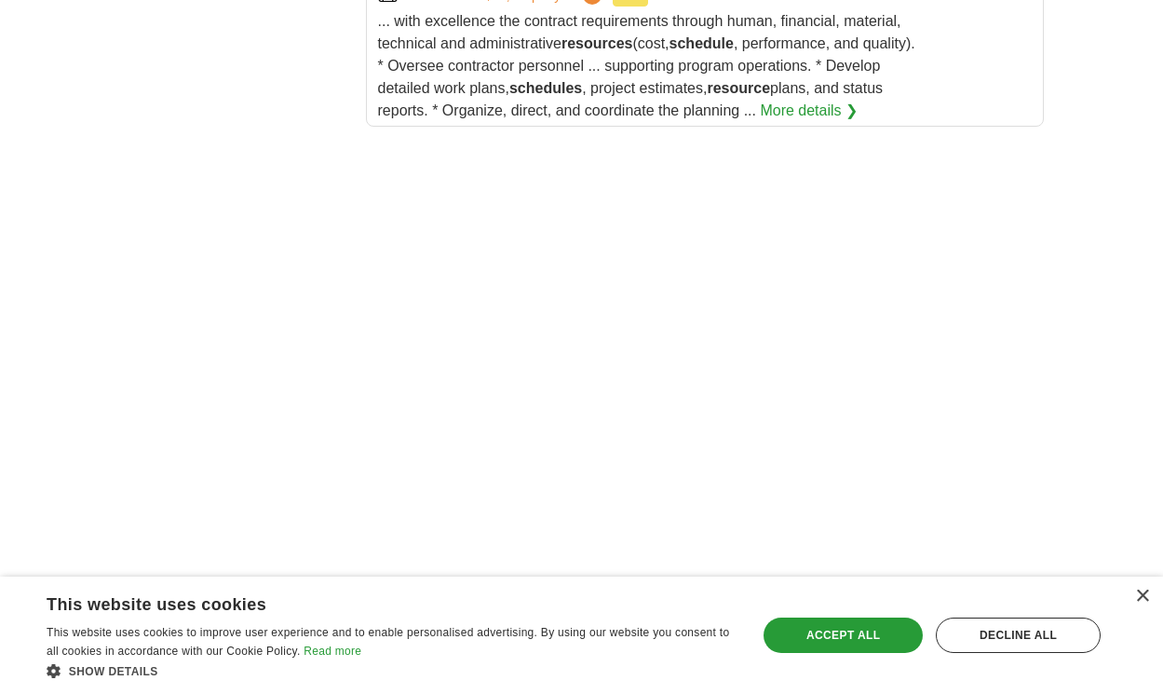
scroll to position [3833, 0]
